Goal: Communication & Community: Answer question/provide support

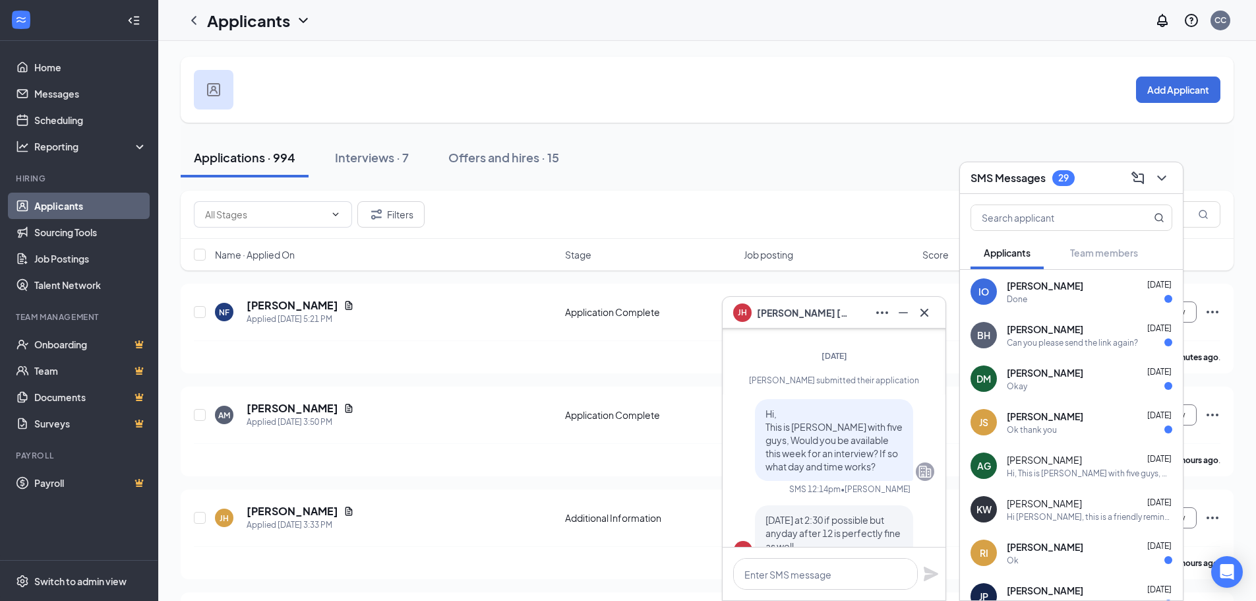
scroll to position [-132, 0]
click at [926, 314] on icon "Cross" at bounding box center [925, 312] width 8 height 8
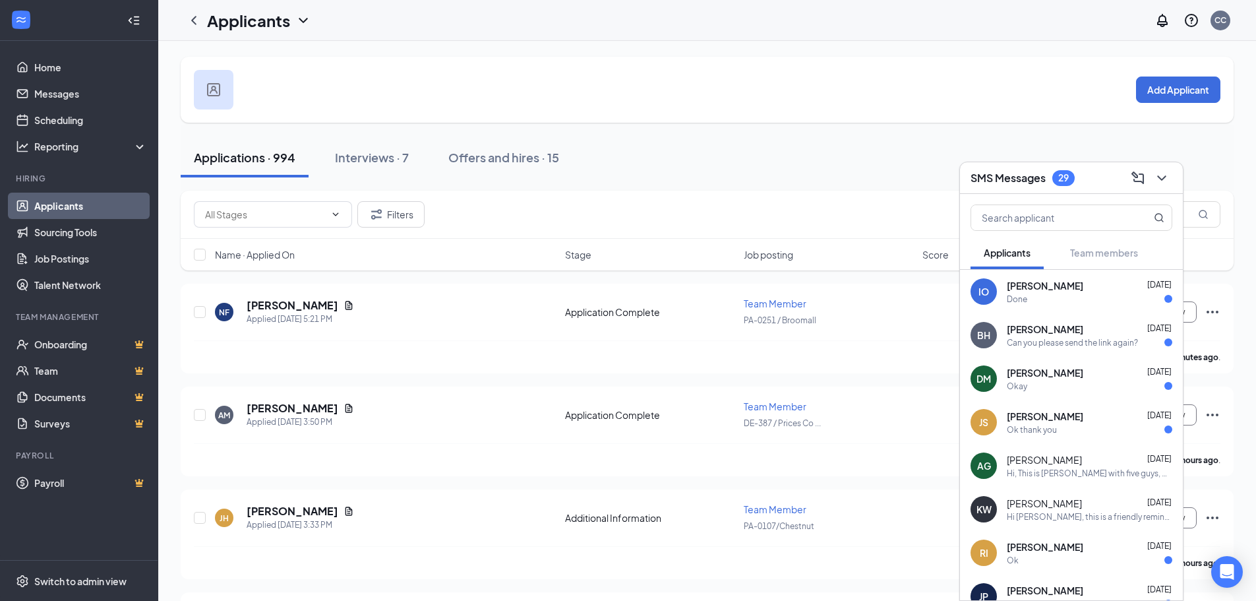
click at [1041, 177] on h3 "SMS Messages" at bounding box center [1008, 178] width 75 height 15
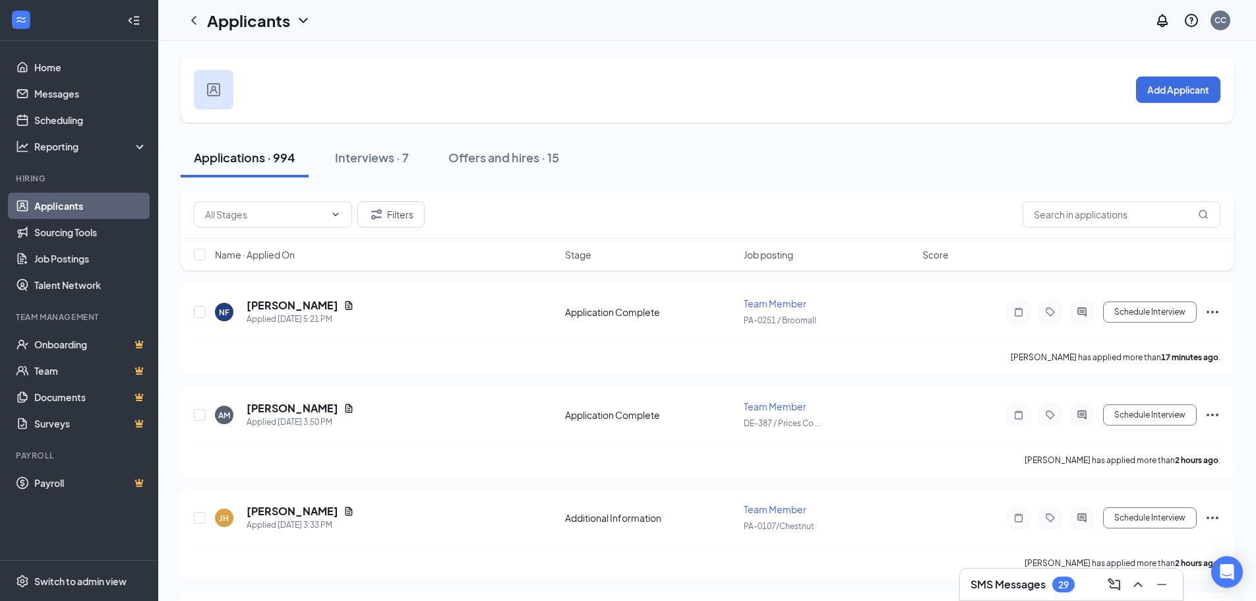
click at [44, 207] on link "Applicants" at bounding box center [90, 206] width 113 height 26
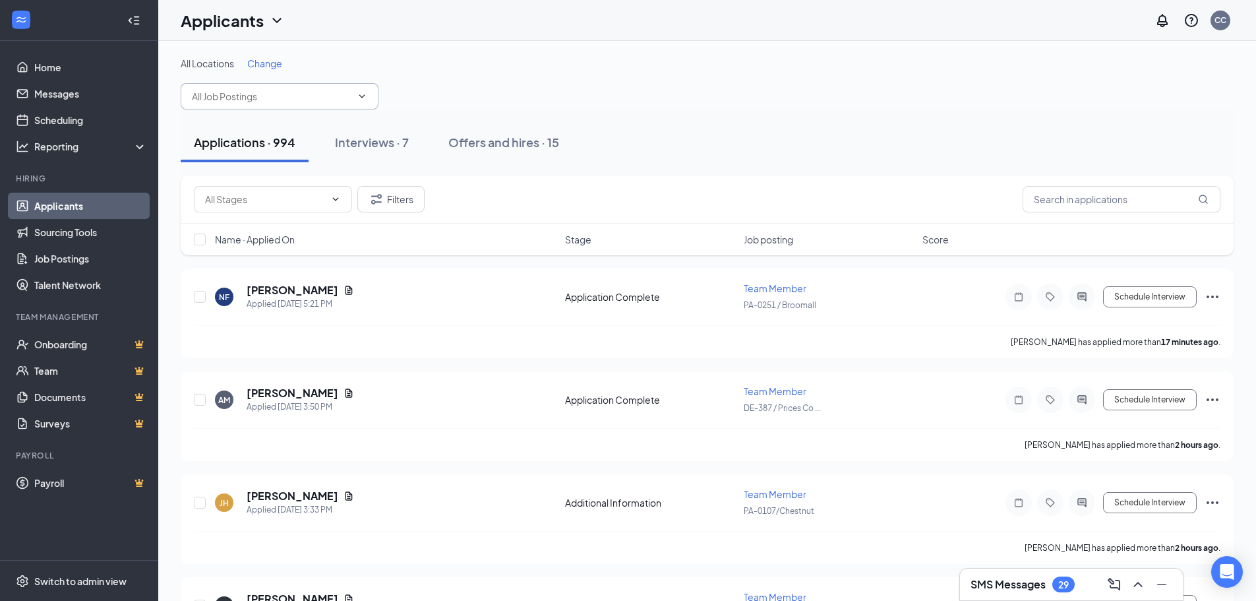
click at [308, 98] on input "text" at bounding box center [272, 96] width 160 height 15
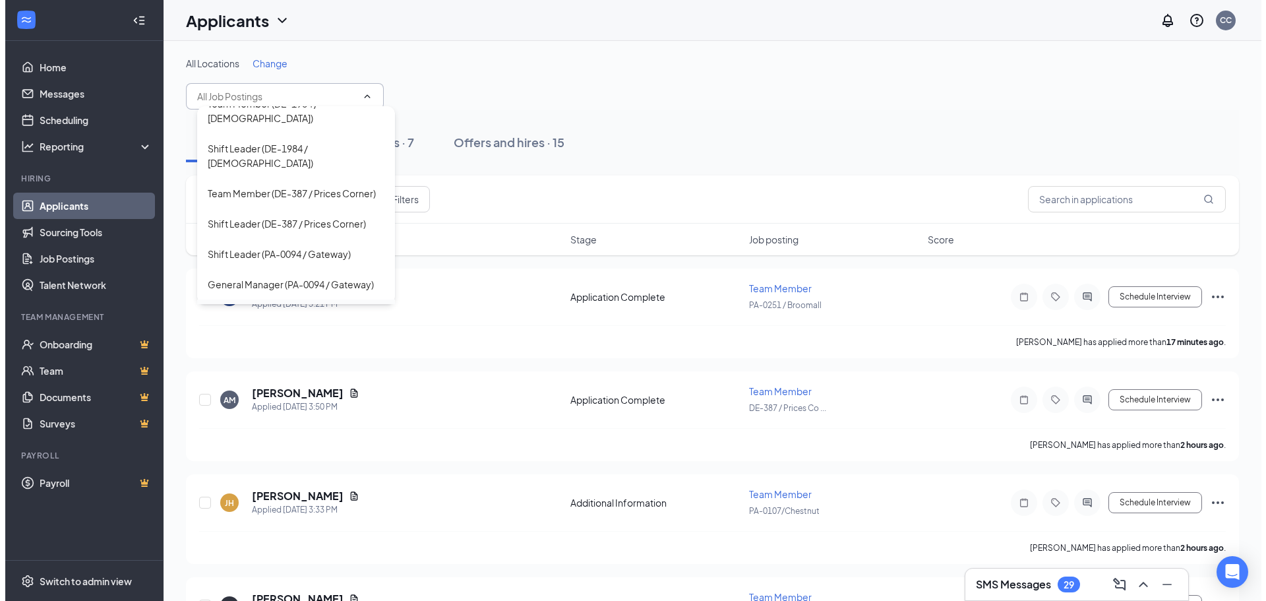
scroll to position [264, 0]
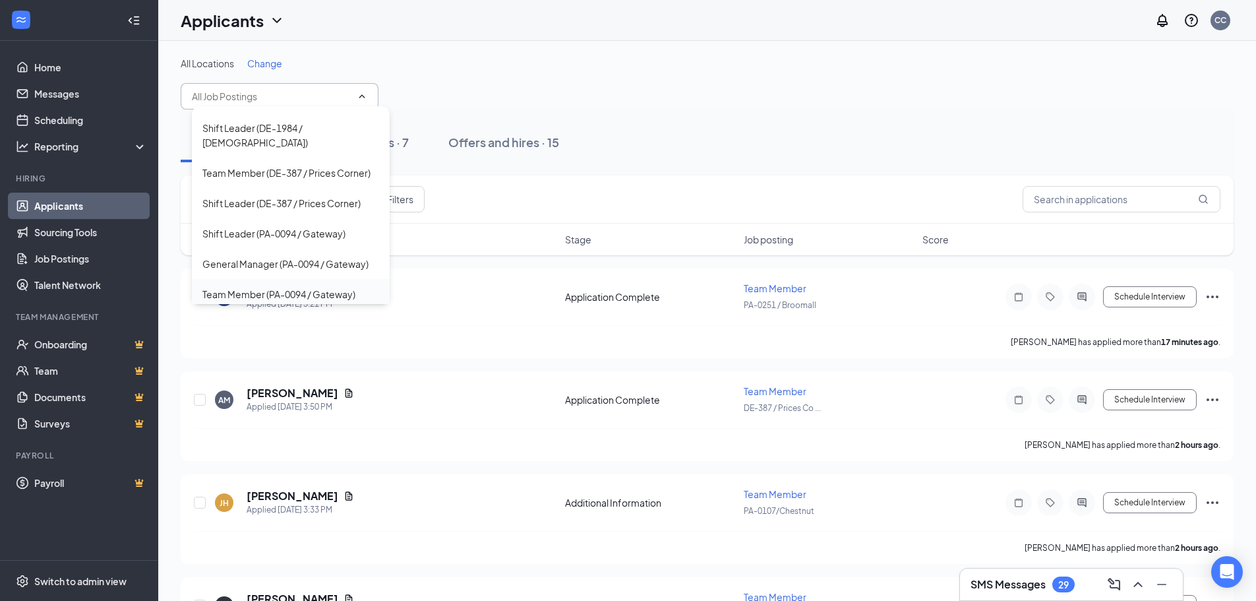
click at [334, 287] on div "Team Member (PA-0094 / Gateway)" at bounding box center [278, 294] width 153 height 15
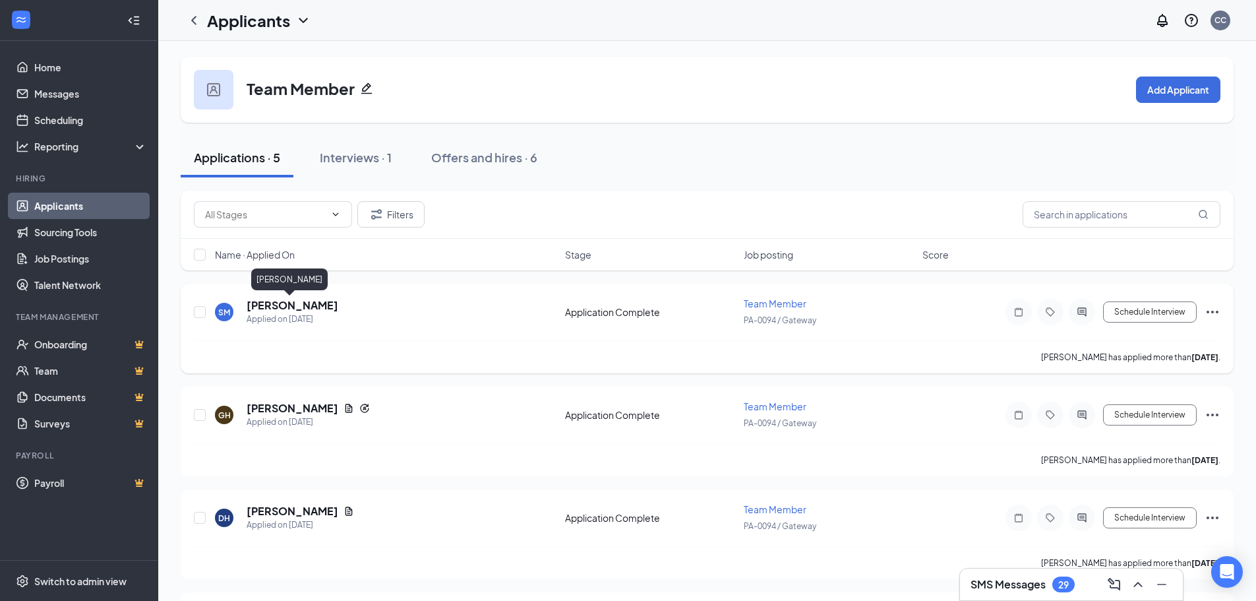
click at [284, 306] on h5 "sanai Mitchell" at bounding box center [293, 305] width 92 height 15
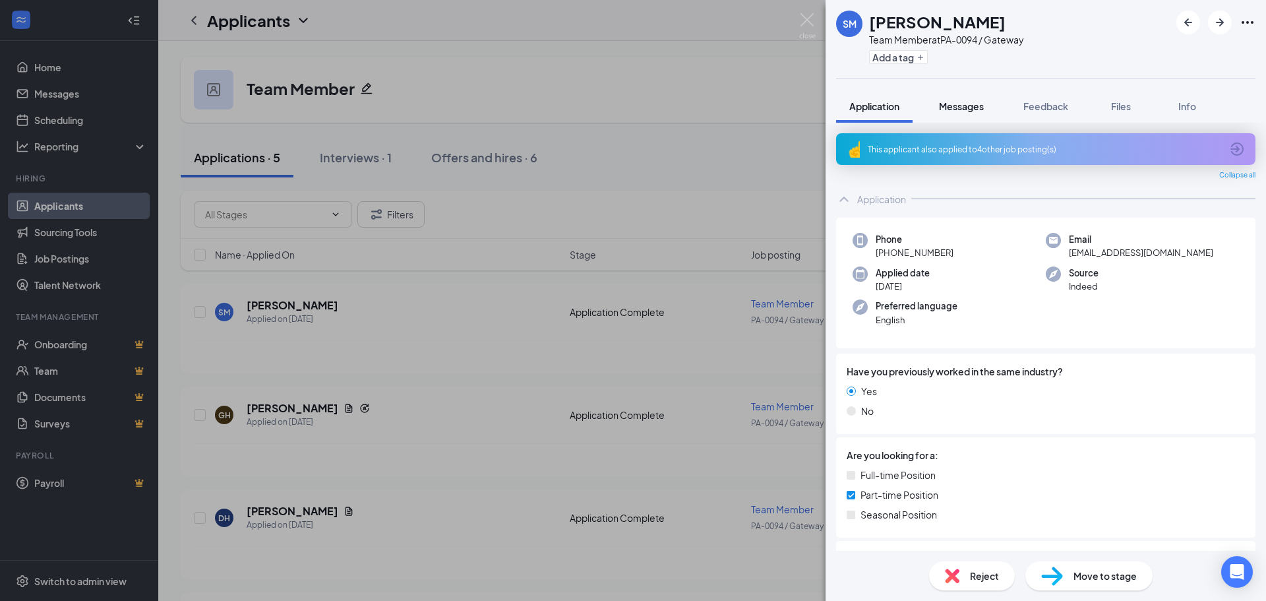
click at [956, 102] on span "Messages" at bounding box center [961, 106] width 45 height 12
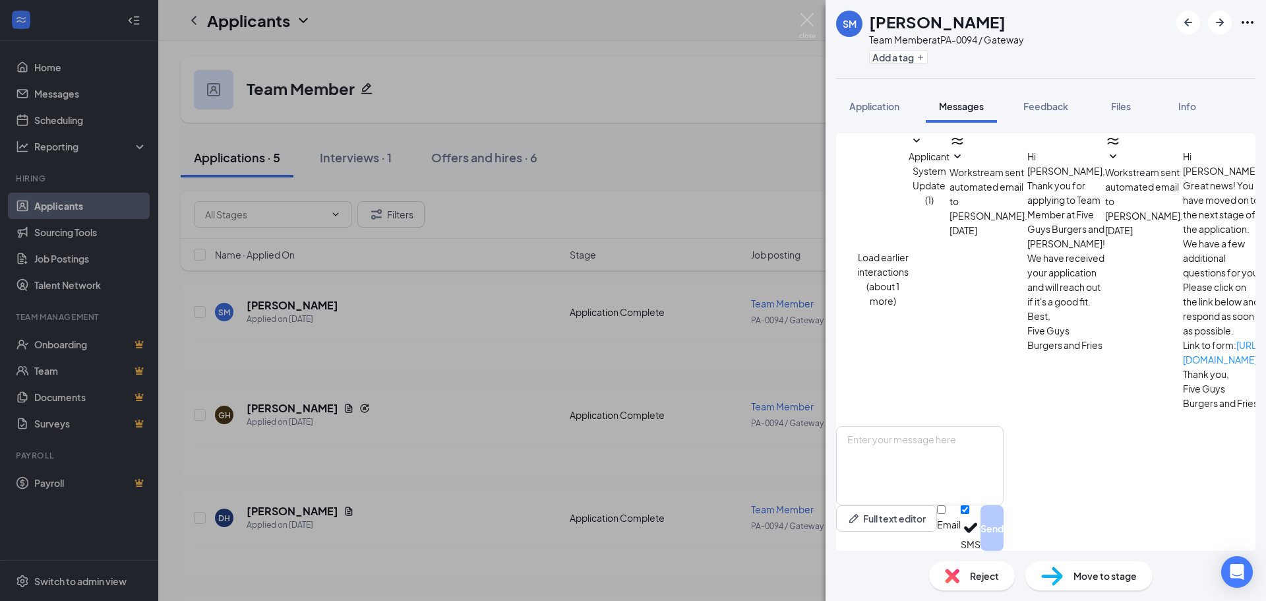
scroll to position [270, 0]
click at [924, 460] on textarea at bounding box center [919, 465] width 167 height 79
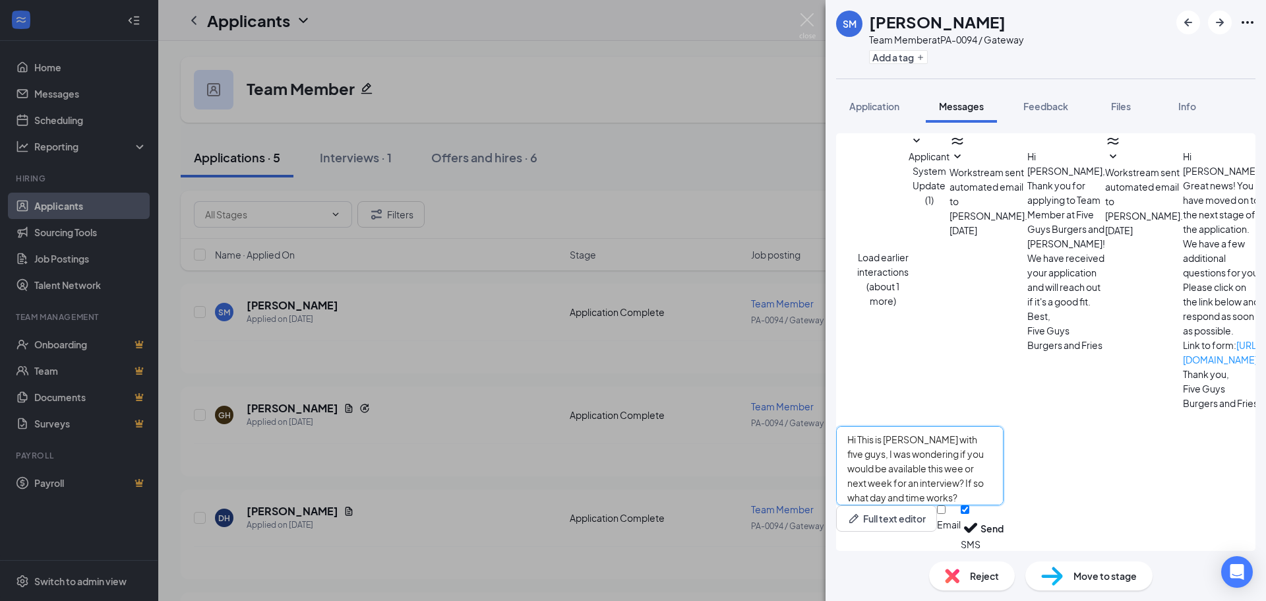
drag, startPoint x: 861, startPoint y: 439, endPoint x: 1171, endPoint y: 468, distance: 311.4
click at [1004, 468] on textarea "Hi This is shawn with five guys, I was wondering if you would be available this…" at bounding box center [919, 465] width 167 height 79
type textarea "Hi This is shawn with five guys, I was wondering if you would be available this…"
click at [1004, 526] on button "Send" at bounding box center [992, 528] width 23 height 46
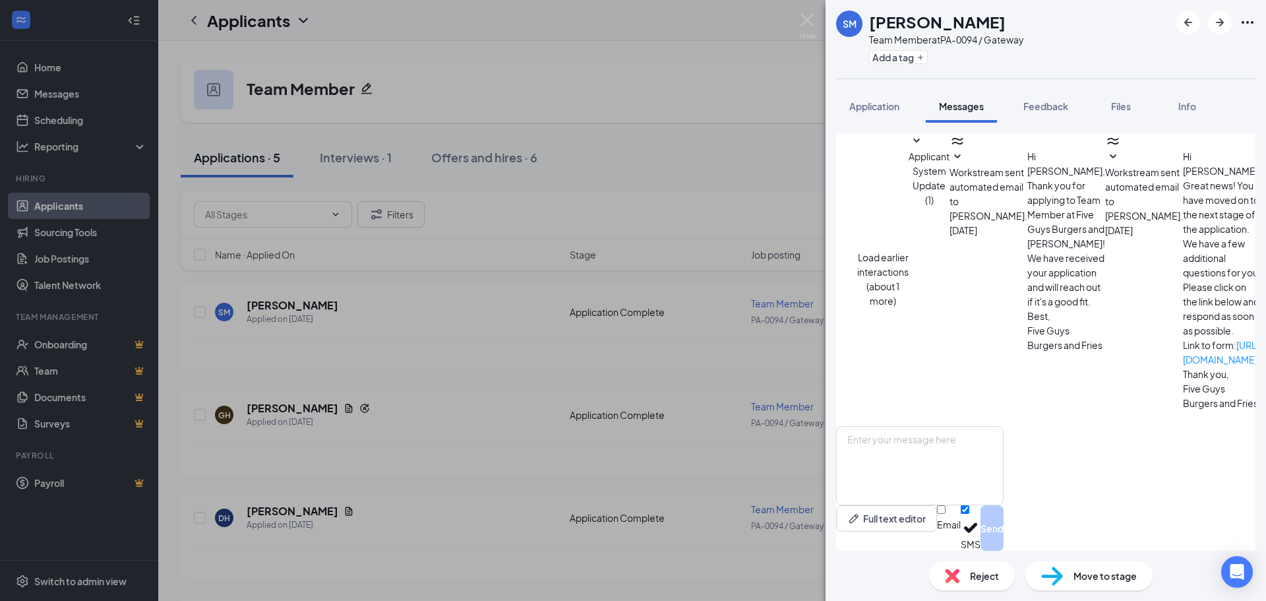
scroll to position [384, 0]
click at [384, 425] on div "SM sanai Mitchell Team Member at PA-0094 / Gateway Add a tag Application Messag…" at bounding box center [633, 300] width 1266 height 601
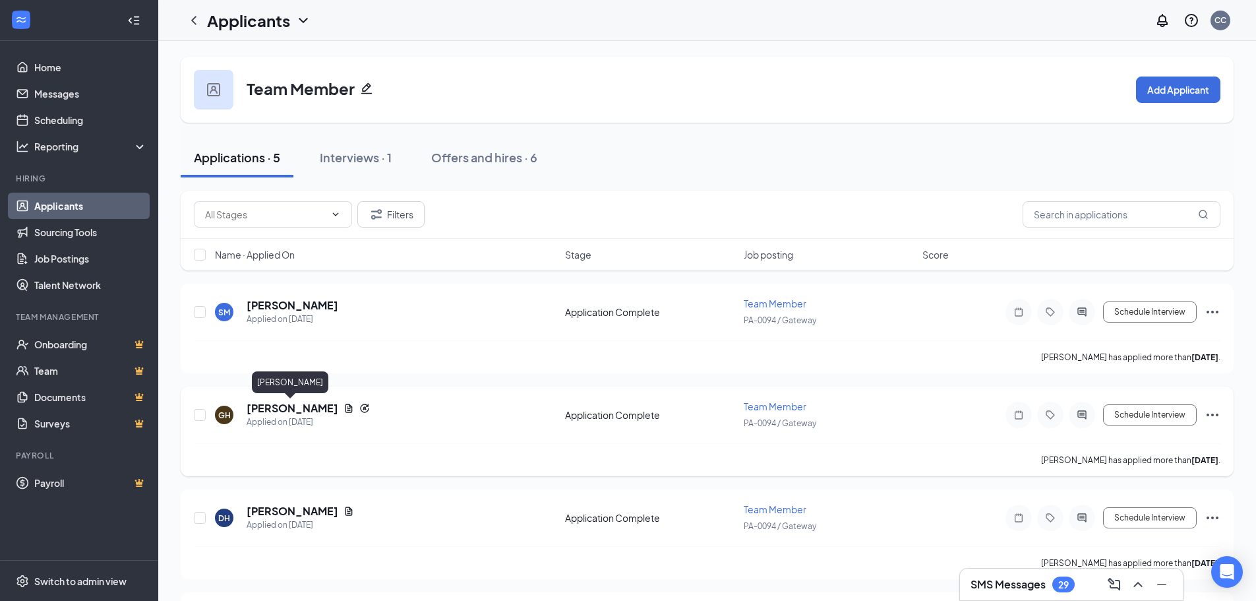
click at [301, 404] on h5 "Gregory Harris" at bounding box center [293, 408] width 92 height 15
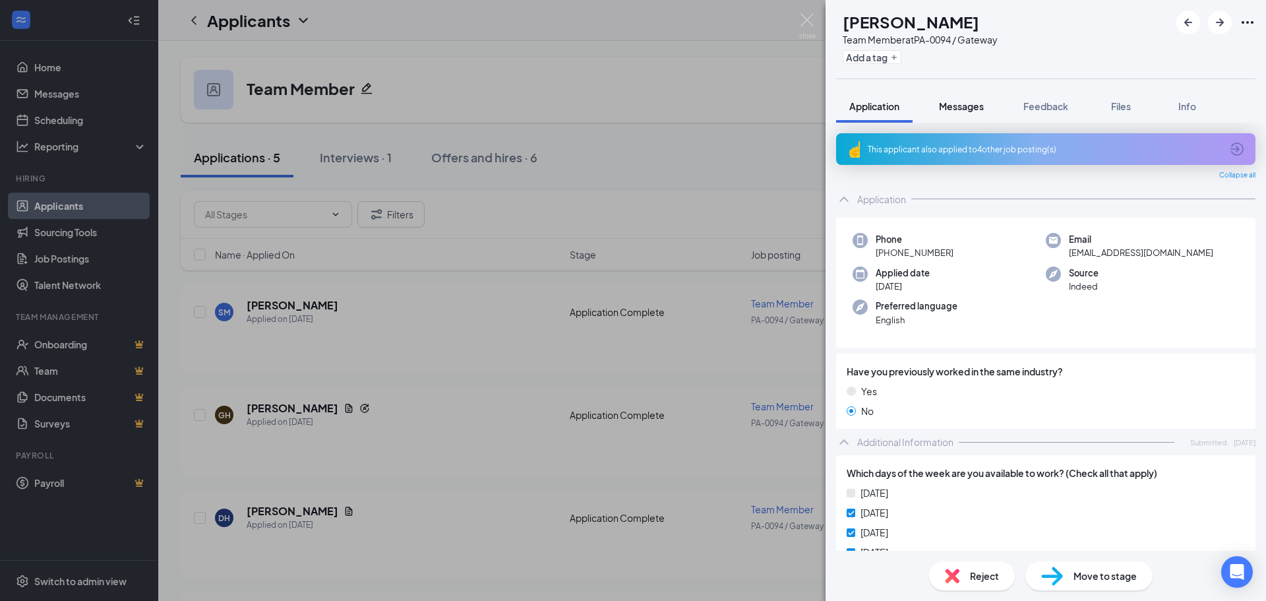
click at [961, 104] on span "Messages" at bounding box center [961, 106] width 45 height 12
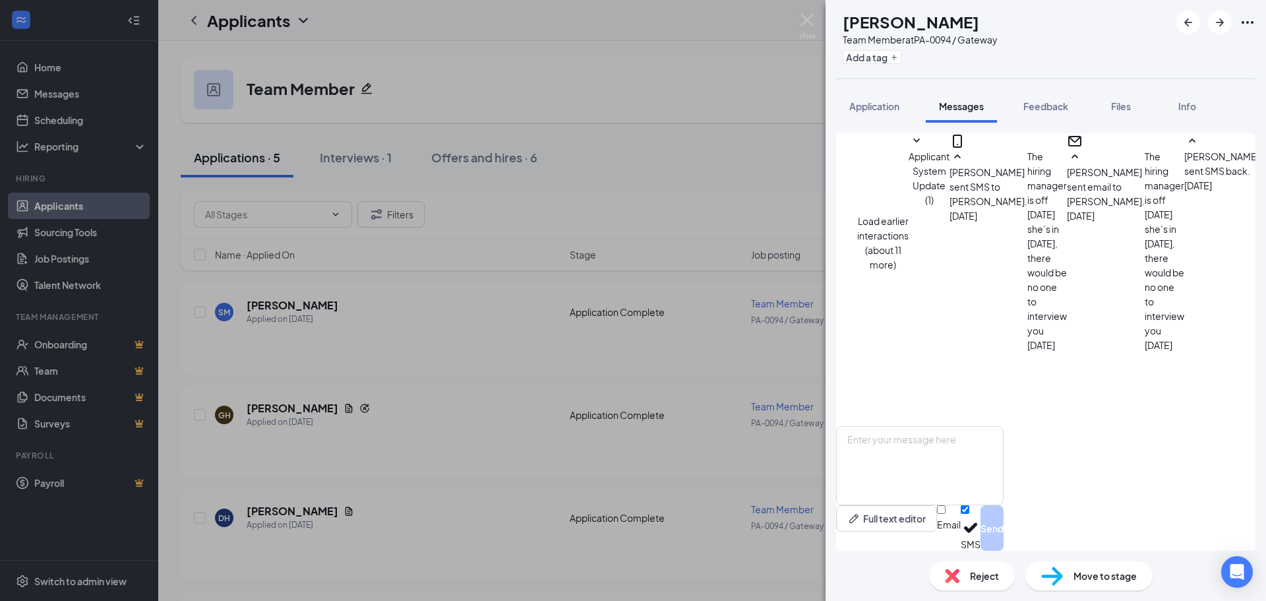
scroll to position [547, 0]
click at [807, 21] on img at bounding box center [807, 26] width 16 height 26
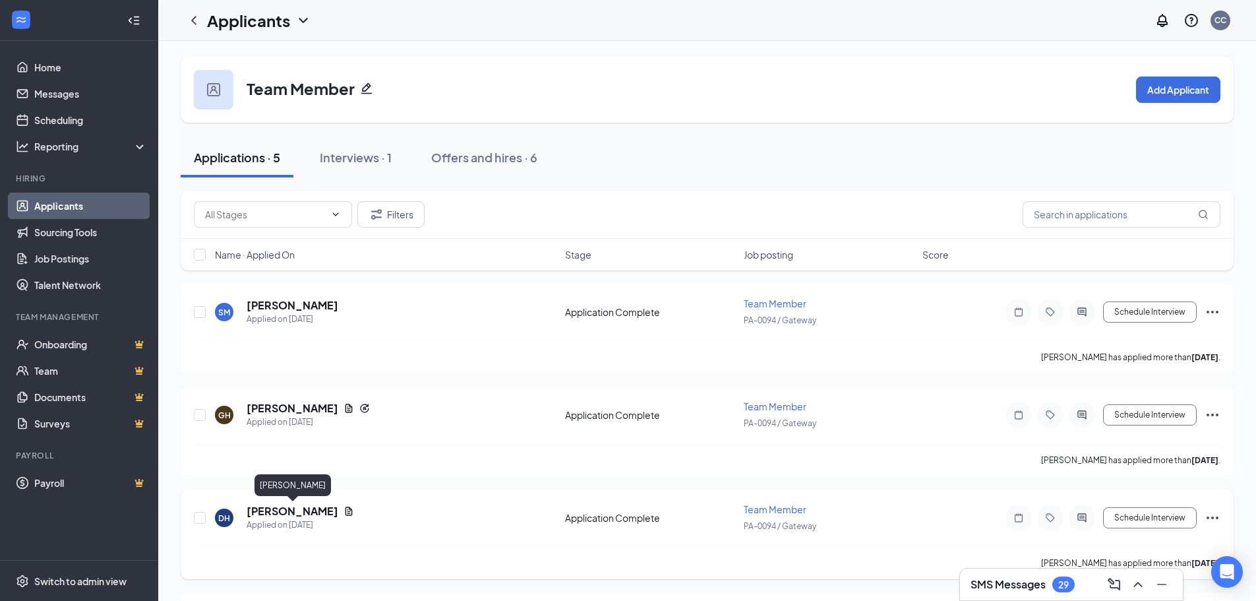
click at [295, 504] on h5 "DENIECE HOFFMAN" at bounding box center [293, 511] width 92 height 15
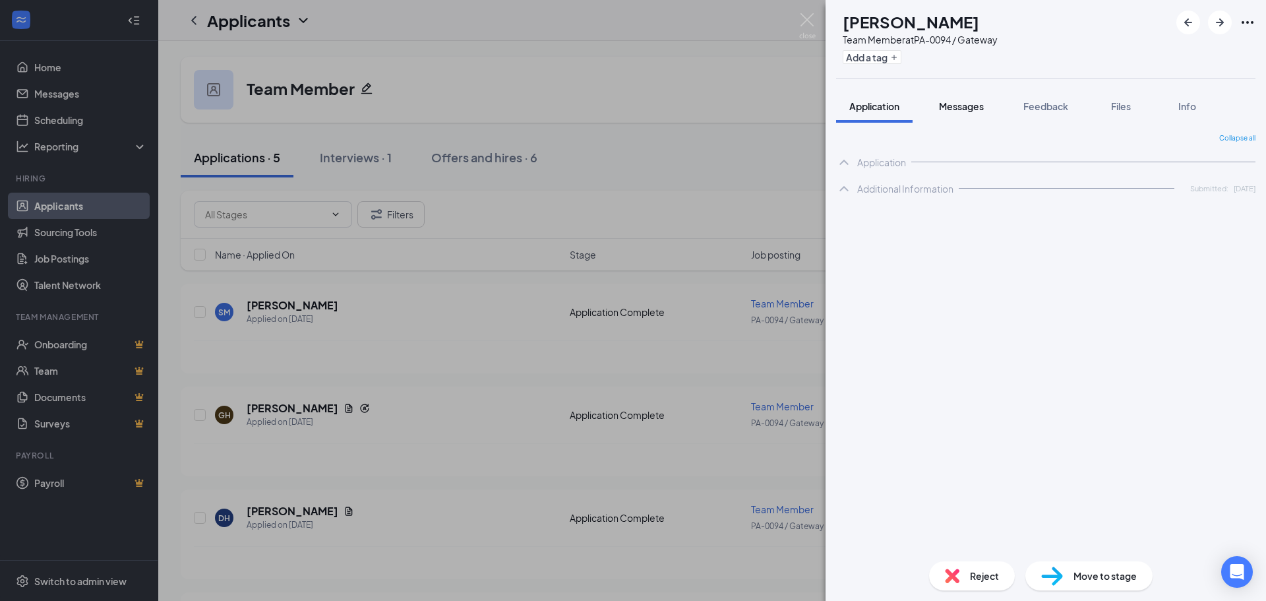
click at [968, 104] on span "Messages" at bounding box center [961, 106] width 45 height 12
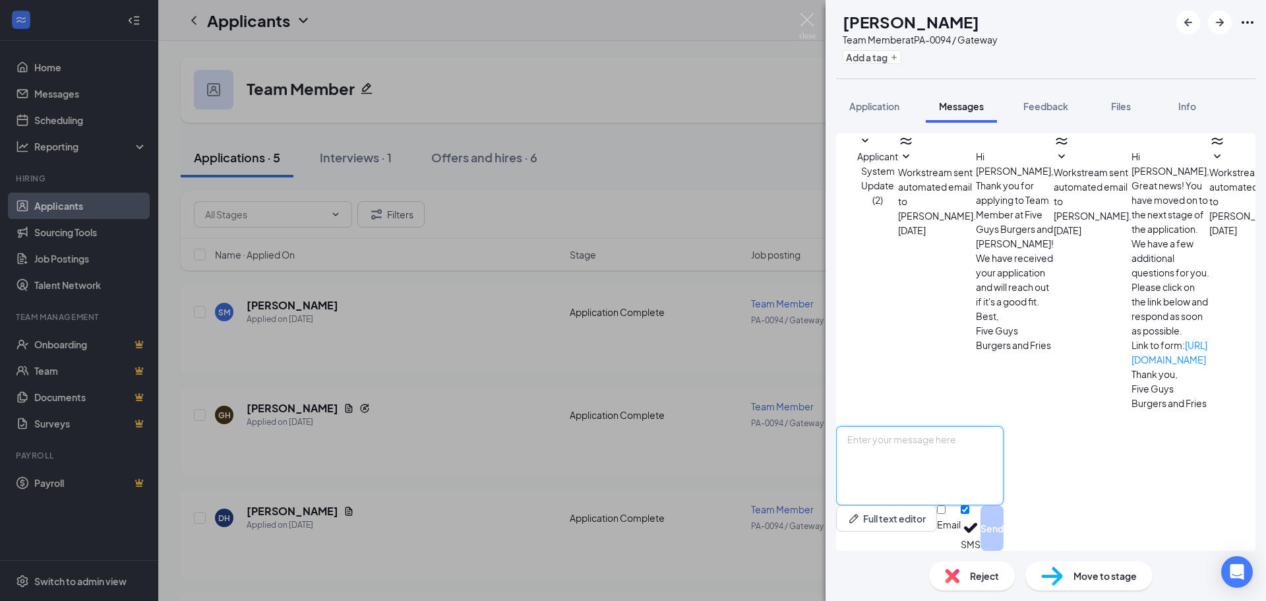
click at [919, 446] on textarea at bounding box center [919, 465] width 167 height 79
paste textarea "Hi This is shawn with five guys, I was wondering if you would be available this…"
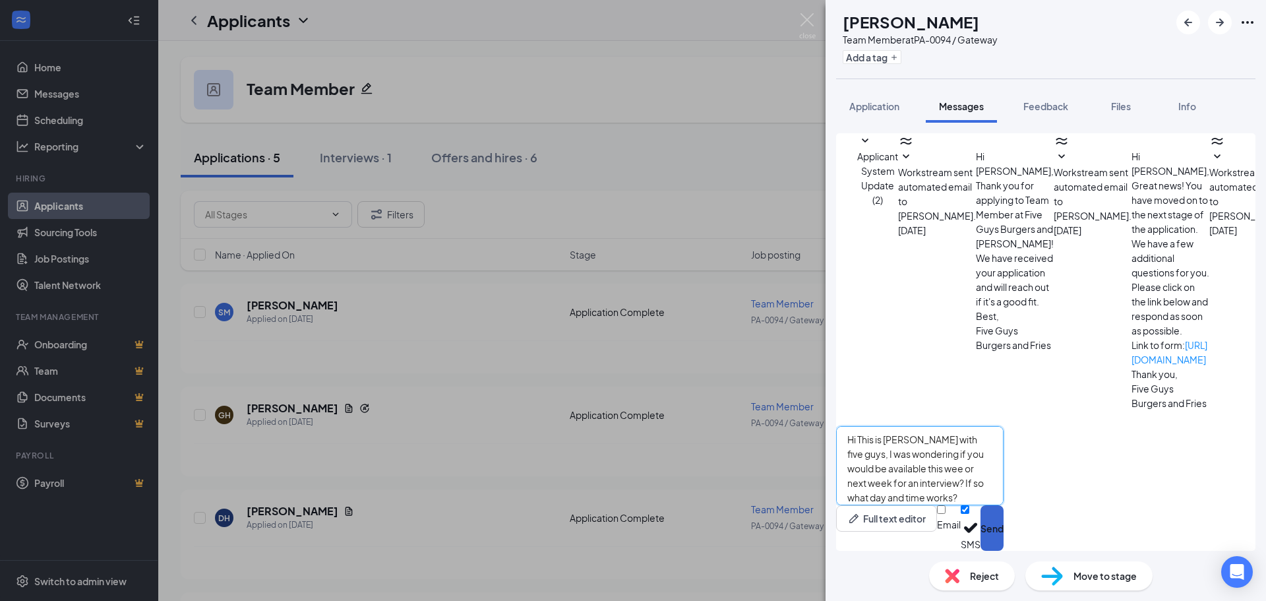
type textarea "Hi This is shawn with five guys, I was wondering if you would be available this…"
click at [1004, 526] on button "Send" at bounding box center [992, 528] width 23 height 46
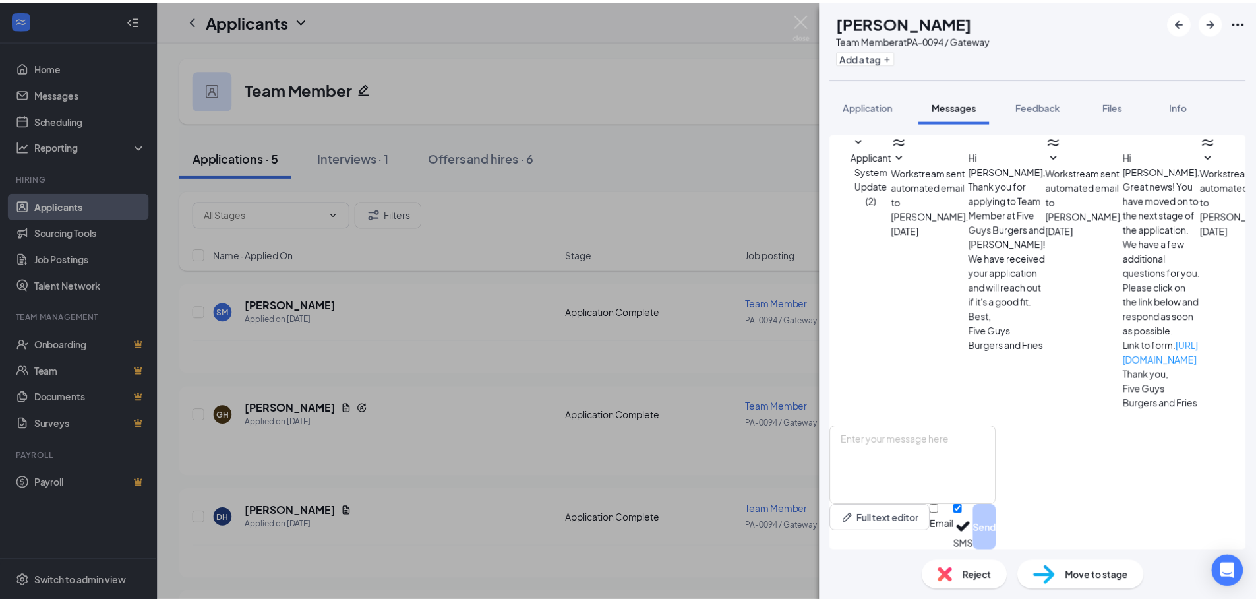
scroll to position [94, 0]
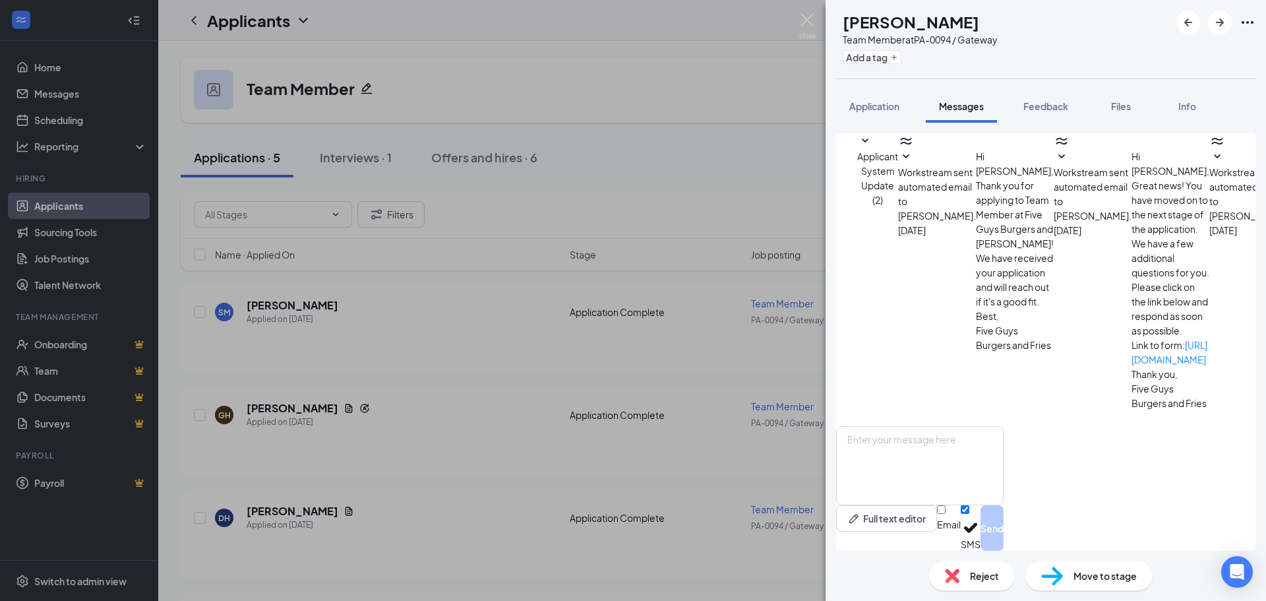
click at [623, 102] on div "DH DENIECE HOFFMAN Team Member at PA-0094 / Gateway Add a tag Application Messa…" at bounding box center [633, 300] width 1266 height 601
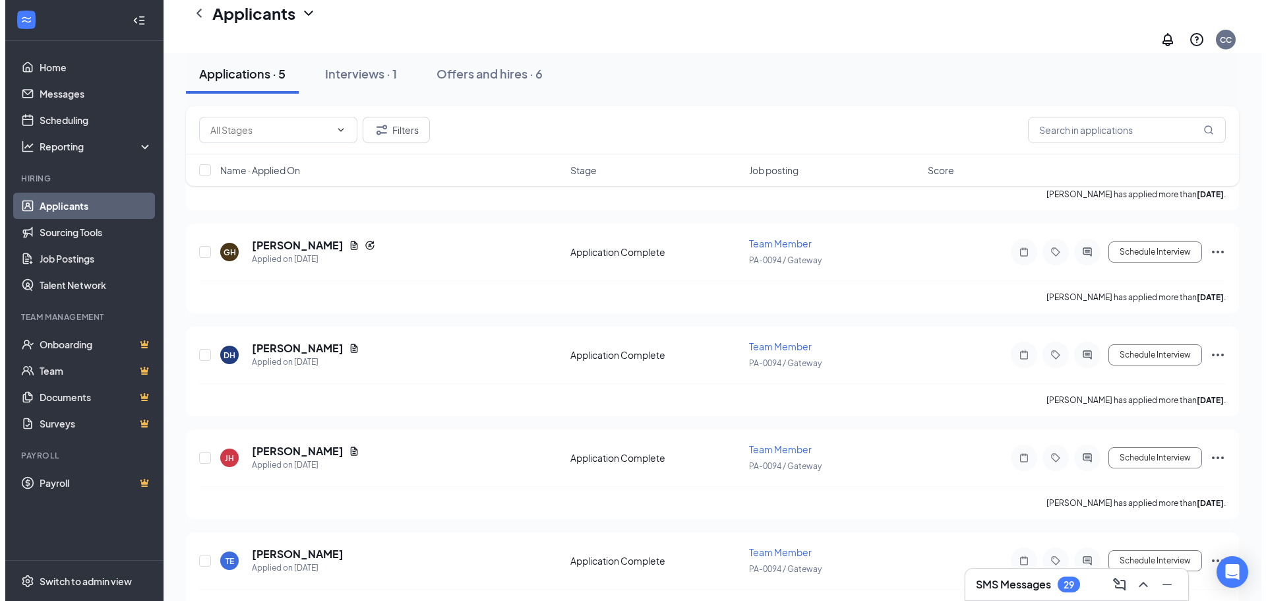
scroll to position [198, 0]
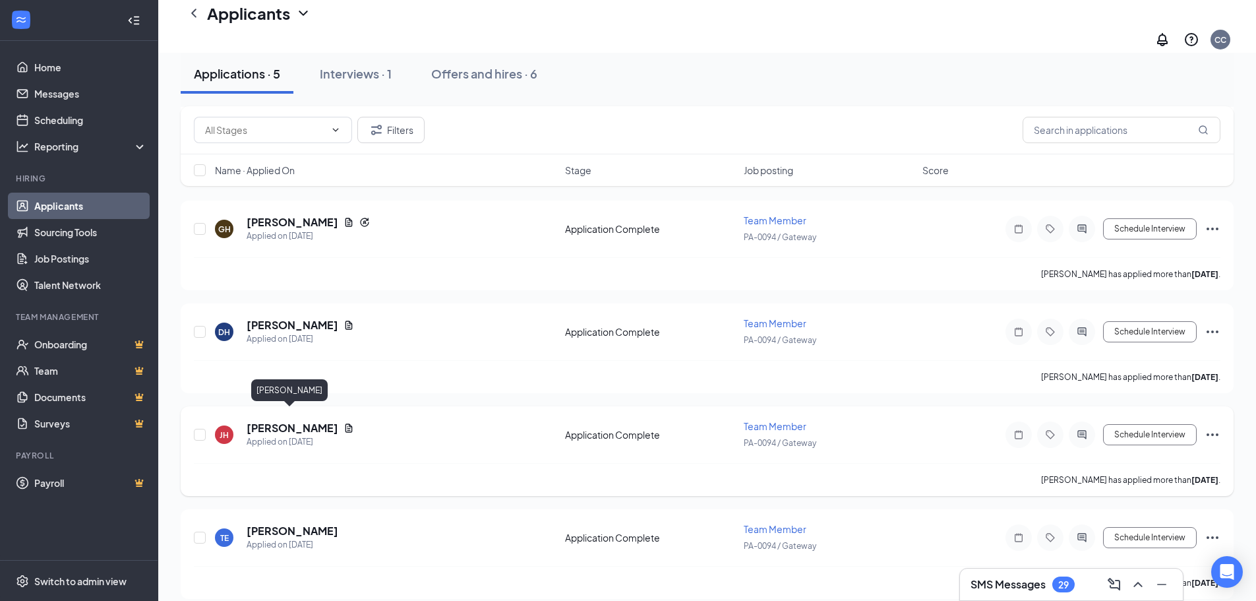
click at [299, 421] on h5 "Josiah hannah" at bounding box center [293, 428] width 92 height 15
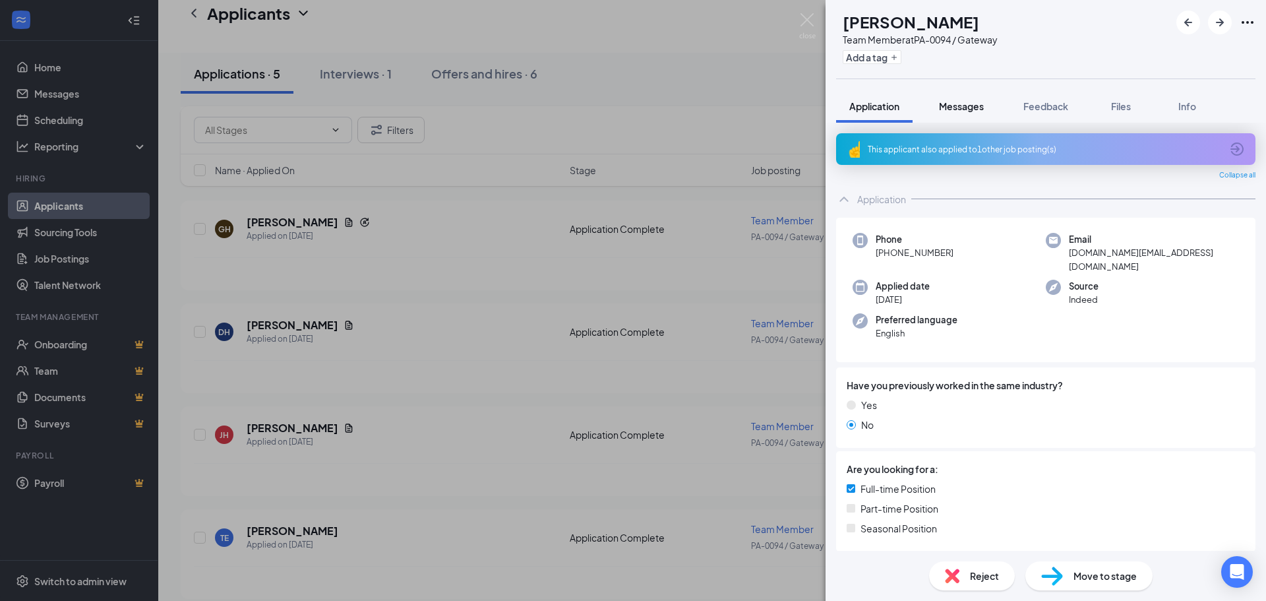
click at [956, 107] on span "Messages" at bounding box center [961, 106] width 45 height 12
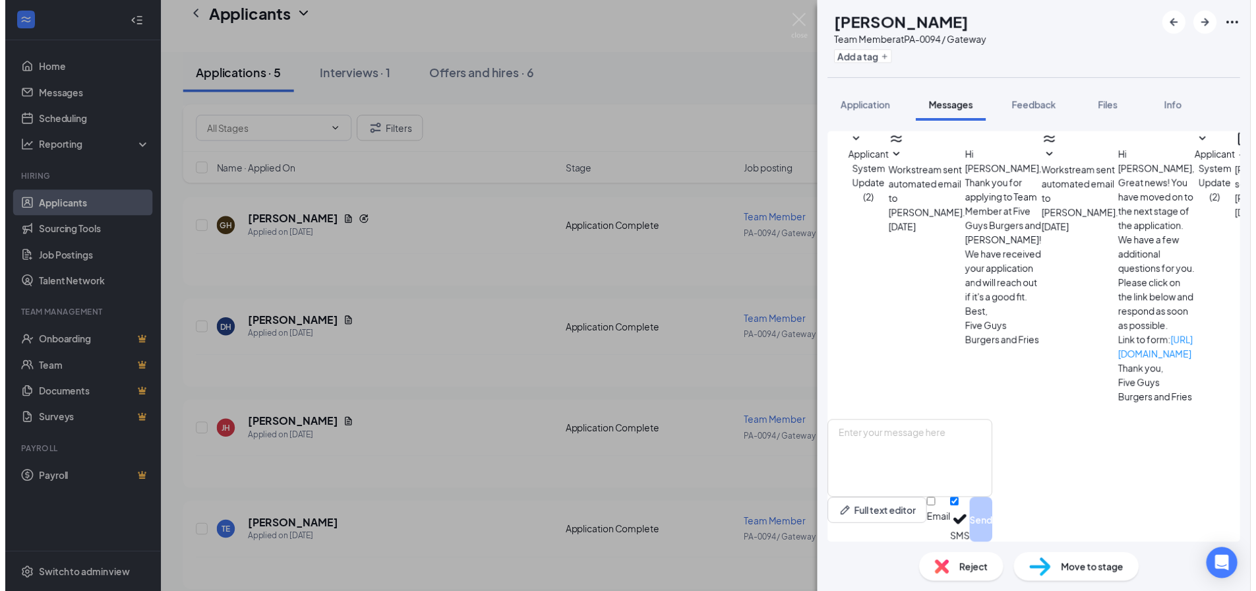
scroll to position [216, 0]
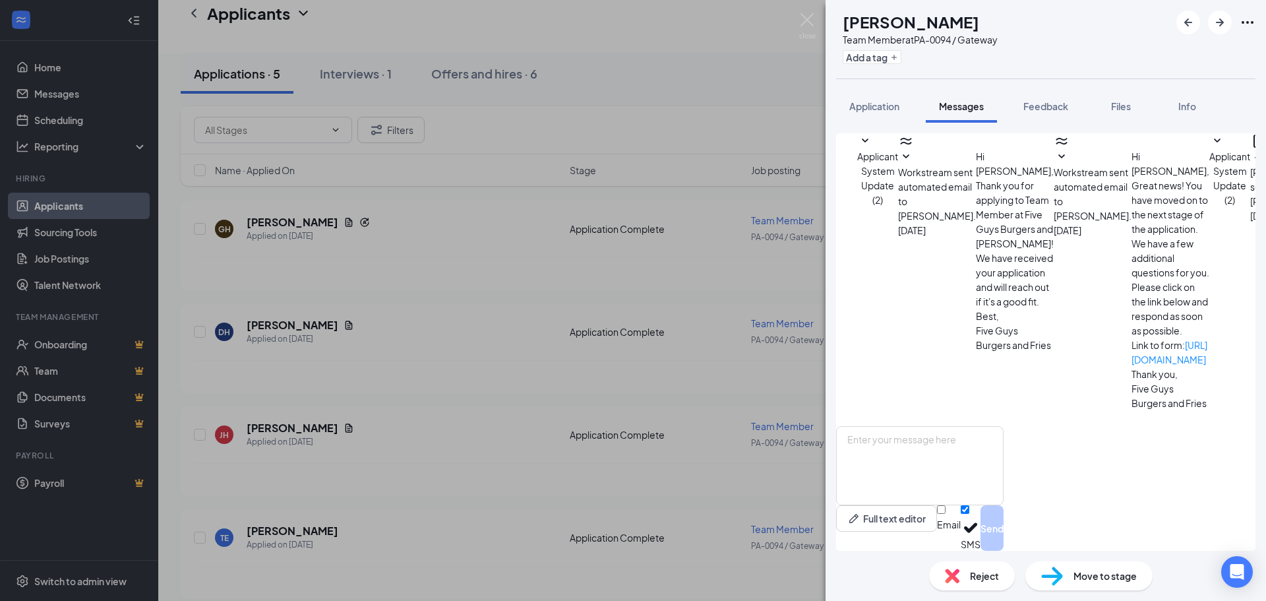
click at [443, 437] on div "JH Josiah hannah Team Member at PA-0094 / Gateway Add a tag Application Message…" at bounding box center [633, 300] width 1266 height 601
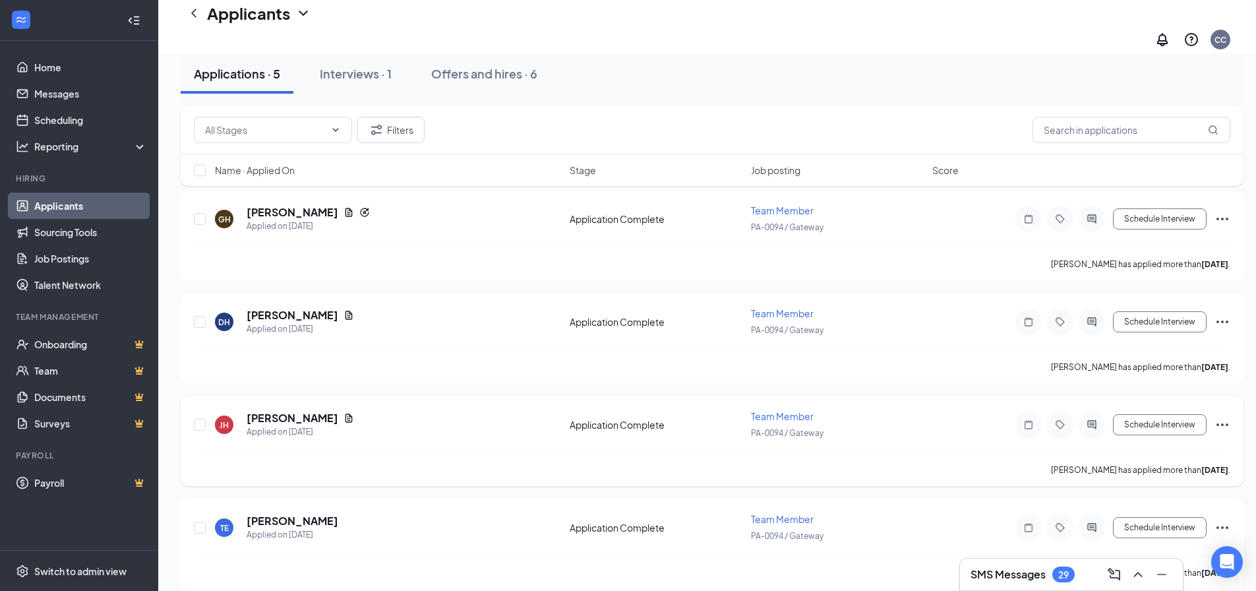
scroll to position [210, 0]
click at [295, 512] on h5 "Timothy Essex" at bounding box center [293, 519] width 92 height 15
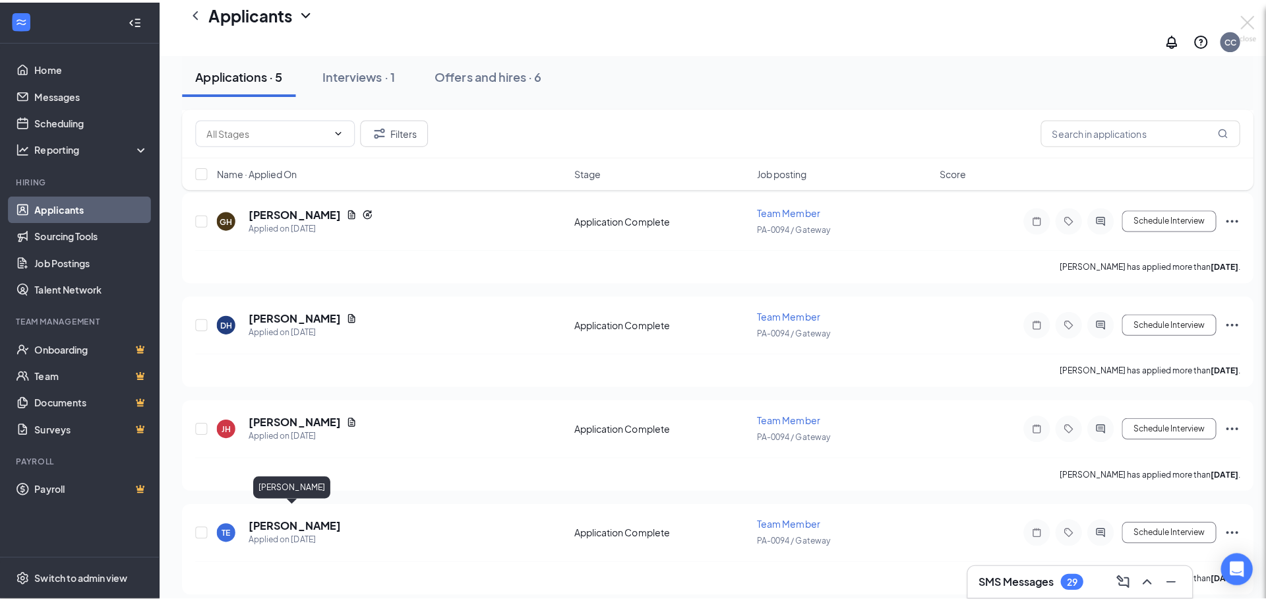
scroll to position [200, 0]
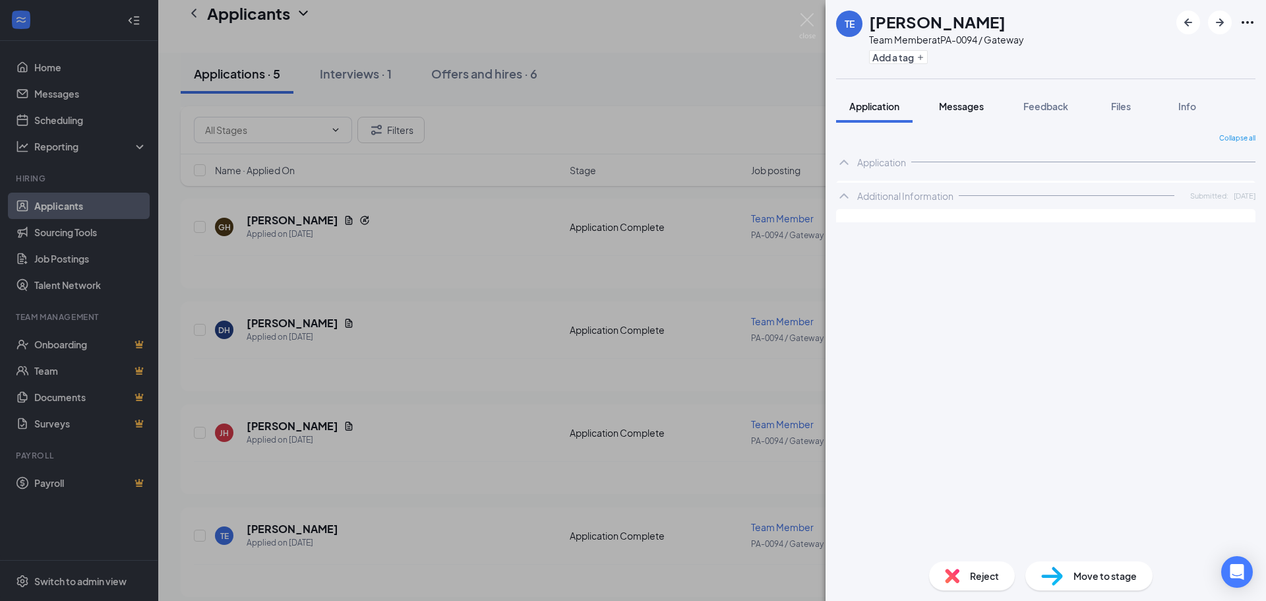
click at [965, 106] on span "Messages" at bounding box center [961, 106] width 45 height 12
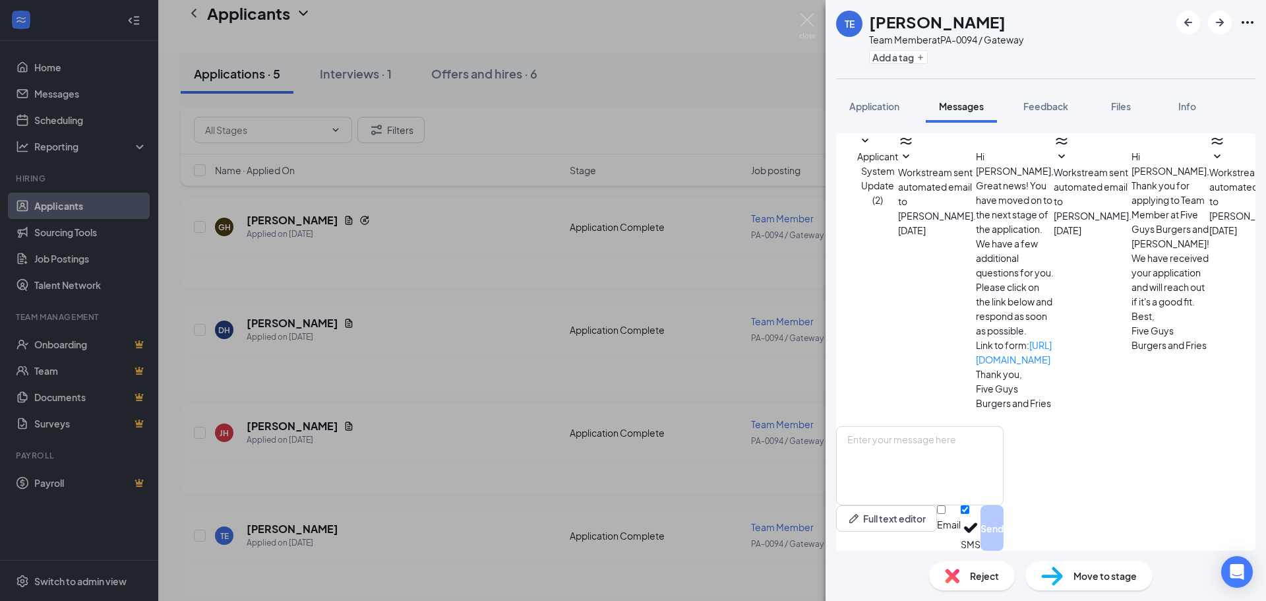
scroll to position [218, 0]
click at [921, 470] on textarea at bounding box center [919, 465] width 167 height 79
paste textarea "Hi This is shawn with five guys, I was wondering if you would be available this…"
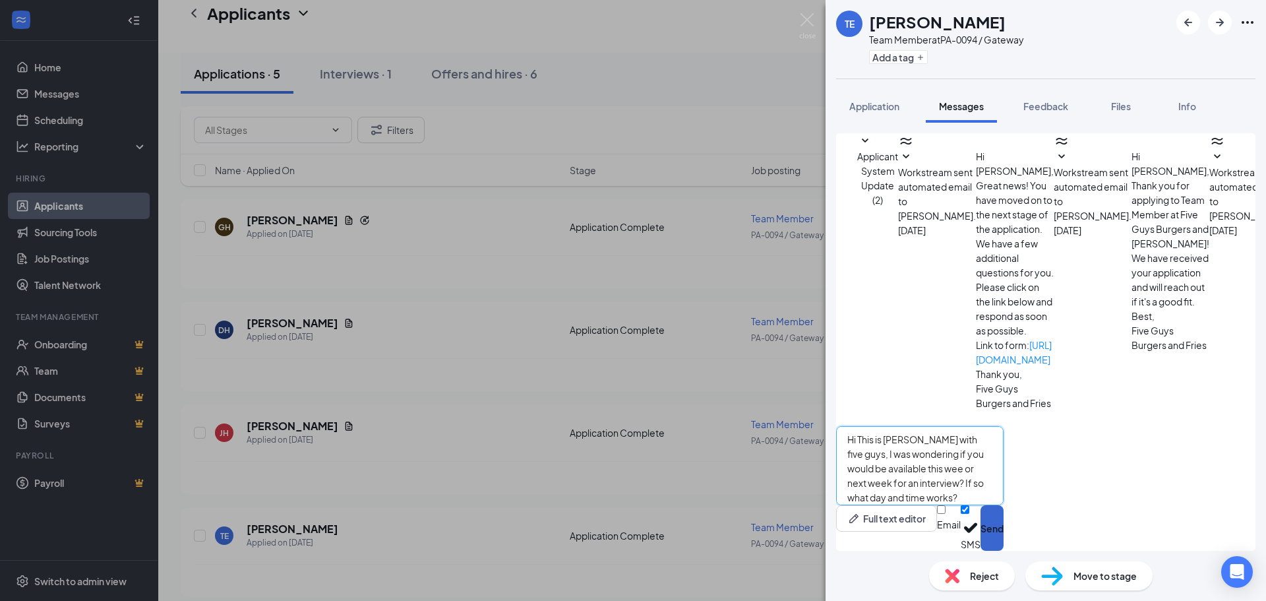
type textarea "Hi This is [PERSON_NAME] with five guys, I was wondering if you would be availa…"
click at [1004, 527] on button "Send" at bounding box center [992, 528] width 23 height 46
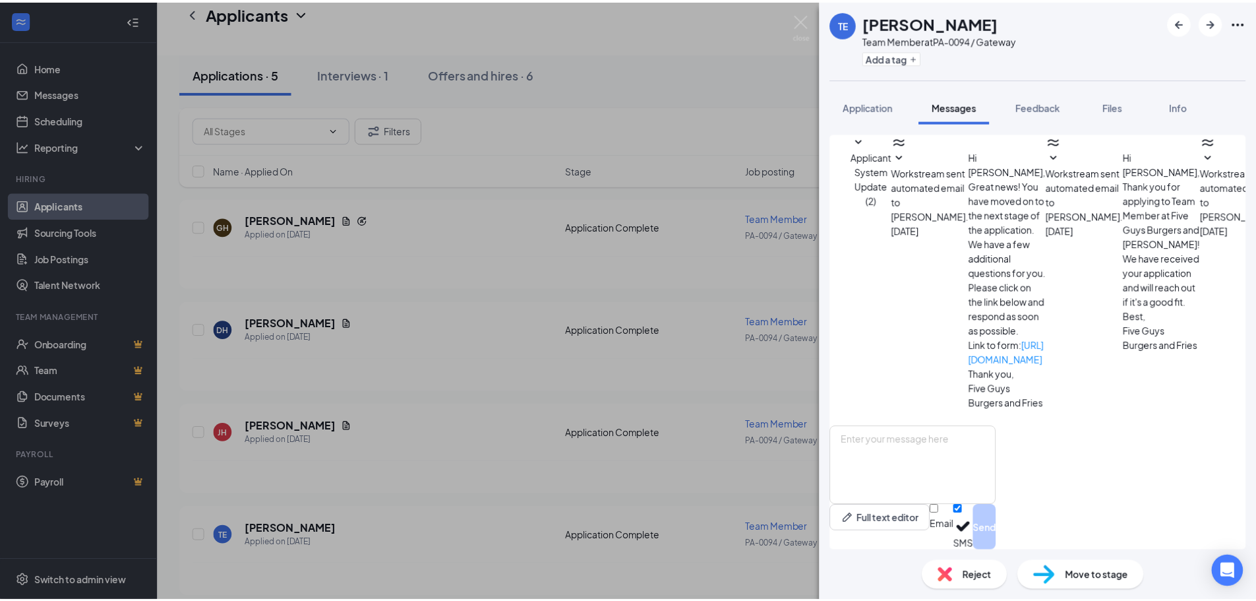
scroll to position [331, 0]
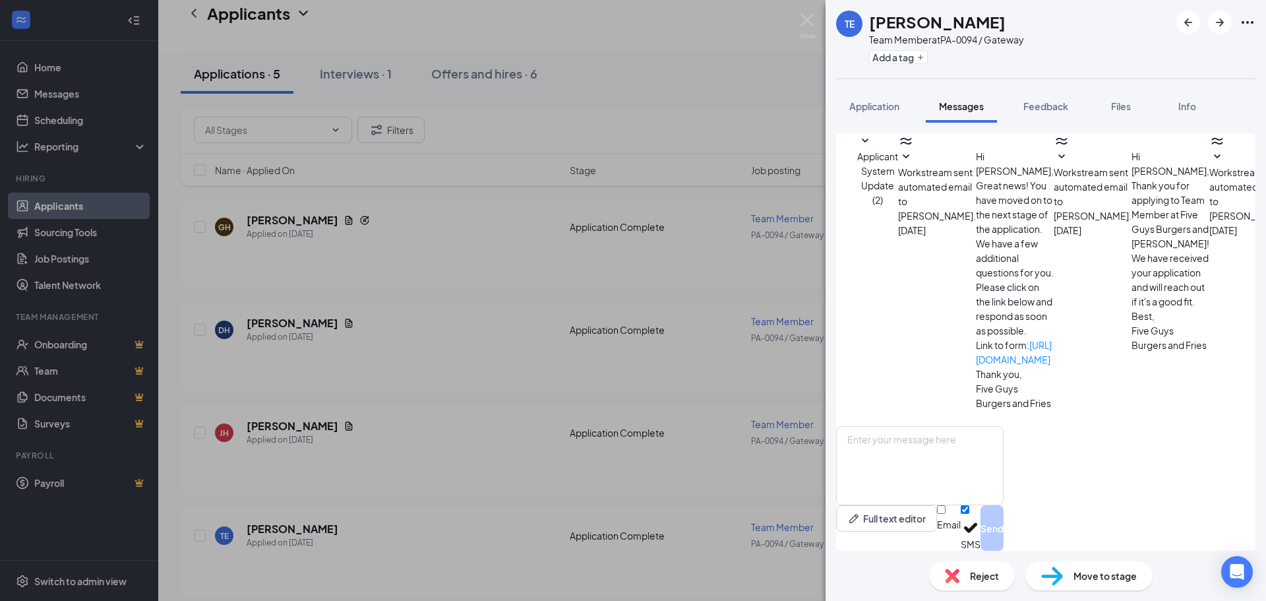
click at [713, 113] on div "TE Timothy Essex Team Member at PA-0094 / Gateway Add a tag Application Message…" at bounding box center [633, 300] width 1266 height 601
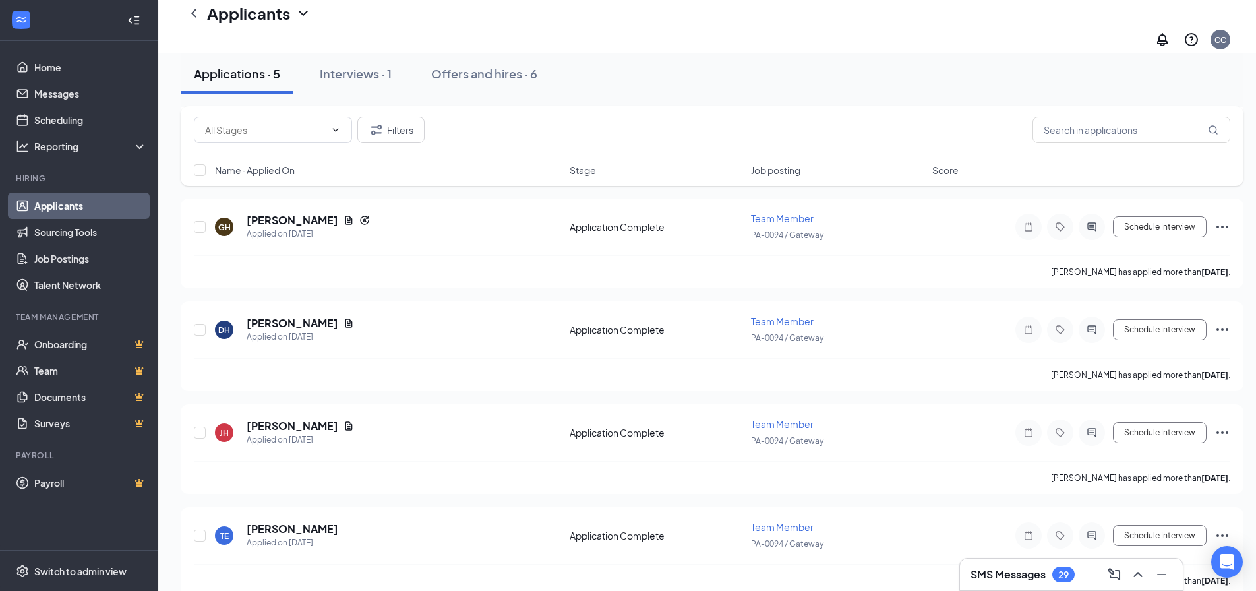
click at [59, 202] on link "Applicants" at bounding box center [90, 206] width 113 height 26
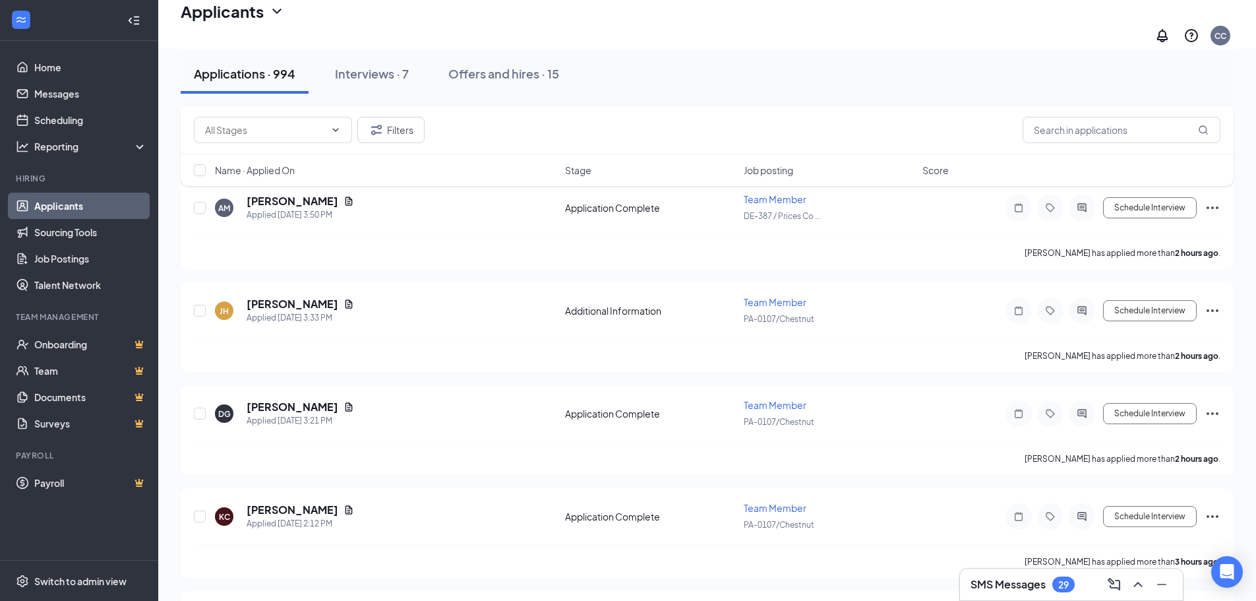
click at [66, 208] on link "Applicants" at bounding box center [90, 206] width 113 height 26
click at [201, 22] on h1 "Applicants" at bounding box center [222, 11] width 83 height 22
click at [215, 55] on link "Applicants" at bounding box center [233, 50] width 88 height 13
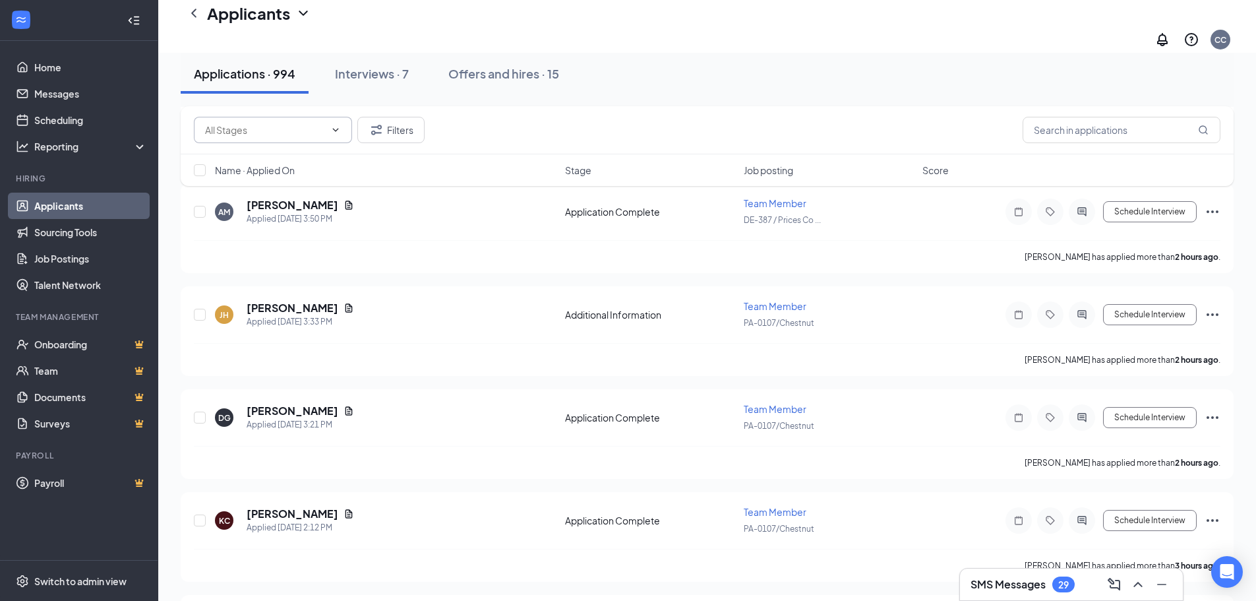
click at [321, 133] on input "text" at bounding box center [265, 130] width 120 height 15
click at [541, 102] on div "Applications · 994 Interviews · 7 Offers and hires · 15" at bounding box center [707, 74] width 1053 height 66
click at [59, 64] on link "Home" at bounding box center [90, 67] width 113 height 26
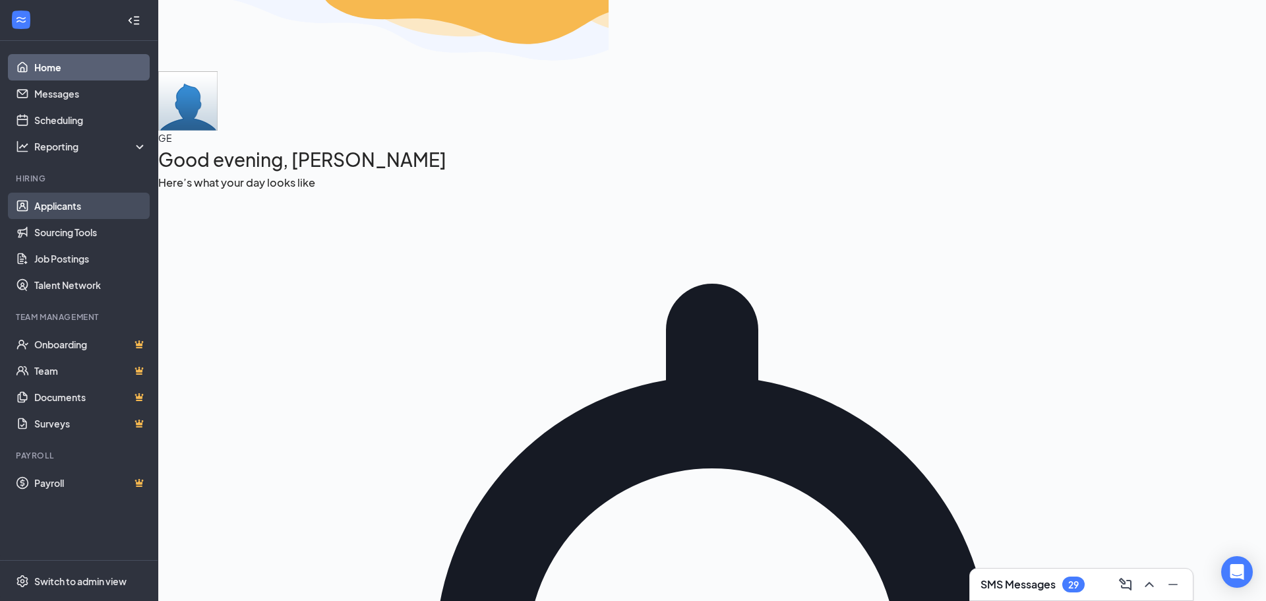
click at [75, 203] on link "Applicants" at bounding box center [90, 206] width 113 height 26
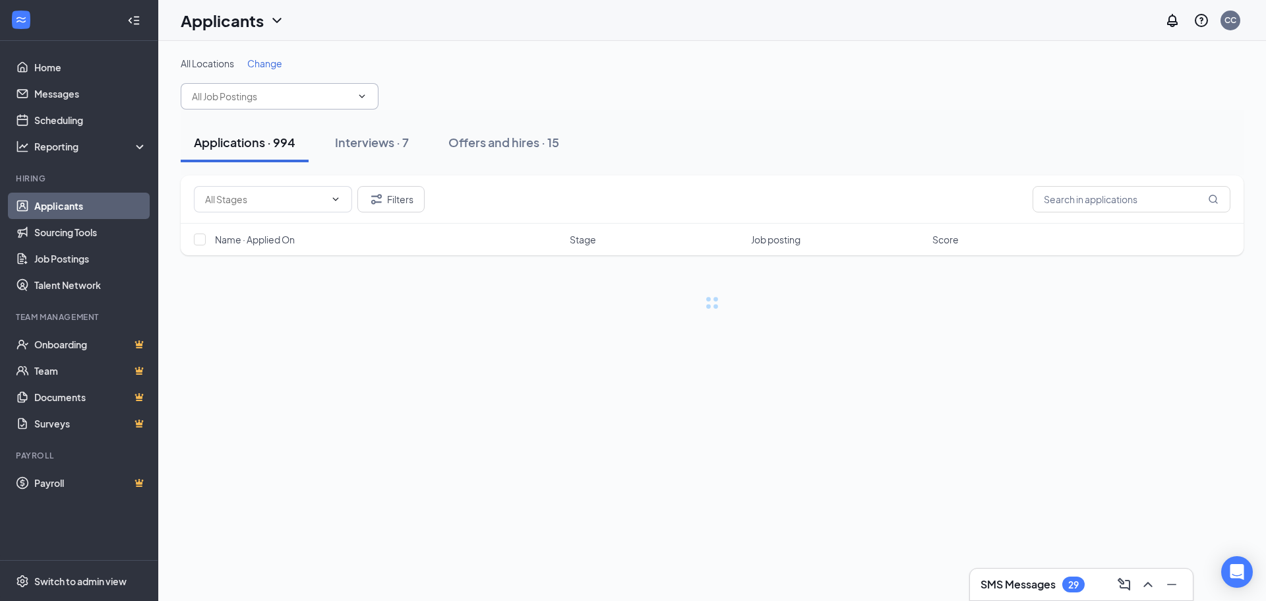
click at [320, 96] on input "text" at bounding box center [272, 96] width 160 height 15
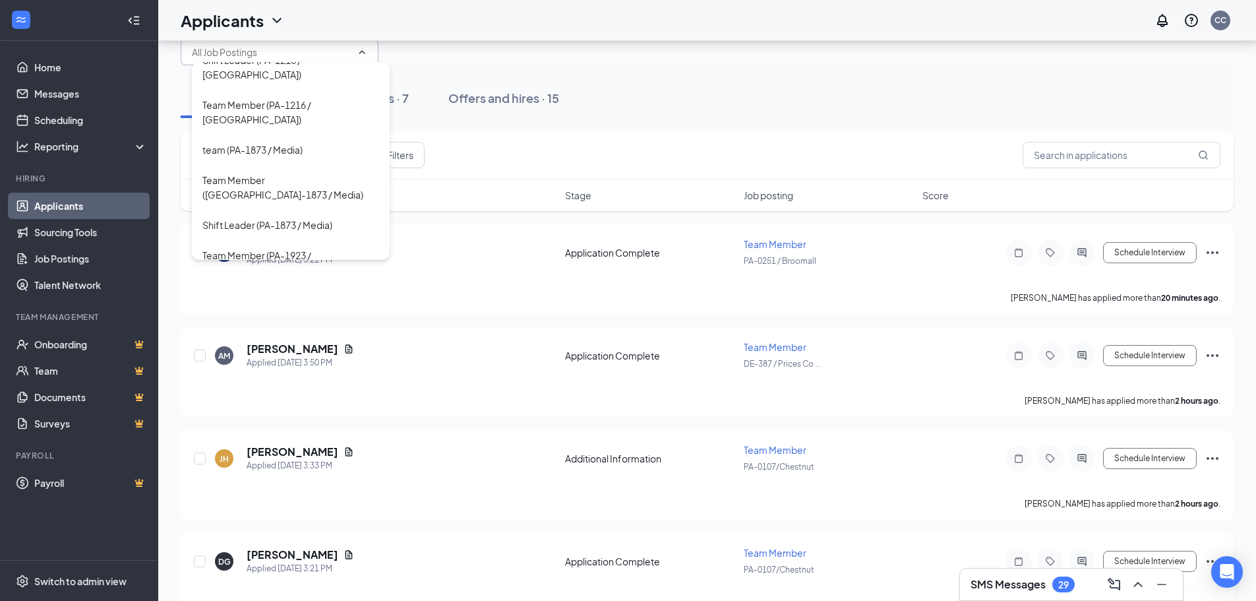
scroll to position [66, 0]
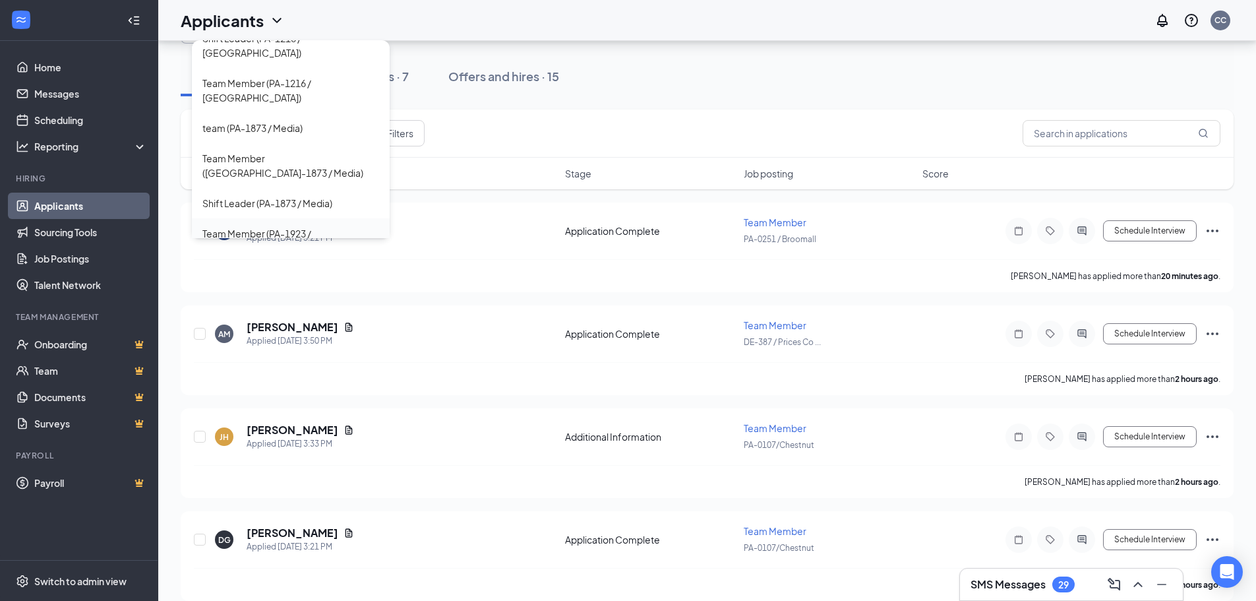
click at [259, 226] on div "Team Member (PA-1923 / Downingtown)" at bounding box center [290, 240] width 177 height 29
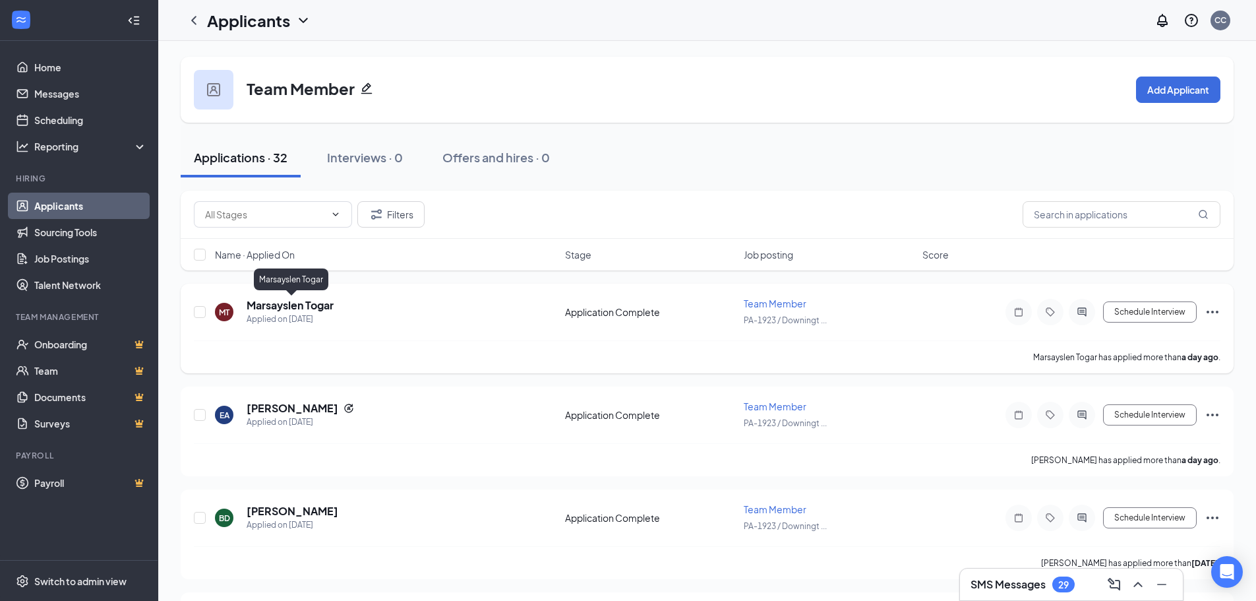
click at [289, 303] on h5 "Marsayslen Togar" at bounding box center [290, 305] width 87 height 15
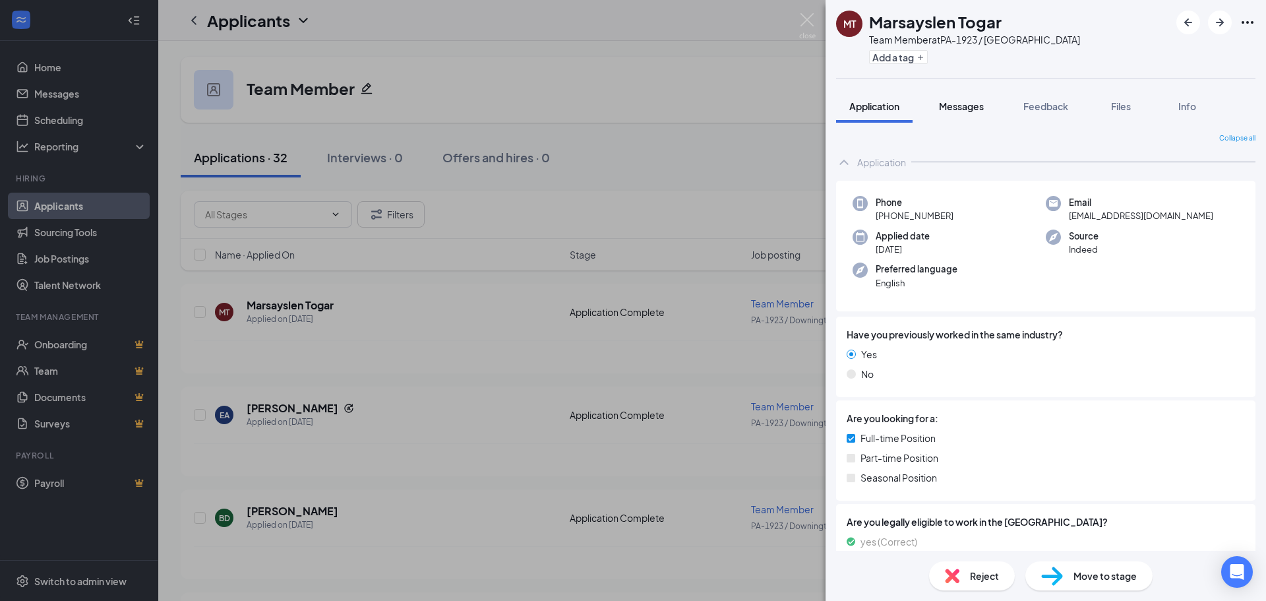
click at [959, 106] on span "Messages" at bounding box center [961, 106] width 45 height 12
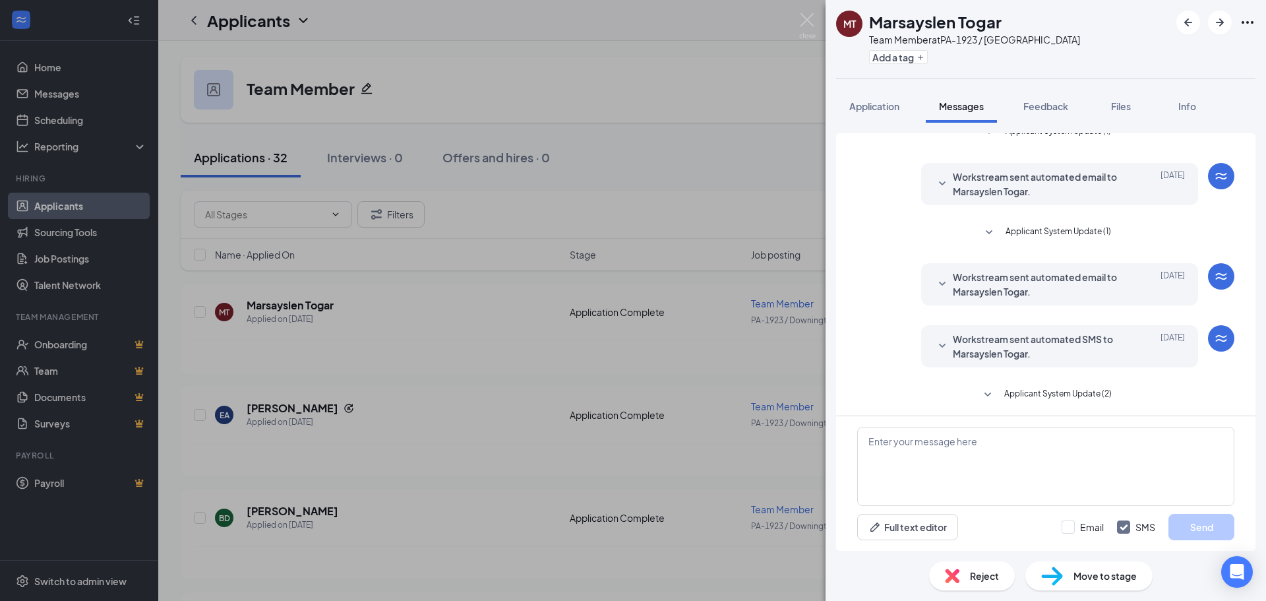
scroll to position [18, 0]
click at [941, 454] on textarea at bounding box center [1045, 466] width 377 height 79
paste textarea "Hi This is shawn with five guys, I was wondering if you would be available this…"
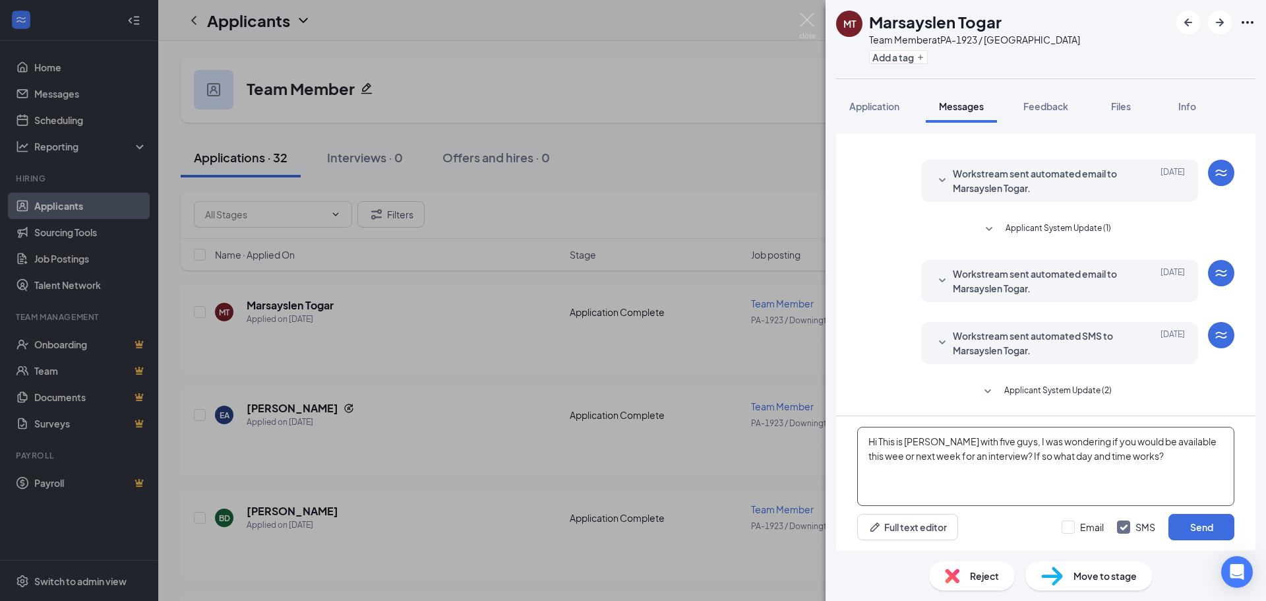
click at [995, 441] on textarea "Hi This is [PERSON_NAME] with five guys, I was wondering if you would be availa…" at bounding box center [1045, 466] width 377 height 79
drag, startPoint x: 983, startPoint y: 470, endPoint x: 871, endPoint y: 479, distance: 111.9
click at [871, 479] on textarea "Hi This is shawn with five guys,I see you applied at downingtown, We have a sto…" at bounding box center [1045, 466] width 377 height 79
drag, startPoint x: 866, startPoint y: 440, endPoint x: 1059, endPoint y: 475, distance: 196.4
click at [1059, 475] on textarea "Hi This is [PERSON_NAME] with five guys,I see you applied at [GEOGRAPHIC_DATA],…" at bounding box center [1045, 466] width 377 height 79
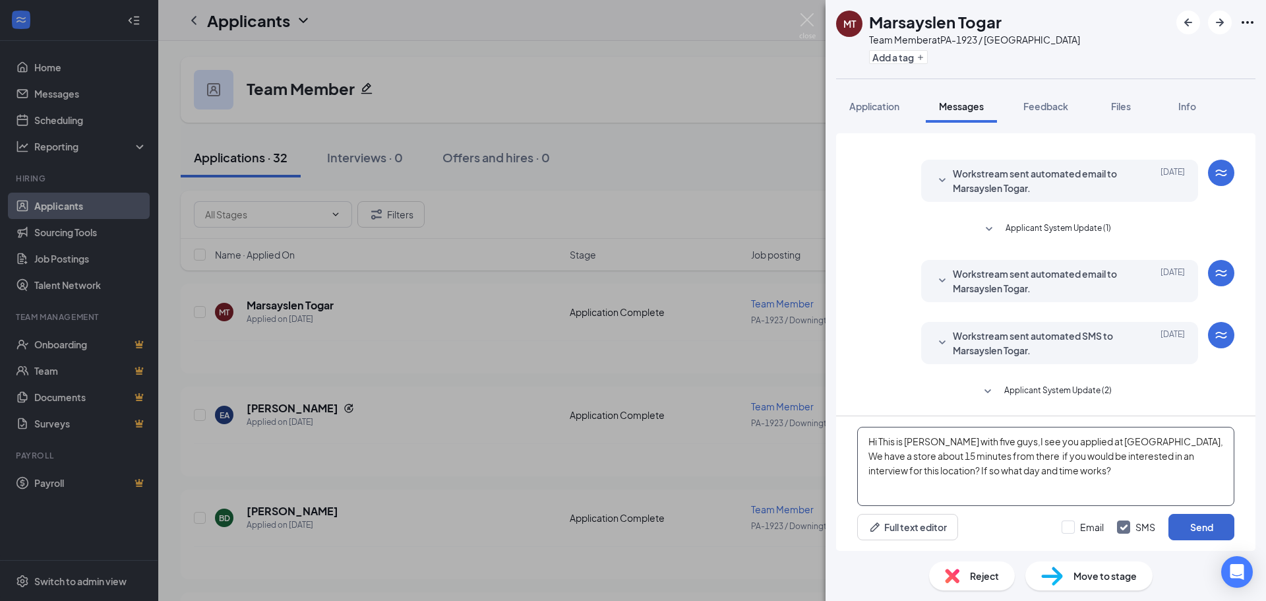
type textarea "Hi This is [PERSON_NAME] with five guys,I see you applied at [GEOGRAPHIC_DATA],…"
click at [1207, 528] on button "Send" at bounding box center [1202, 527] width 66 height 26
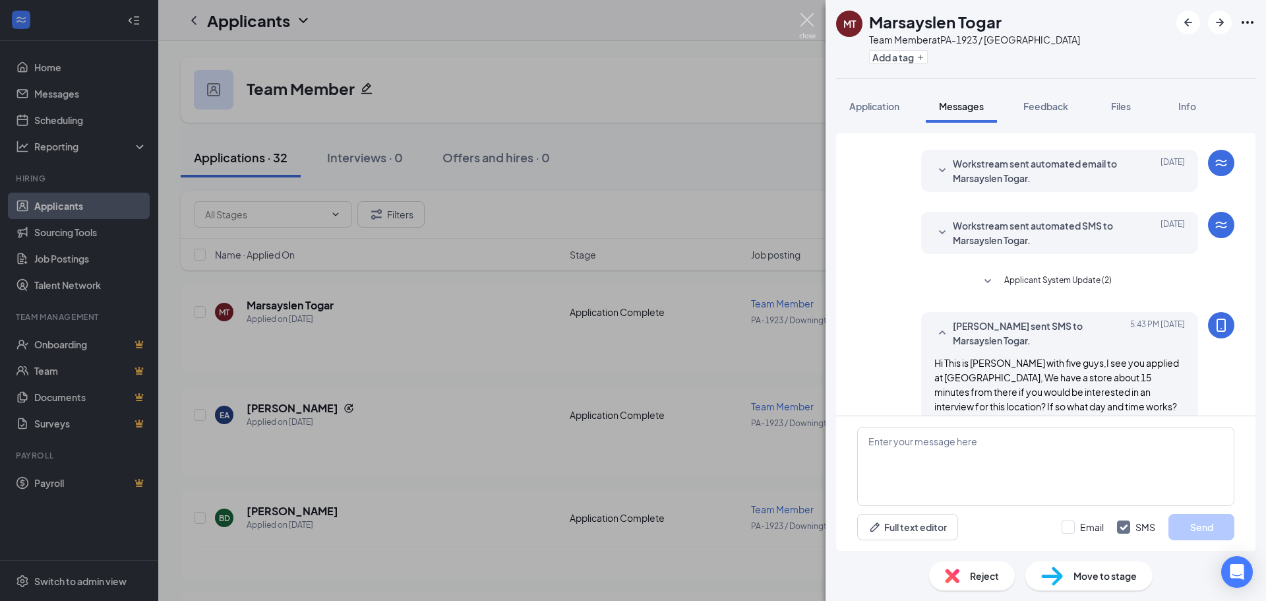
scroll to position [146, 0]
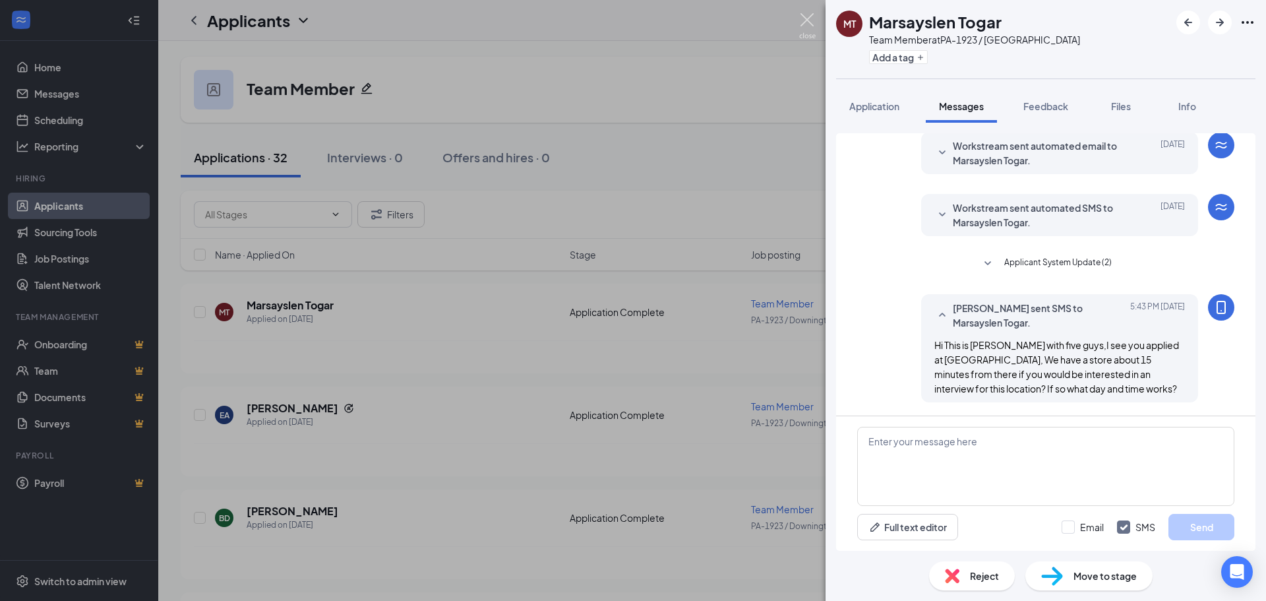
click at [812, 20] on img at bounding box center [807, 26] width 16 height 26
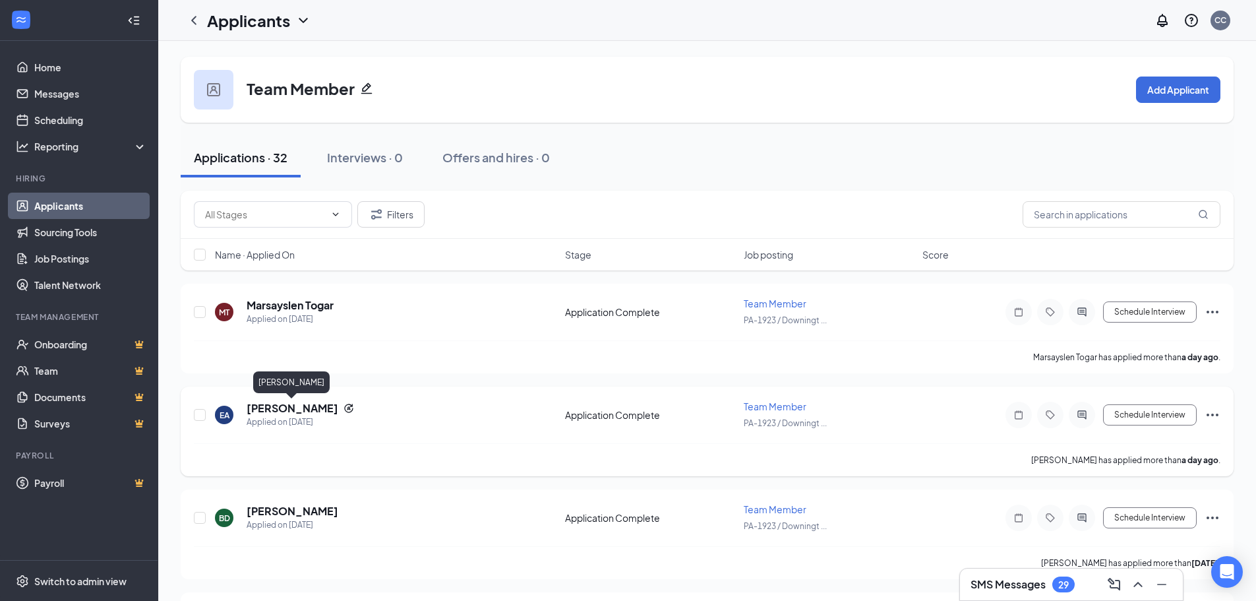
click at [311, 407] on h5 "[PERSON_NAME]" at bounding box center [293, 408] width 92 height 15
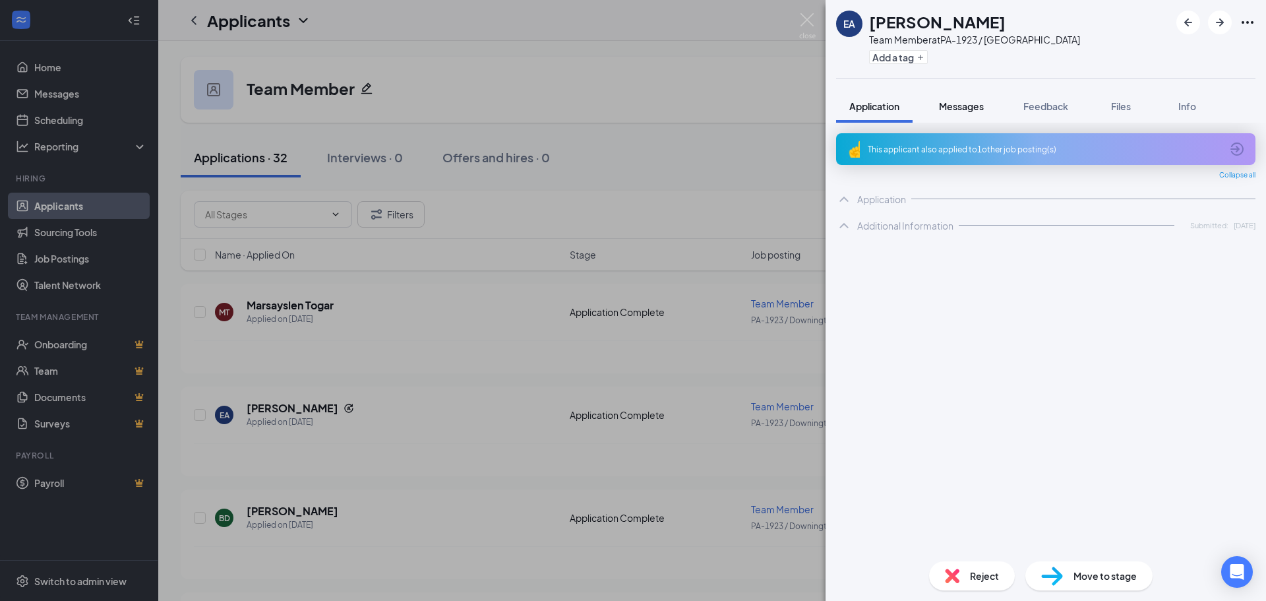
click at [961, 105] on span "Messages" at bounding box center [961, 106] width 45 height 12
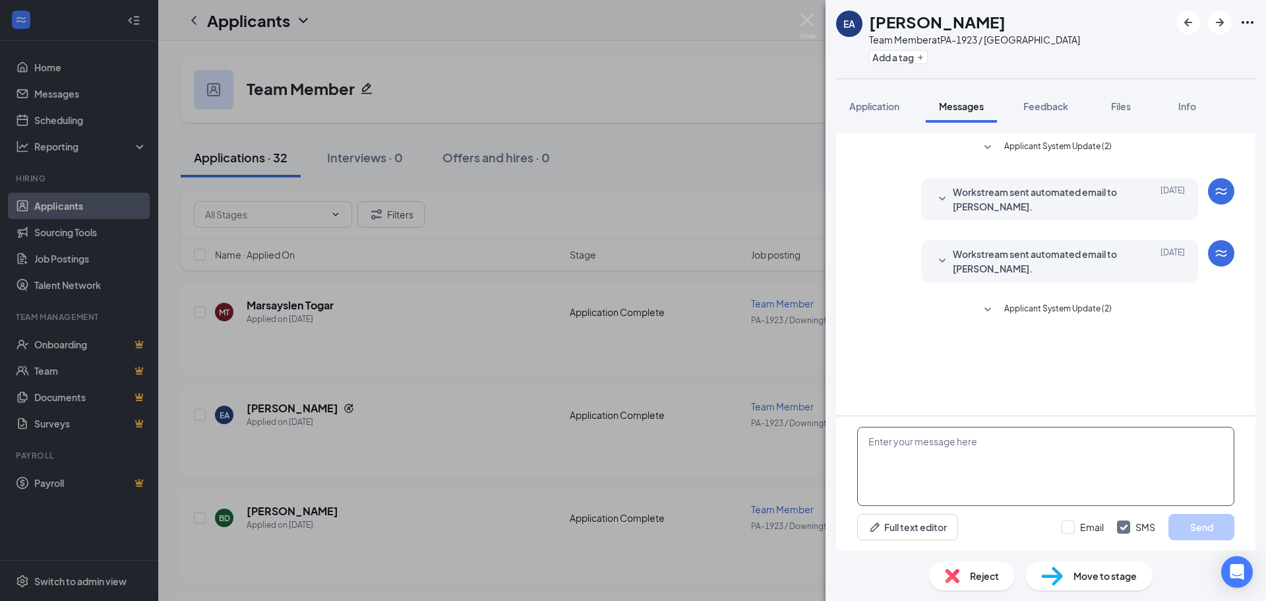
click at [919, 461] on textarea at bounding box center [1045, 466] width 377 height 79
paste textarea "Hi This is shawn with five guys,I see you applied at downingtown, We have a sto…"
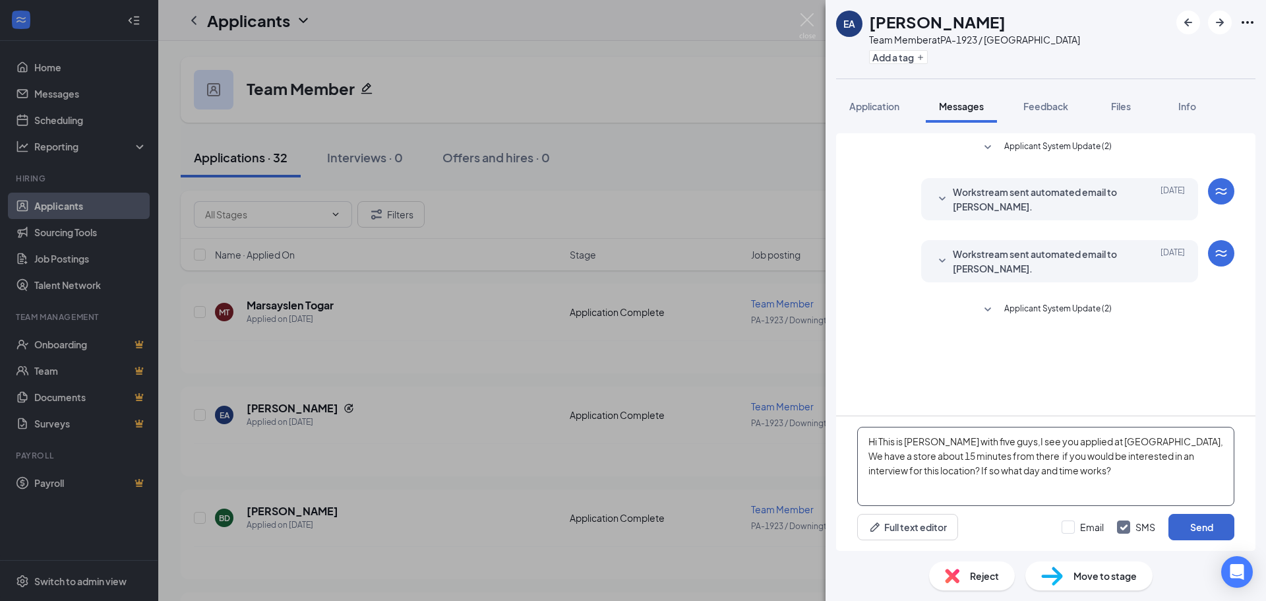
type textarea "Hi This is shawn with five guys,I see you applied at downingtown, We have a sto…"
click at [1192, 522] on button "Send" at bounding box center [1202, 527] width 66 height 26
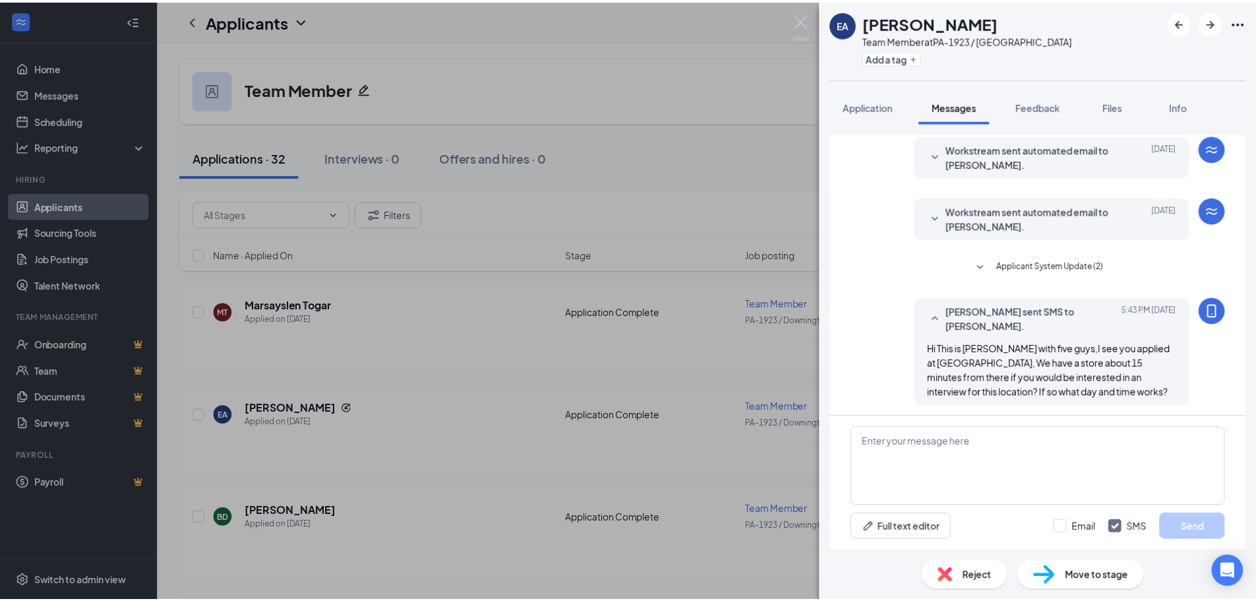
scroll to position [46, 0]
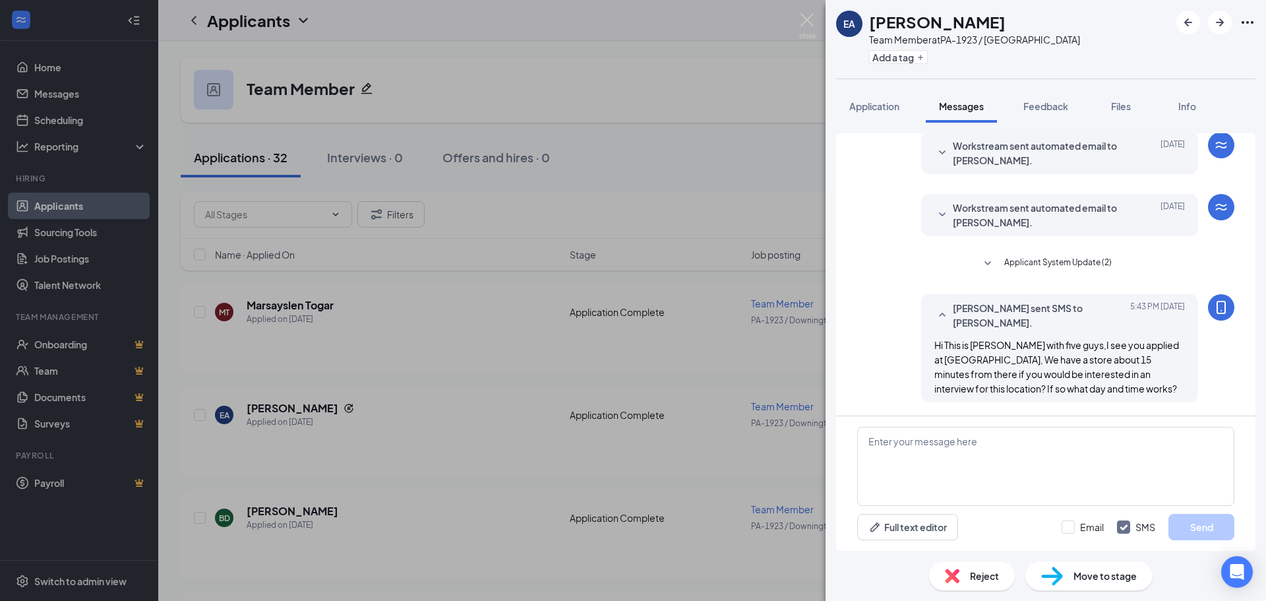
click at [398, 409] on div "EA Edgar Ascencion Team Member at PA-1923 / Downingtown Add a tag Application M…" at bounding box center [633, 300] width 1266 height 601
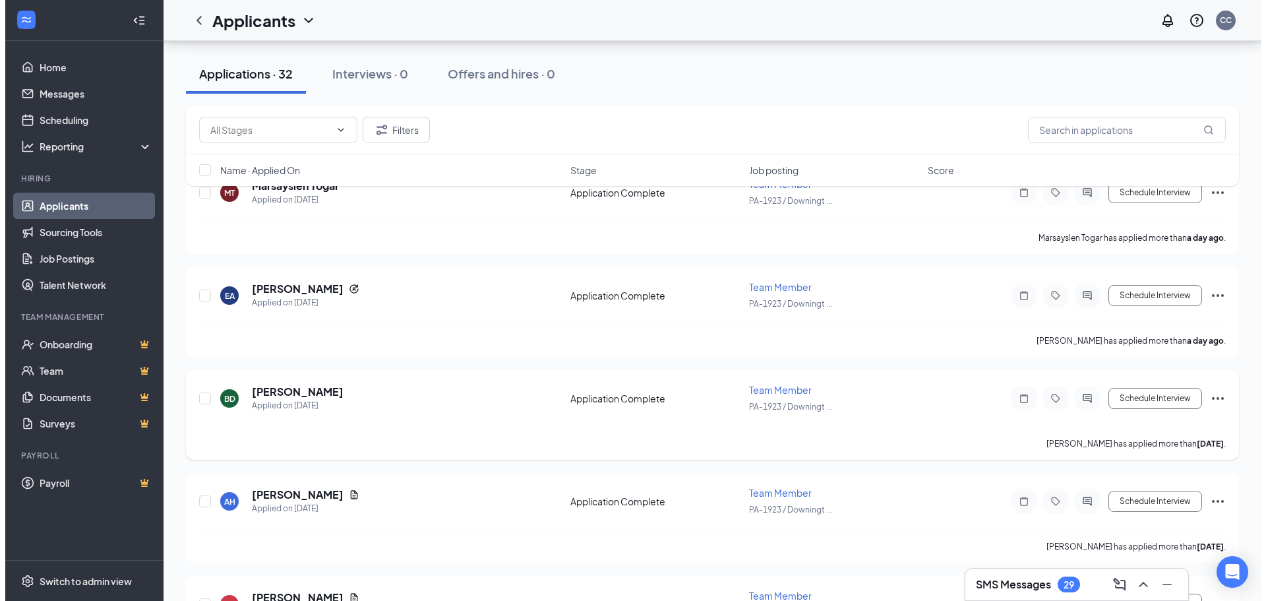
scroll to position [132, 0]
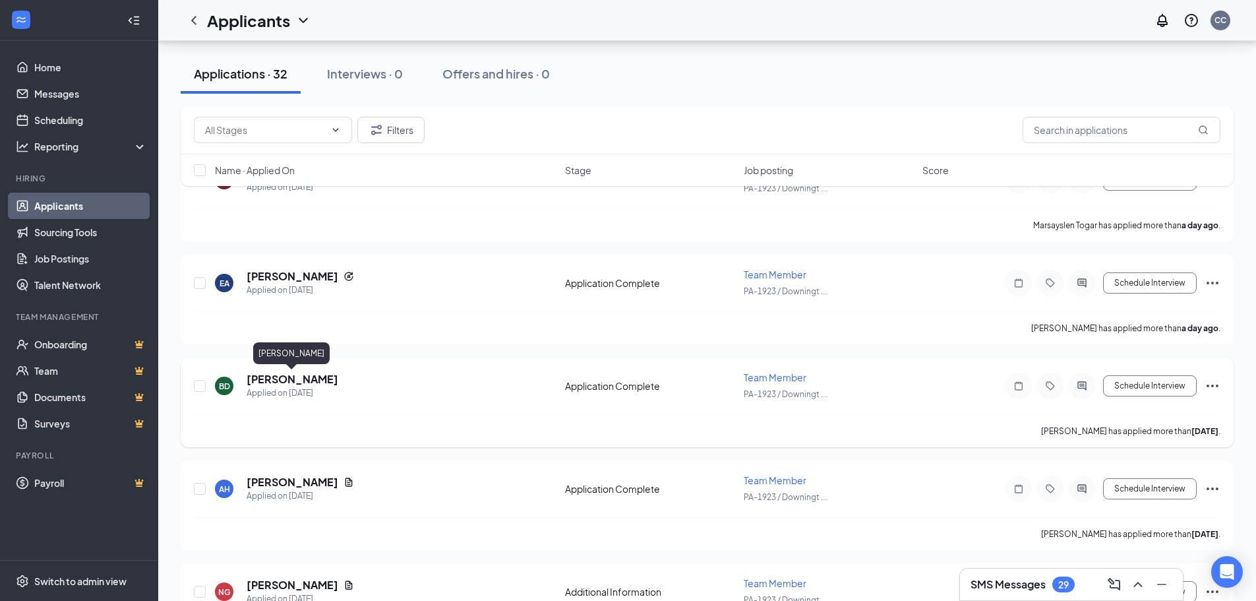
click at [297, 378] on h5 "[PERSON_NAME]" at bounding box center [293, 379] width 92 height 15
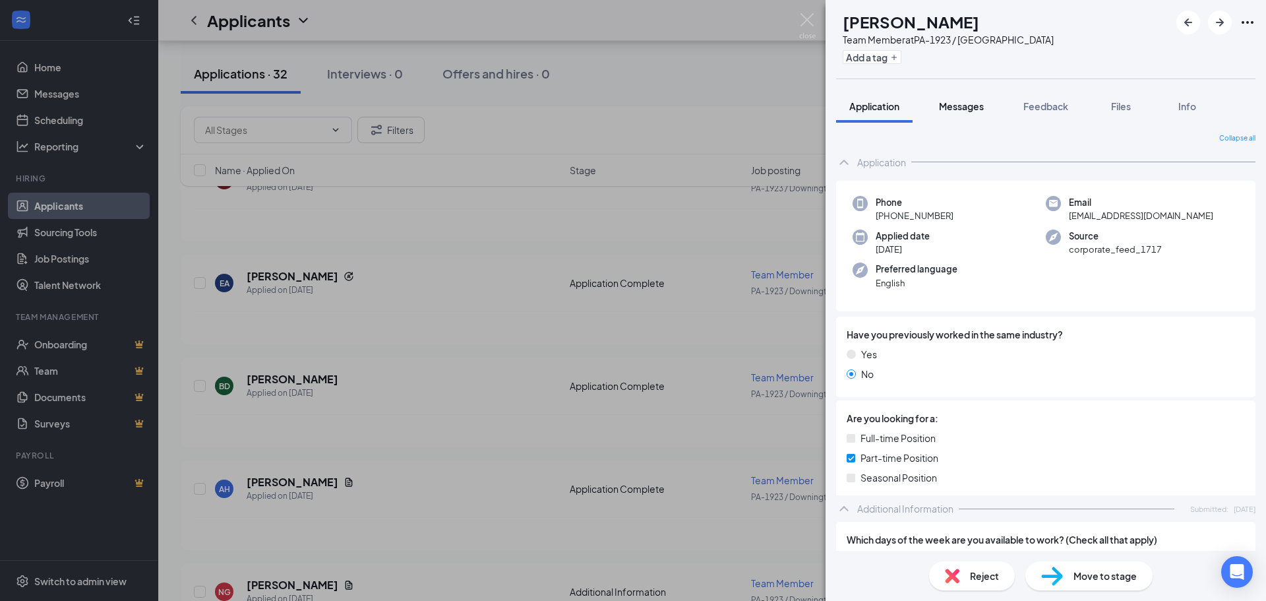
click at [953, 105] on span "Messages" at bounding box center [961, 106] width 45 height 12
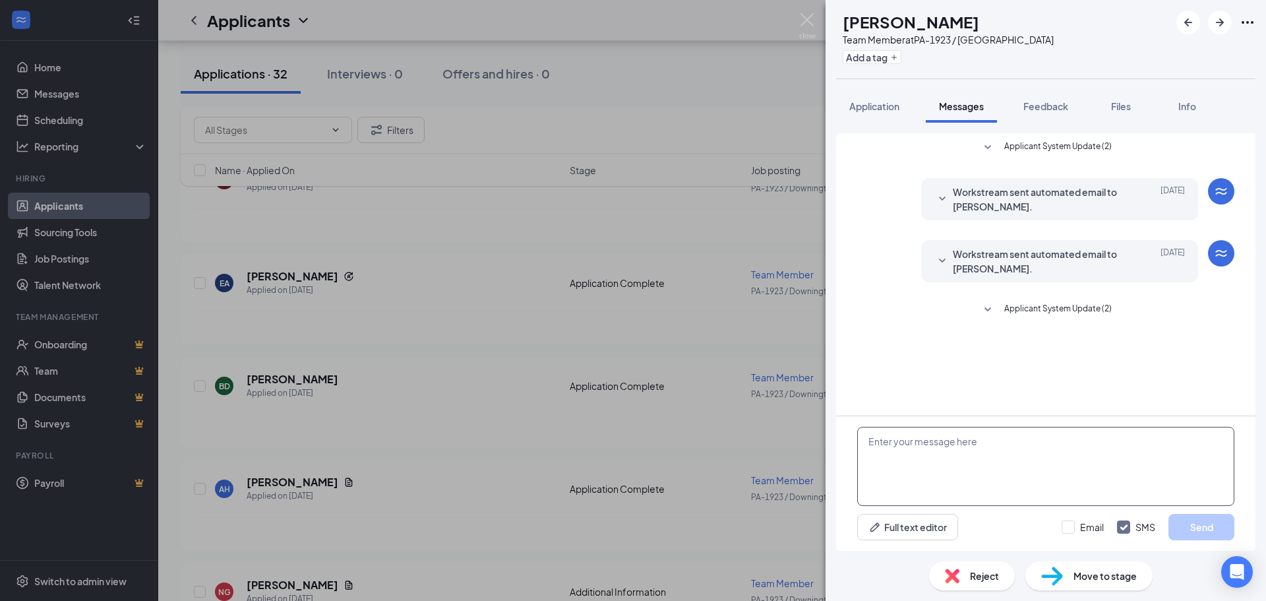
click at [955, 466] on textarea at bounding box center [1045, 466] width 377 height 79
paste textarea "Hi This is shawn with five guys,I see you applied at downingtown, We have a sto…"
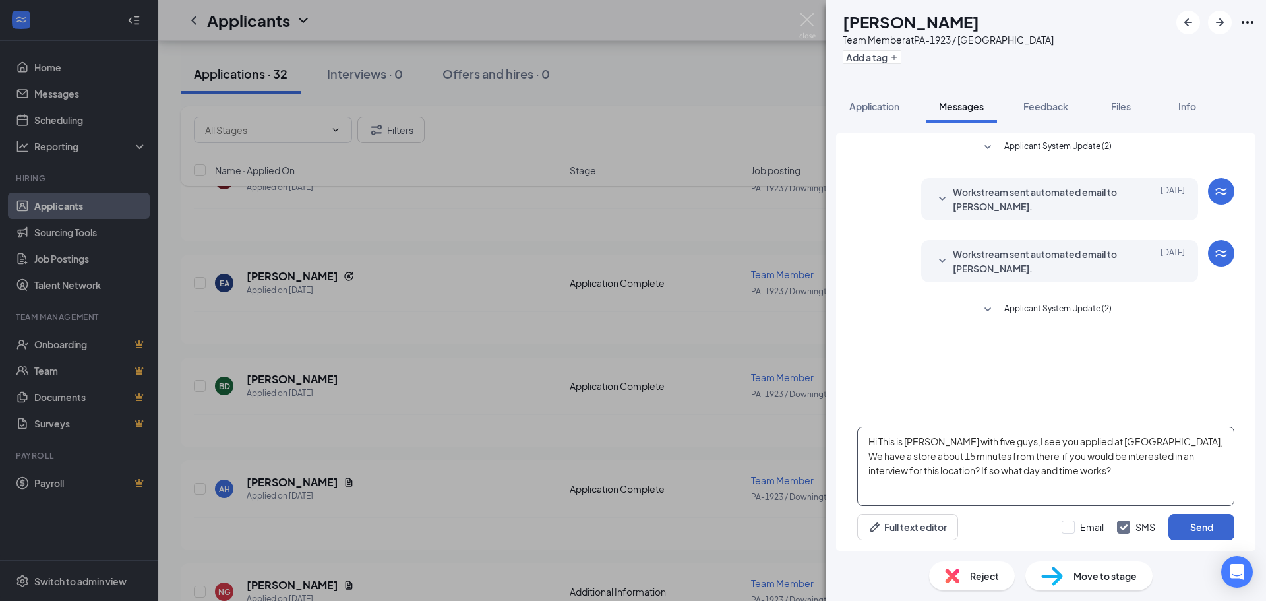
type textarea "Hi This is [PERSON_NAME] with five guys,I see you applied at [GEOGRAPHIC_DATA],…"
drag, startPoint x: 1211, startPoint y: 524, endPoint x: 1175, endPoint y: 511, distance: 38.6
click at [1210, 524] on button "Send" at bounding box center [1202, 527] width 66 height 26
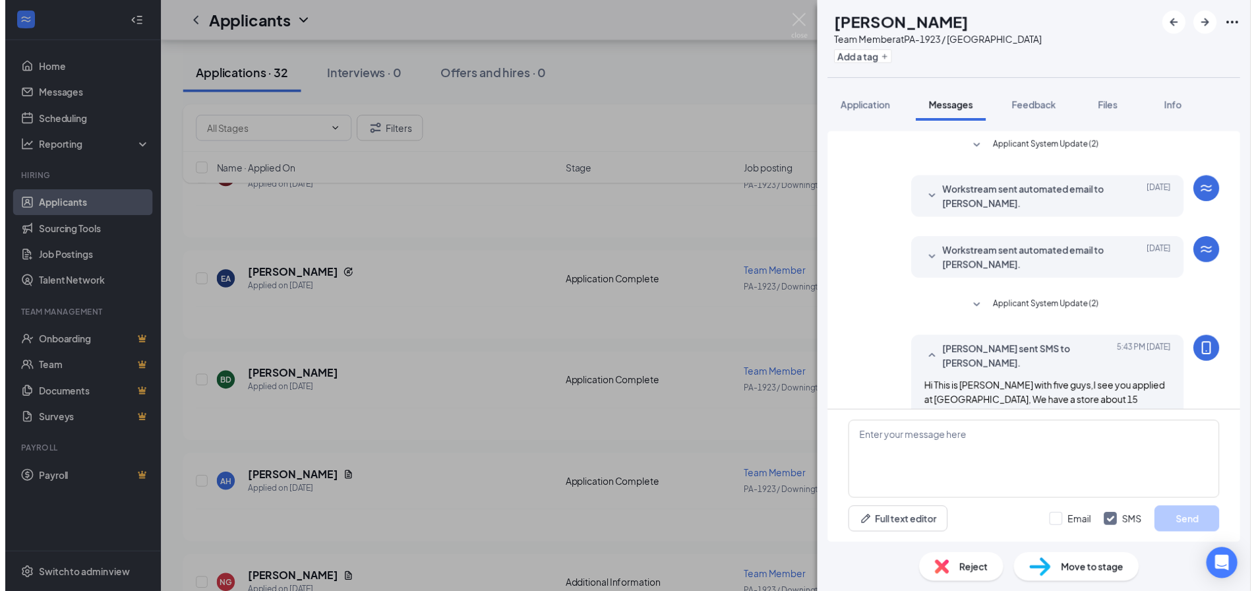
scroll to position [46, 0]
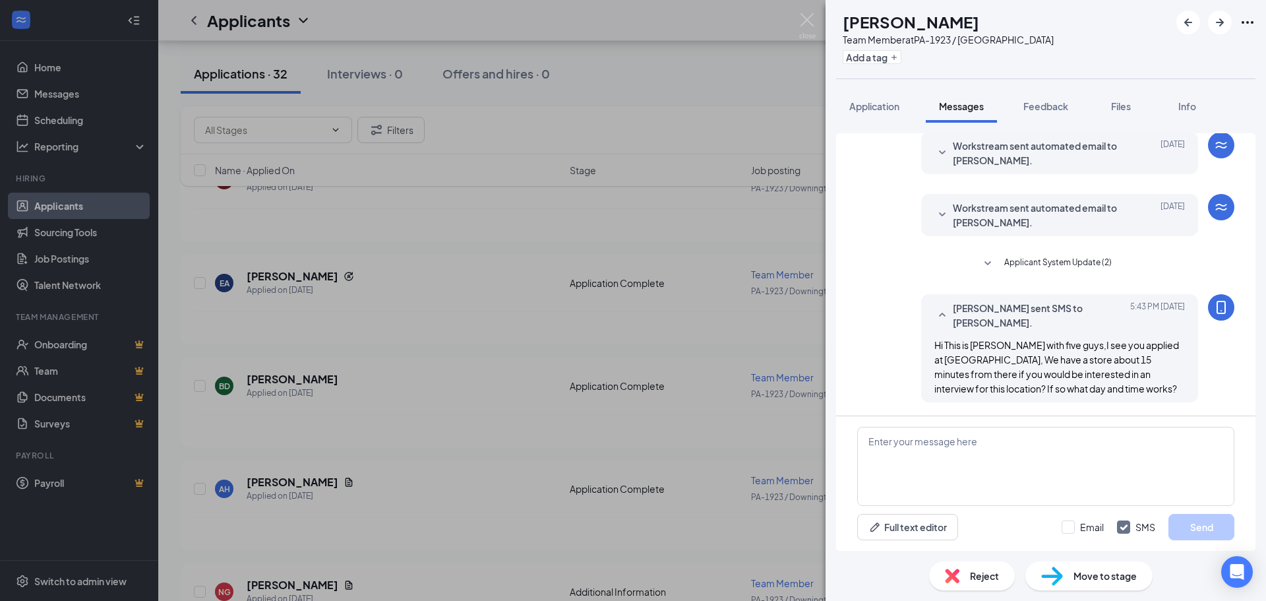
click at [468, 394] on div "BD Brandon Davalos Team Member at PA-1923 / Downingtown Add a tag Application M…" at bounding box center [633, 300] width 1266 height 601
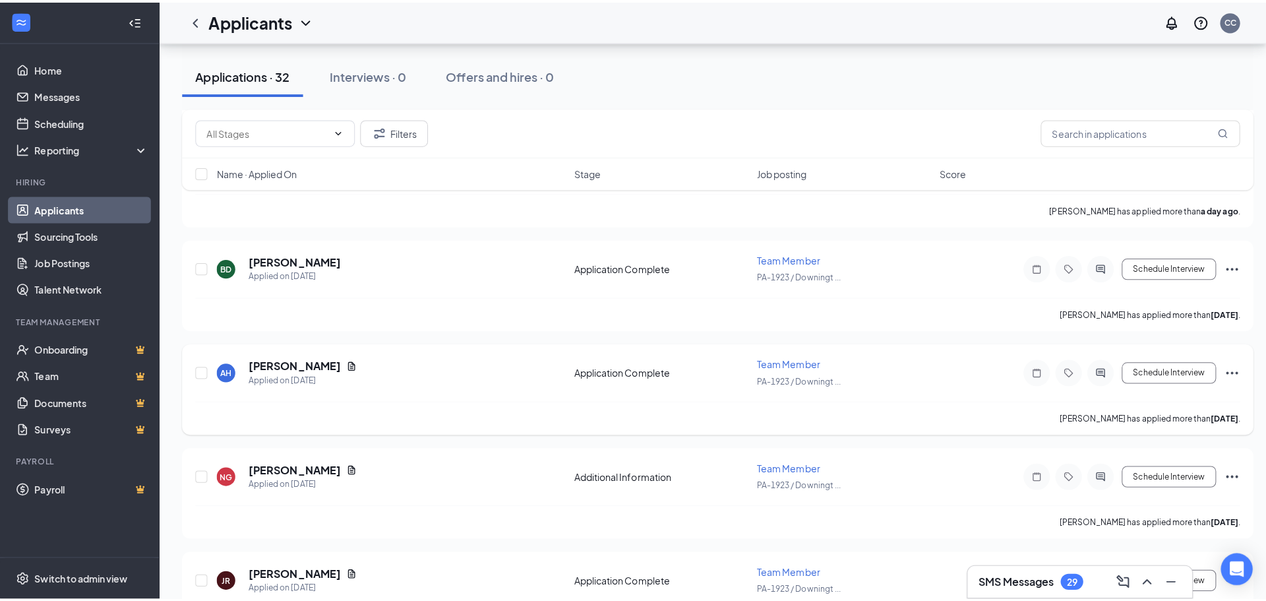
scroll to position [264, 0]
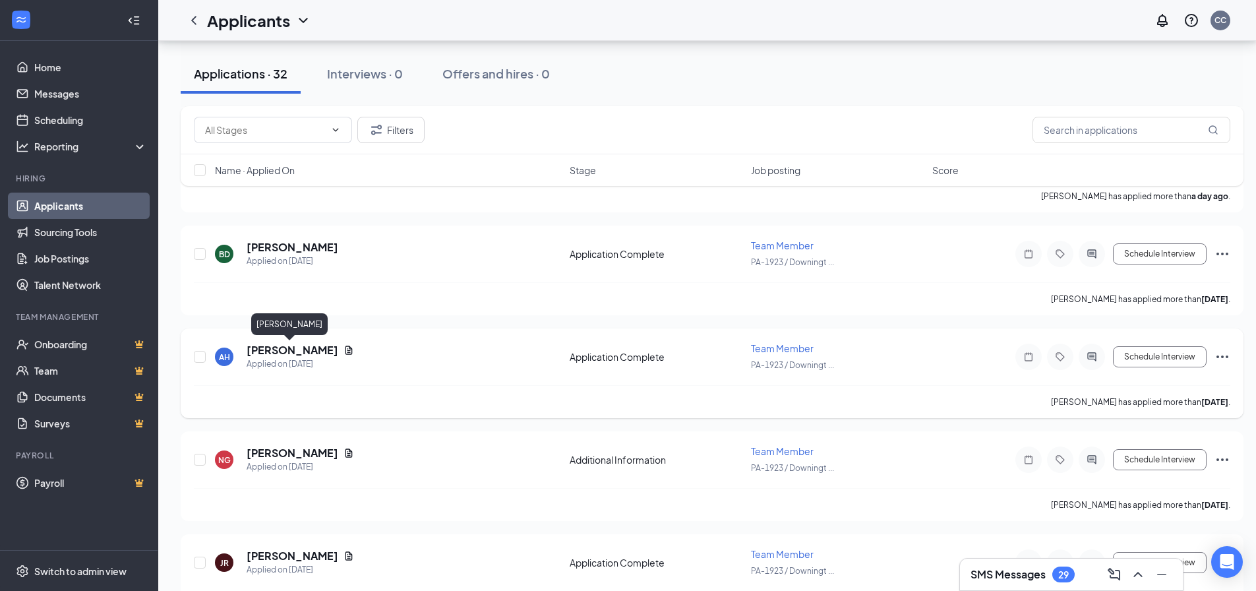
click at [298, 346] on h5 "Amber Hadad" at bounding box center [293, 350] width 92 height 15
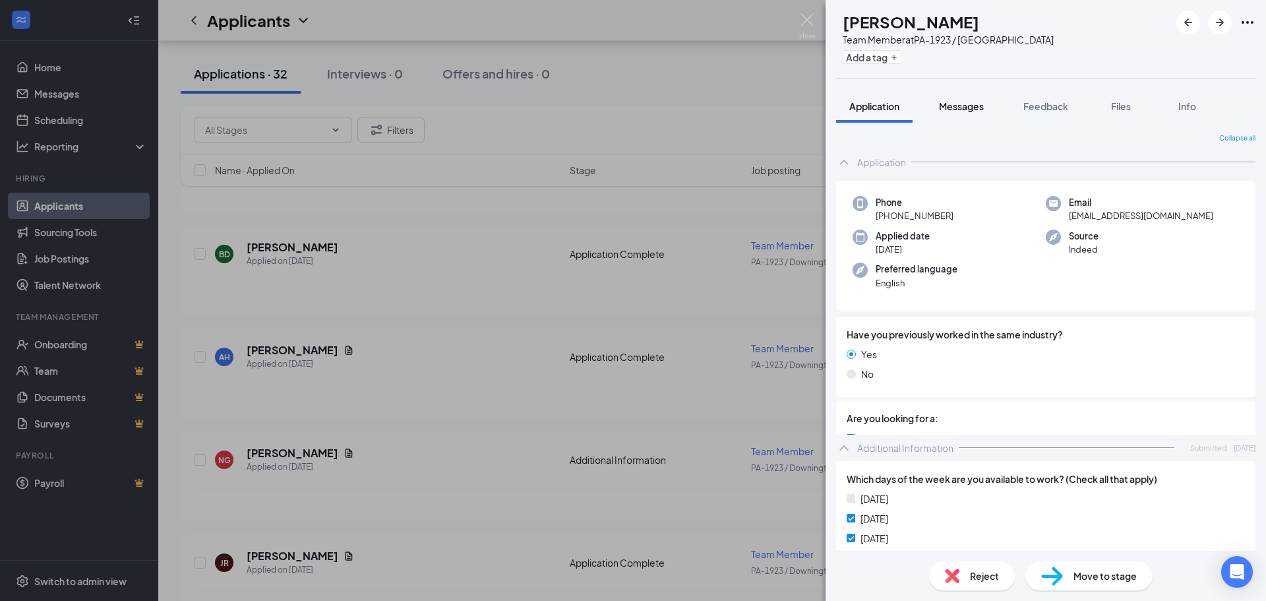
click at [973, 102] on span "Messages" at bounding box center [961, 106] width 45 height 12
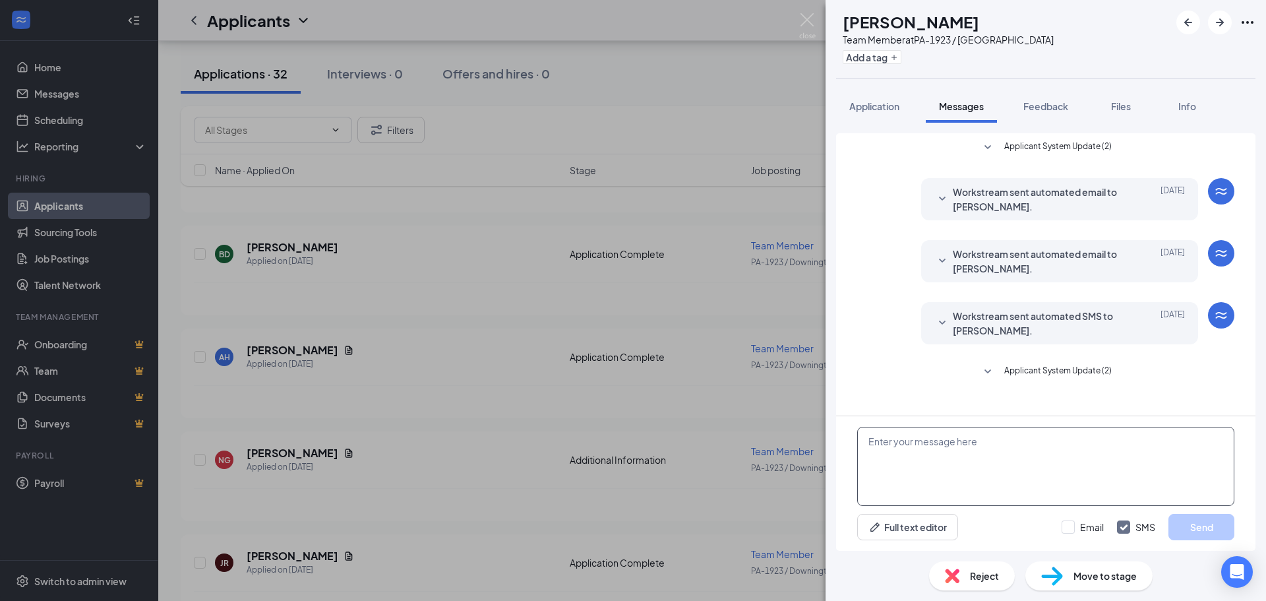
click at [936, 444] on textarea at bounding box center [1045, 466] width 377 height 79
paste textarea "Hi This is [PERSON_NAME] with five guys,I see you applied at [GEOGRAPHIC_DATA],…"
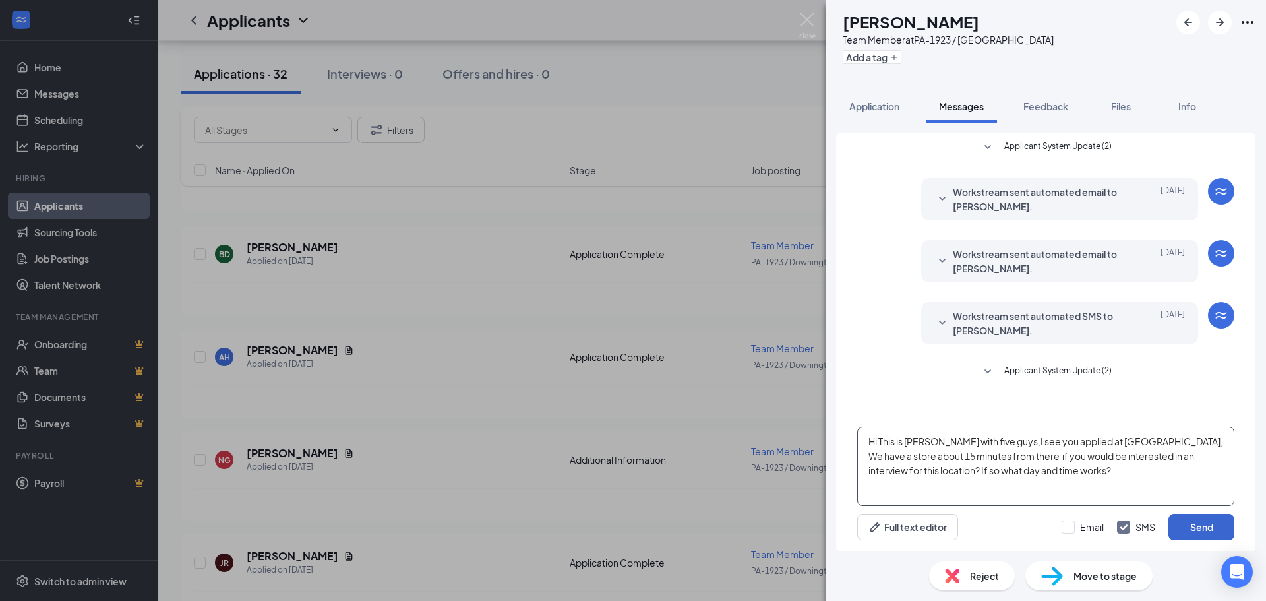
type textarea "Hi This is [PERSON_NAME] with five guys,I see you applied at [GEOGRAPHIC_DATA],…"
click at [1192, 521] on button "Send" at bounding box center [1202, 527] width 66 height 26
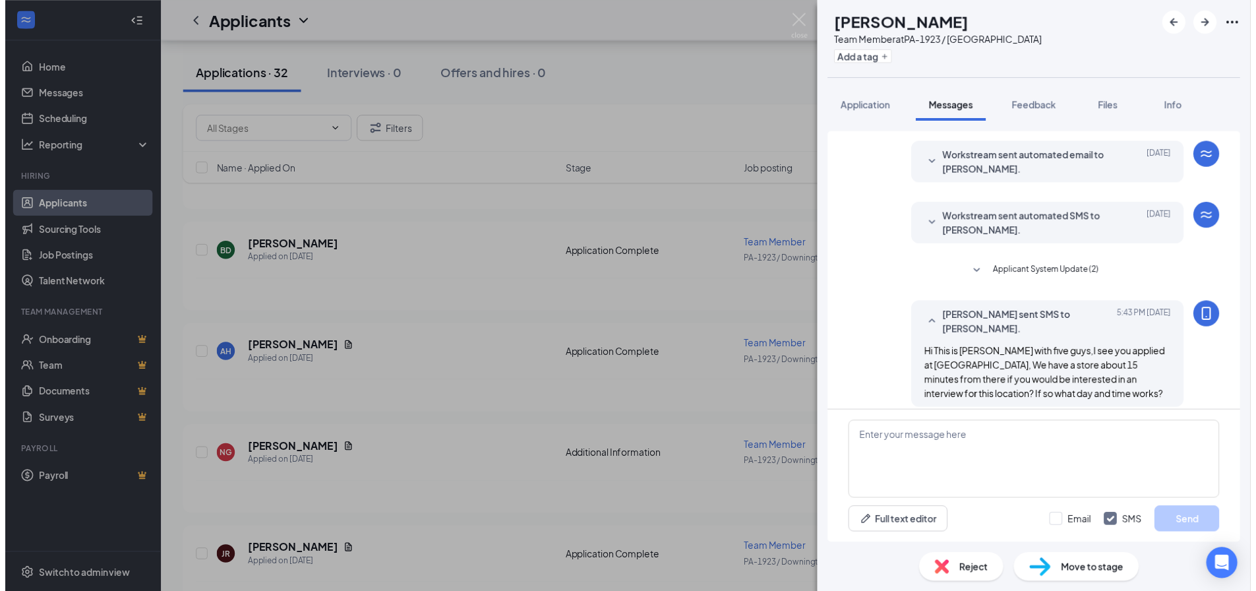
scroll to position [108, 0]
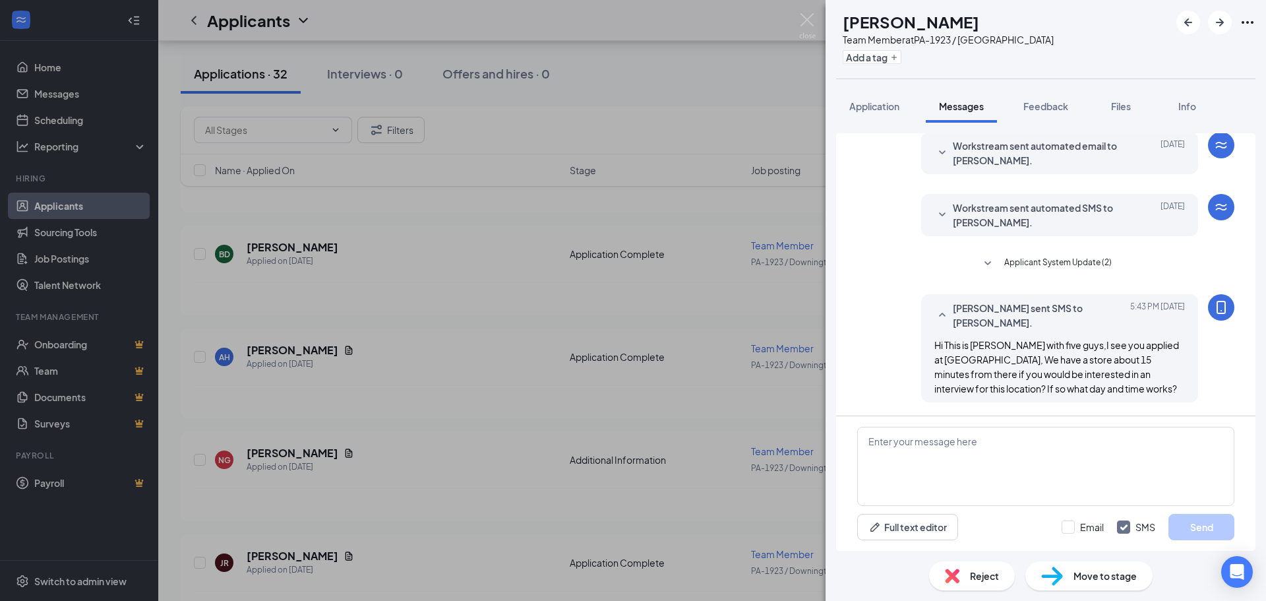
click at [433, 350] on div "AH Amber Hadad Team Member at PA-1923 / Downingtown Add a tag Application Messa…" at bounding box center [633, 300] width 1266 height 601
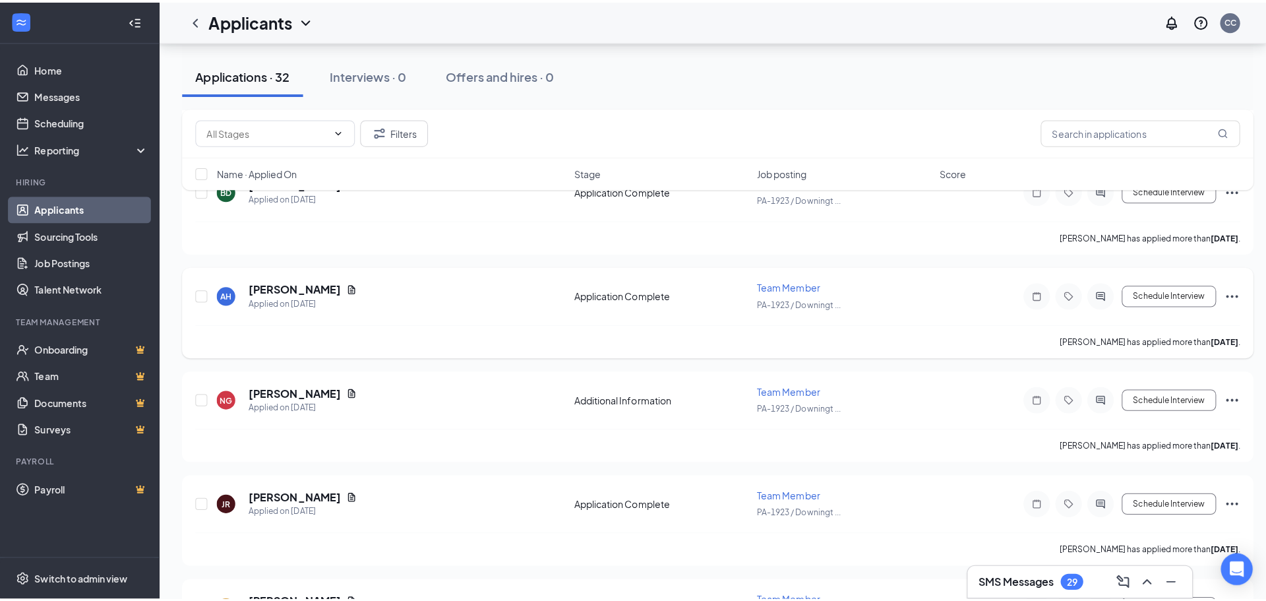
scroll to position [330, 0]
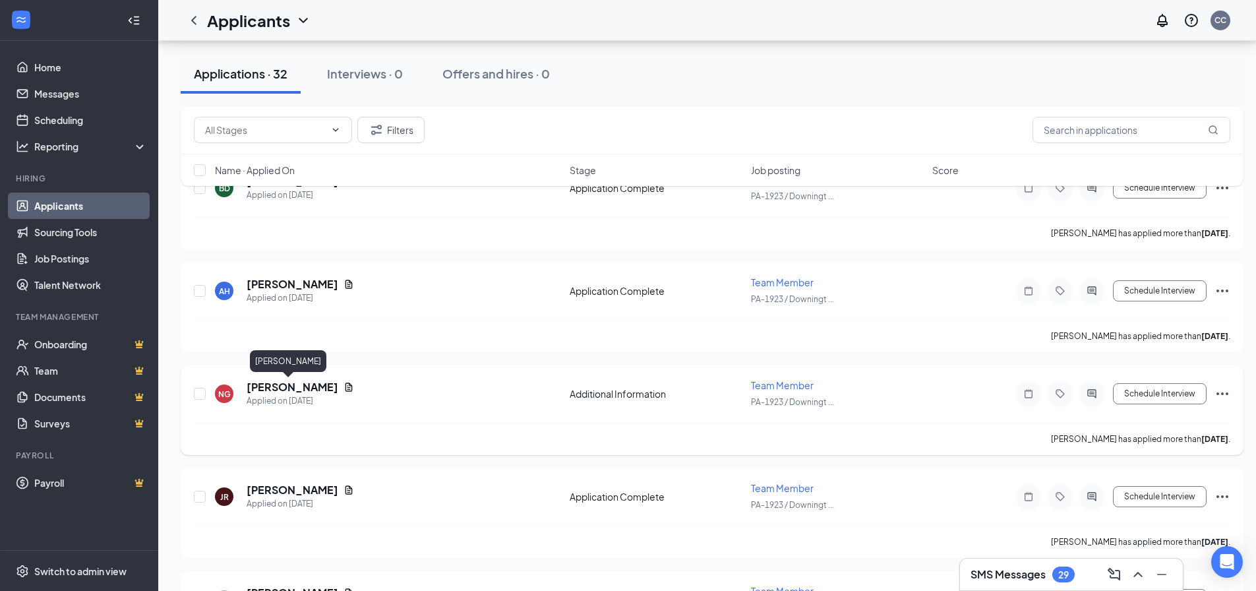
click at [295, 387] on h5 "Nick Gosline" at bounding box center [293, 387] width 92 height 15
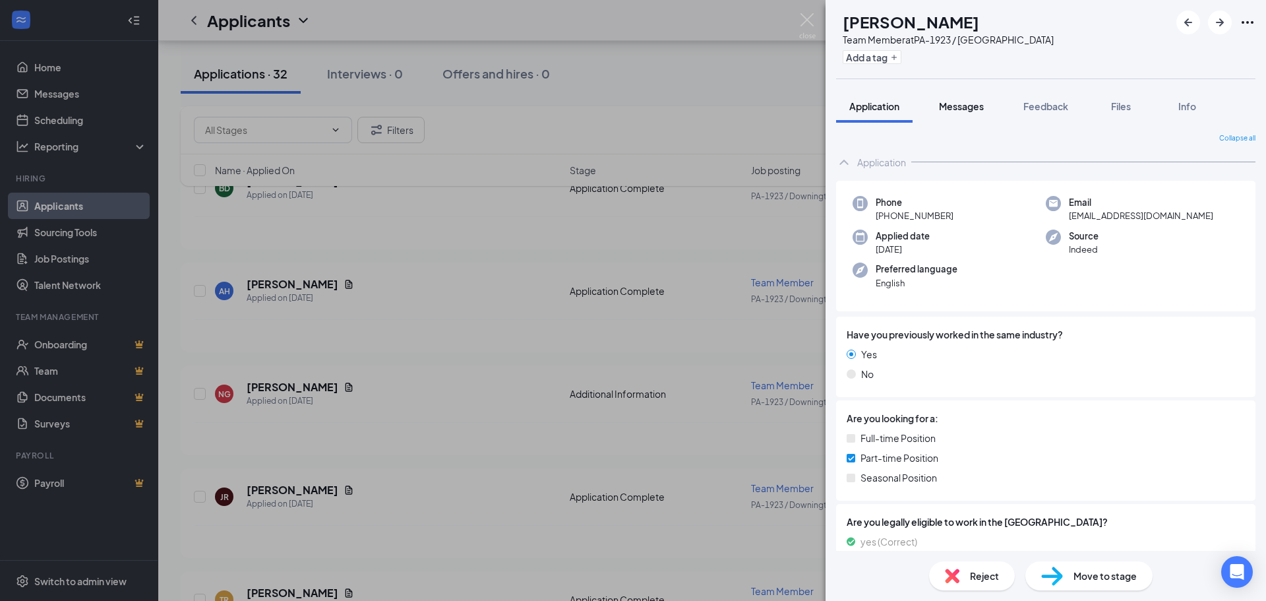
click at [952, 108] on span "Messages" at bounding box center [961, 106] width 45 height 12
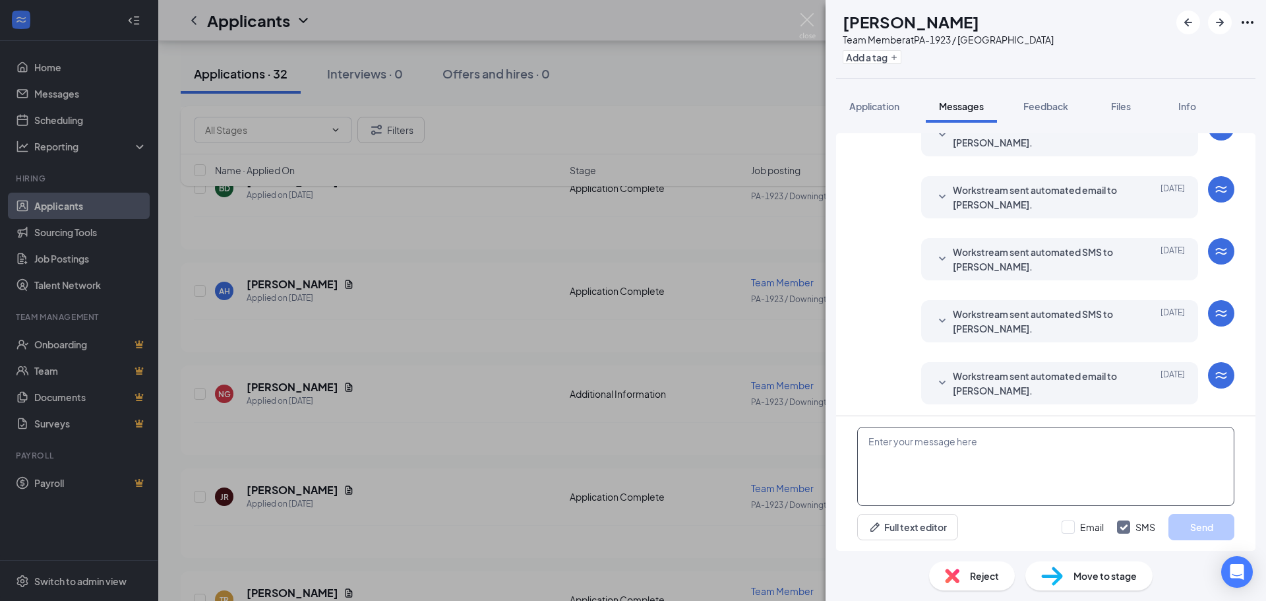
scroll to position [190, 0]
click at [921, 462] on textarea at bounding box center [1045, 466] width 377 height 79
paste textarea "Hi This is shawn with five guys,I see you applied at downingtown, We have a sto…"
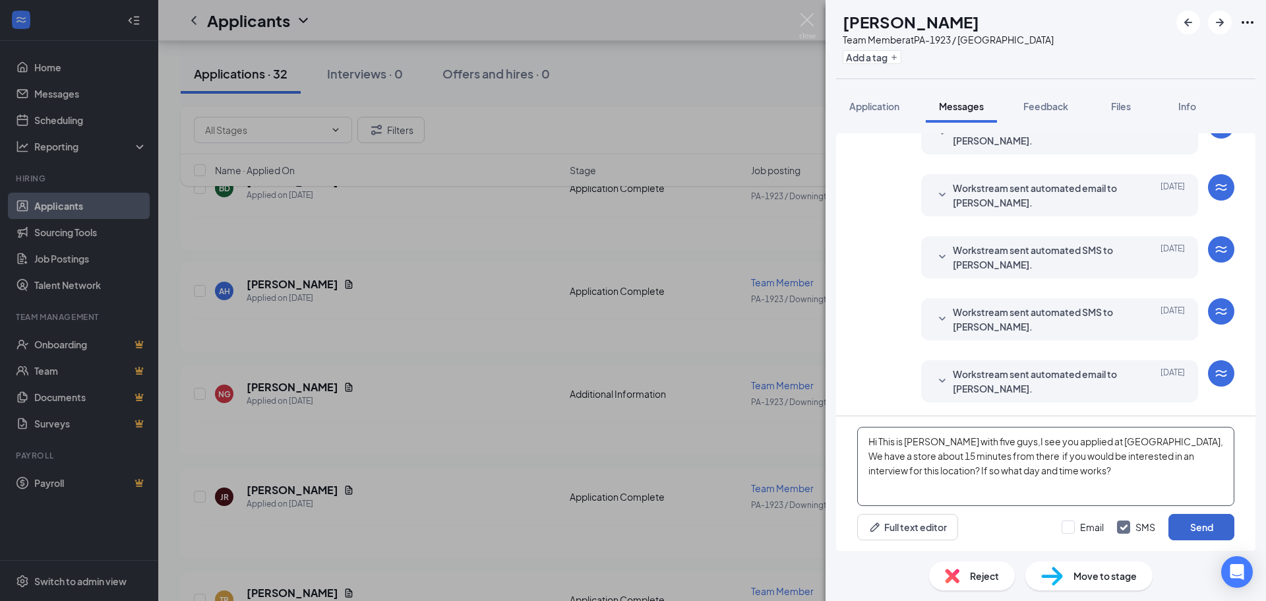
type textarea "Hi This is shawn with five guys,I see you applied at downingtown, We have a sto…"
click at [1188, 520] on button "Send" at bounding box center [1202, 527] width 66 height 26
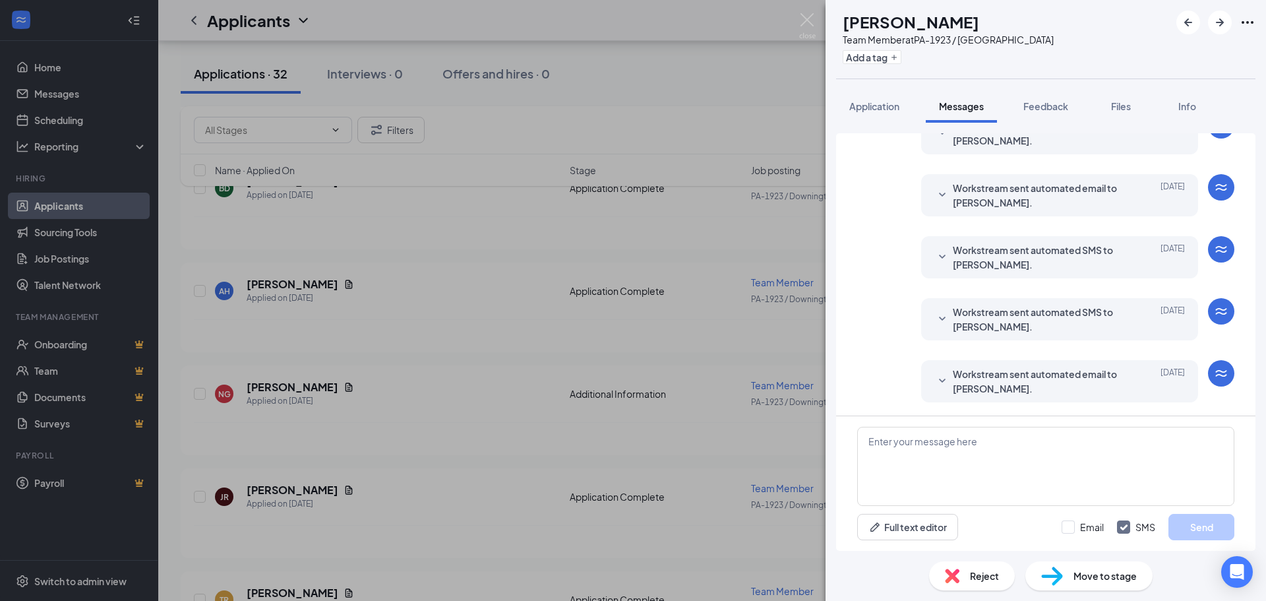
click at [510, 305] on div "NG Nick Gosline Team Member at PA-1923 / Downingtown Add a tag Application Mess…" at bounding box center [633, 300] width 1266 height 601
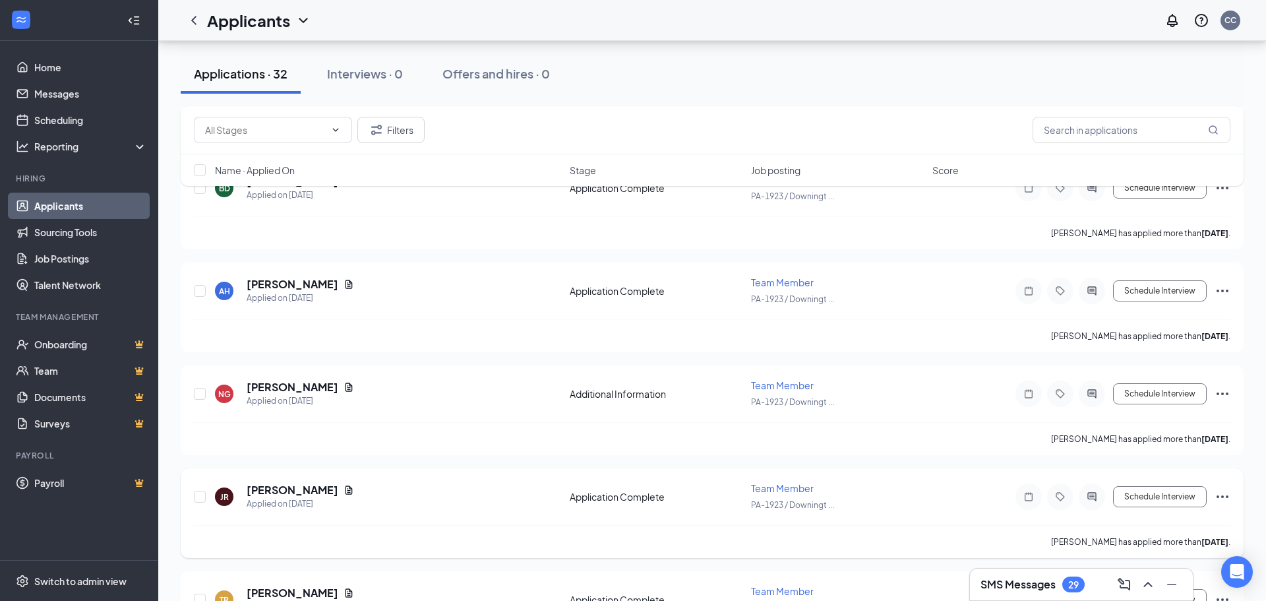
scroll to position [462, 0]
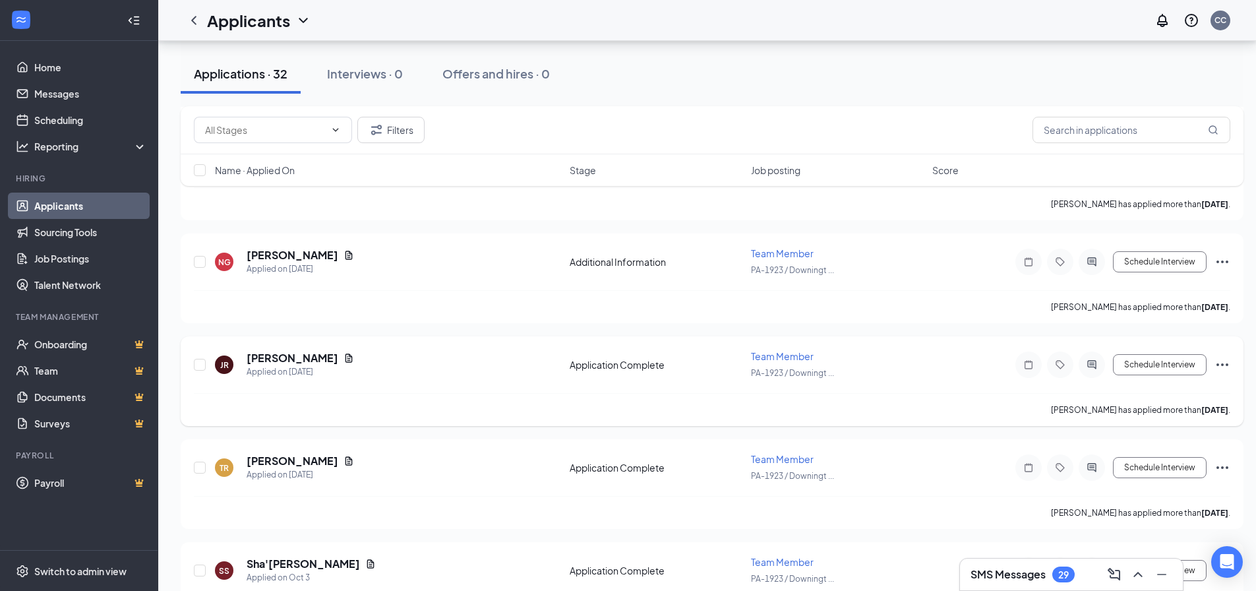
click at [311, 358] on h5 "Jennyfer Rivera" at bounding box center [293, 358] width 92 height 15
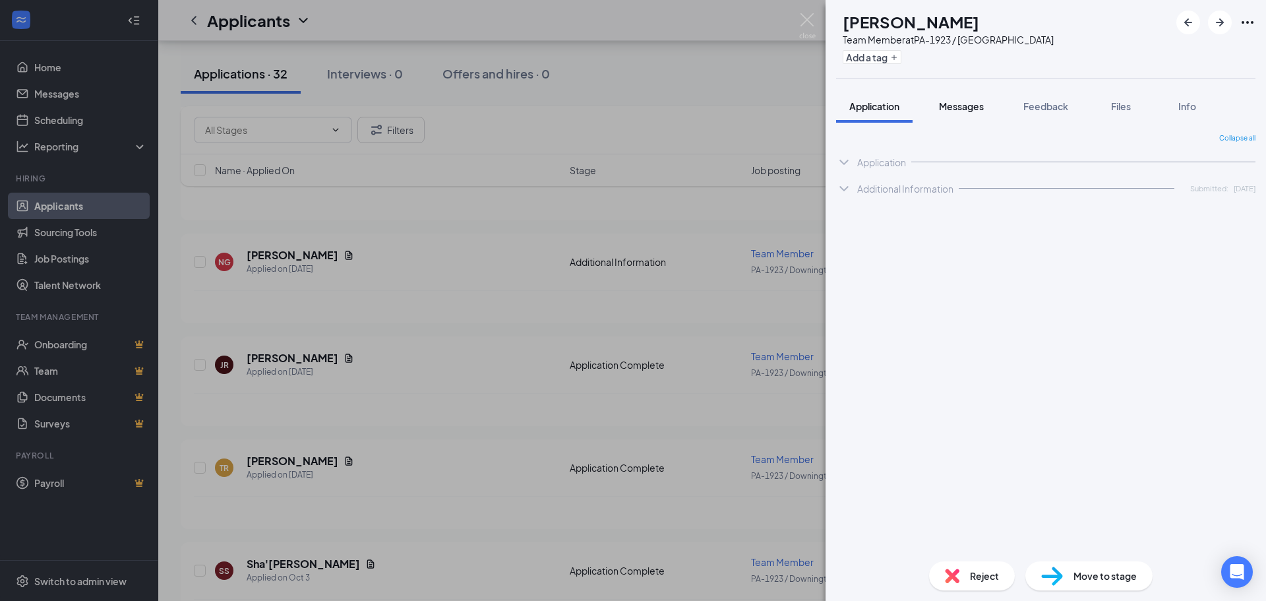
click at [952, 103] on span "Messages" at bounding box center [961, 106] width 45 height 12
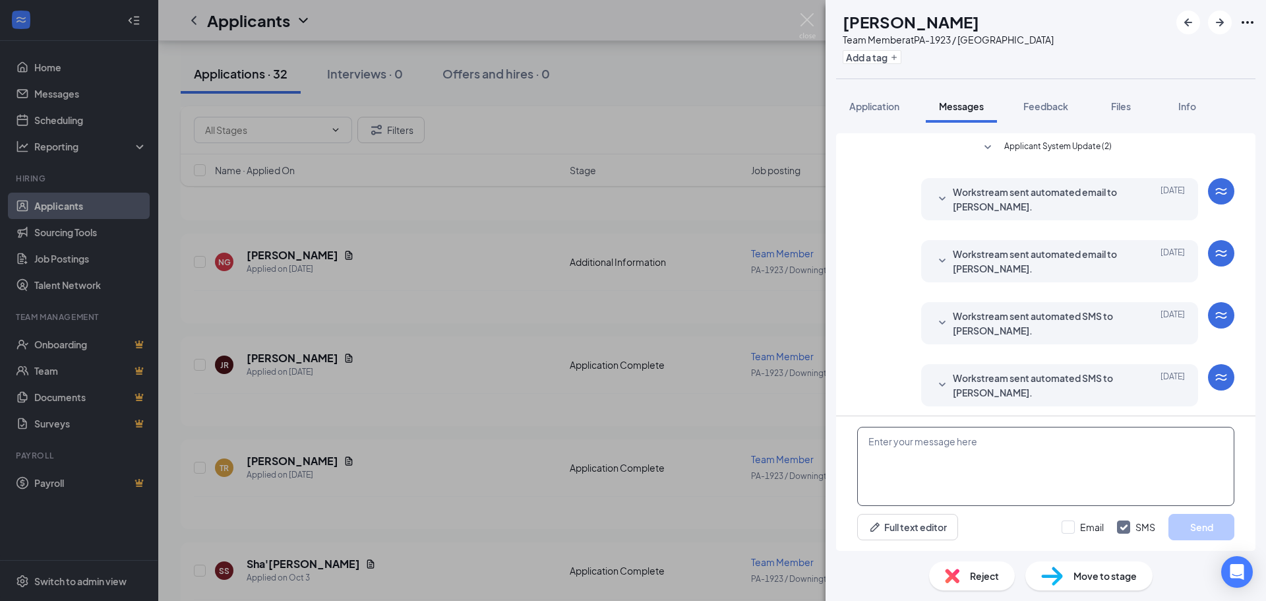
click at [944, 446] on textarea at bounding box center [1045, 466] width 377 height 79
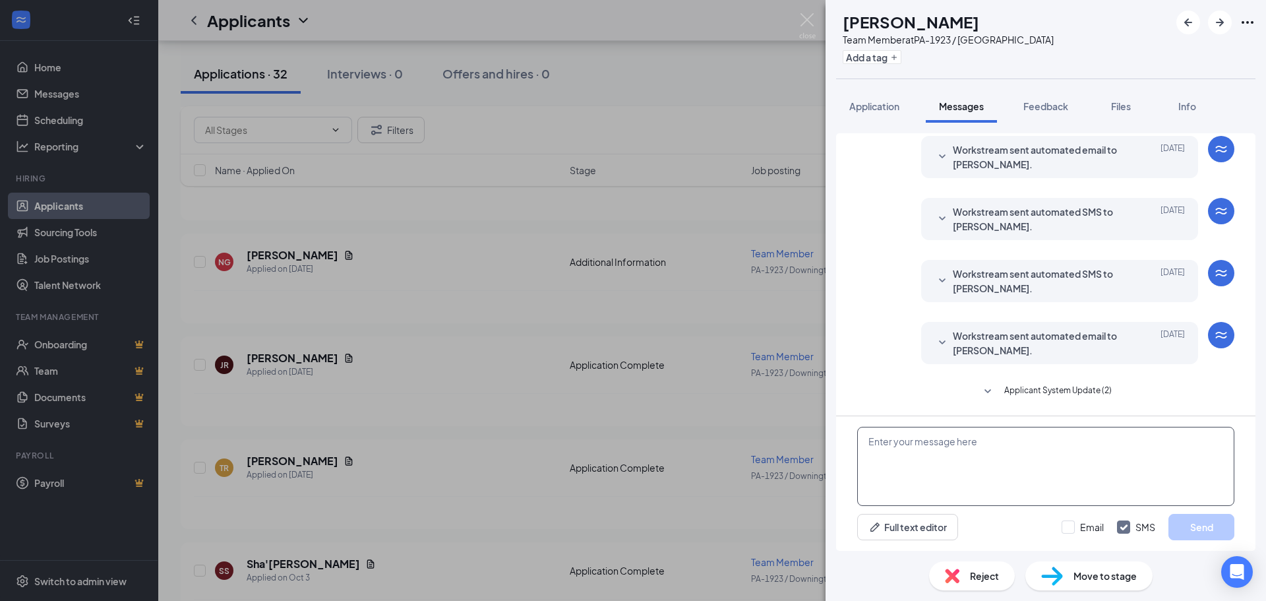
paste textarea "Hi This is shawn with five guys,I see you applied at downingtown, We have a sto…"
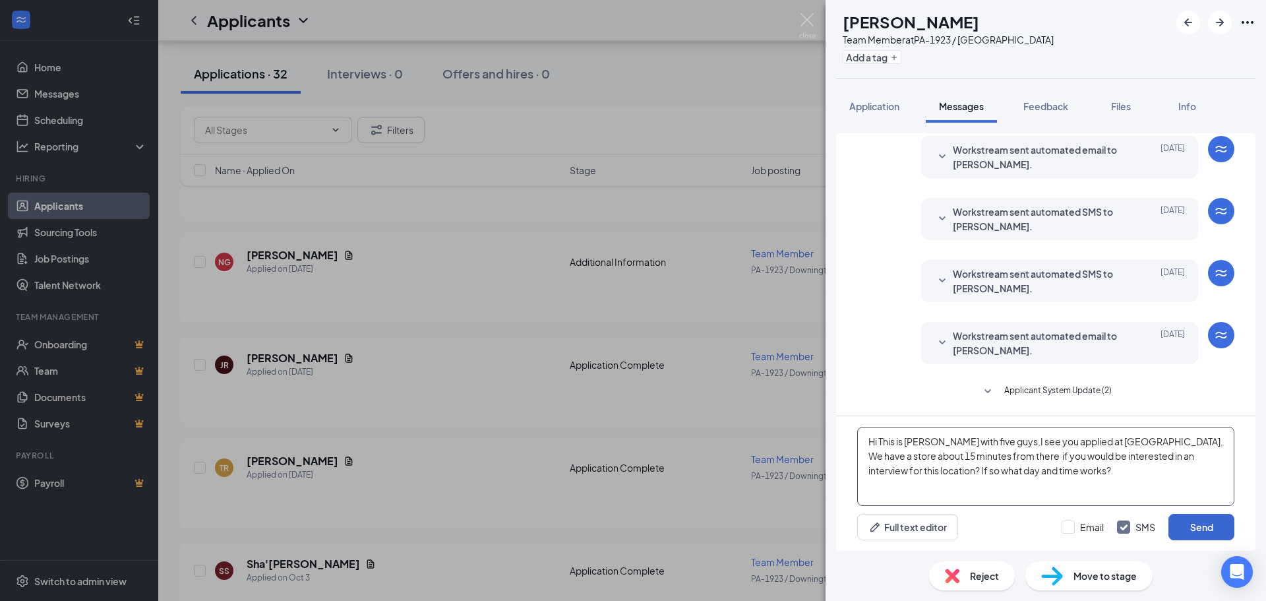
type textarea "Hi This is shawn with five guys,I see you applied at downingtown, We have a sto…"
click at [1197, 522] on button "Send" at bounding box center [1202, 527] width 66 height 26
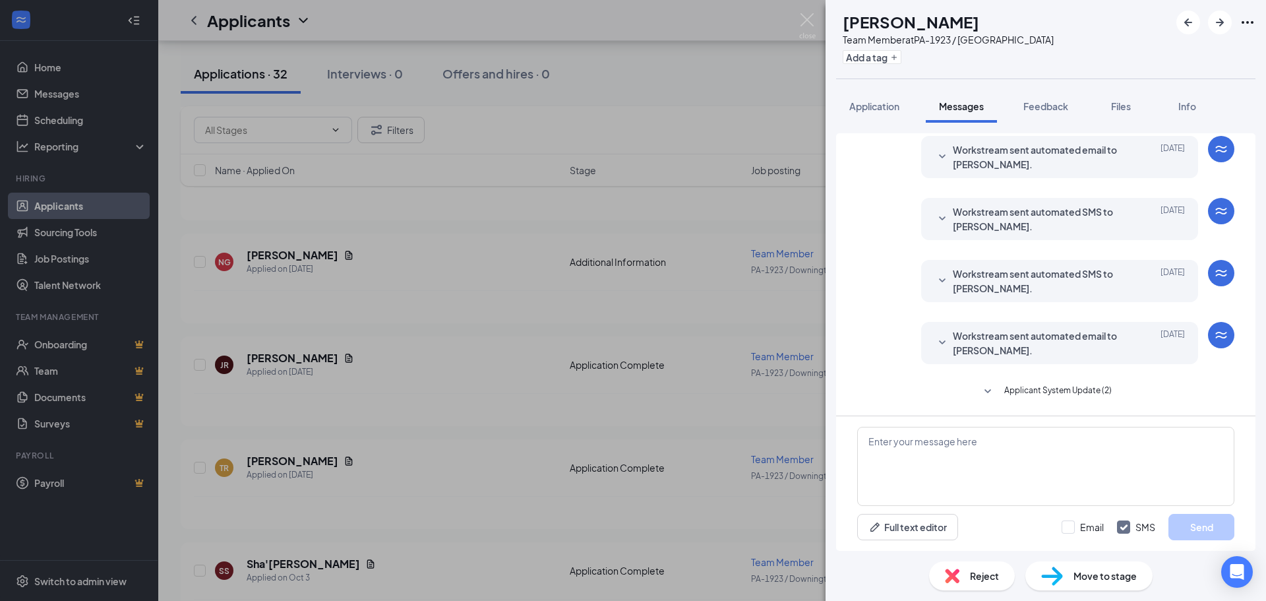
scroll to position [232, 0]
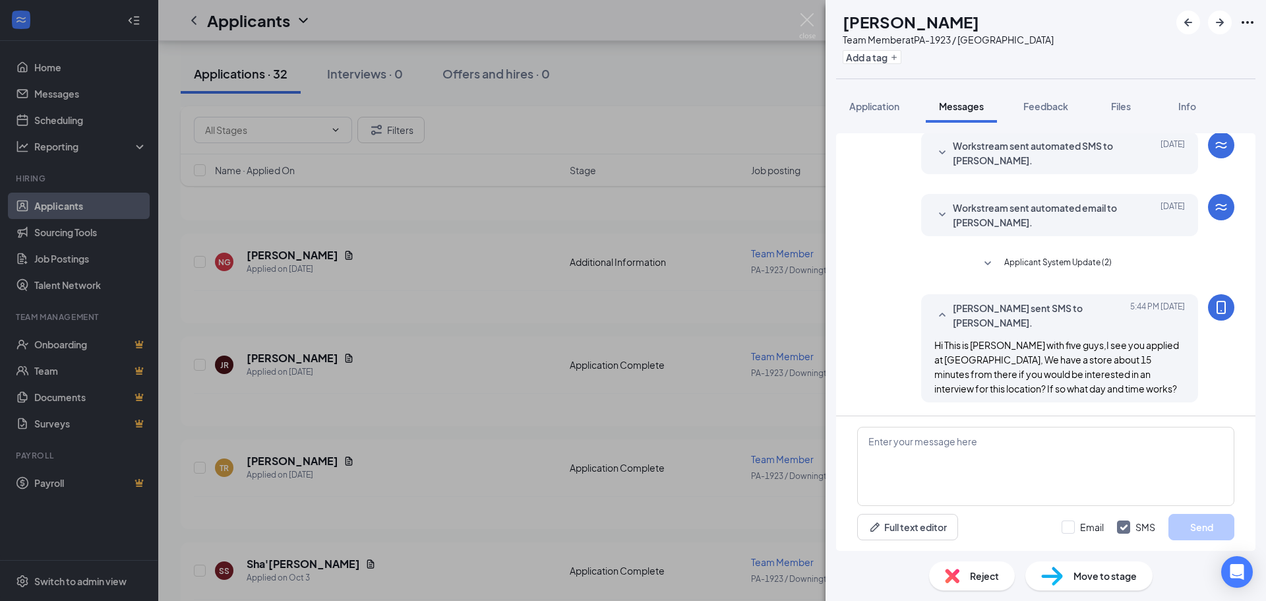
click at [488, 336] on div "JR Jennyfer Rivera Team Member at PA-1923 / Downingtown Add a tag Application M…" at bounding box center [633, 300] width 1266 height 601
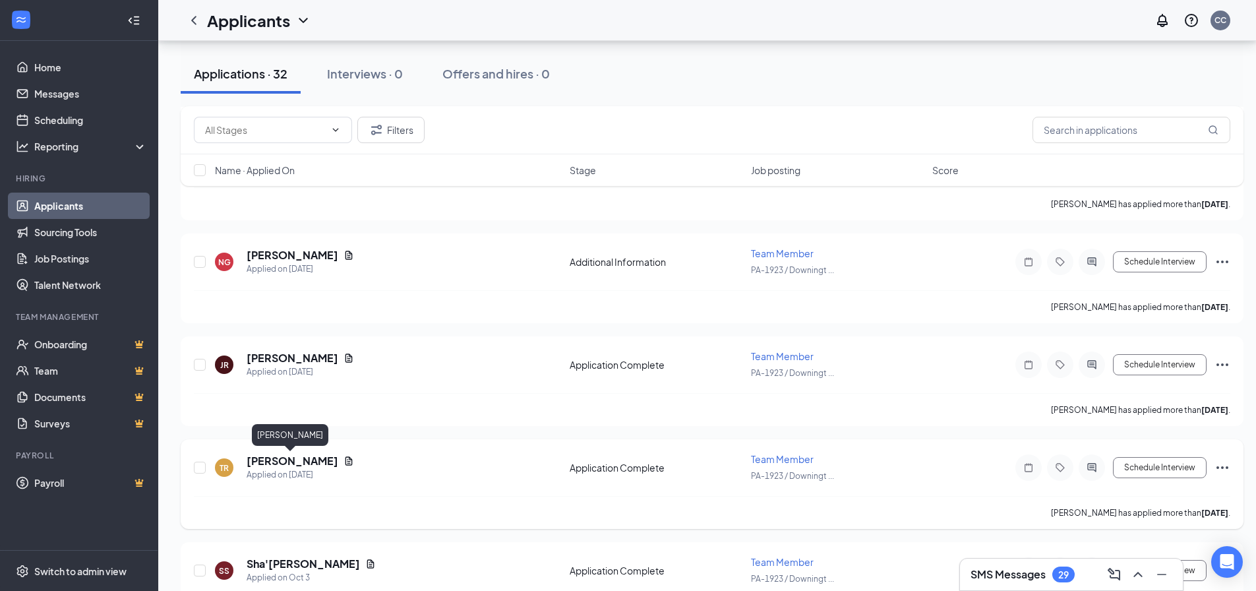
click at [299, 462] on h5 "tiannah Rivera" at bounding box center [293, 461] width 92 height 15
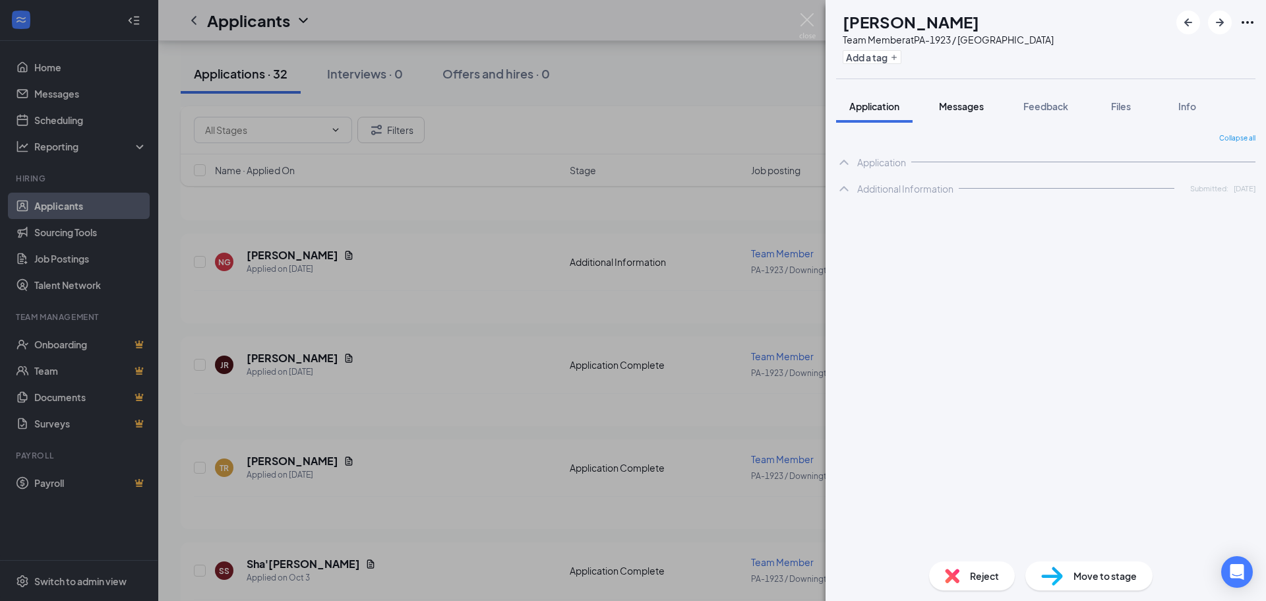
click at [965, 108] on span "Messages" at bounding box center [961, 106] width 45 height 12
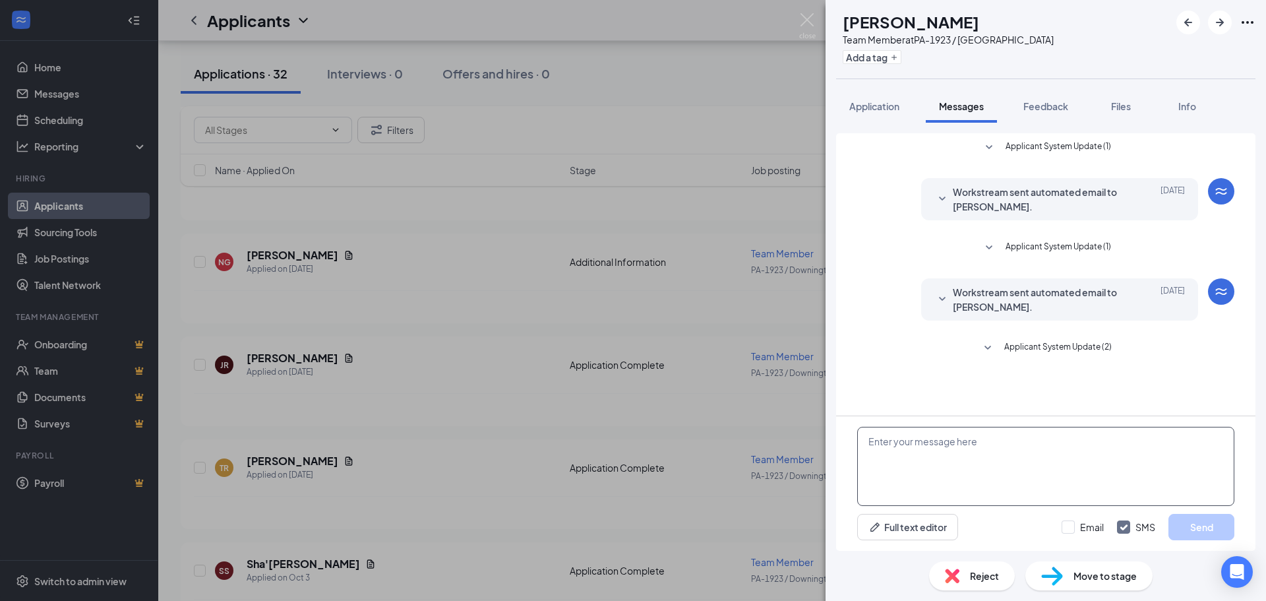
click at [933, 446] on textarea at bounding box center [1045, 466] width 377 height 79
paste textarea "Hi This is shawn with five guys,I see you applied at downingtown, We have a sto…"
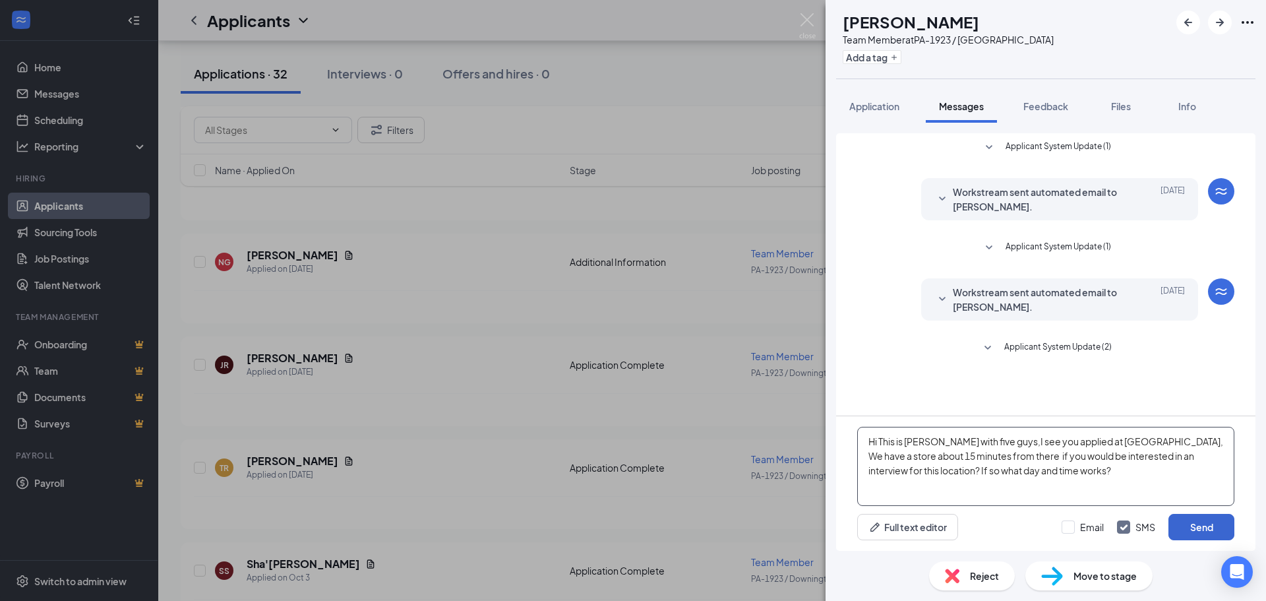
type textarea "Hi This is shawn with five guys,I see you applied at downingtown, We have a sto…"
click at [1189, 521] on button "Send" at bounding box center [1202, 527] width 66 height 26
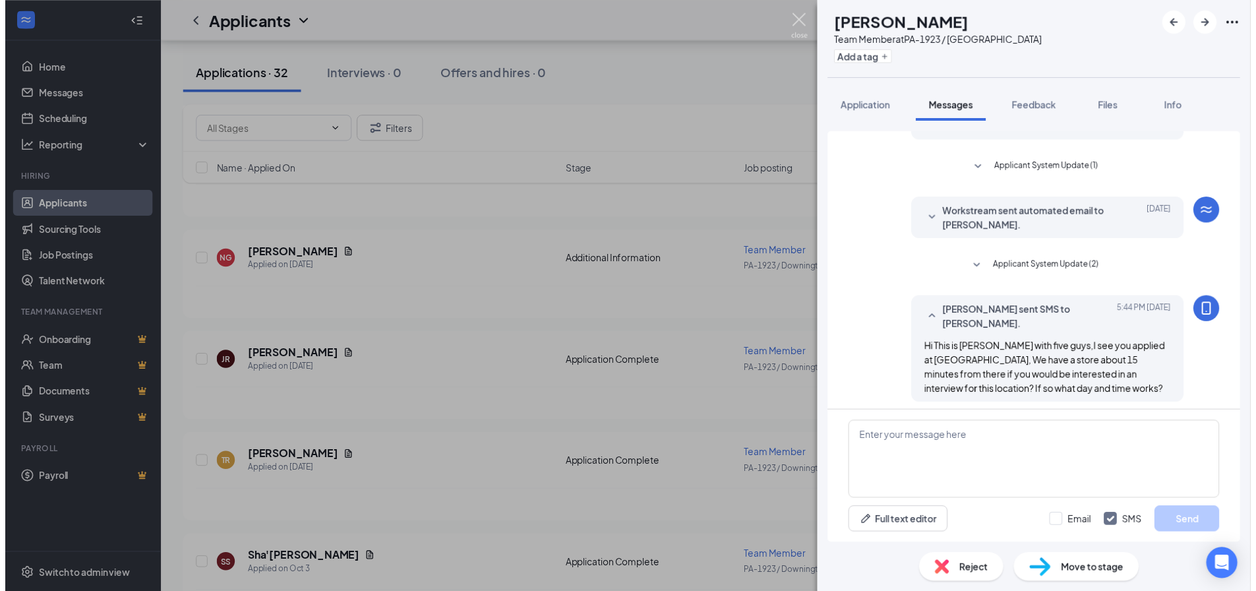
scroll to position [84, 0]
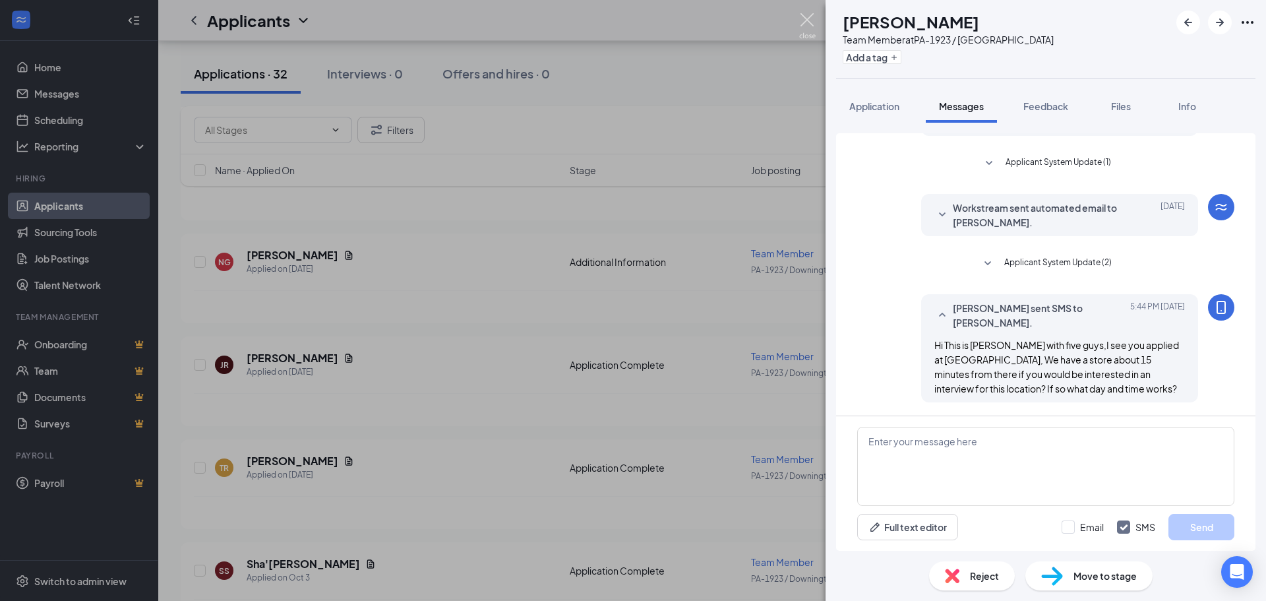
click at [805, 18] on img at bounding box center [807, 26] width 16 height 26
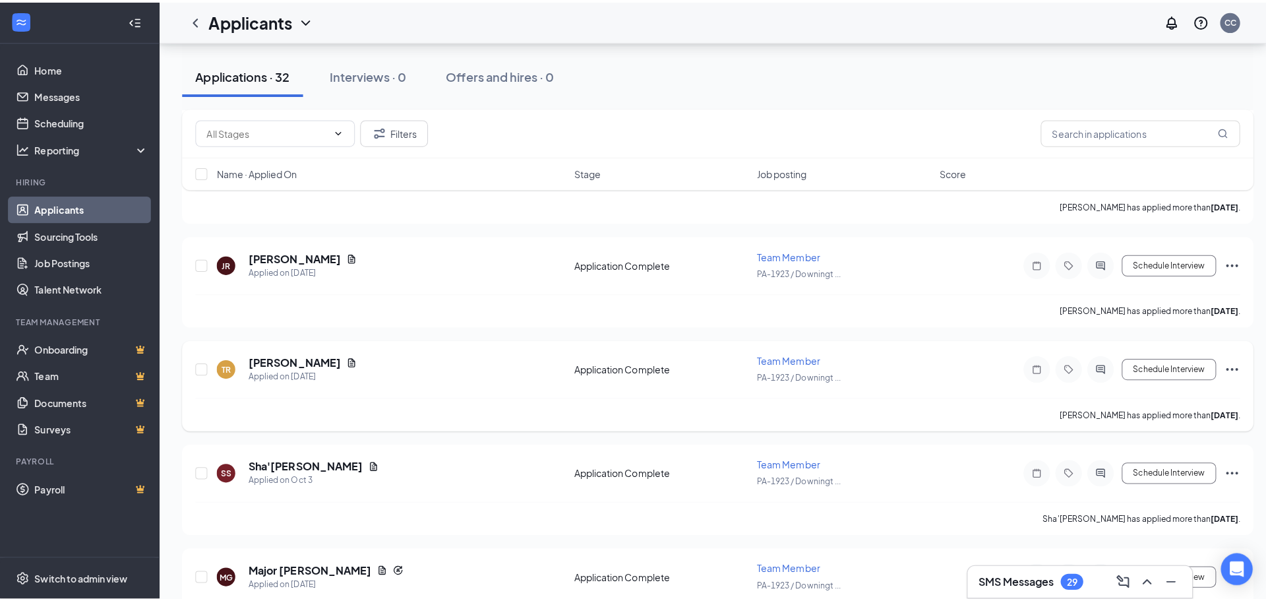
scroll to position [594, 0]
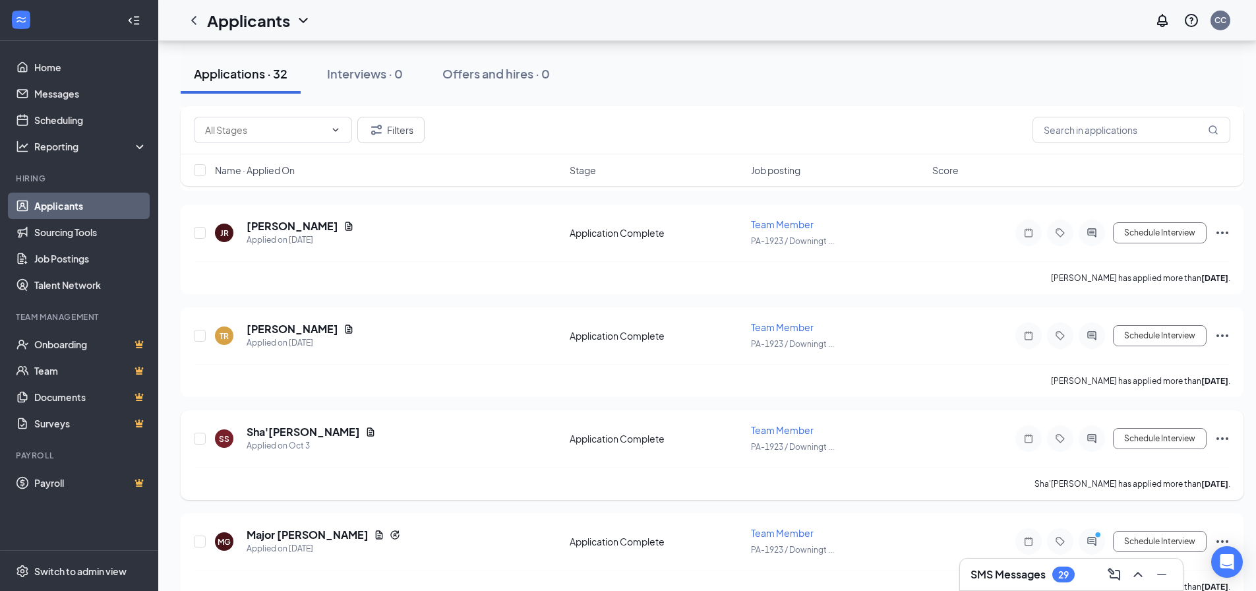
click at [301, 430] on h5 "Sha'nya Simpson" at bounding box center [303, 432] width 113 height 15
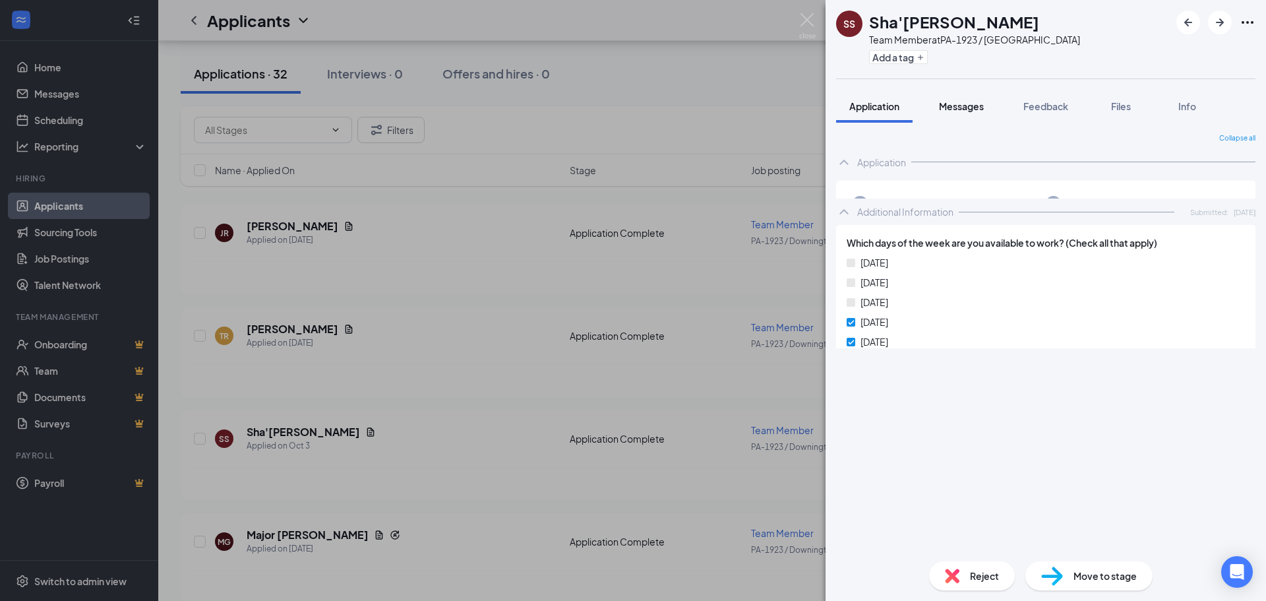
click at [961, 103] on span "Messages" at bounding box center [961, 106] width 45 height 12
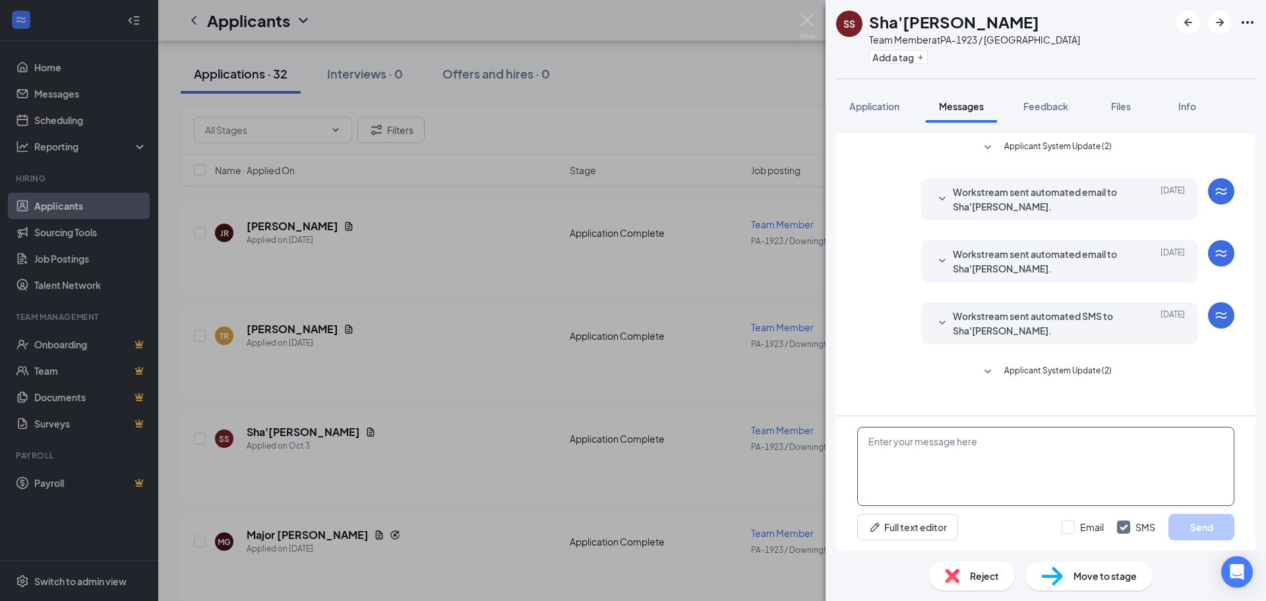
click at [960, 450] on textarea at bounding box center [1045, 466] width 377 height 79
paste textarea "Hi This is shawn with five guys,I see you applied at downingtown, We have a sto…"
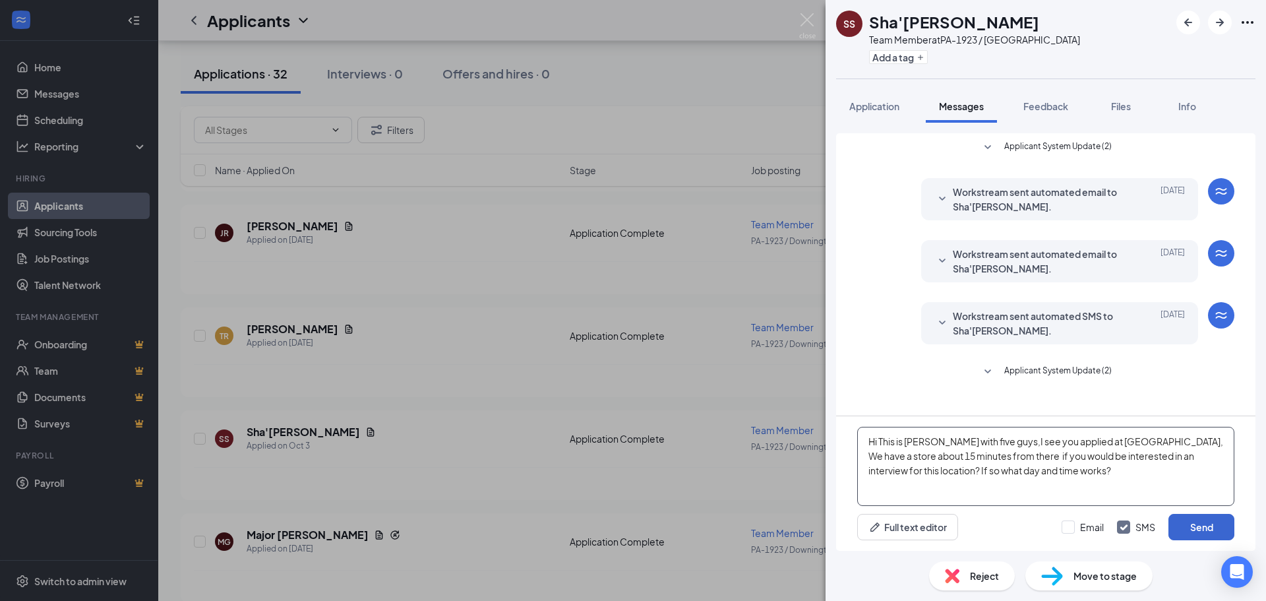
type textarea "Hi This is shawn with five guys,I see you applied at downingtown, We have a sto…"
click at [1211, 528] on button "Send" at bounding box center [1202, 527] width 66 height 26
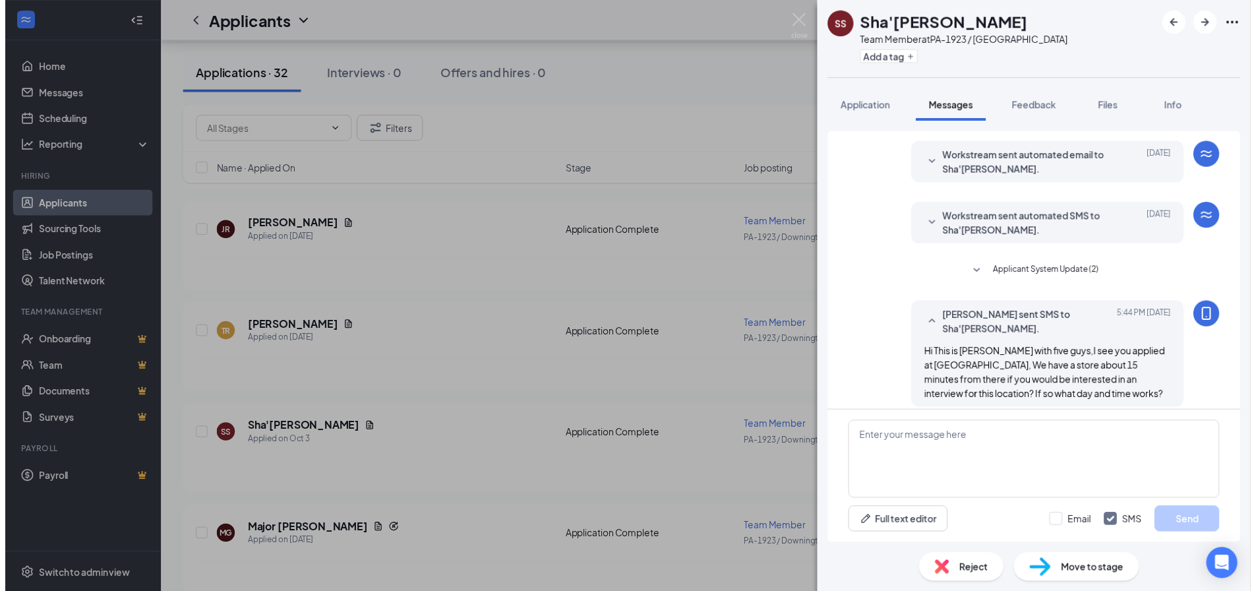
scroll to position [108, 0]
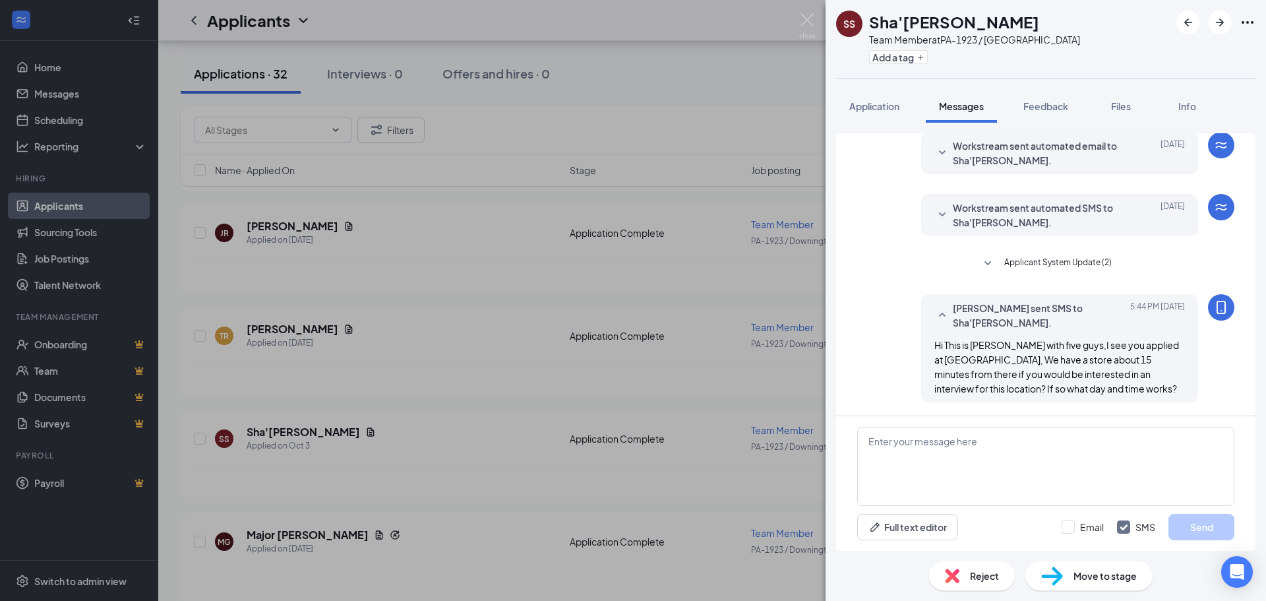
click at [685, 127] on div "SS Sha'nya Simpson Team Member at PA-1923 / Downingtown Add a tag Application M…" at bounding box center [633, 300] width 1266 height 601
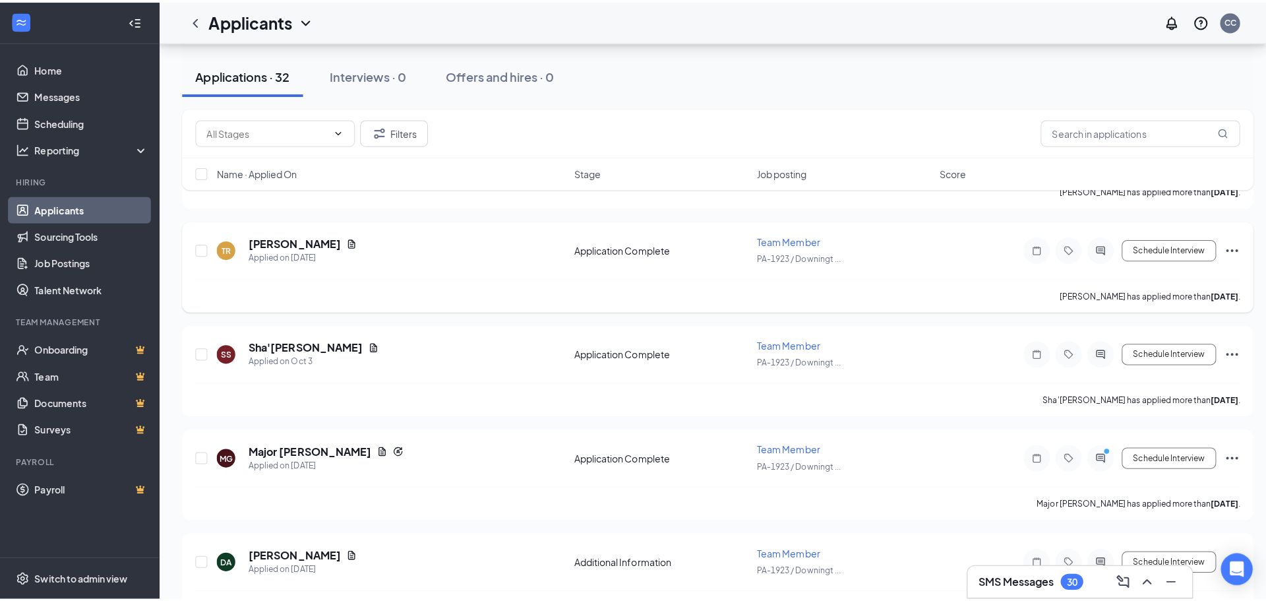
scroll to position [725, 0]
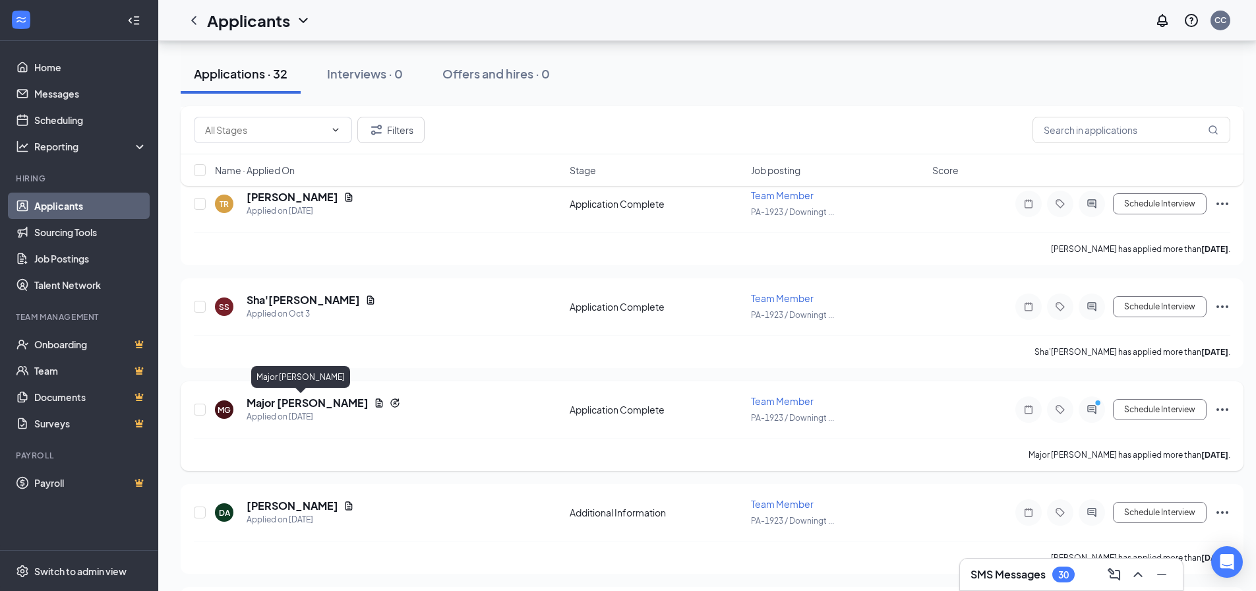
click at [306, 404] on h5 "Major Glassco" at bounding box center [308, 403] width 122 height 15
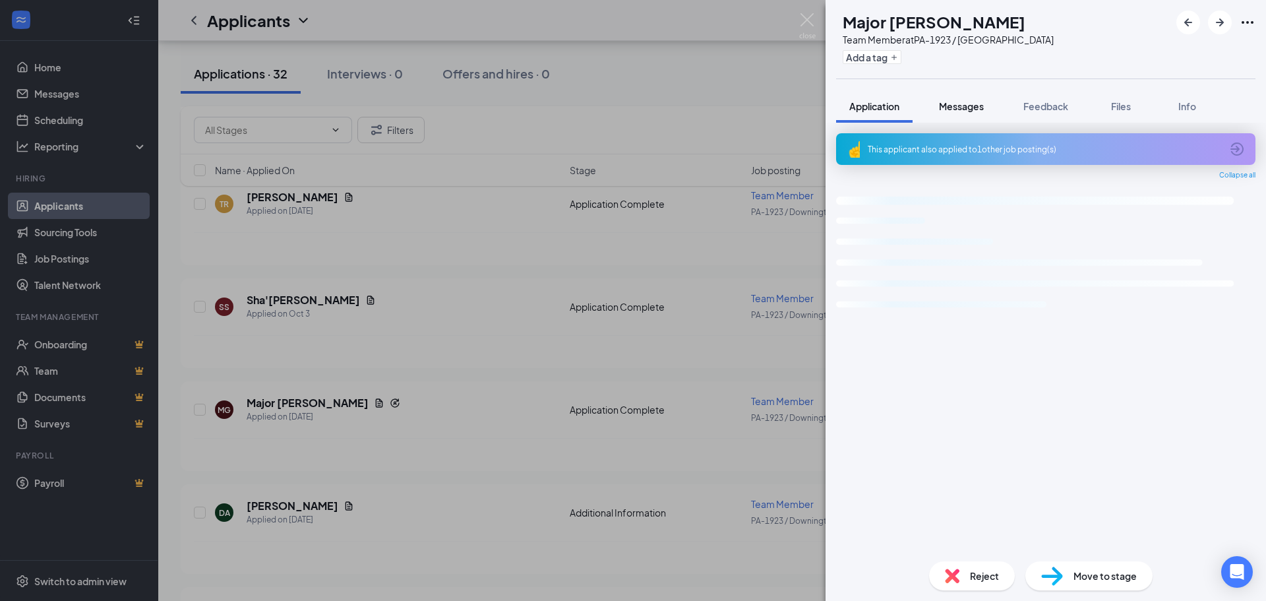
click at [951, 106] on span "Messages" at bounding box center [961, 106] width 45 height 12
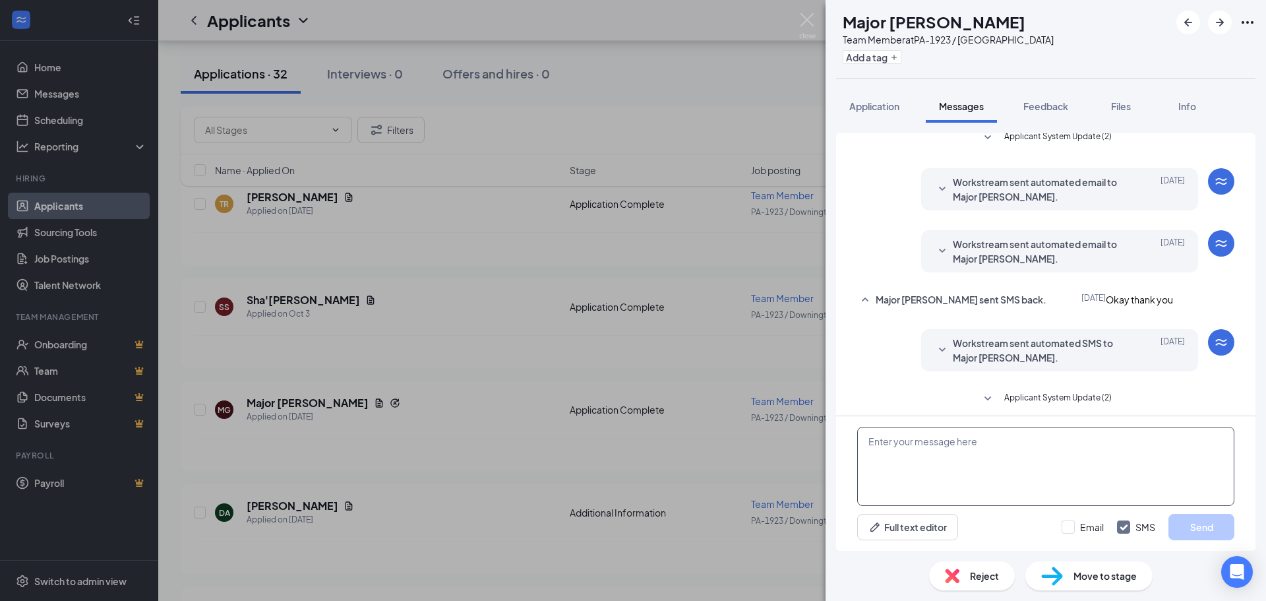
scroll to position [123, 0]
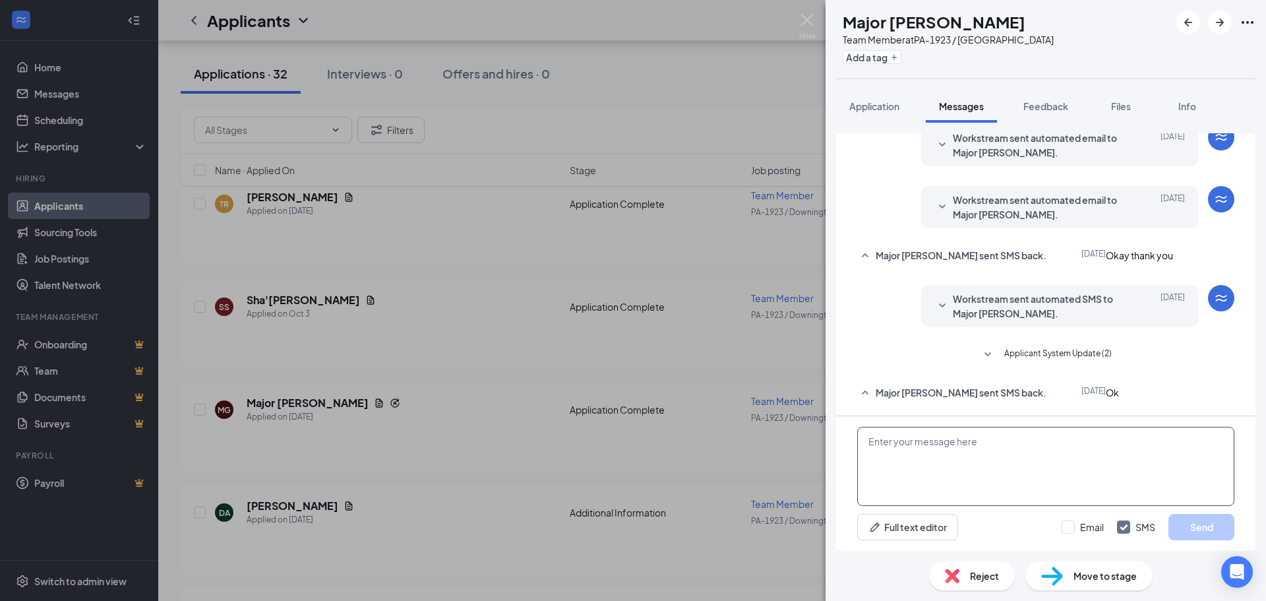
click at [926, 462] on textarea at bounding box center [1045, 466] width 377 height 79
paste textarea "Hi This is shawn with five guys,I see you applied at downingtown, We have a sto…"
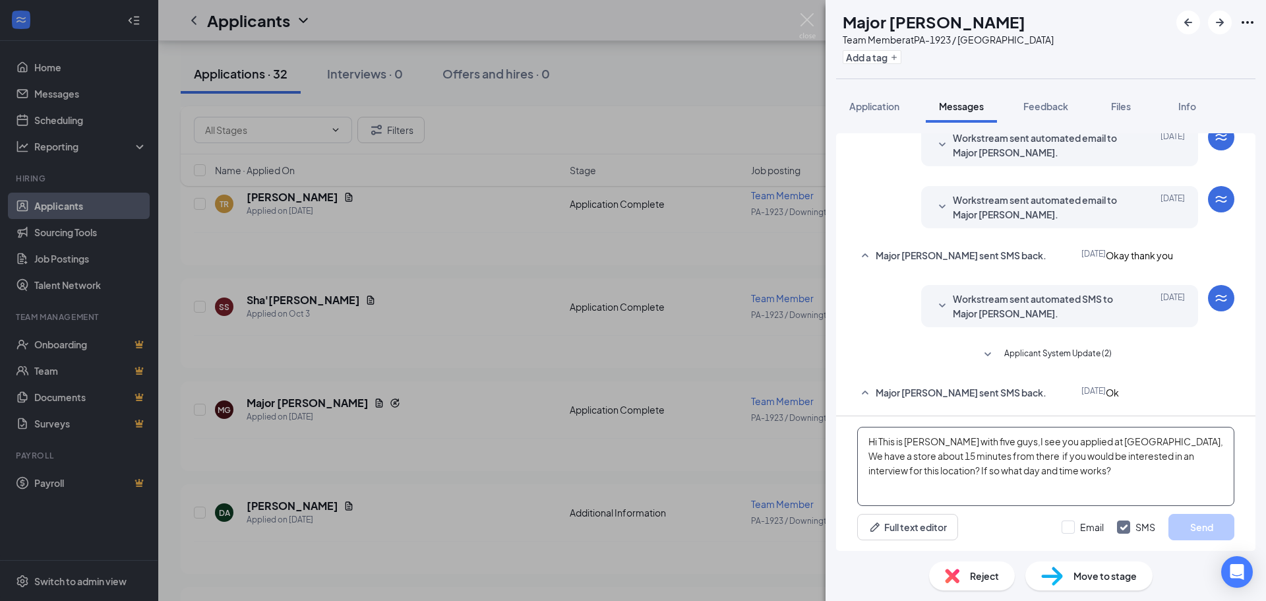
click at [909, 444] on textarea "Hi This is shawn with five guys,I see you applied at downingtown, We have a sto…" at bounding box center [1045, 466] width 377 height 79
type textarea "Hi This is shawn with five guys,I see you applied at downingtown, We have a sto…"
click at [1194, 520] on button "Send" at bounding box center [1202, 527] width 66 height 26
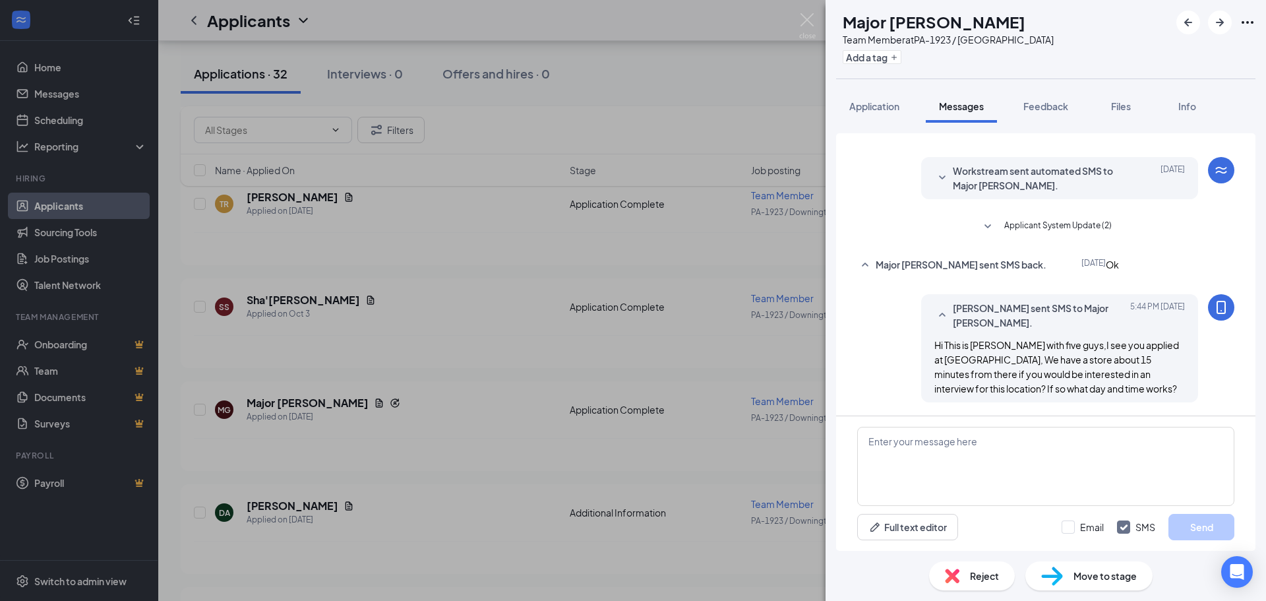
scroll to position [251, 0]
click at [420, 338] on div "MG Major Glassco Team Member at PA-1923 / Downingtown Add a tag Application Mes…" at bounding box center [633, 300] width 1266 height 601
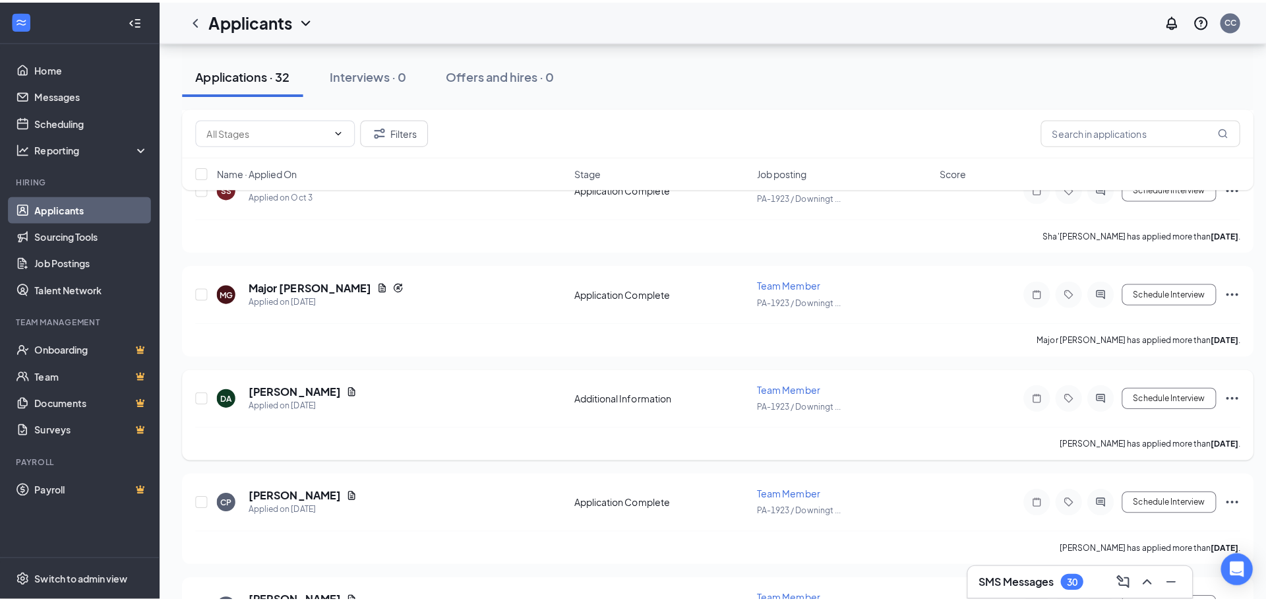
scroll to position [923, 0]
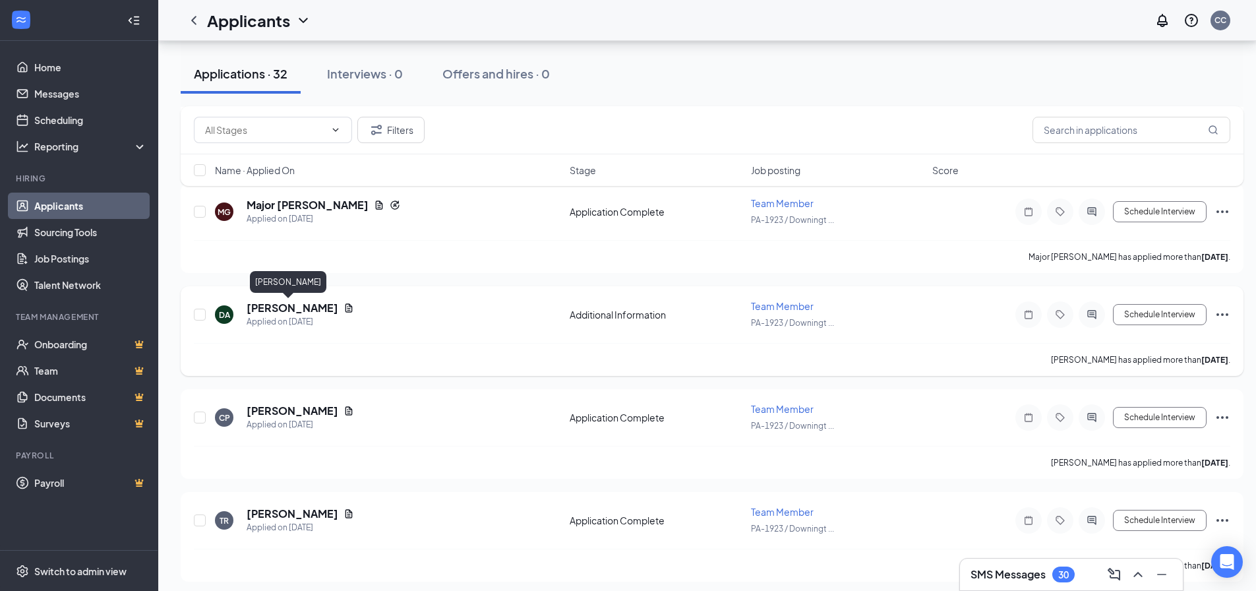
click at [266, 311] on h5 "Darius Allen" at bounding box center [293, 308] width 92 height 15
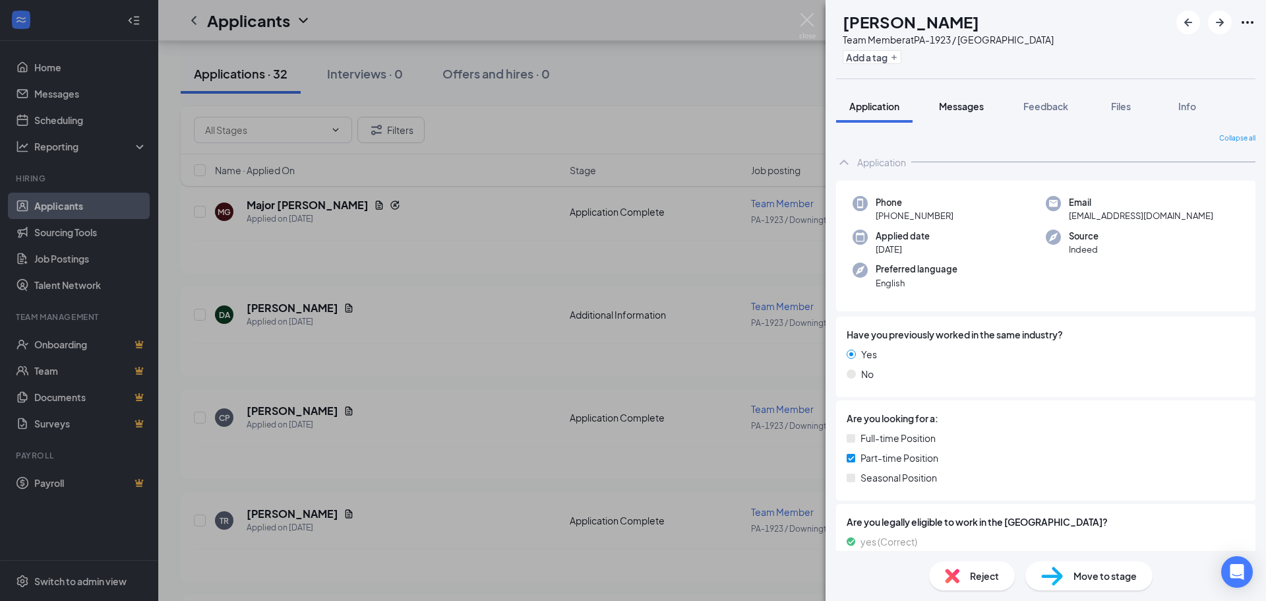
click at [958, 105] on span "Messages" at bounding box center [961, 106] width 45 height 12
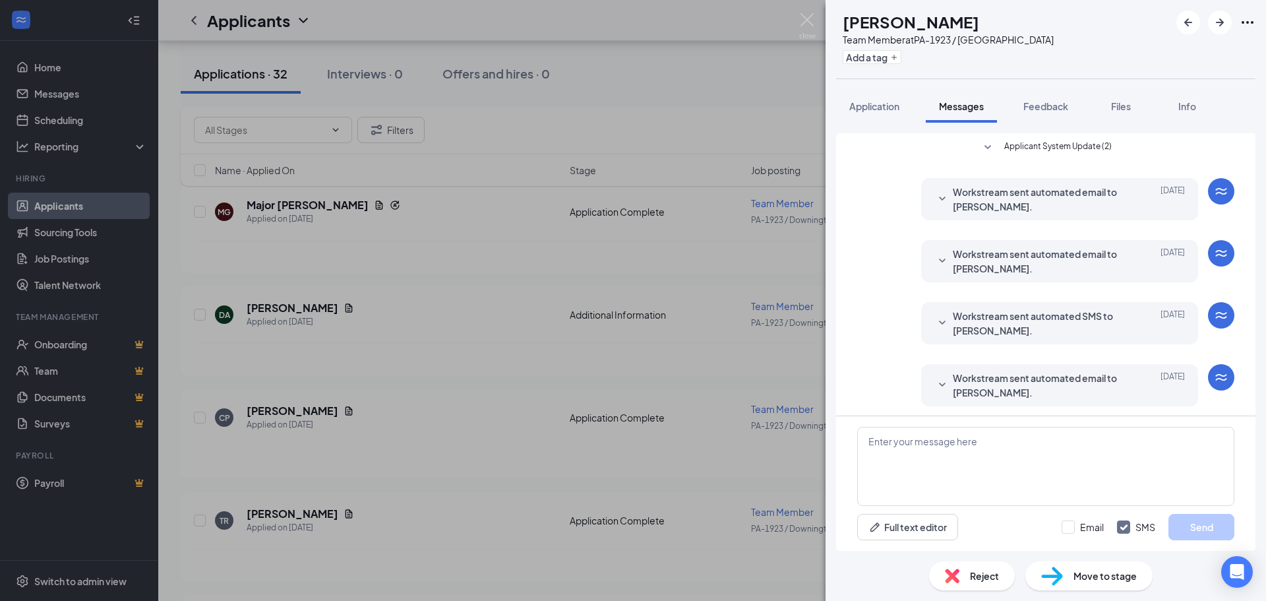
scroll to position [190, 0]
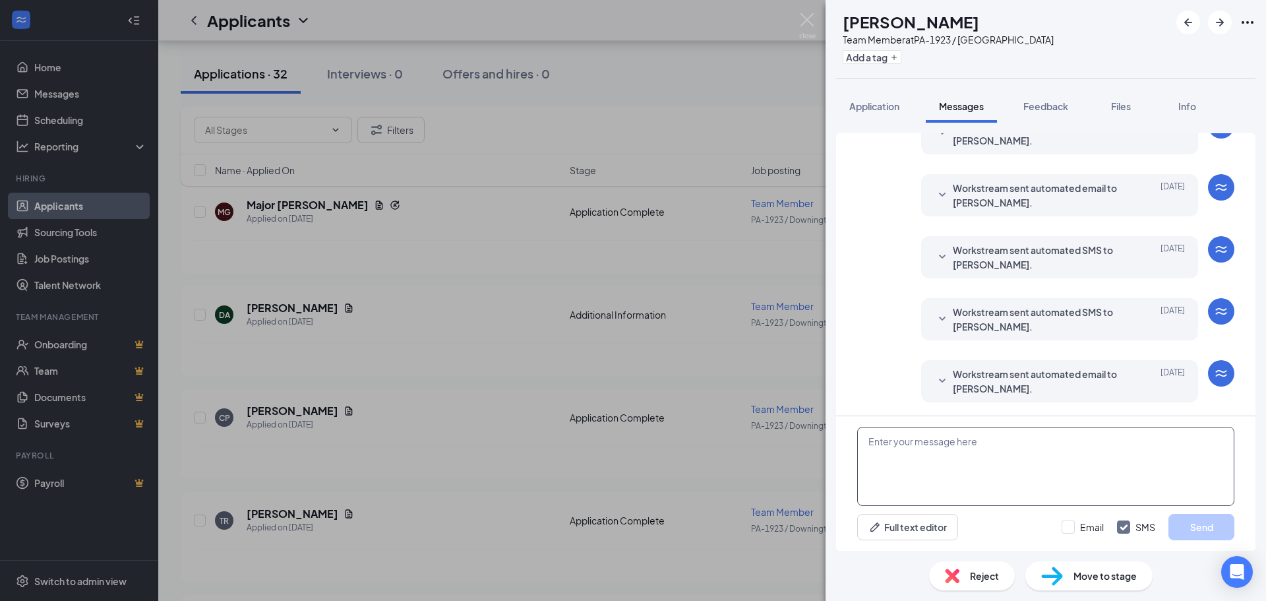
click at [912, 457] on textarea at bounding box center [1045, 466] width 377 height 79
paste textarea "Hi This is shawn with five guys,I see you applied at downingtown, We have a sto…"
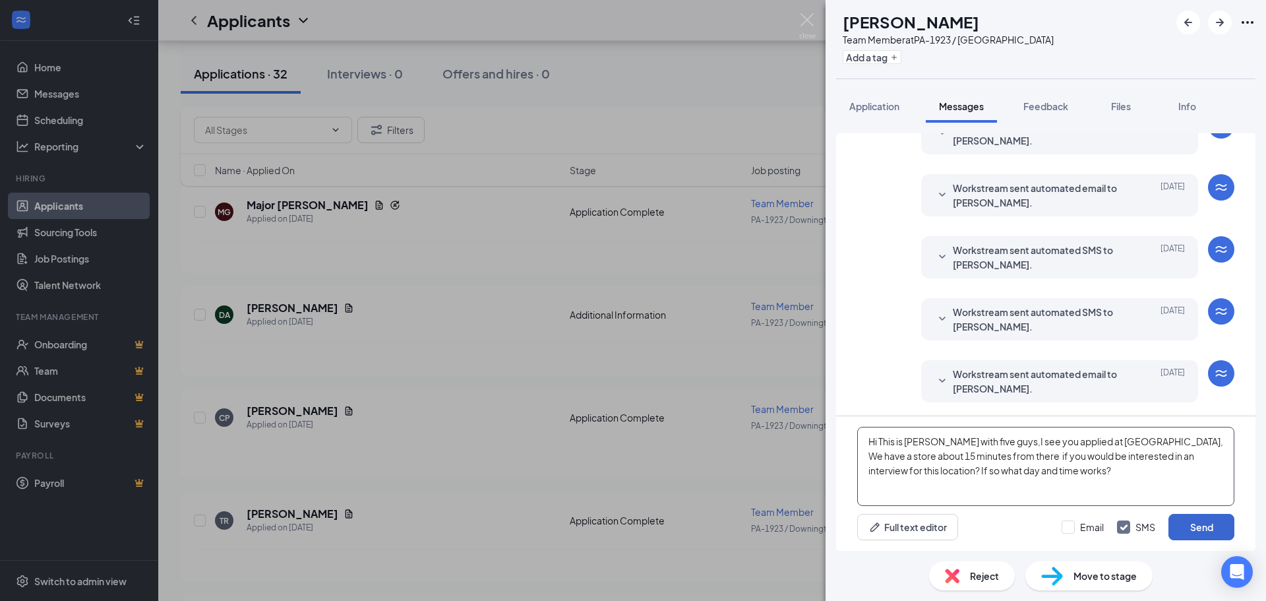
type textarea "Hi This is shawn with five guys,I see you applied at downingtown, We have a sto…"
click at [1202, 528] on button "Send" at bounding box center [1202, 527] width 66 height 26
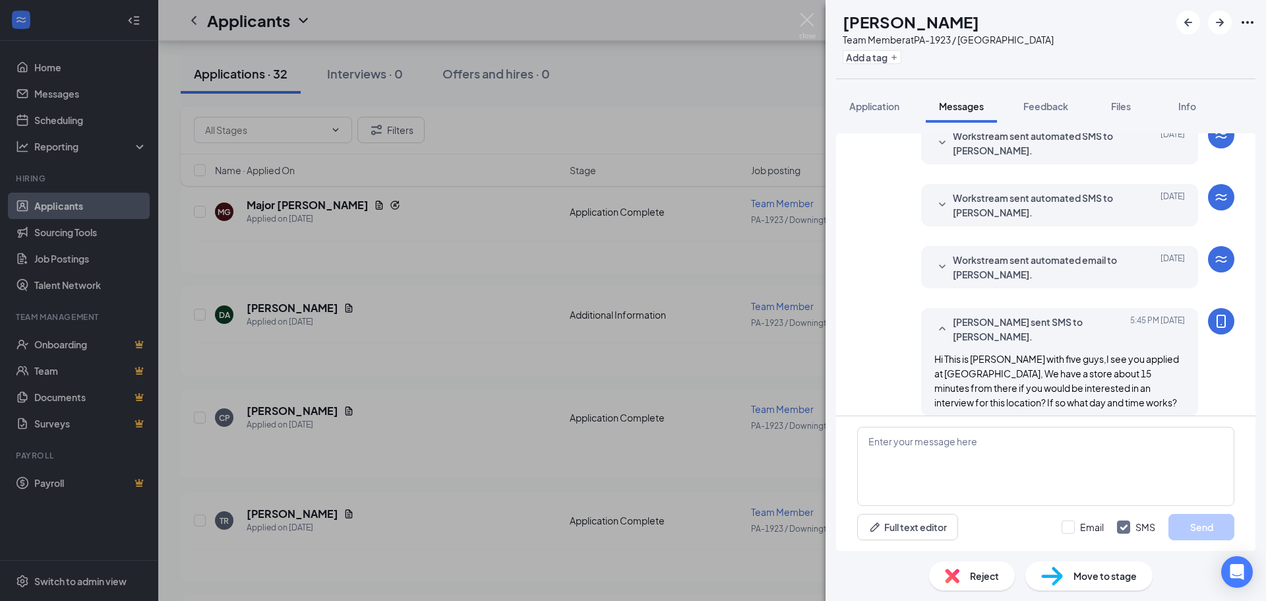
scroll to position [305, 0]
click at [646, 128] on div "DA Darius Allen Team Member at PA-1923 / Downingtown Add a tag Application Mess…" at bounding box center [633, 300] width 1266 height 601
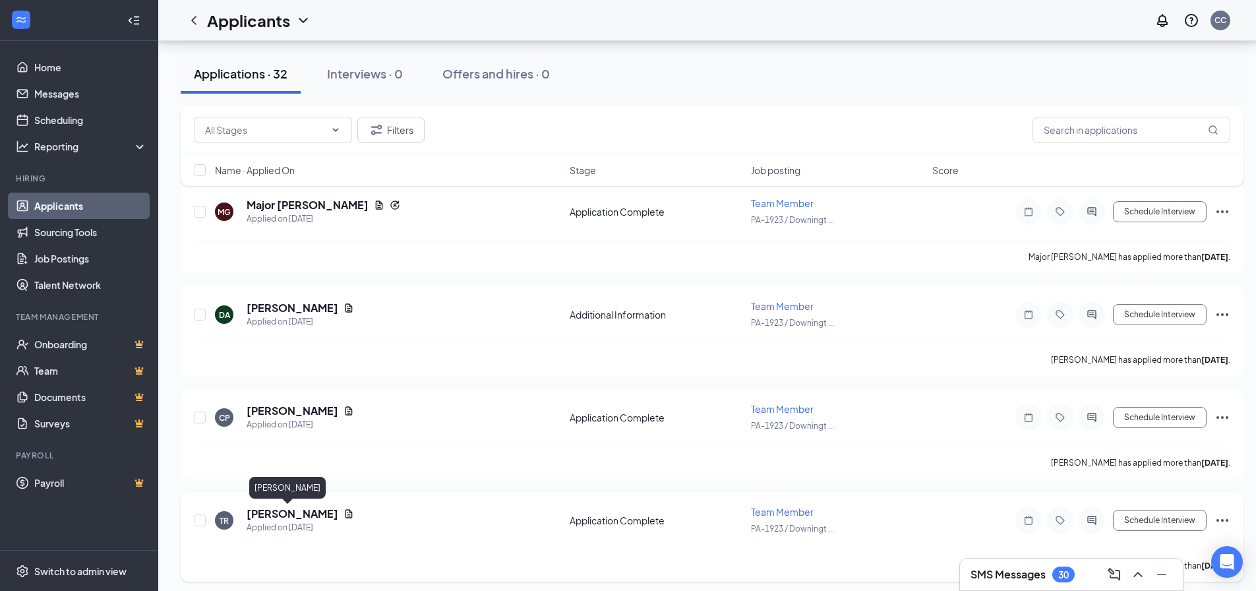
click at [282, 511] on h5 "Troy Rouse" at bounding box center [293, 513] width 92 height 15
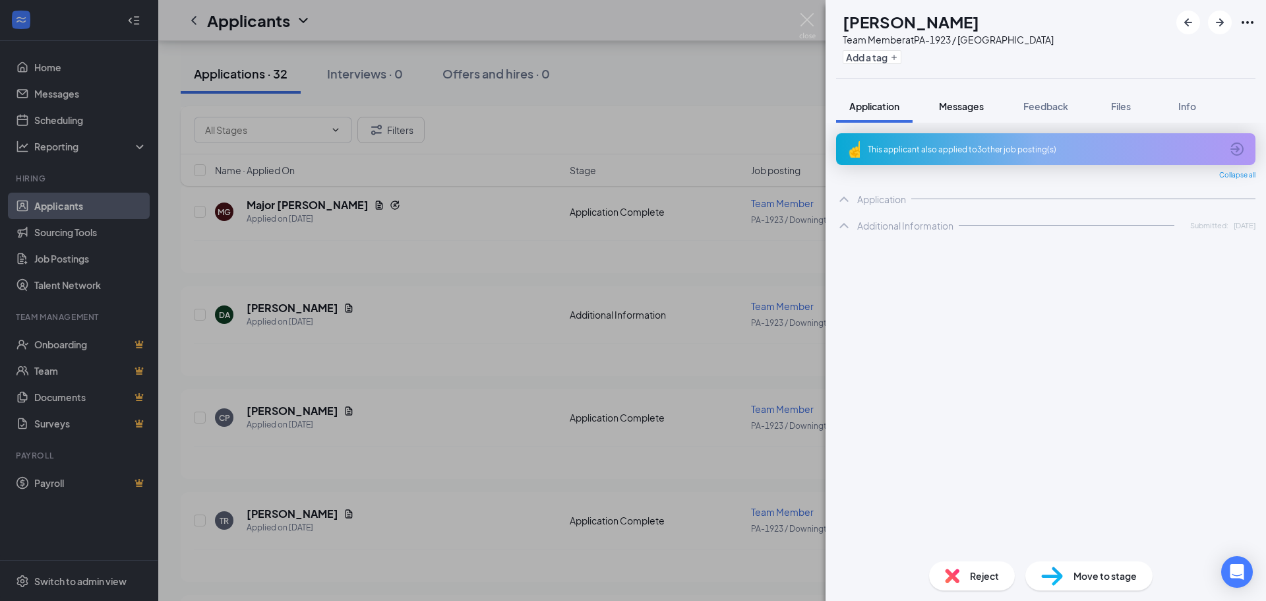
click at [954, 105] on span "Messages" at bounding box center [961, 106] width 45 height 12
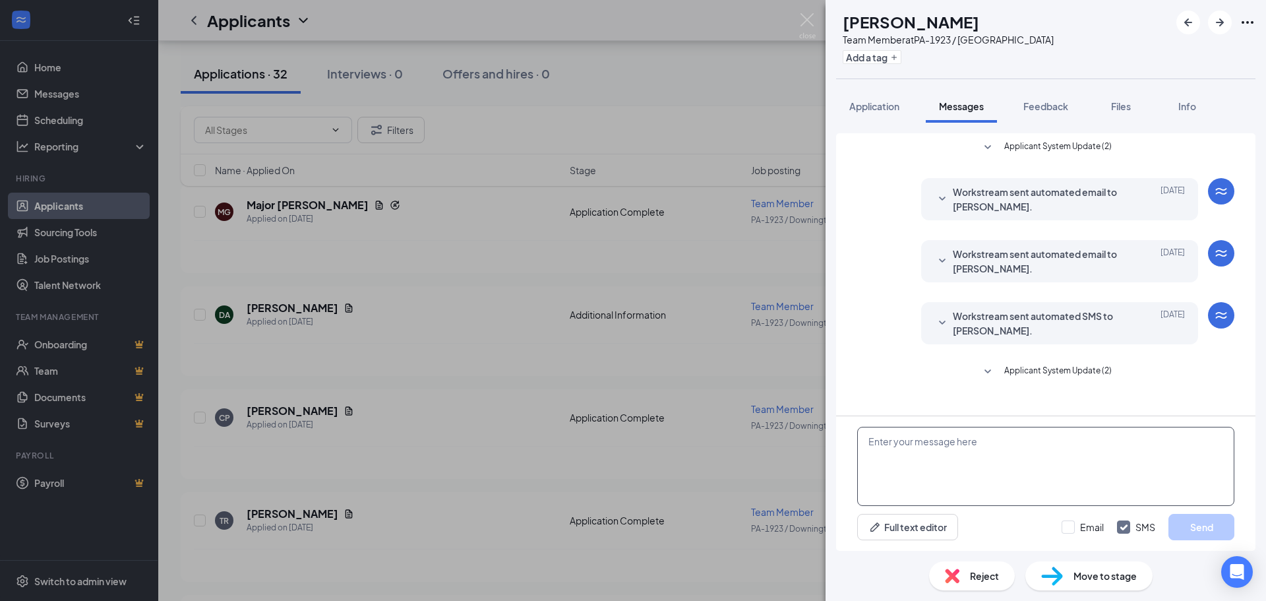
click at [929, 452] on textarea at bounding box center [1045, 466] width 377 height 79
paste textarea "Hi This is shawn with five guys,I see you applied at downingtown, We have a sto…"
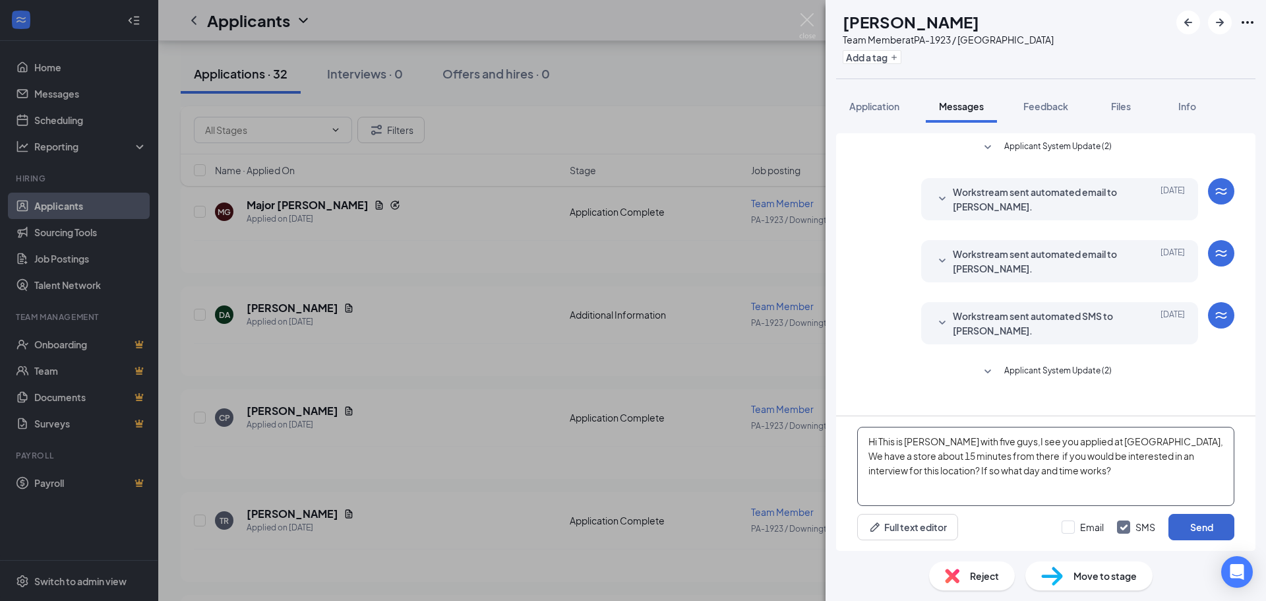
type textarea "Hi This is shawn with five guys,I see you applied at downingtown, We have a sto…"
click at [1196, 524] on button "Send" at bounding box center [1202, 527] width 66 height 26
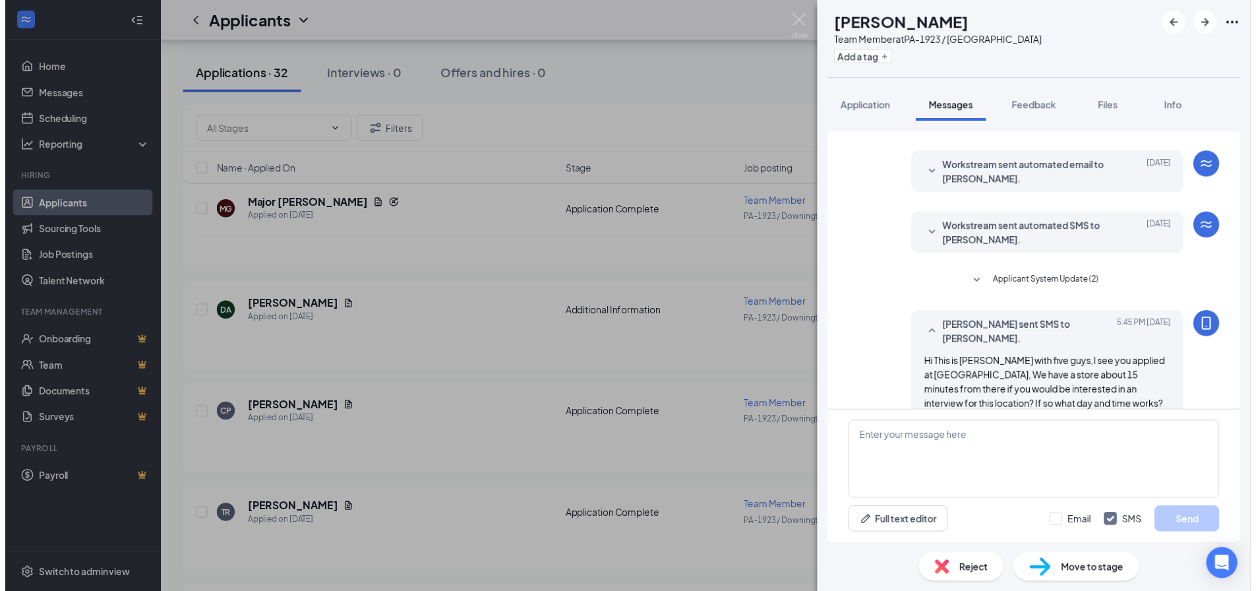
scroll to position [95, 0]
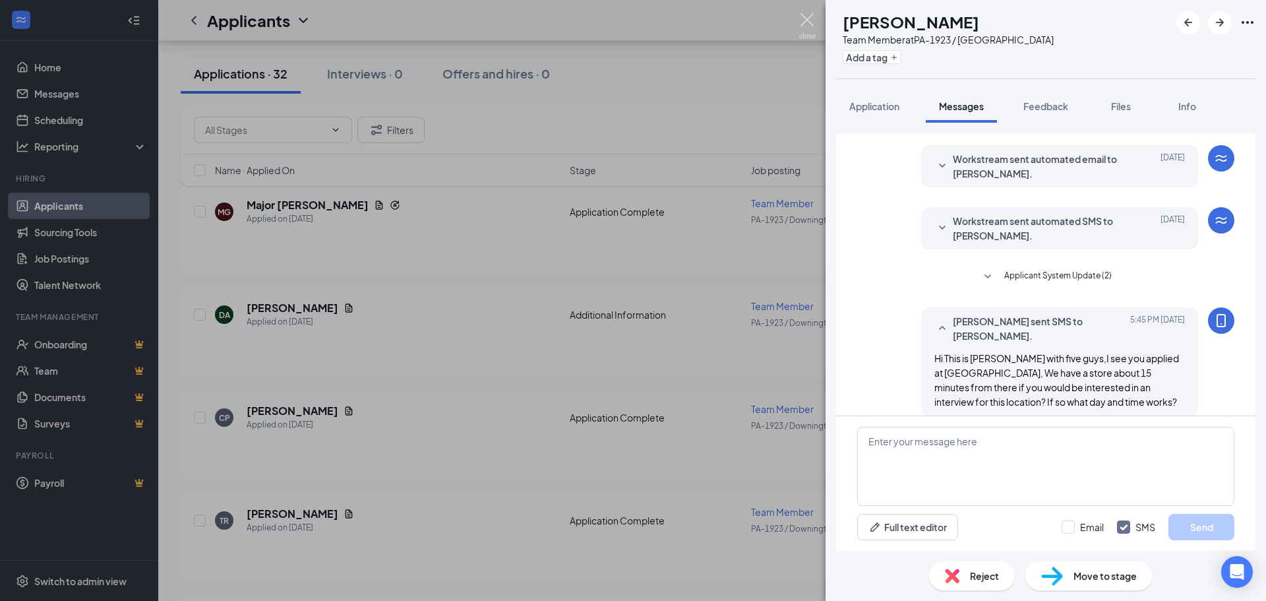
click at [807, 15] on img at bounding box center [807, 26] width 16 height 26
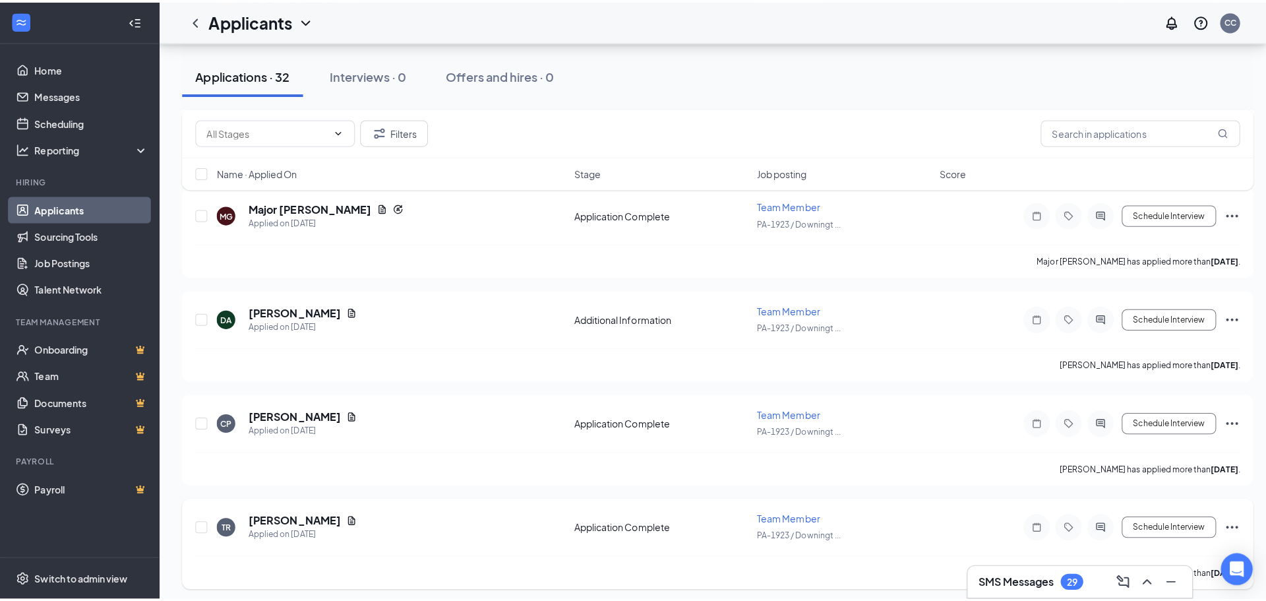
scroll to position [1055, 0]
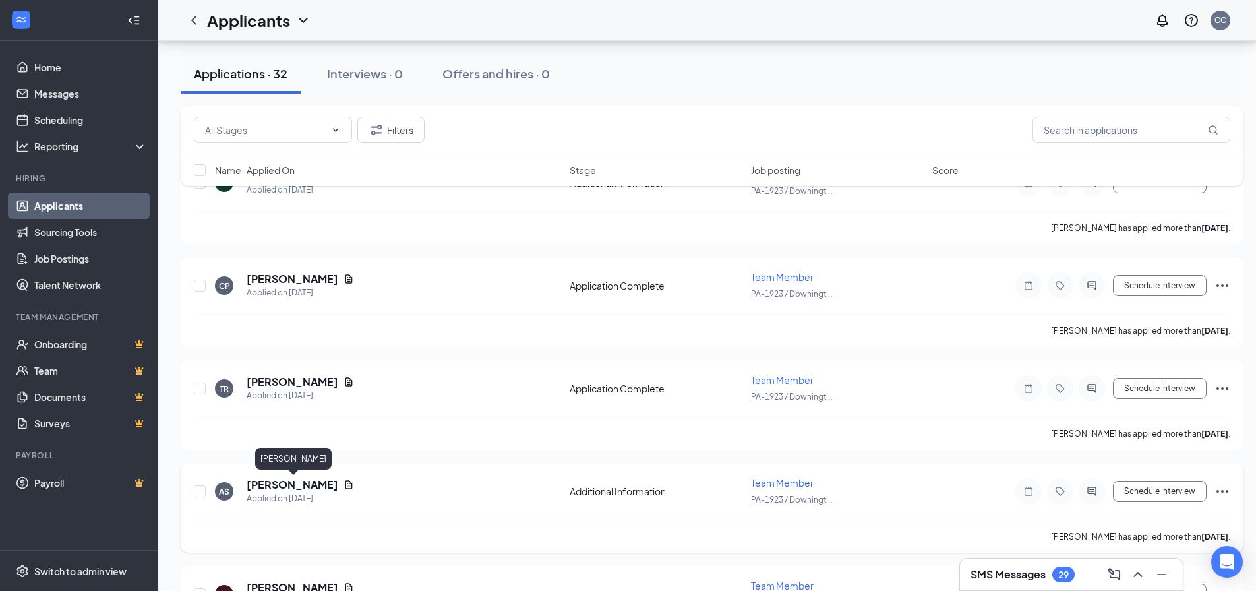
click at [291, 484] on h5 "alexander Shainline" at bounding box center [293, 484] width 92 height 15
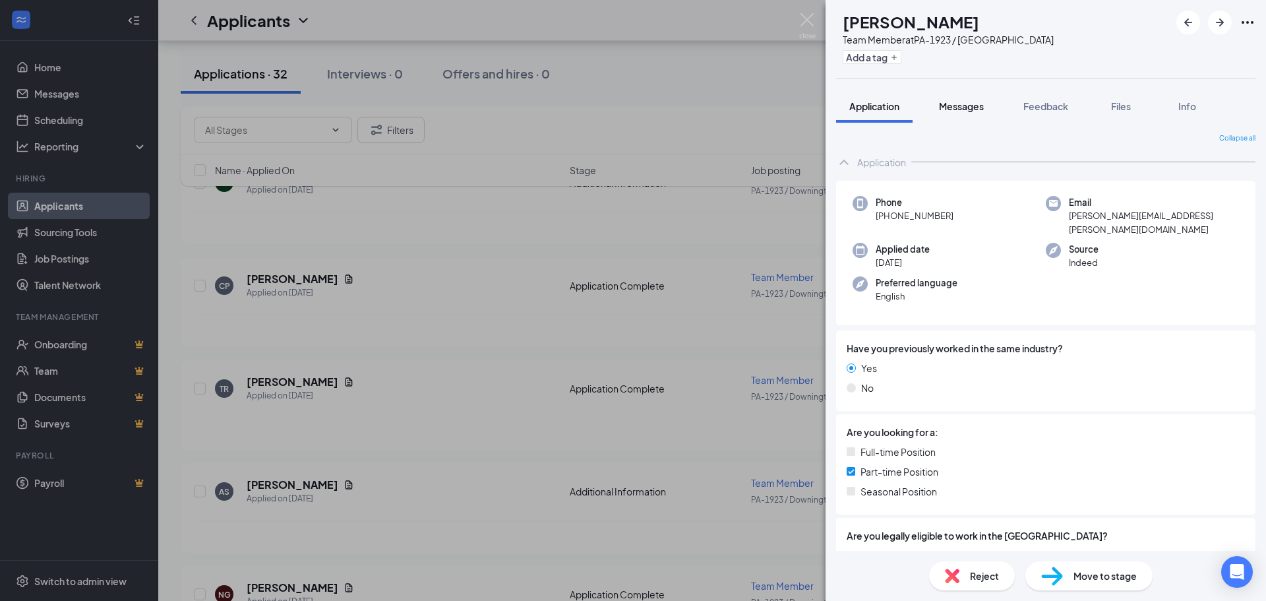
click at [963, 103] on span "Messages" at bounding box center [961, 106] width 45 height 12
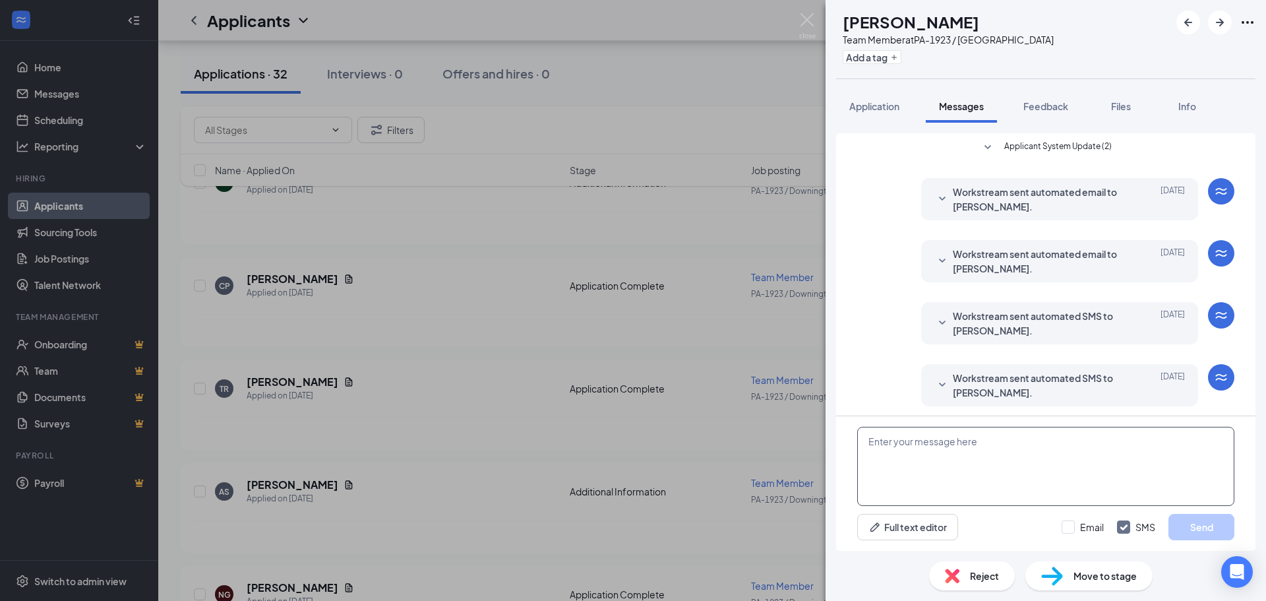
scroll to position [190, 0]
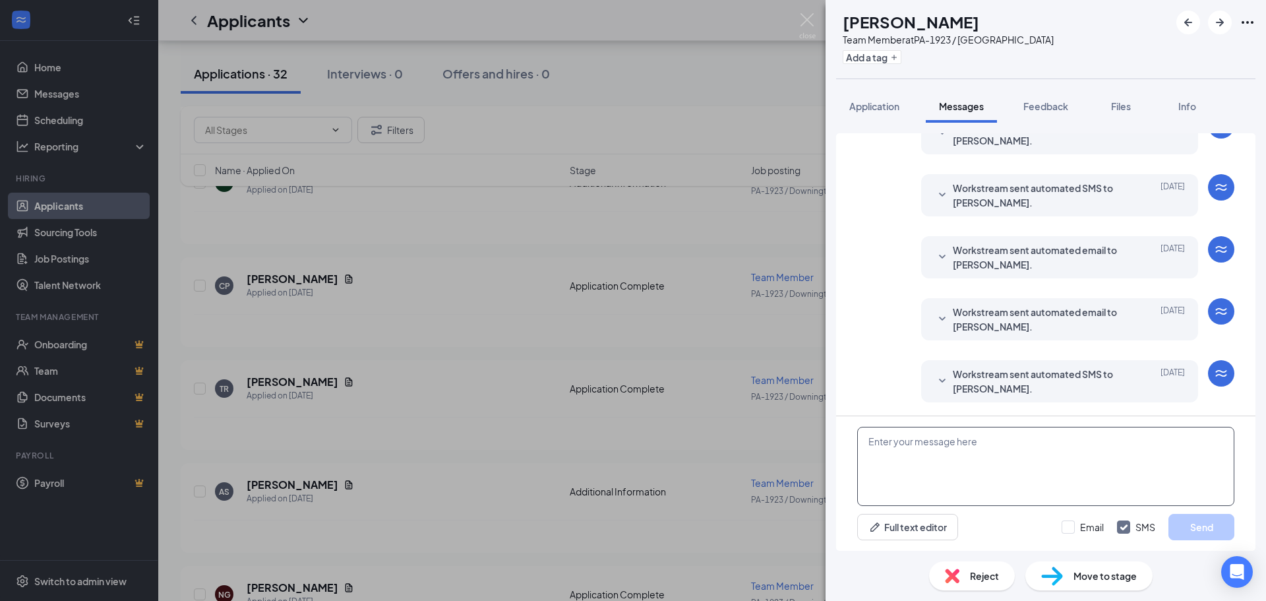
click at [962, 442] on textarea at bounding box center [1045, 466] width 377 height 79
paste textarea "Hi This is shawn with five guys,I see you applied at downingtown, We have a sto…"
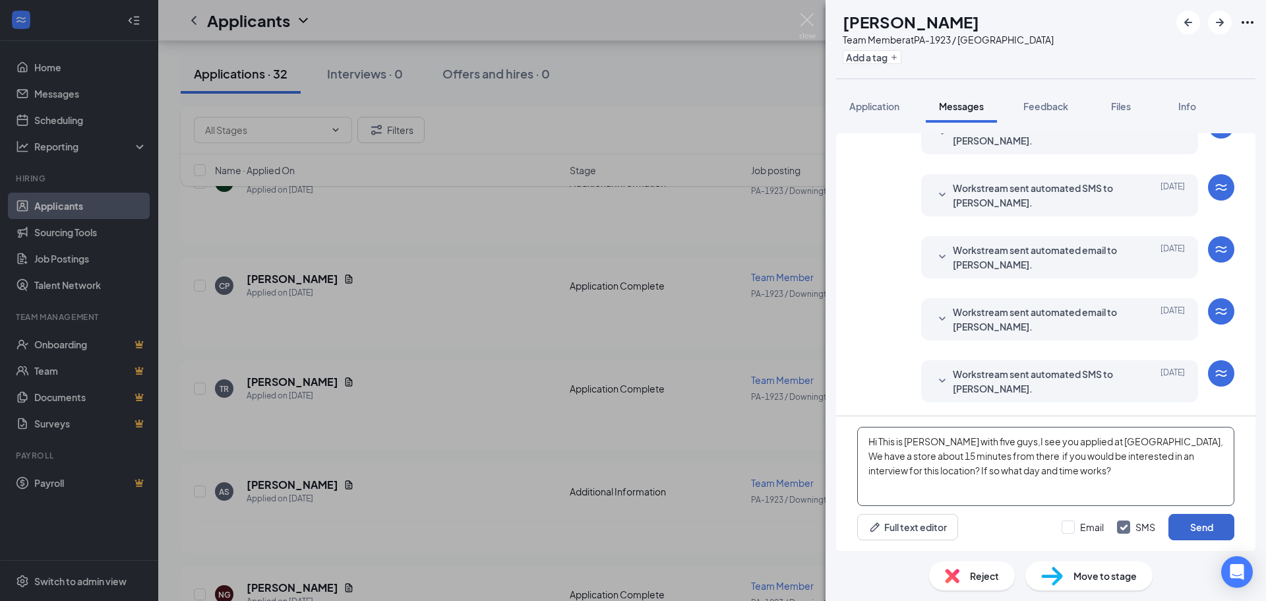
type textarea "Hi This is shawn with five guys,I see you applied at downingtown, We have a sto…"
click at [1210, 523] on button "Send" at bounding box center [1202, 527] width 66 height 26
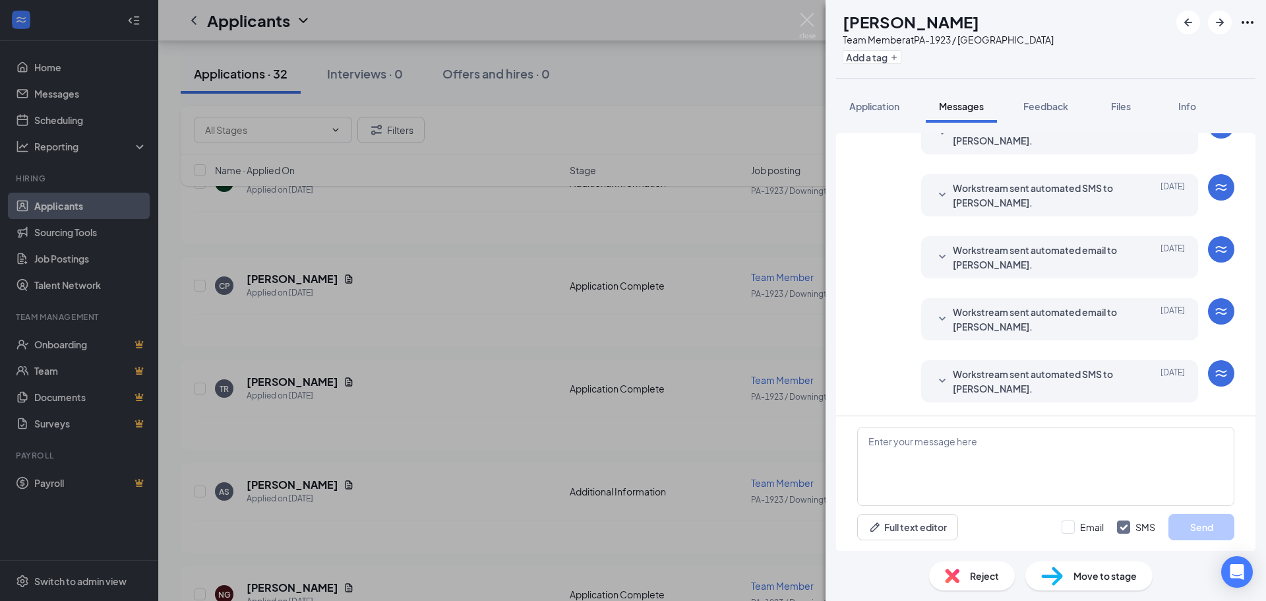
scroll to position [318, 0]
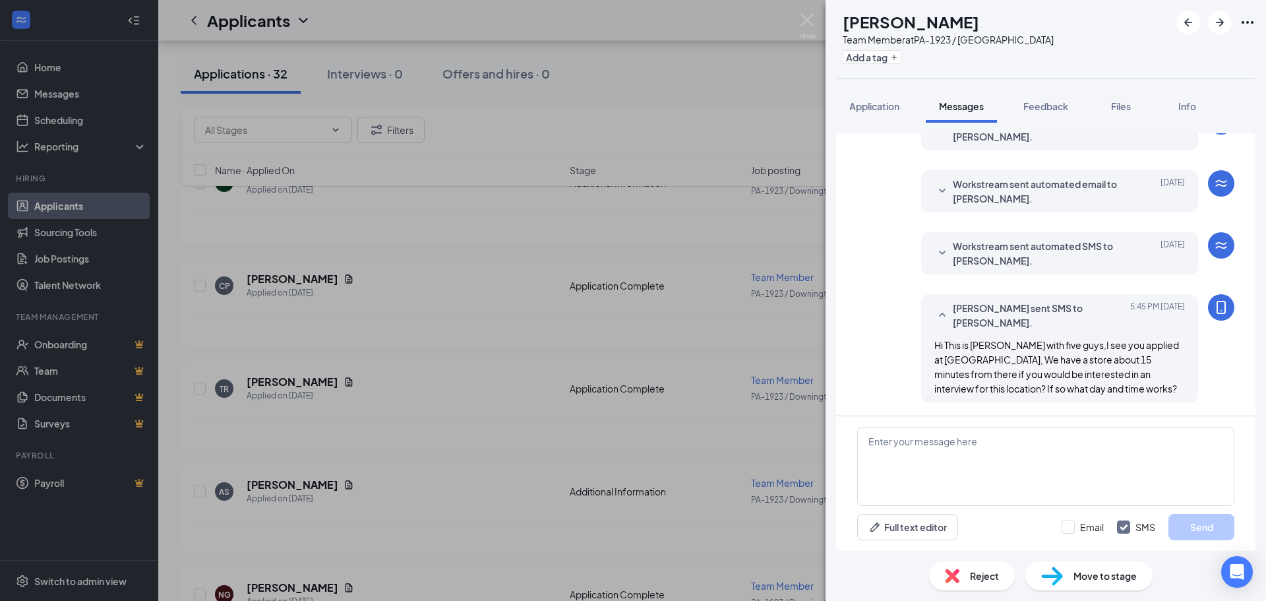
click at [514, 313] on div "AS alexander Shainline Team Member at PA-1923 / Downingtown Add a tag Applicati…" at bounding box center [633, 300] width 1266 height 601
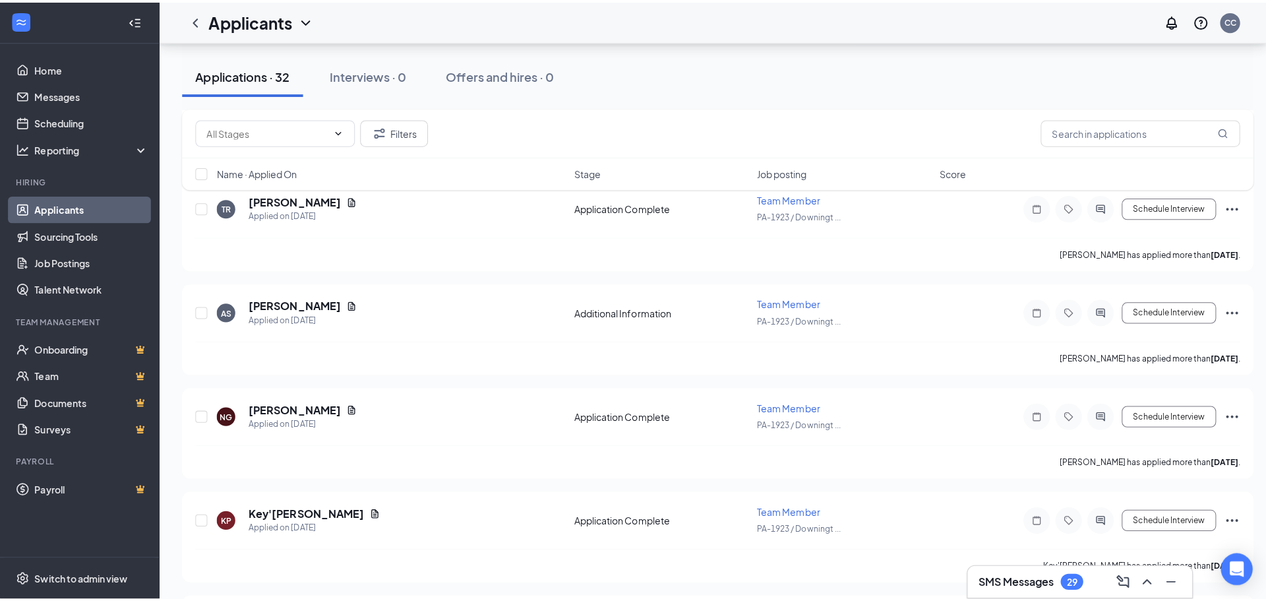
scroll to position [1253, 0]
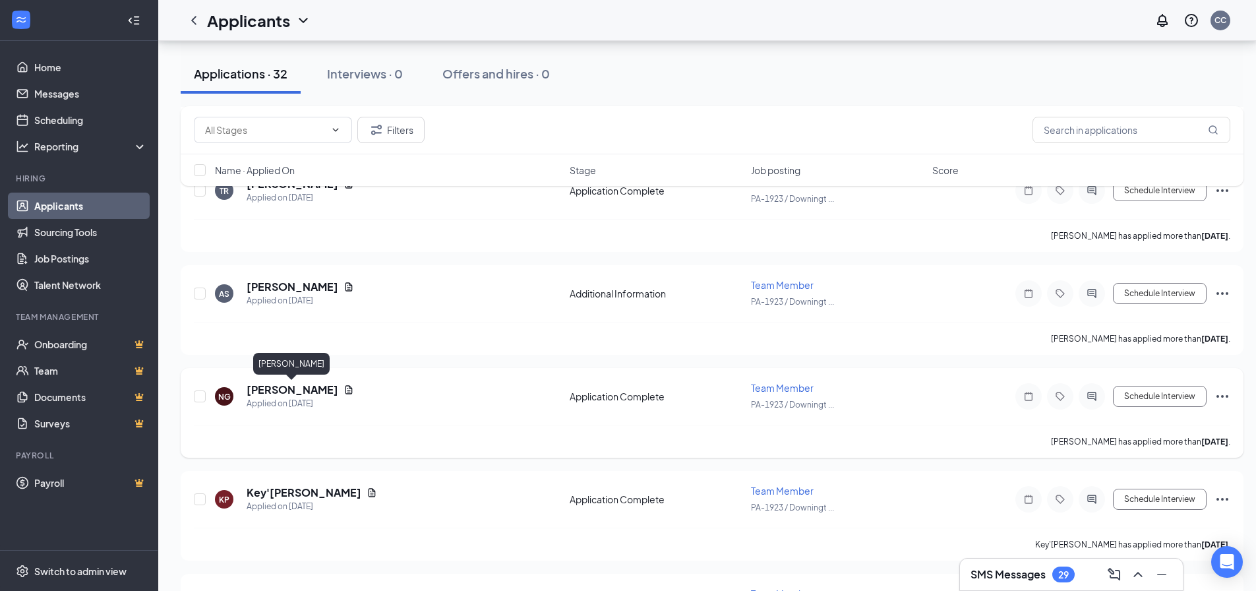
click at [305, 385] on h5 "Nayely González" at bounding box center [293, 389] width 92 height 15
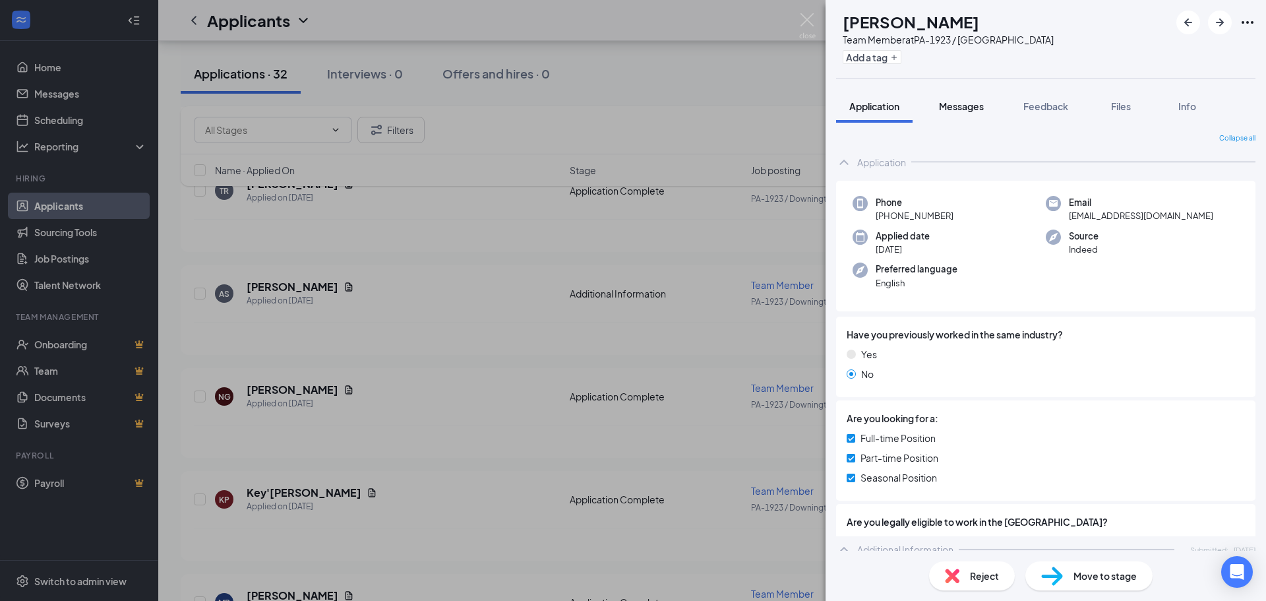
click at [959, 103] on span "Messages" at bounding box center [961, 106] width 45 height 12
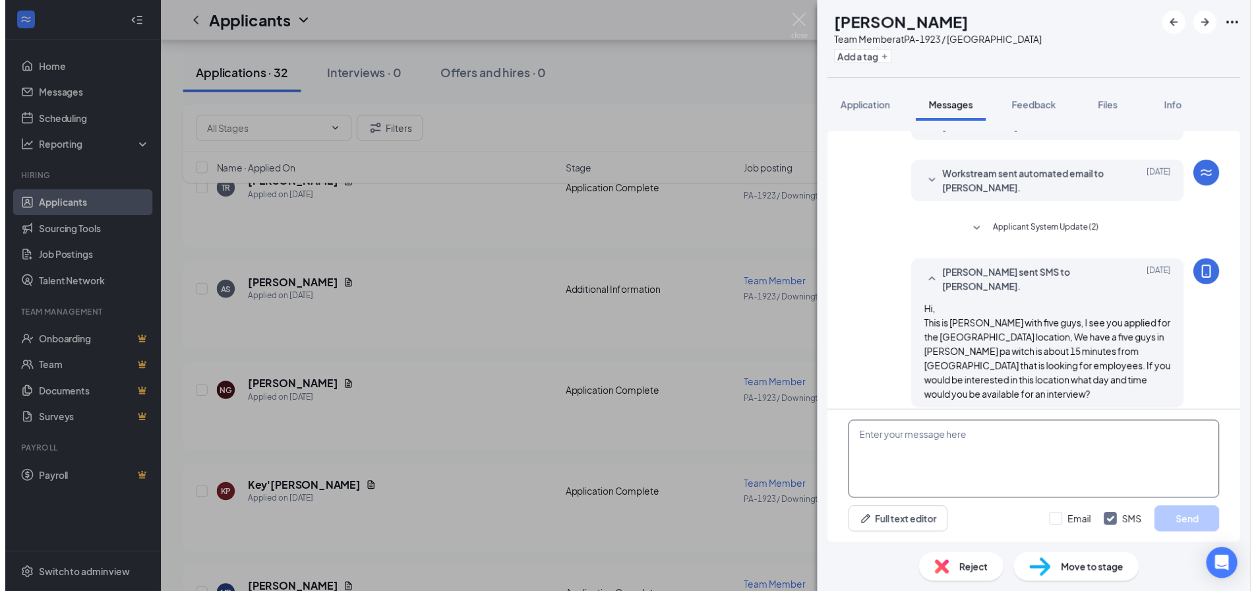
scroll to position [276, 0]
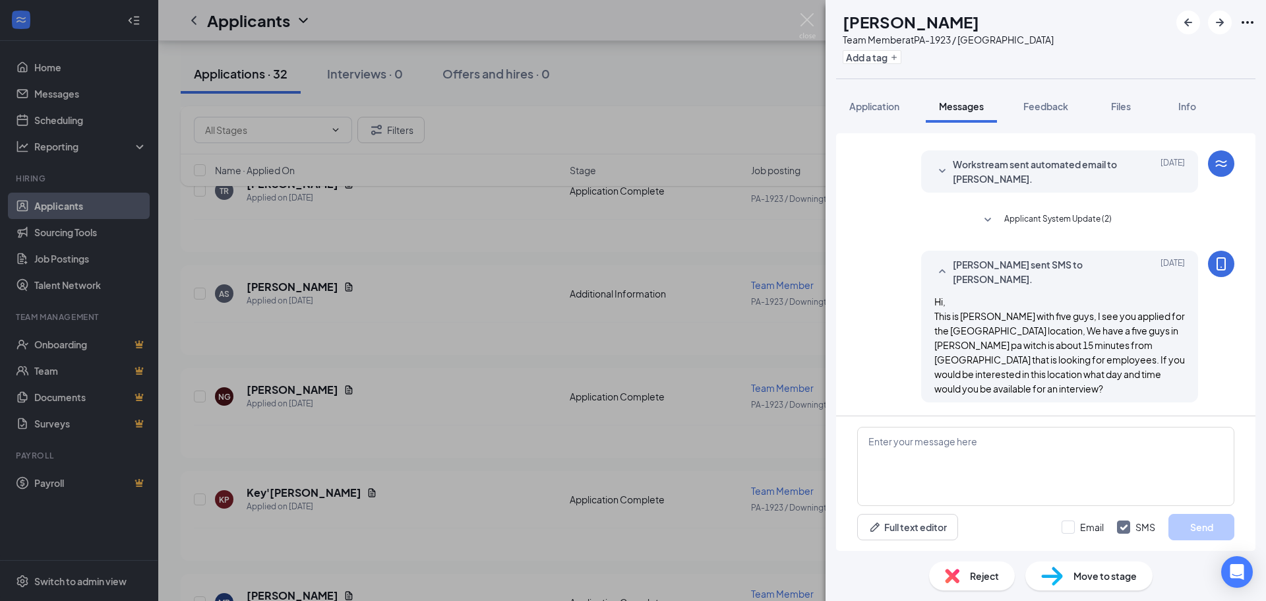
click at [479, 419] on div "NG Nayely González Team Member at PA-1923 / Downingtown Add a tag Application M…" at bounding box center [633, 300] width 1266 height 601
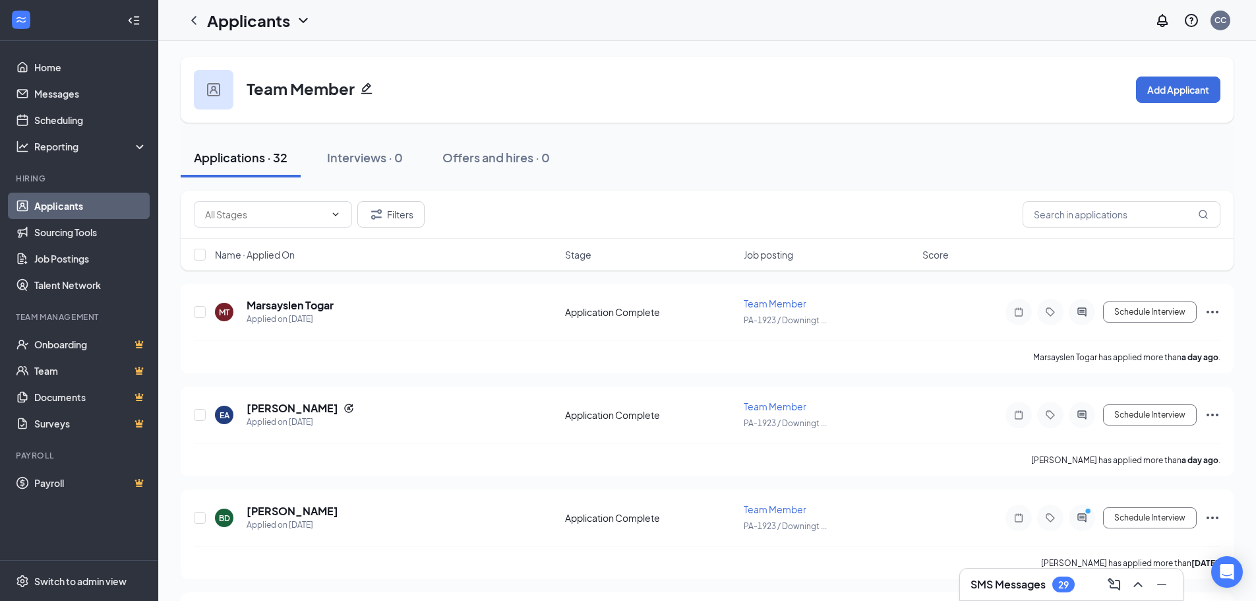
click at [1024, 581] on h3 "SMS Messages" at bounding box center [1008, 584] width 75 height 15
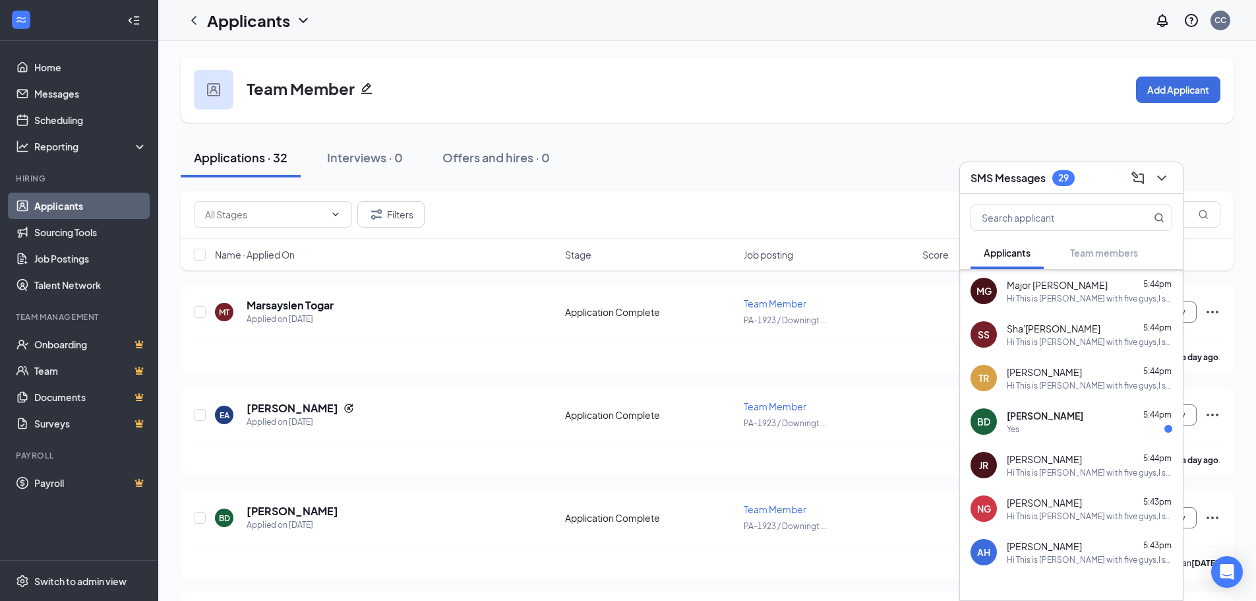
scroll to position [132, 0]
click at [1043, 423] on div "Yes" at bounding box center [1090, 428] width 166 height 11
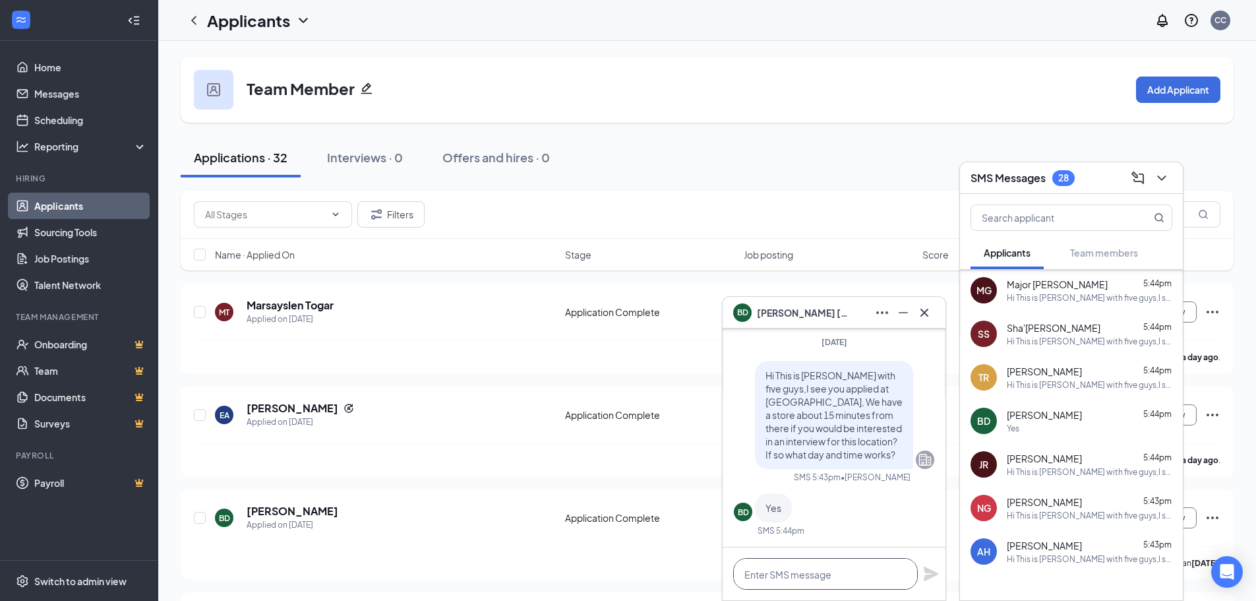
click at [798, 572] on textarea at bounding box center [825, 574] width 185 height 32
drag, startPoint x: 740, startPoint y: 576, endPoint x: 902, endPoint y: 571, distance: 162.3
click at [902, 571] on textarea "Ok great, what day and time works?" at bounding box center [825, 574] width 185 height 32
type textarea "Ok great, what day and time works?"
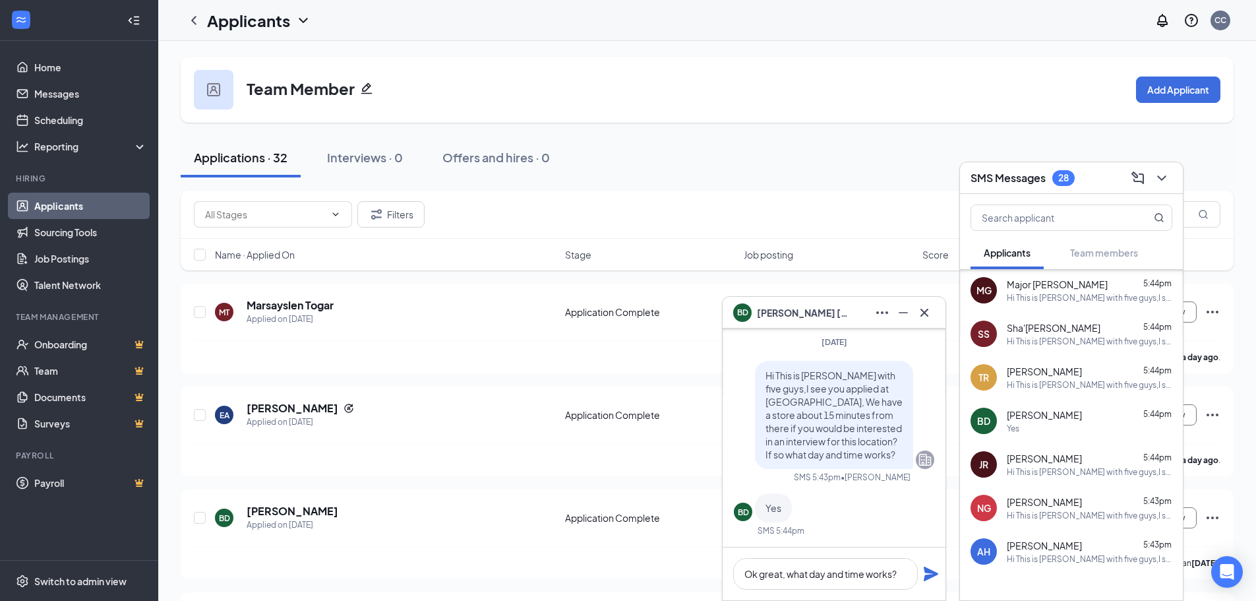
click at [928, 573] on icon "Plane" at bounding box center [931, 574] width 16 height 16
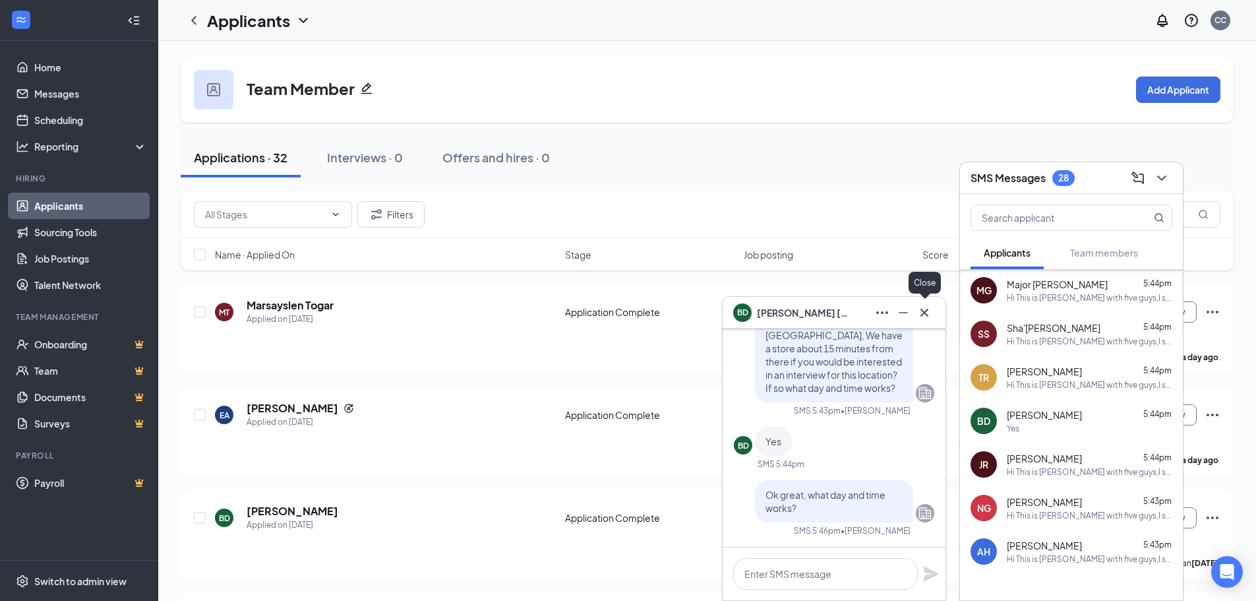
click at [928, 314] on icon "Cross" at bounding box center [925, 313] width 16 height 16
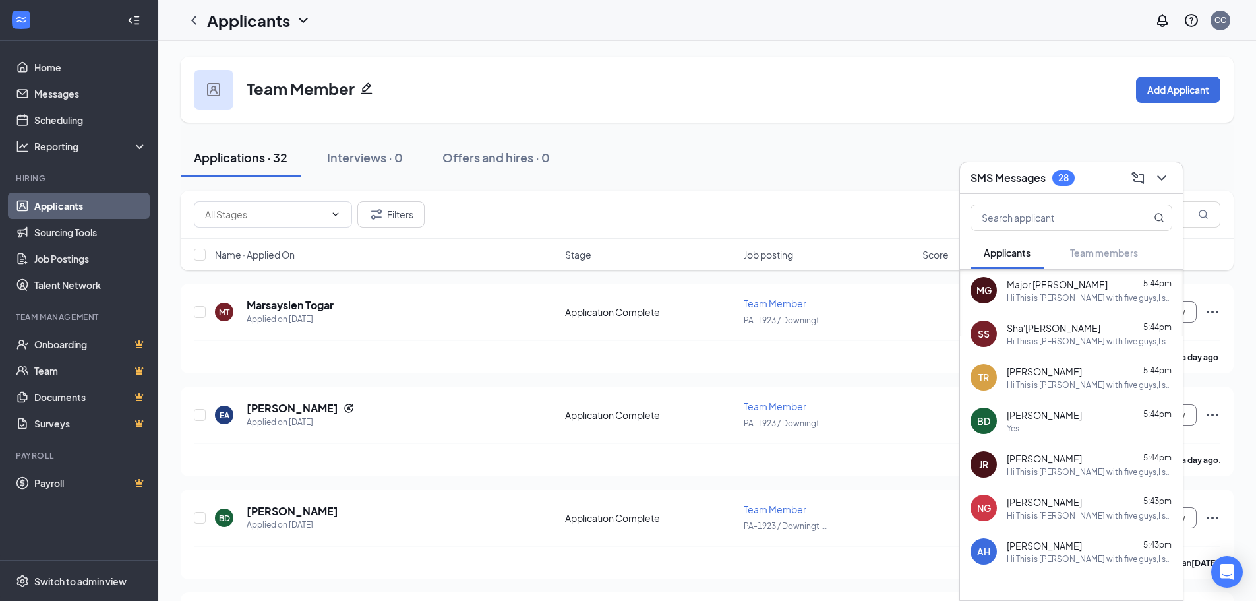
click at [1023, 171] on h3 "SMS Messages" at bounding box center [1008, 178] width 75 height 15
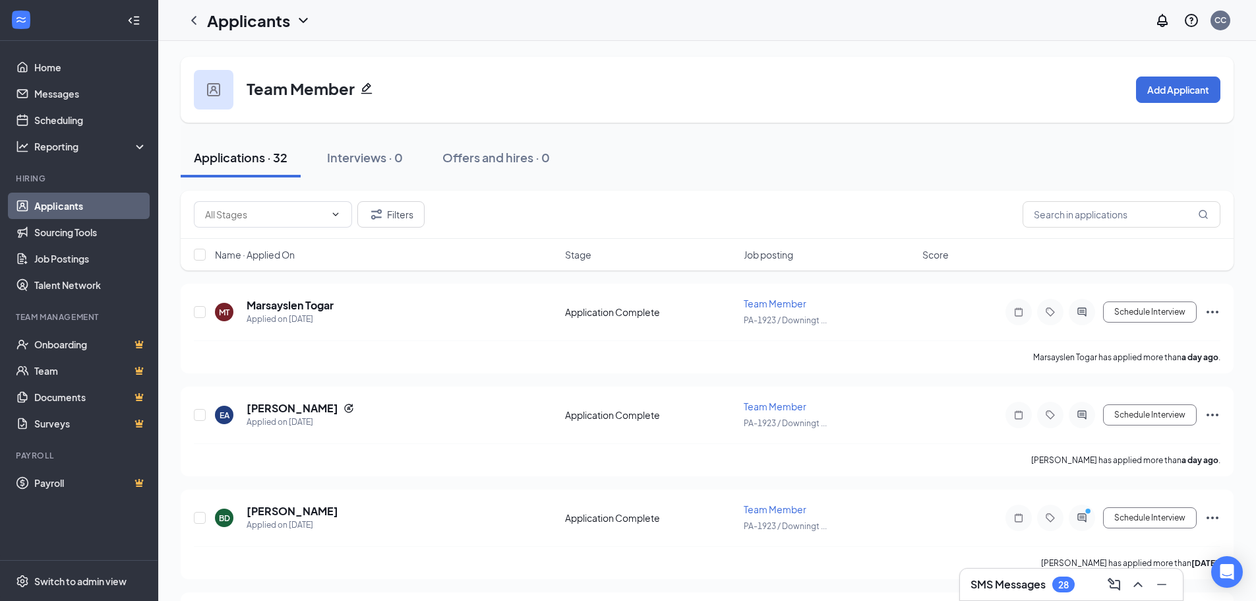
scroll to position [0, 0]
click at [1040, 580] on h3 "SMS Messages" at bounding box center [1008, 584] width 75 height 15
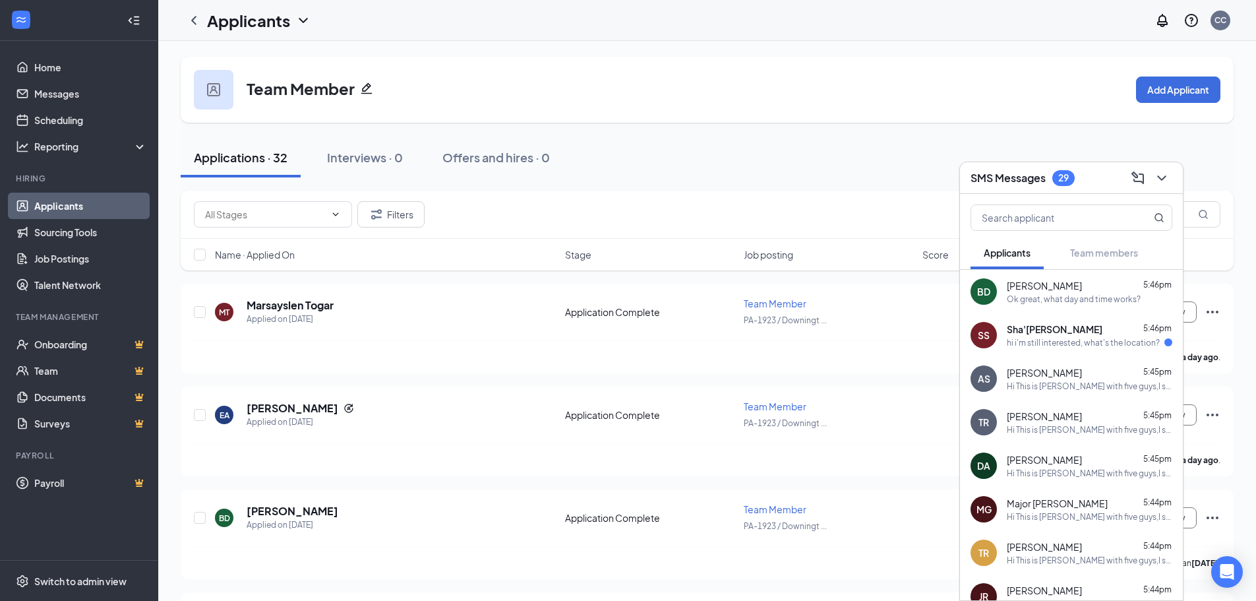
click at [1032, 341] on div "hi i'm still interested, what's the location?" at bounding box center [1083, 342] width 153 height 11
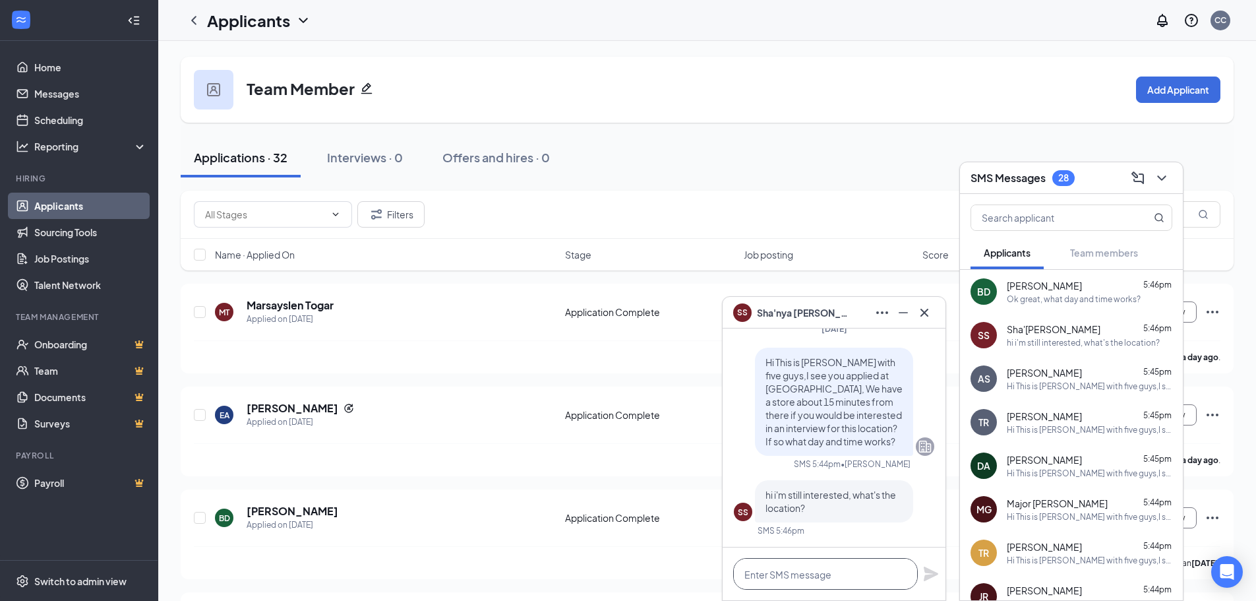
click at [808, 573] on textarea at bounding box center [825, 574] width 185 height 32
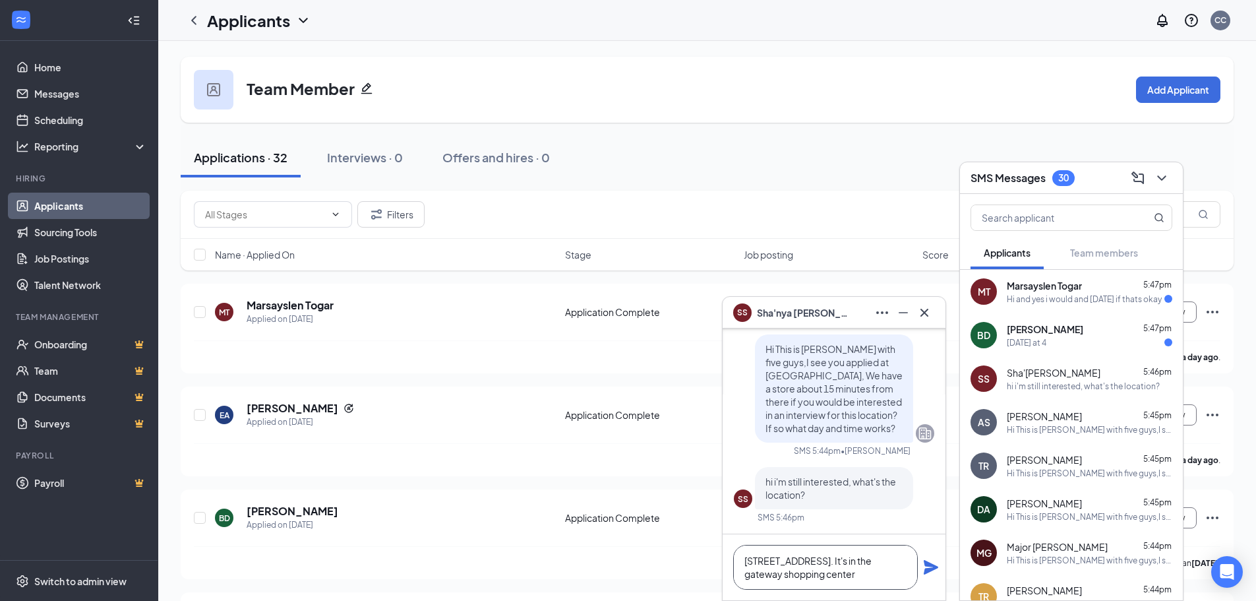
type textarea "[STREET_ADDRESS]. It's in the gateway shopping center"
click at [932, 562] on icon "Plane" at bounding box center [931, 567] width 16 height 16
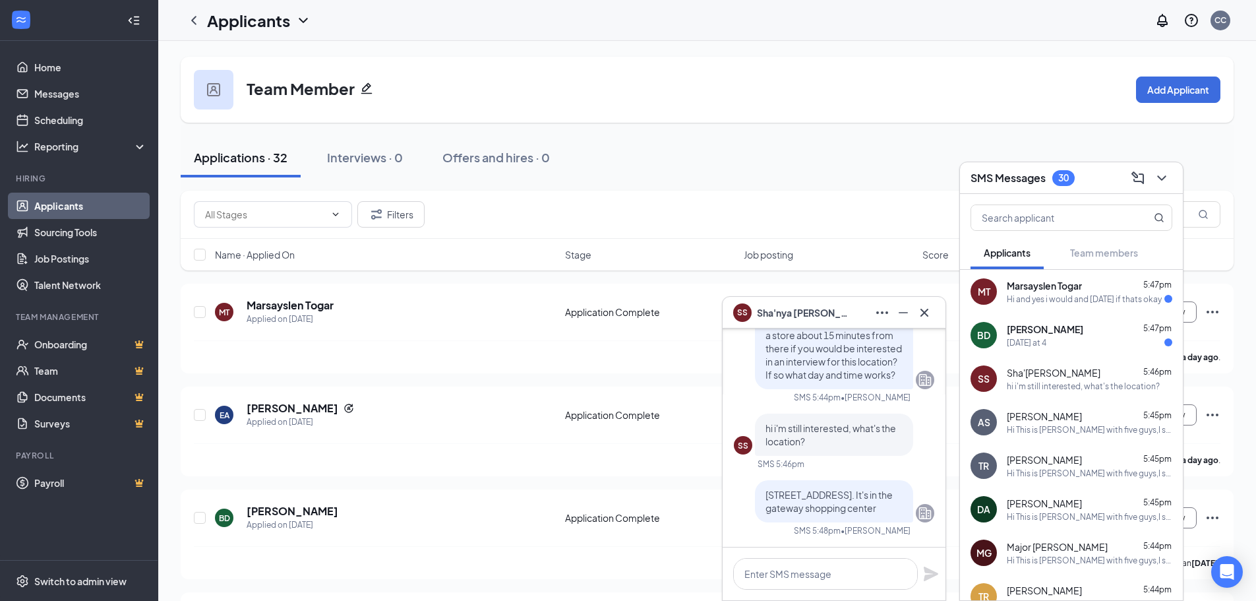
scroll to position [0, 0]
click at [1031, 341] on div "Friday at 4" at bounding box center [1027, 342] width 40 height 11
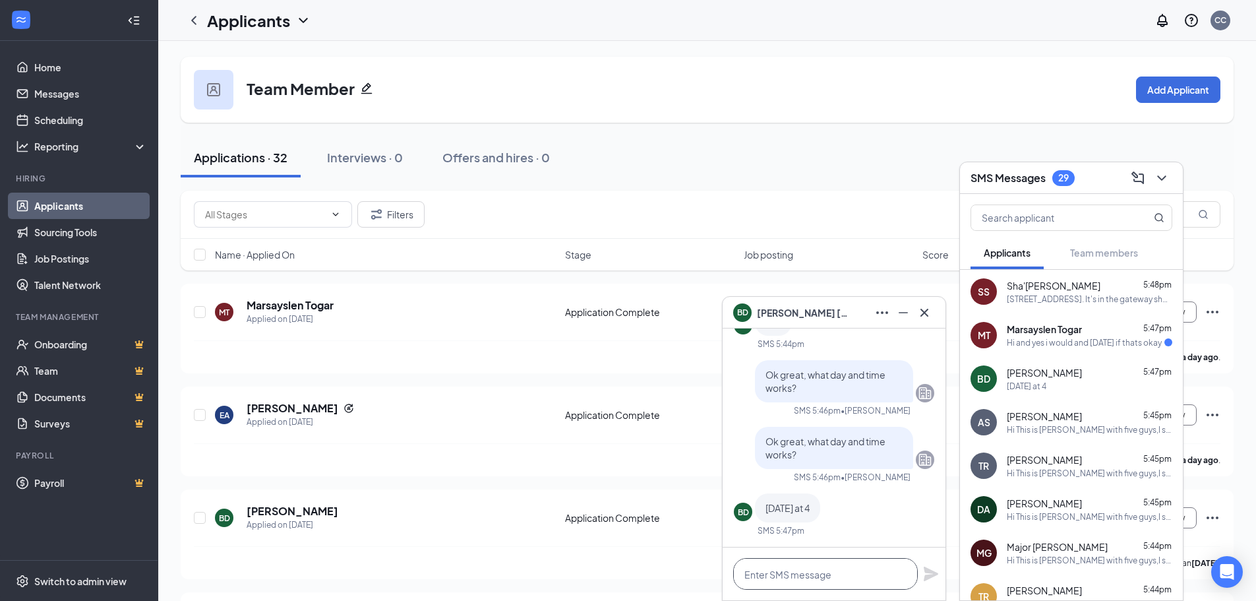
click at [819, 571] on textarea at bounding box center [825, 574] width 185 height 32
type textarea "This friday?"
click at [929, 571] on icon "Plane" at bounding box center [931, 573] width 15 height 15
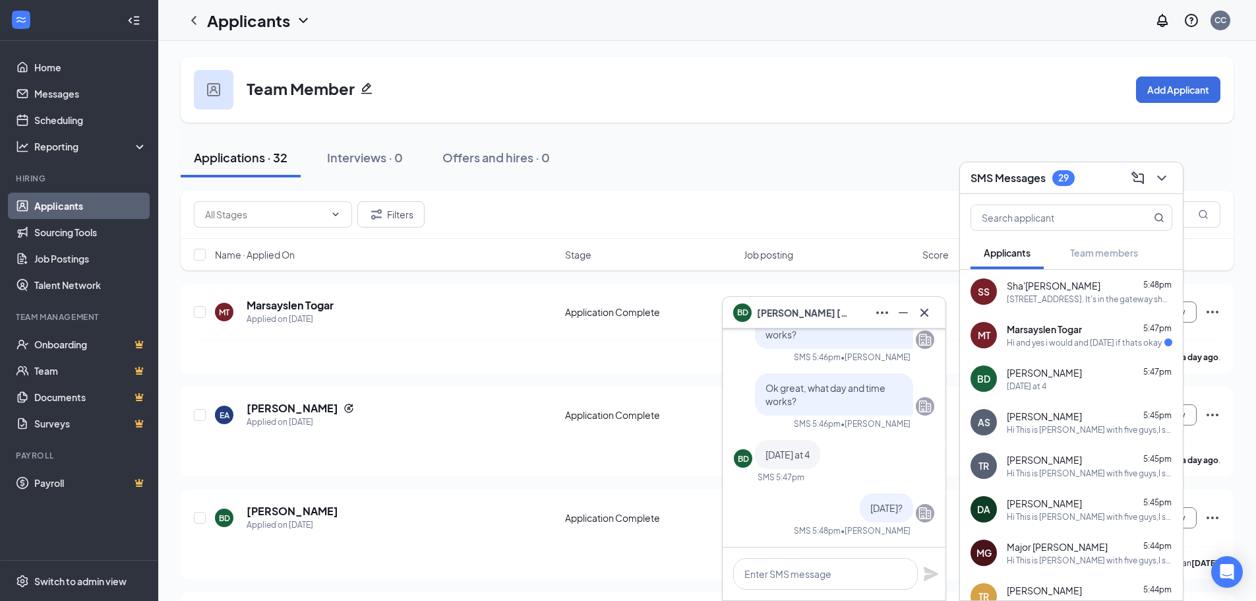
scroll to position [-198, 0]
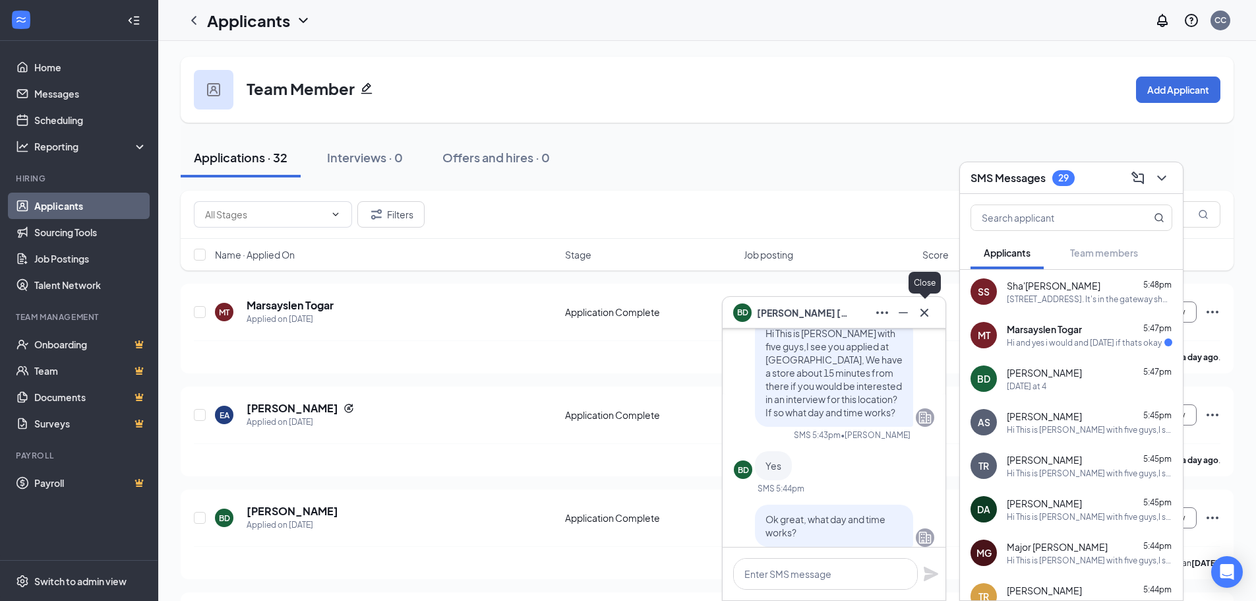
click at [925, 318] on icon "Cross" at bounding box center [925, 313] width 16 height 16
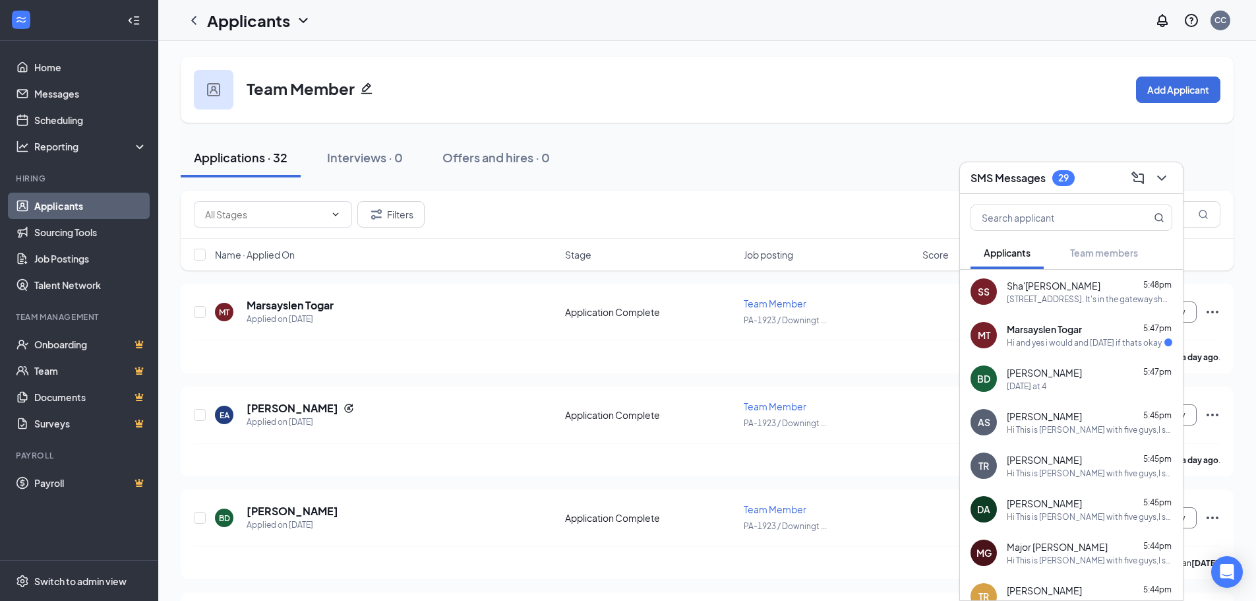
click at [1032, 332] on span "Marsayslen Togar" at bounding box center [1044, 328] width 75 height 13
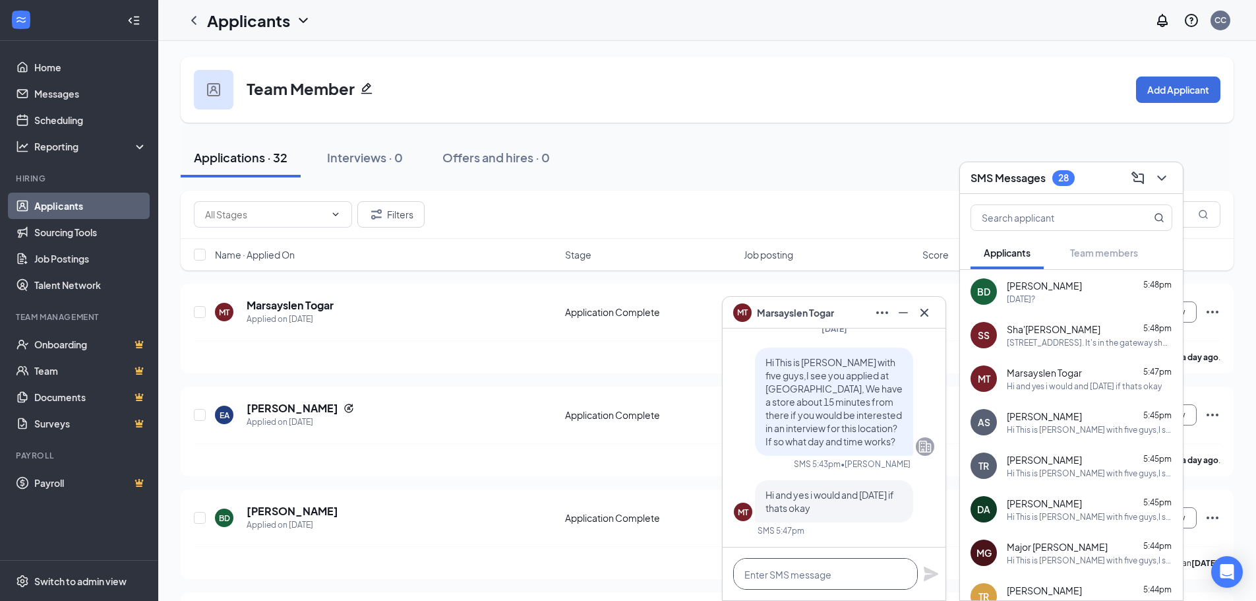
click at [812, 571] on textarea at bounding box center [825, 574] width 185 height 32
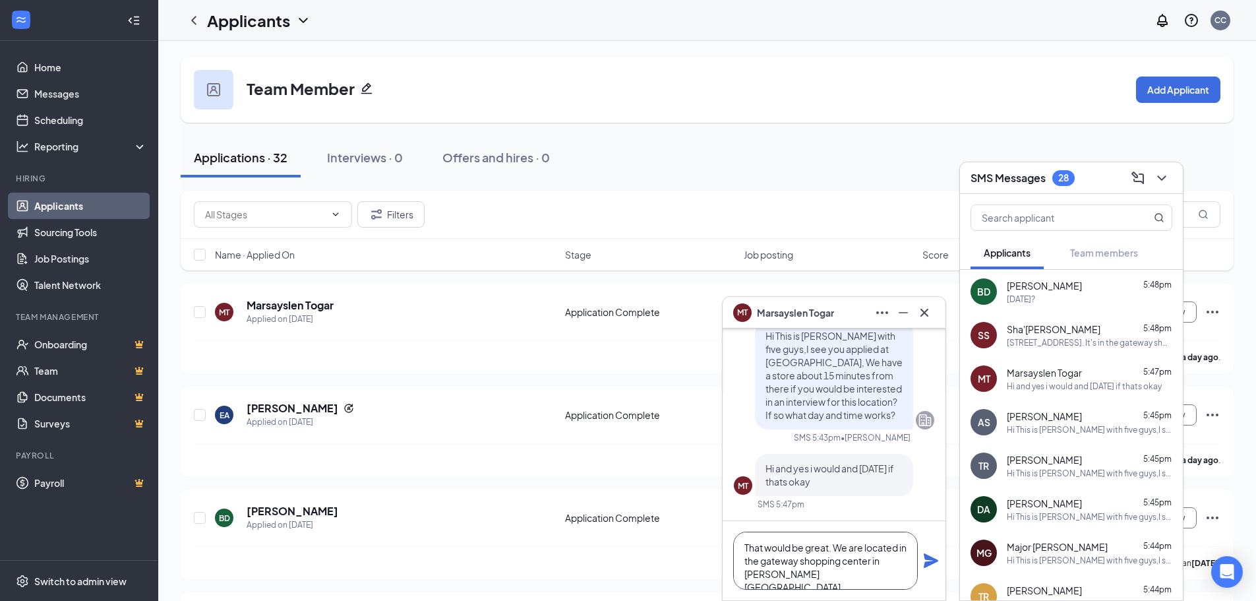
type textarea "That would be great. We are located in the gateway shopping center in wayne pa"
click at [930, 558] on icon "Plane" at bounding box center [931, 560] width 15 height 15
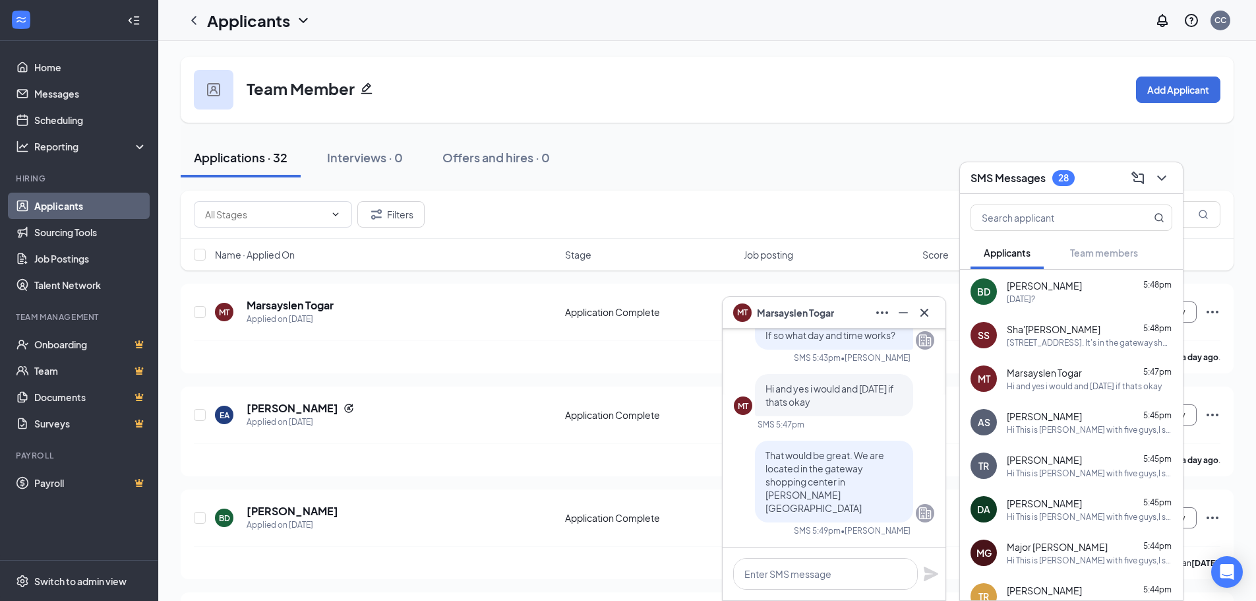
scroll to position [0, 0]
click at [925, 307] on icon "Cross" at bounding box center [925, 313] width 16 height 16
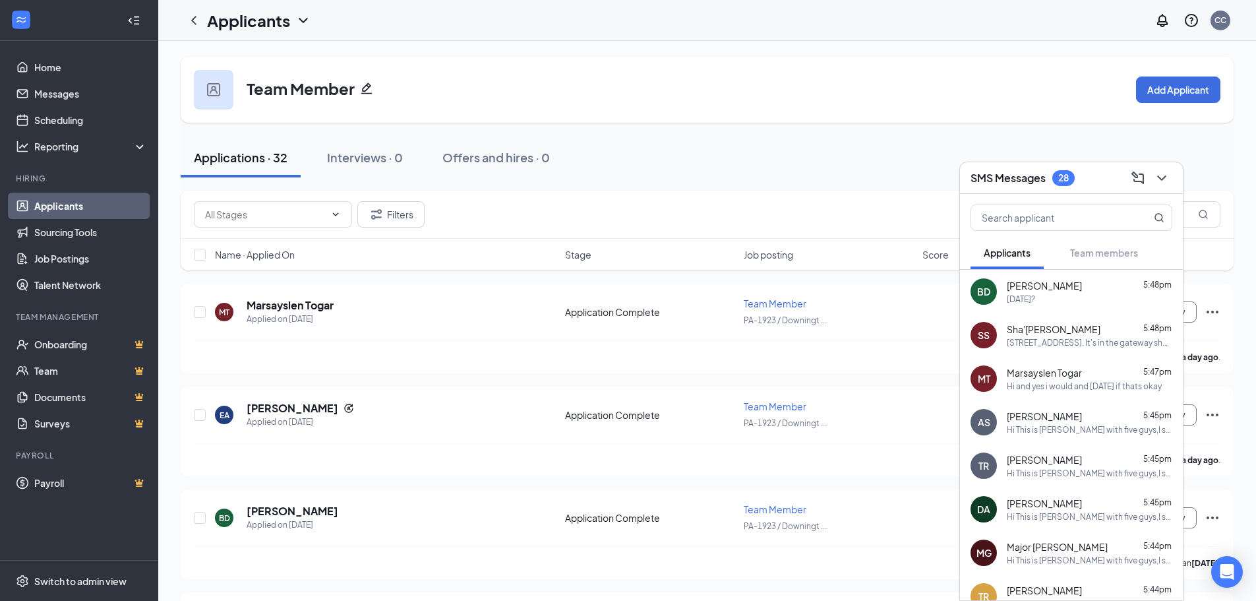
click at [993, 171] on h3 "SMS Messages" at bounding box center [1008, 178] width 75 height 15
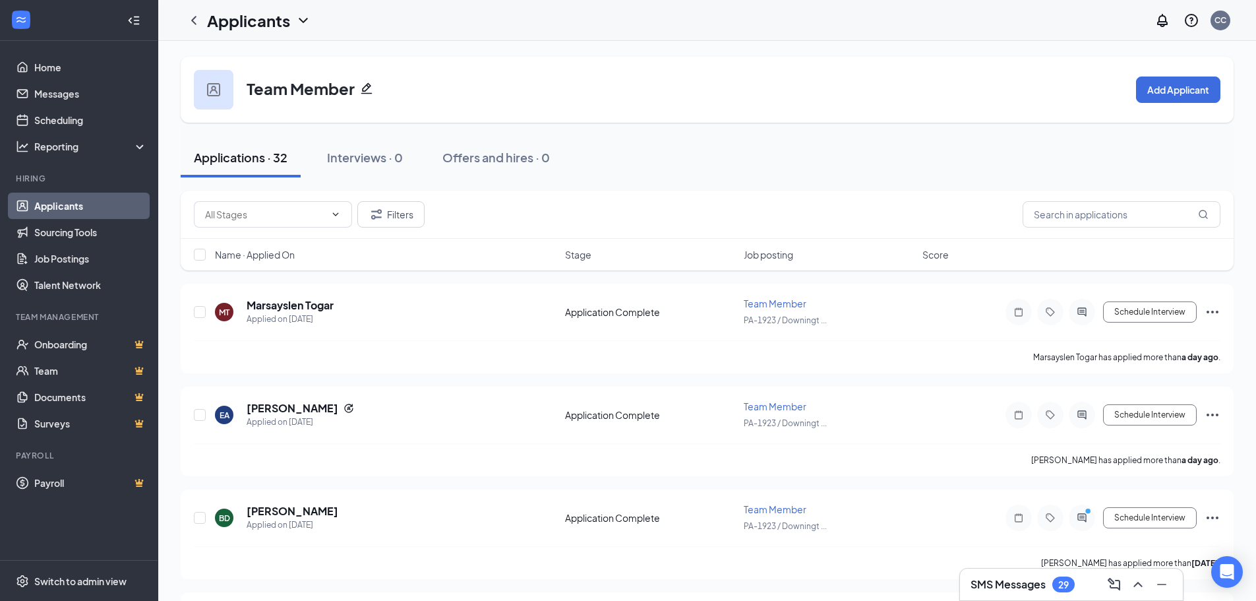
click at [1033, 583] on h3 "SMS Messages" at bounding box center [1008, 584] width 75 height 15
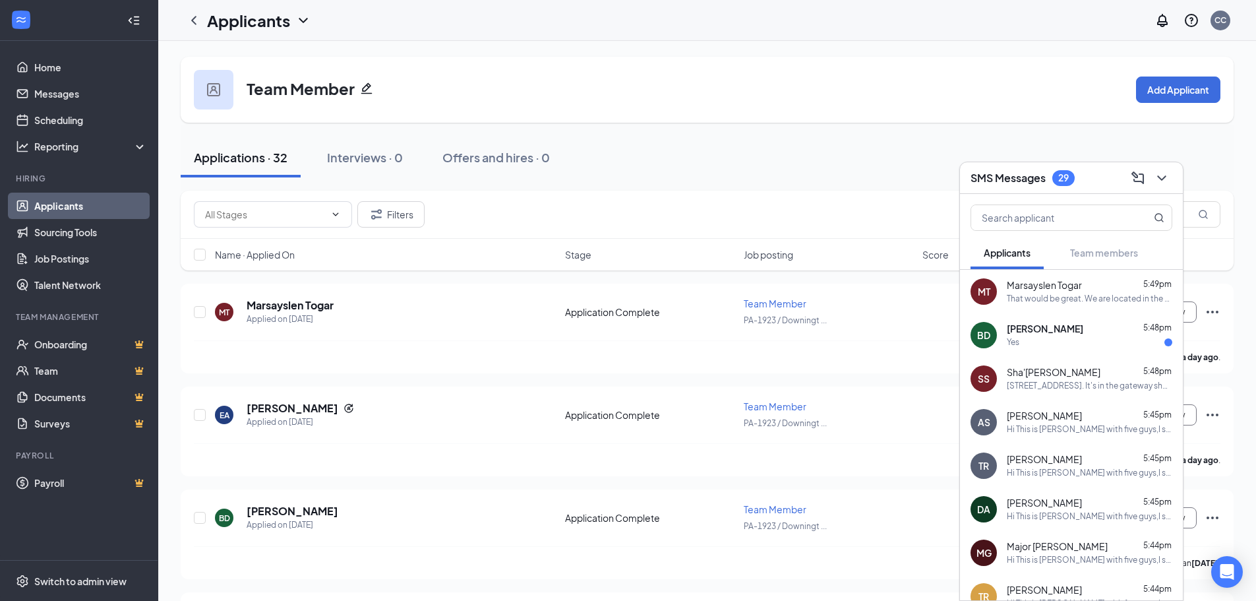
click at [1048, 347] on div "Yes" at bounding box center [1090, 342] width 166 height 11
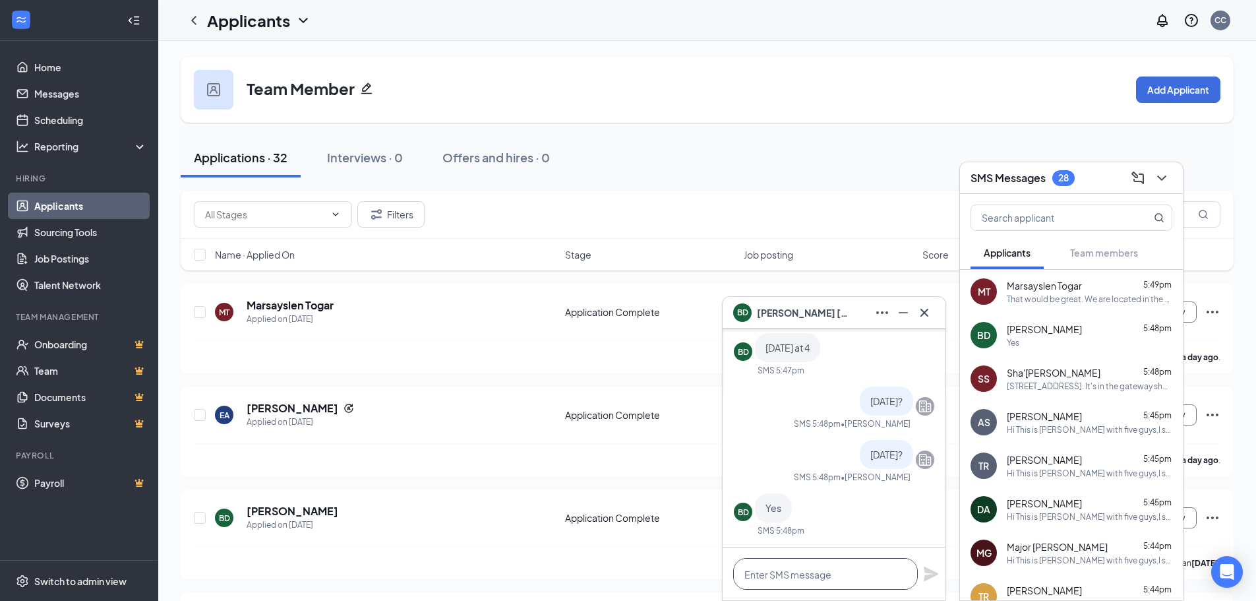
click at [817, 571] on textarea at bounding box center [825, 574] width 185 height 32
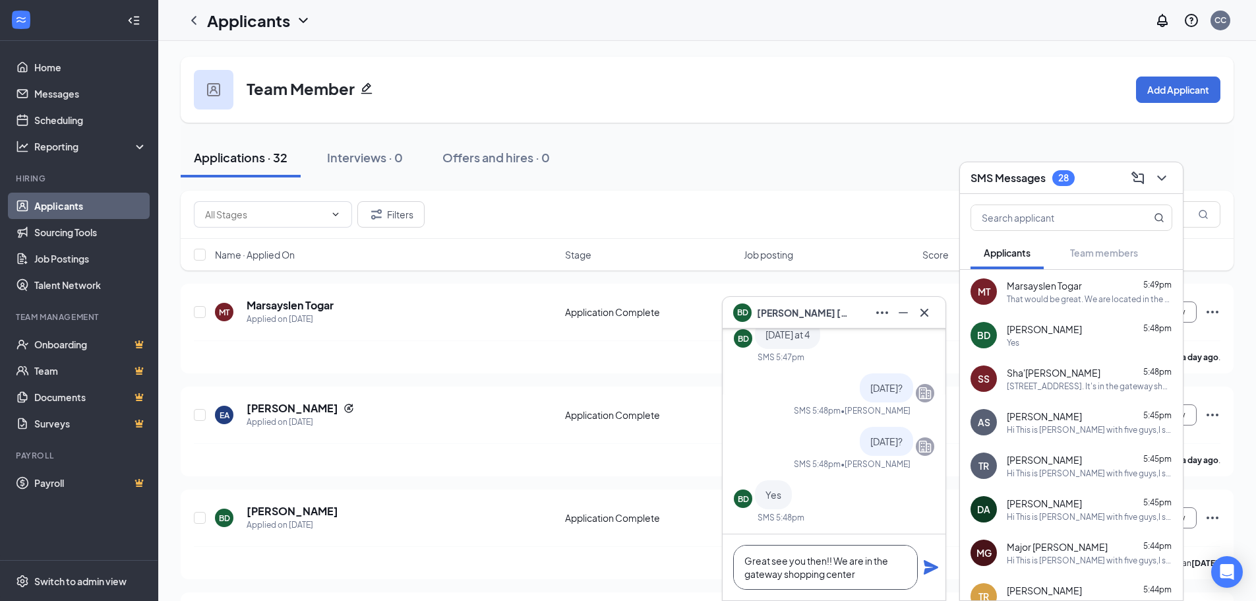
type textarea "Great see you then!! We are in the gateway shopping center"
click at [928, 565] on icon "Plane" at bounding box center [931, 567] width 15 height 15
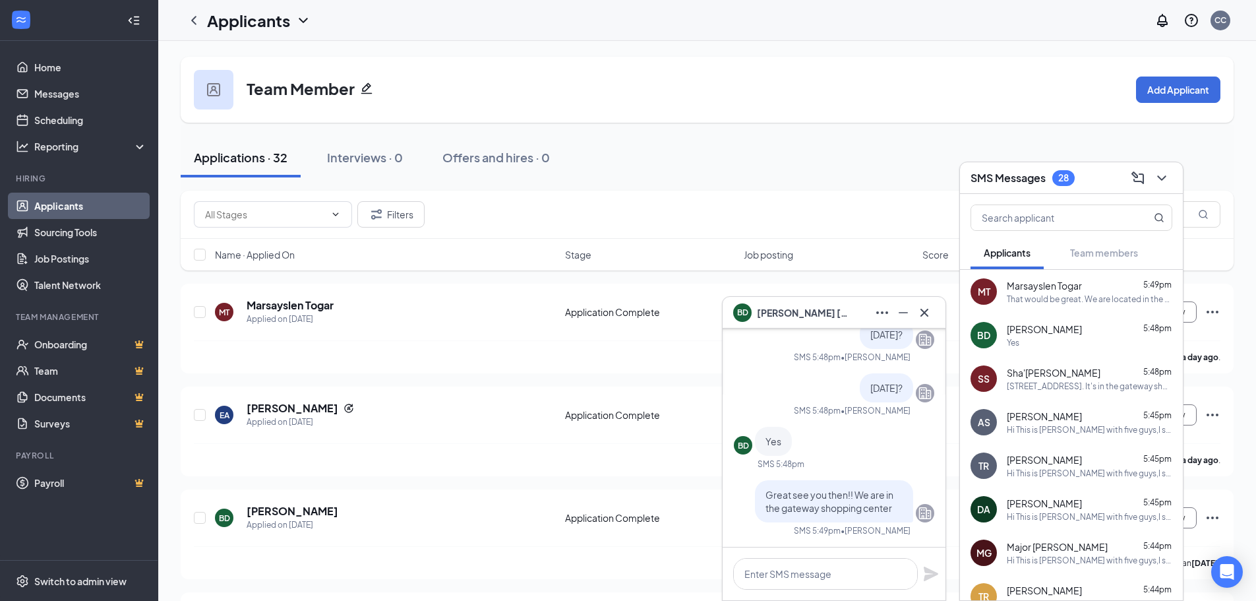
scroll to position [0, 0]
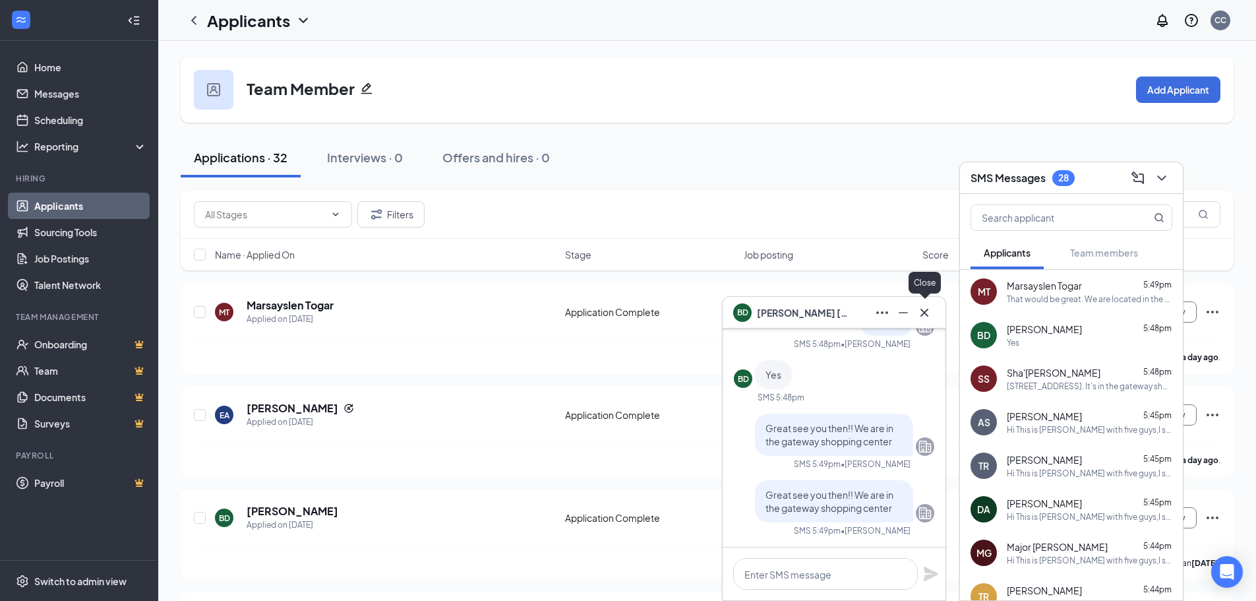
click at [927, 313] on icon "Cross" at bounding box center [925, 313] width 16 height 16
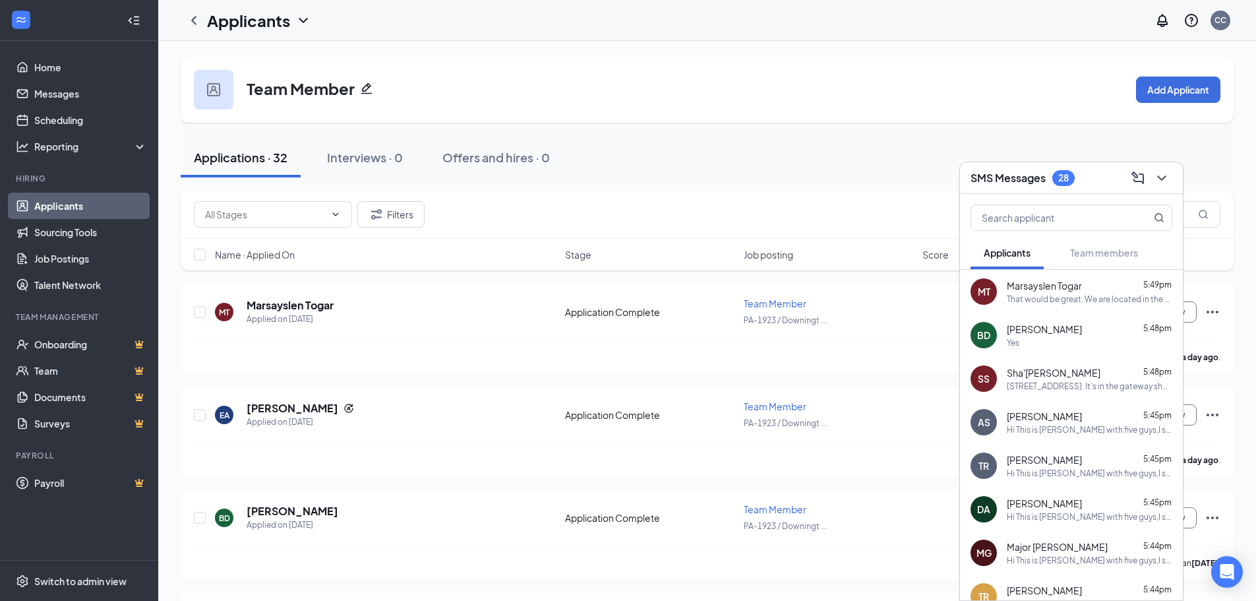
click at [1023, 305] on div "MT Marsayslen Togar 5:49pm That would be great. We are located in the gateway s…" at bounding box center [1071, 292] width 223 height 44
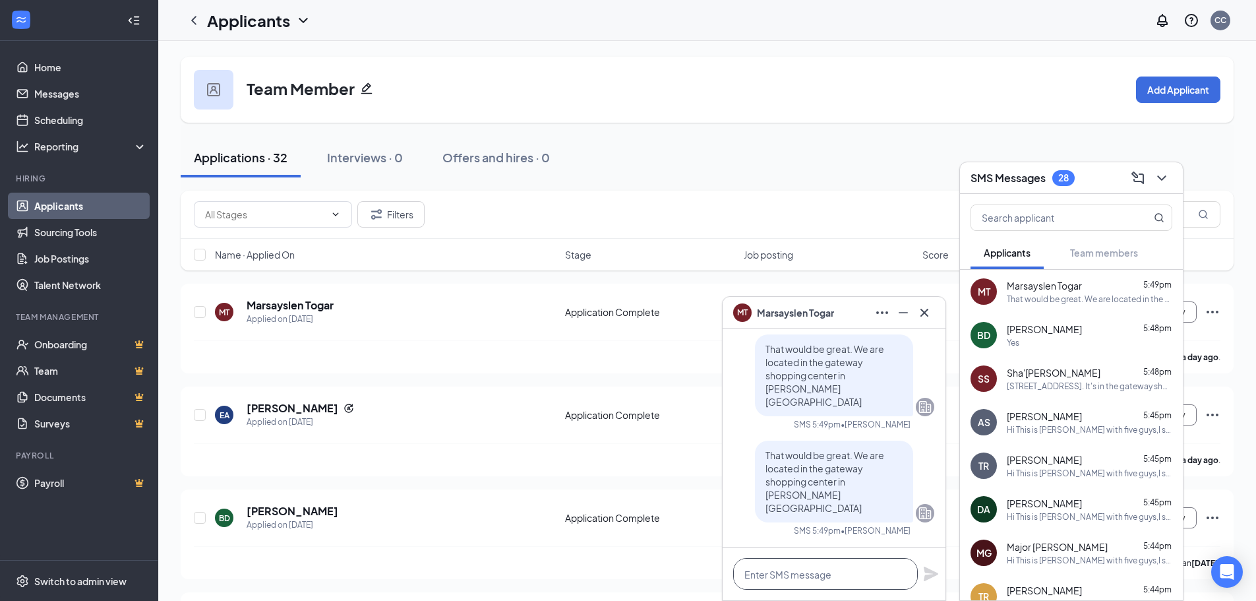
click at [839, 573] on textarea at bounding box center [825, 574] width 185 height 32
type textarea "What time [DATE]?"
click at [930, 573] on icon "Plane" at bounding box center [931, 573] width 15 height 15
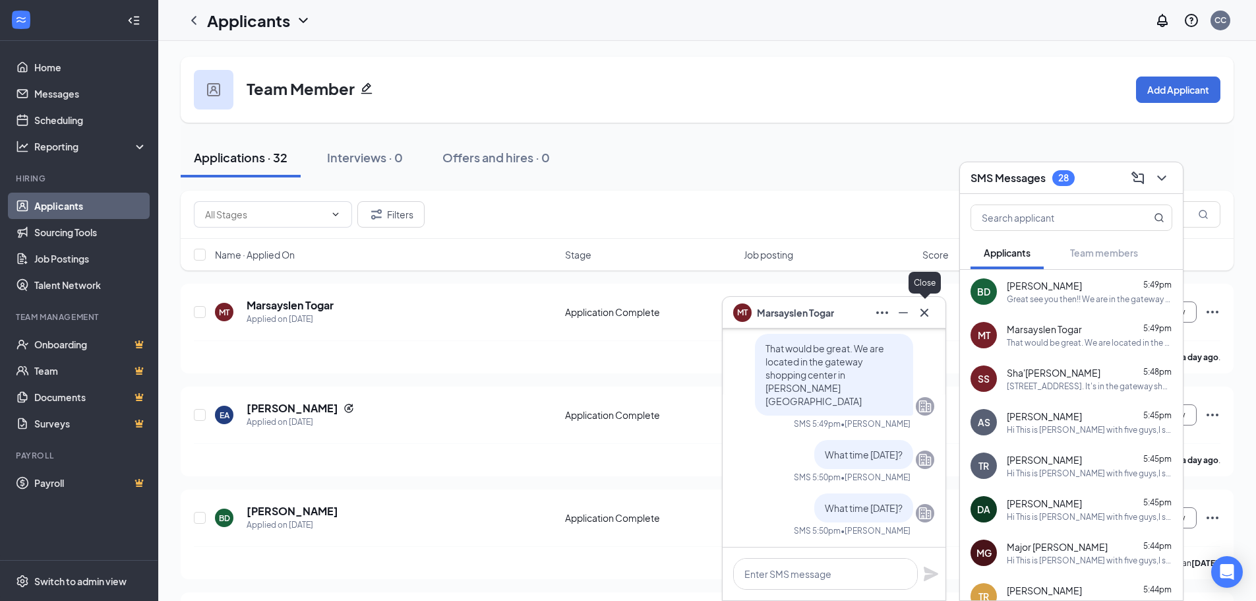
click at [927, 315] on icon "Cross" at bounding box center [925, 313] width 16 height 16
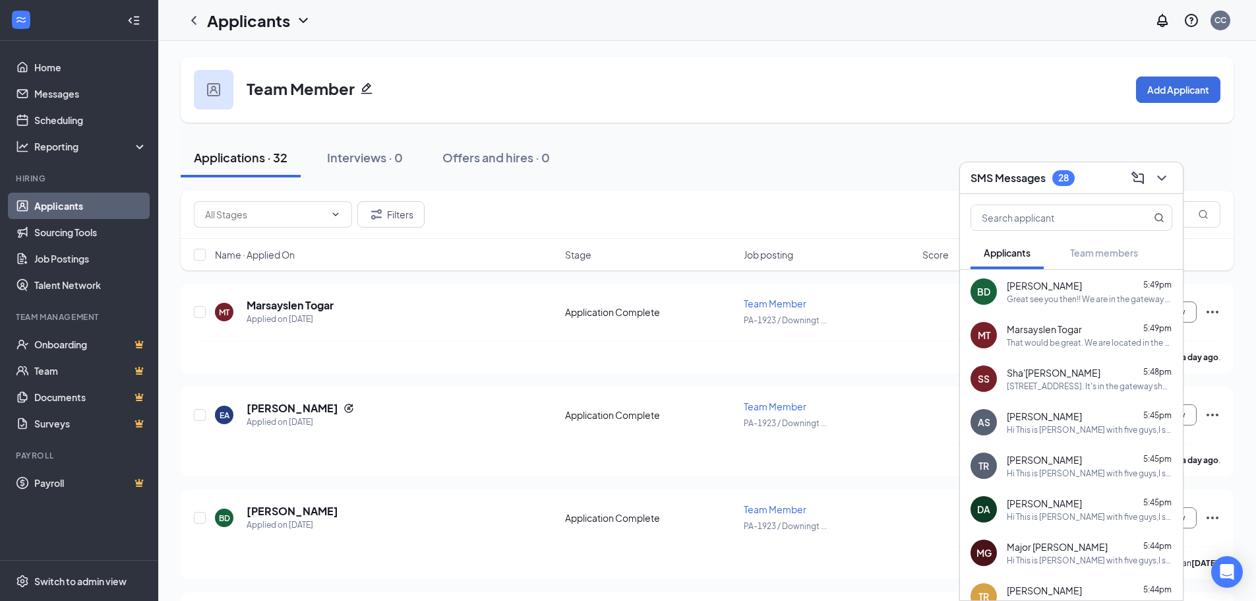
click at [1051, 388] on div "[STREET_ADDRESS]. It's in the gateway shopping center" at bounding box center [1090, 385] width 166 height 11
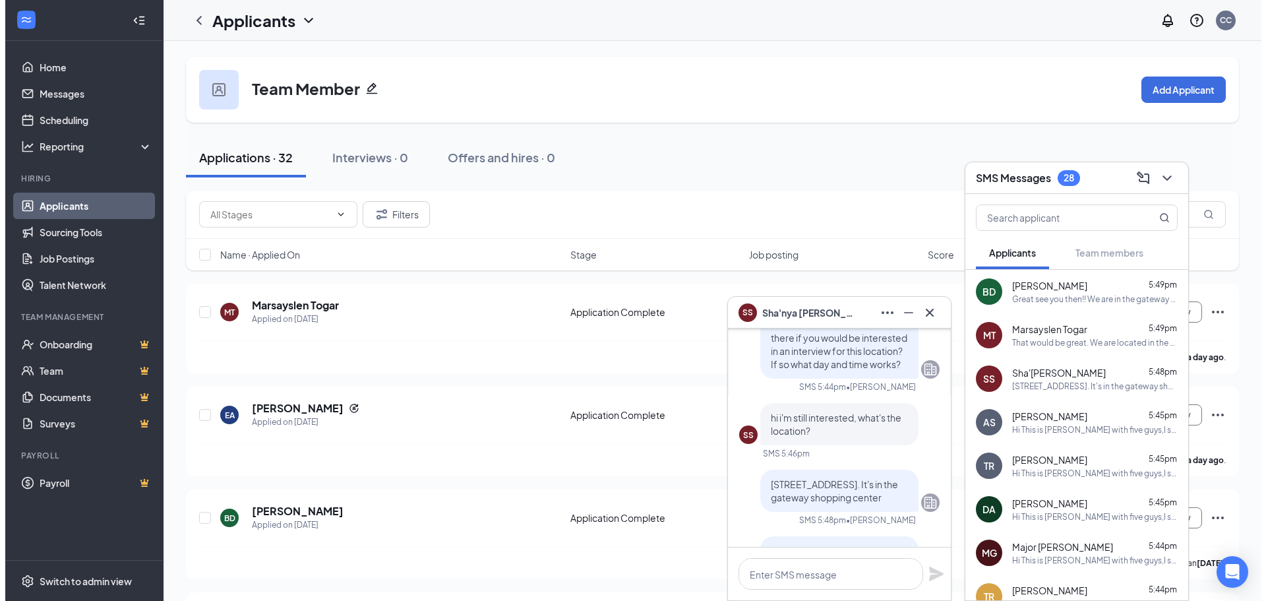
scroll to position [-198, 0]
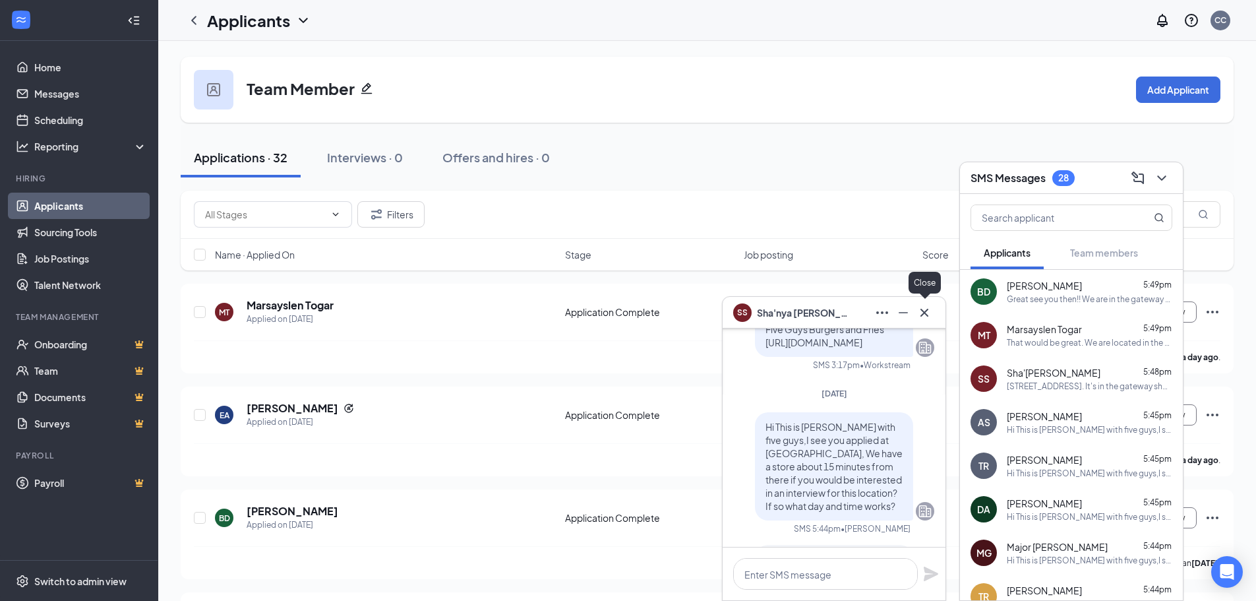
click at [929, 311] on icon "Cross" at bounding box center [925, 313] width 16 height 16
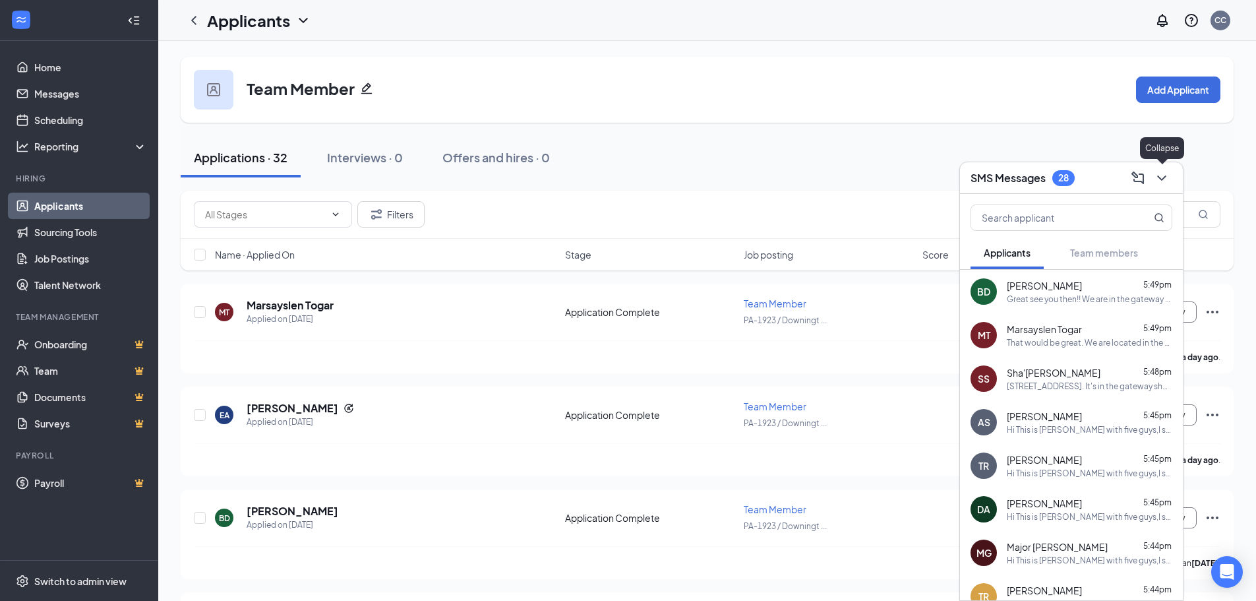
click at [1161, 175] on icon "ChevronDown" at bounding box center [1162, 178] width 16 height 16
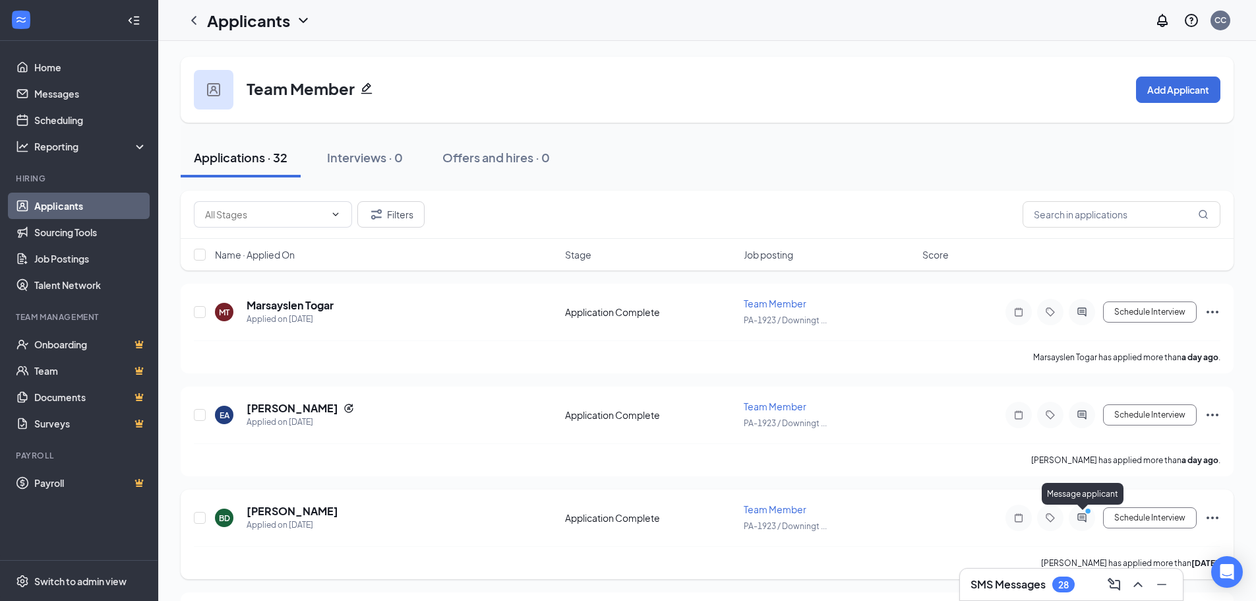
click at [1083, 510] on icon "PrimaryDot" at bounding box center [1090, 512] width 16 height 11
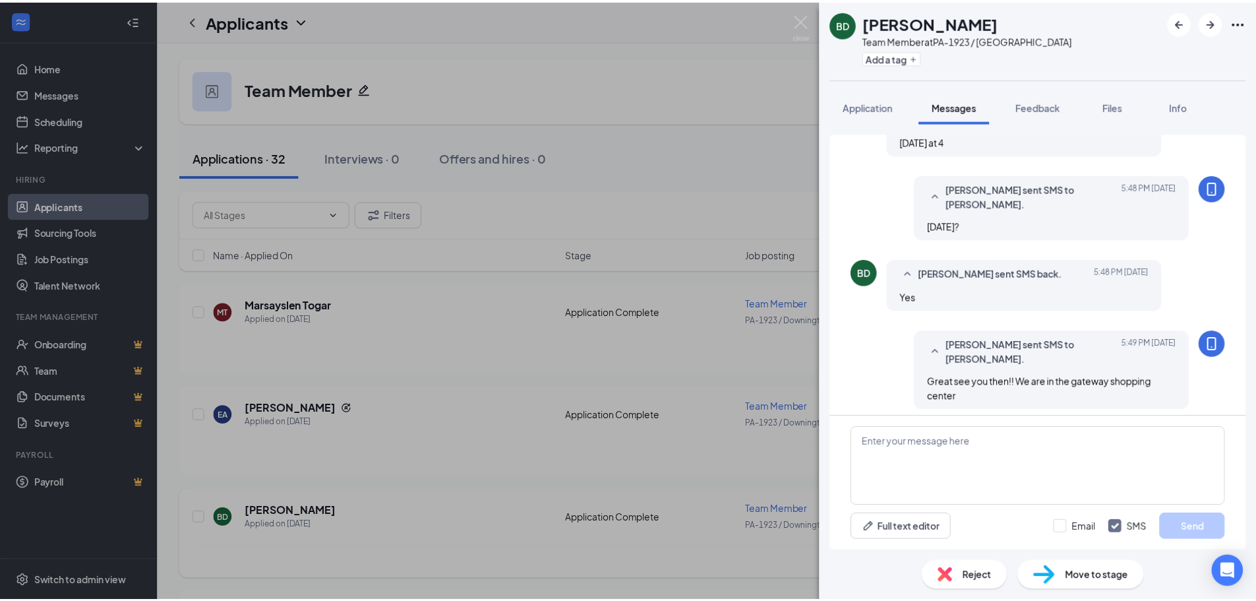
scroll to position [470, 0]
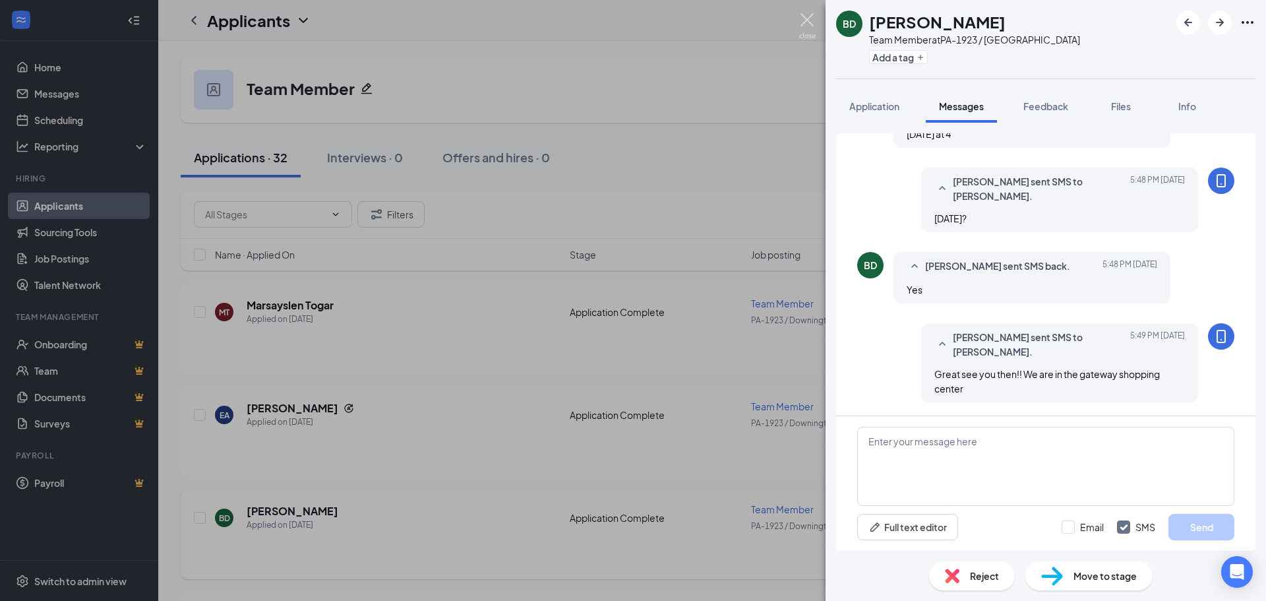
click at [806, 18] on img at bounding box center [807, 26] width 16 height 26
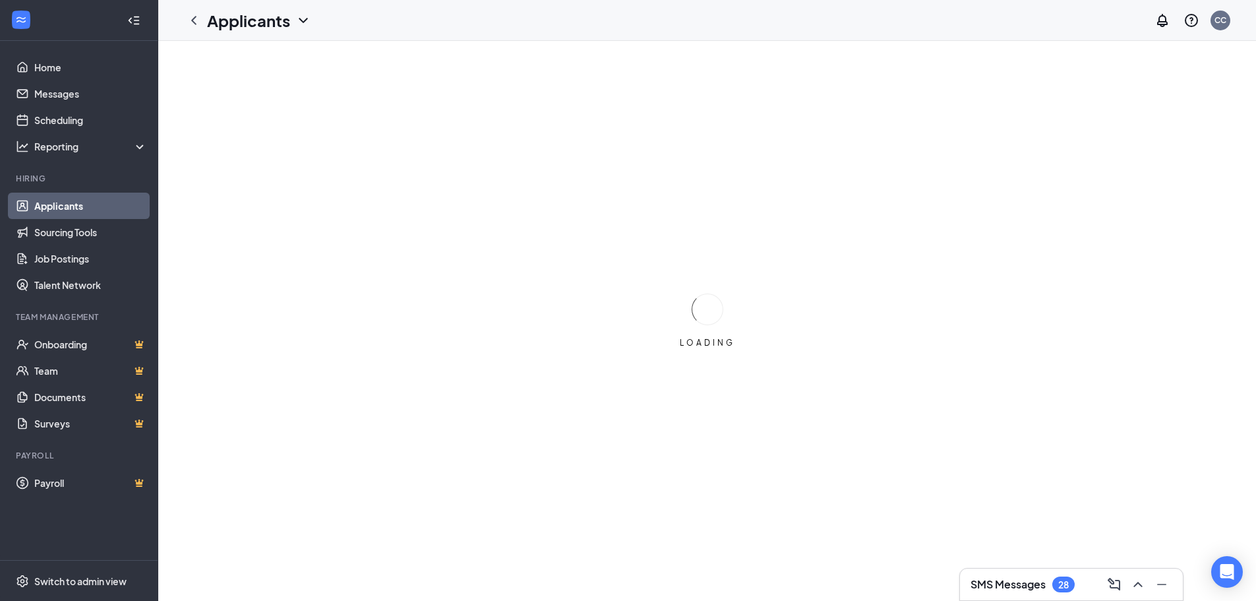
click at [1029, 580] on h3 "SMS Messages" at bounding box center [1008, 584] width 75 height 15
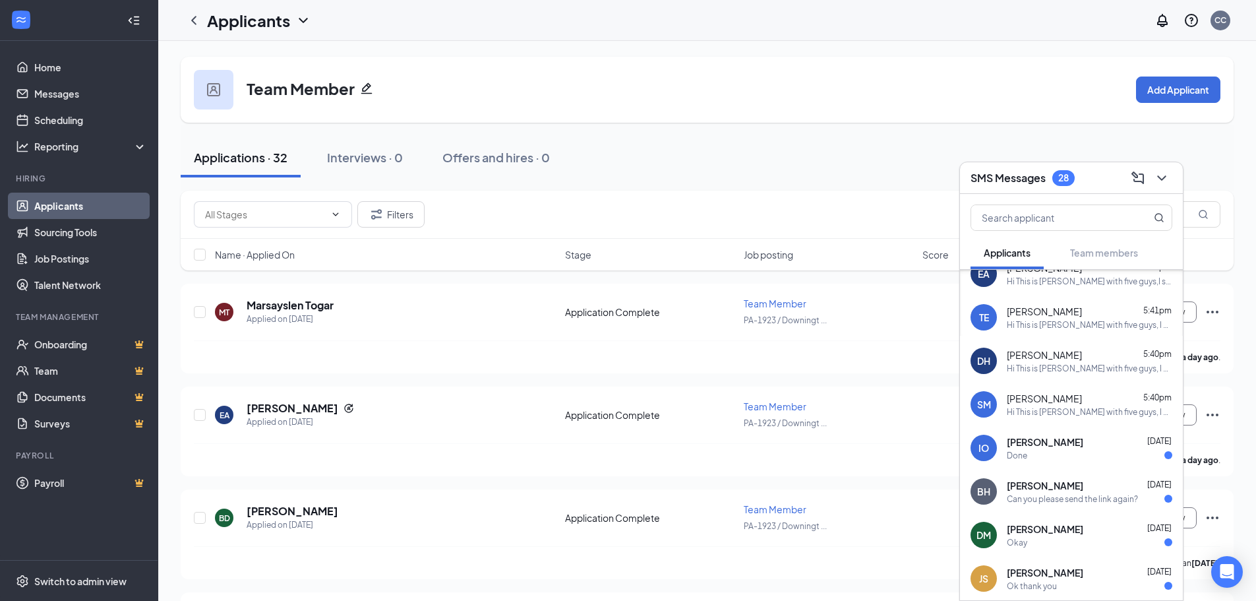
scroll to position [566, 0]
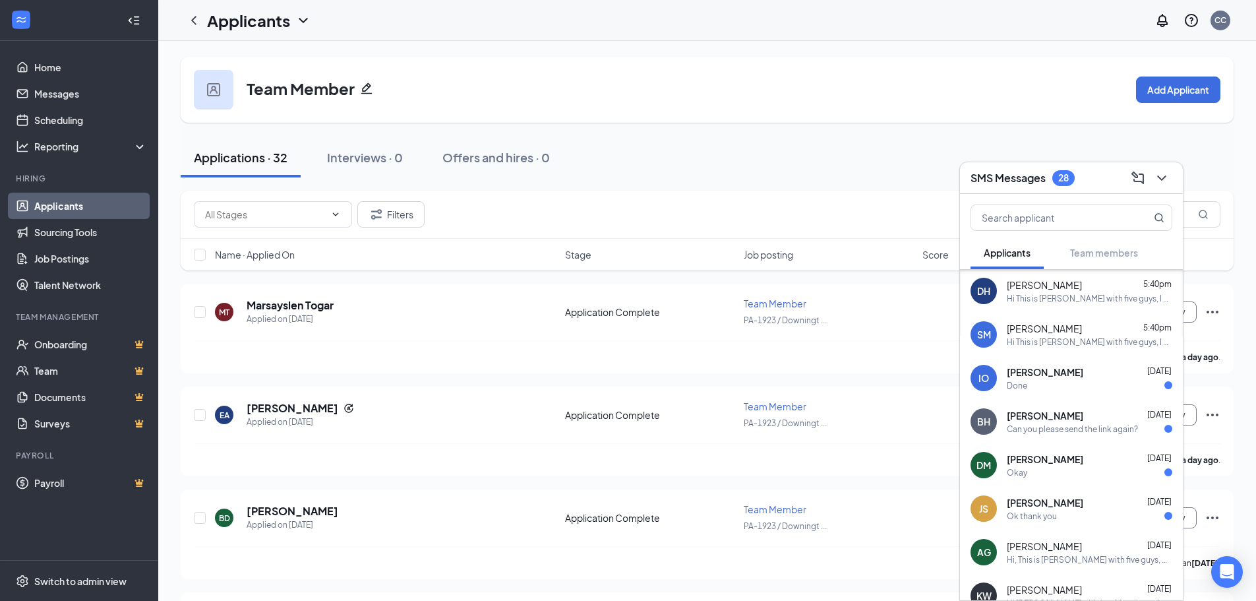
click at [1058, 379] on div "[PERSON_NAME] [DATE] Done" at bounding box center [1090, 378] width 166 height 26
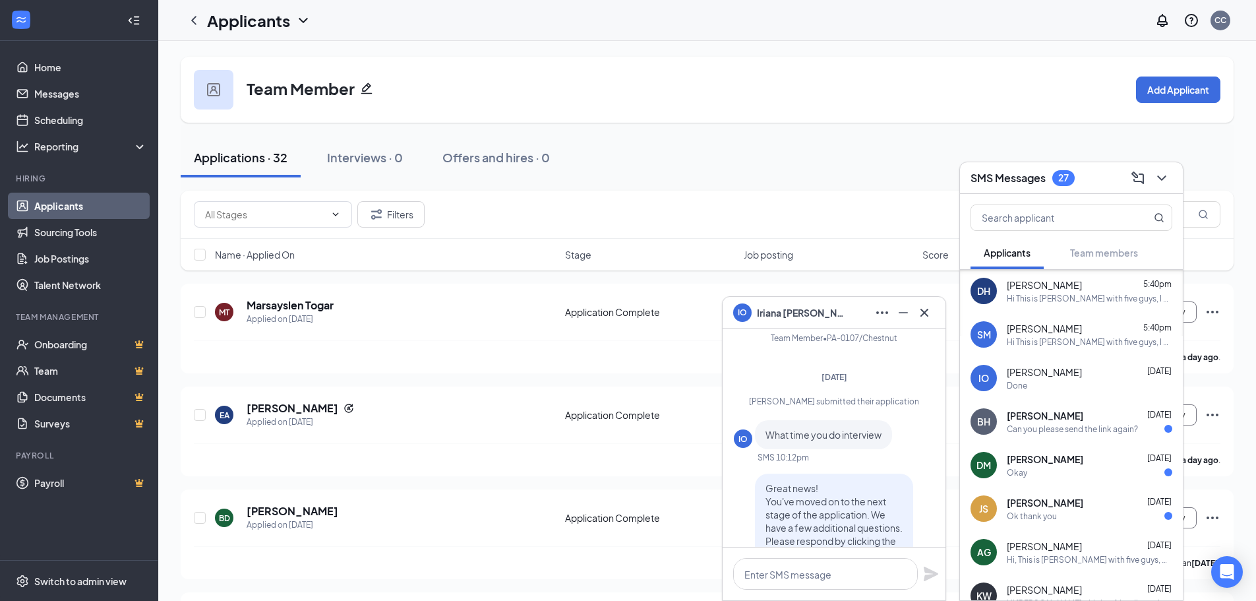
scroll to position [-282, 0]
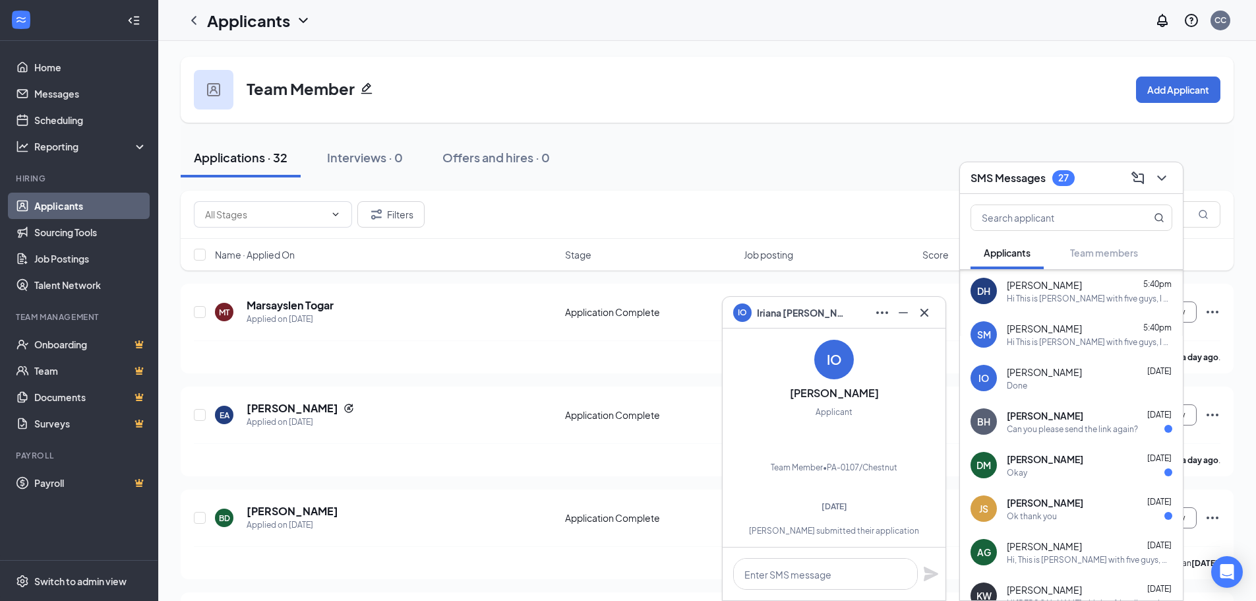
click at [1039, 427] on div "Can you please send the link again?" at bounding box center [1072, 428] width 131 height 11
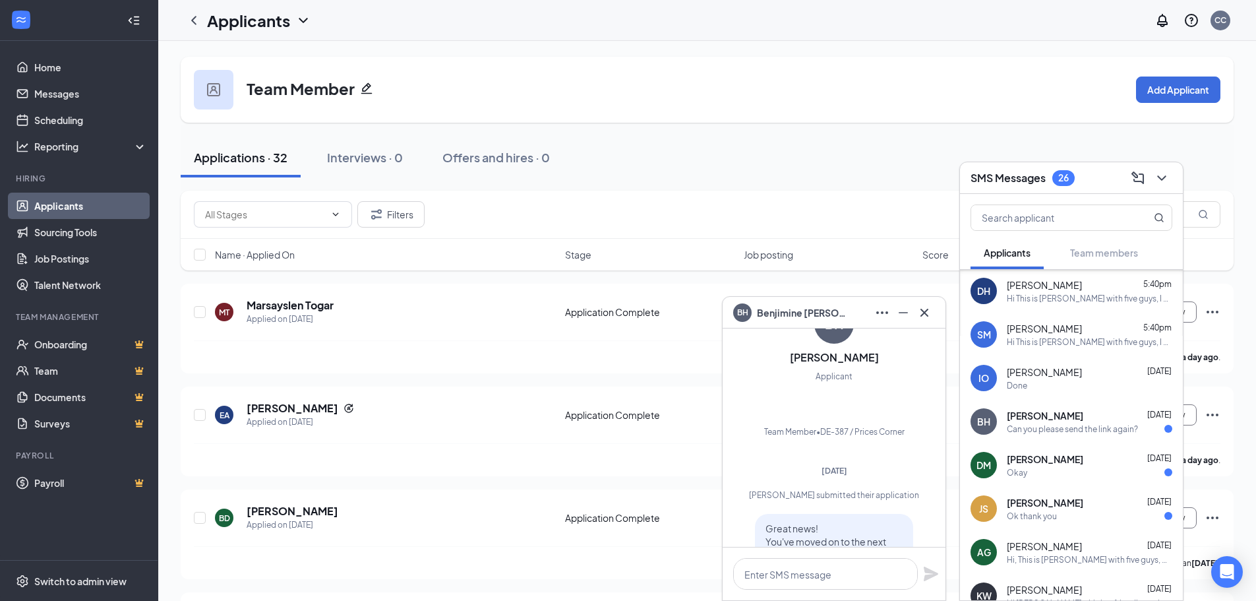
scroll to position [-396, 0]
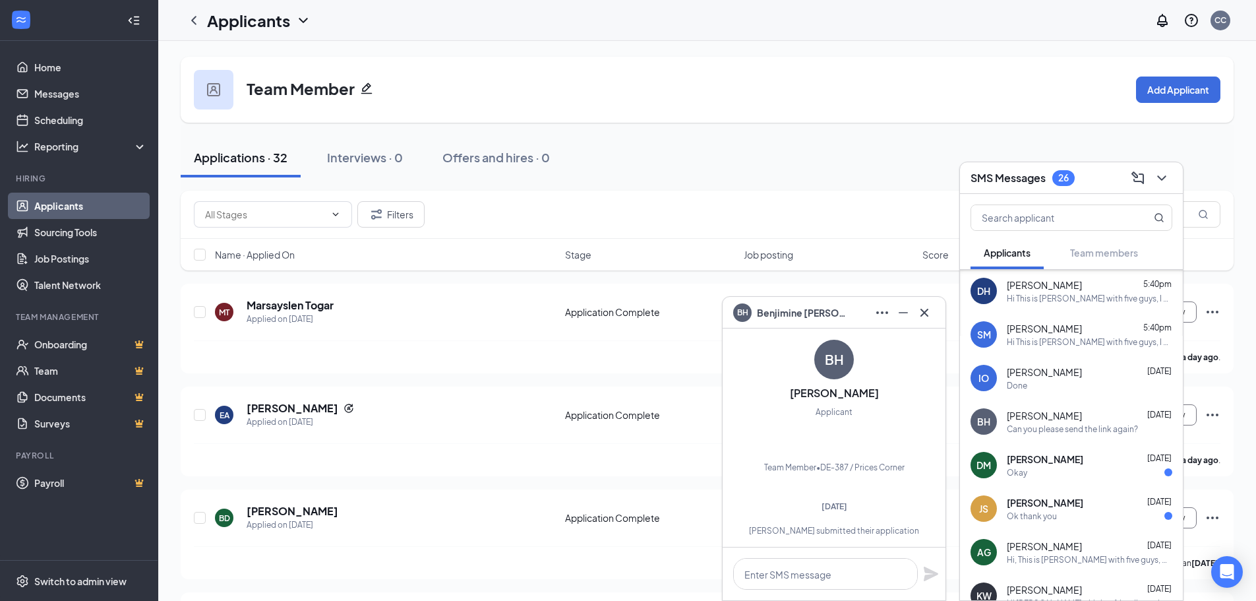
click at [1027, 467] on div "Okay" at bounding box center [1090, 472] width 166 height 11
click at [1034, 508] on span "Jamere Scott" at bounding box center [1045, 502] width 76 height 13
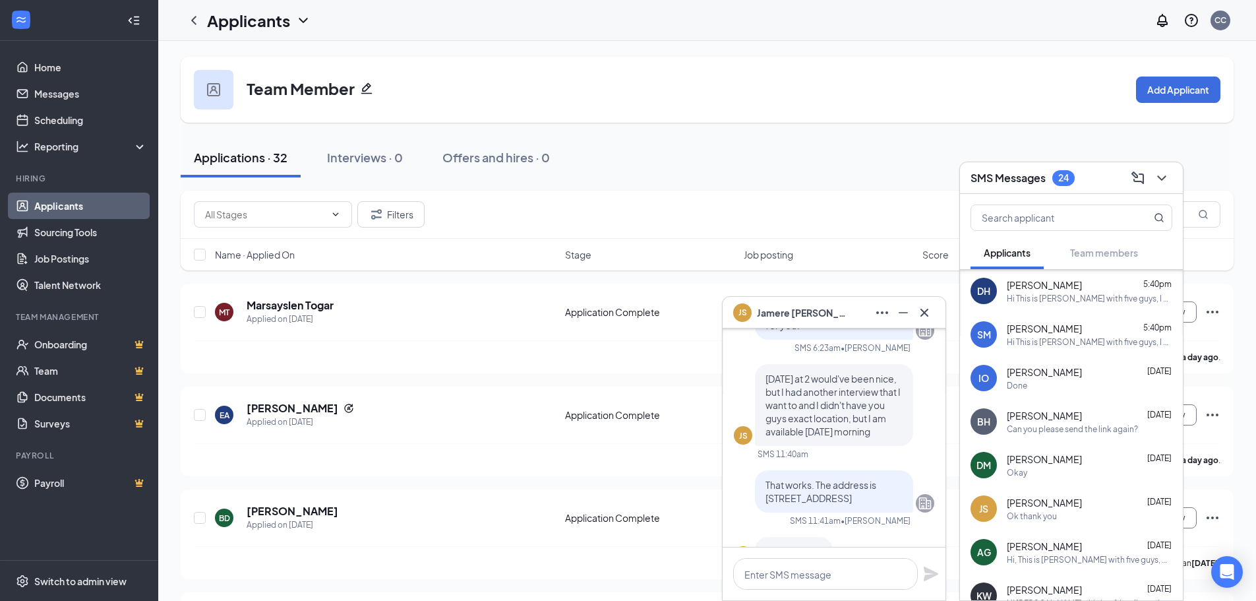
scroll to position [0, 0]
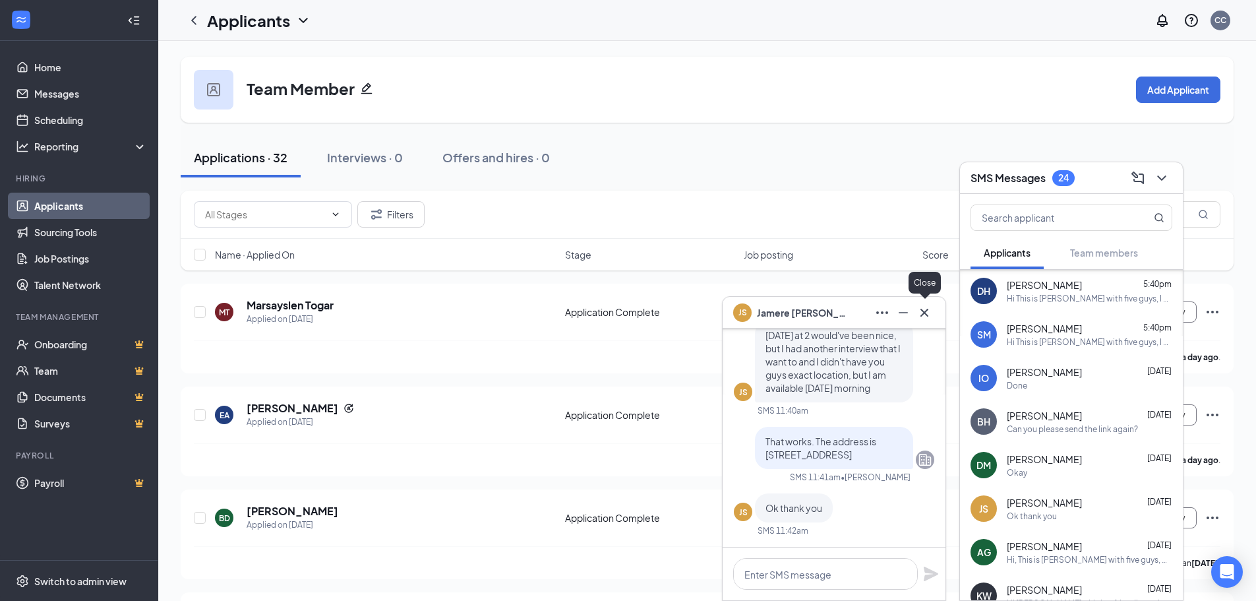
click at [926, 313] on icon "Cross" at bounding box center [925, 312] width 8 height 8
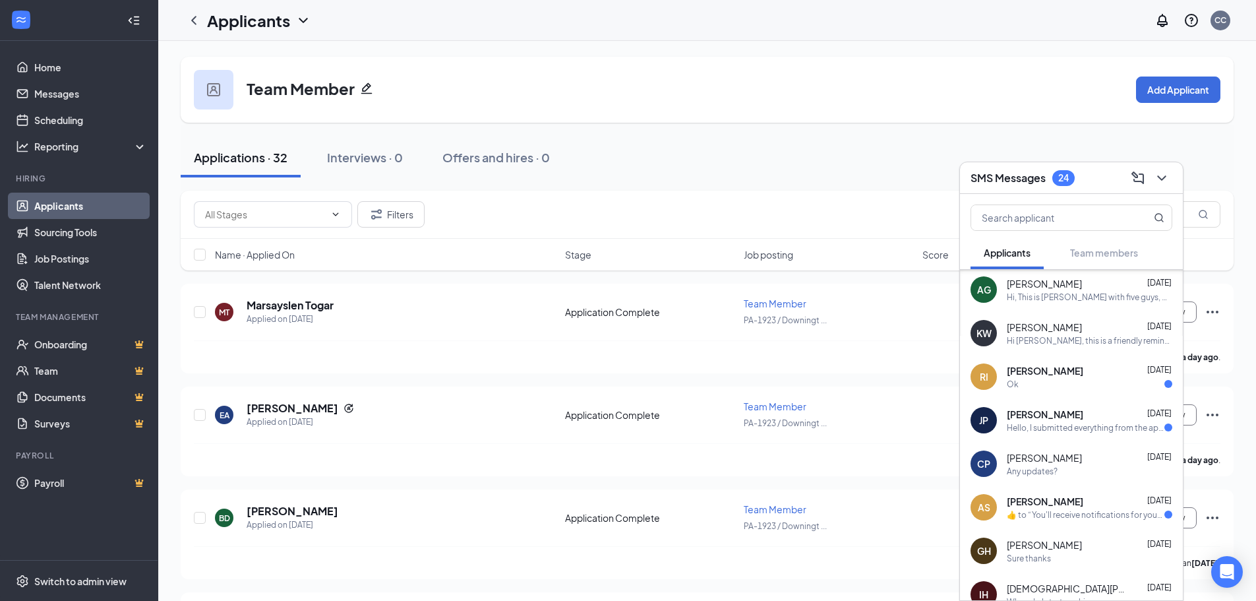
scroll to position [830, 0]
click at [1031, 386] on div "Ok" at bounding box center [1090, 382] width 166 height 11
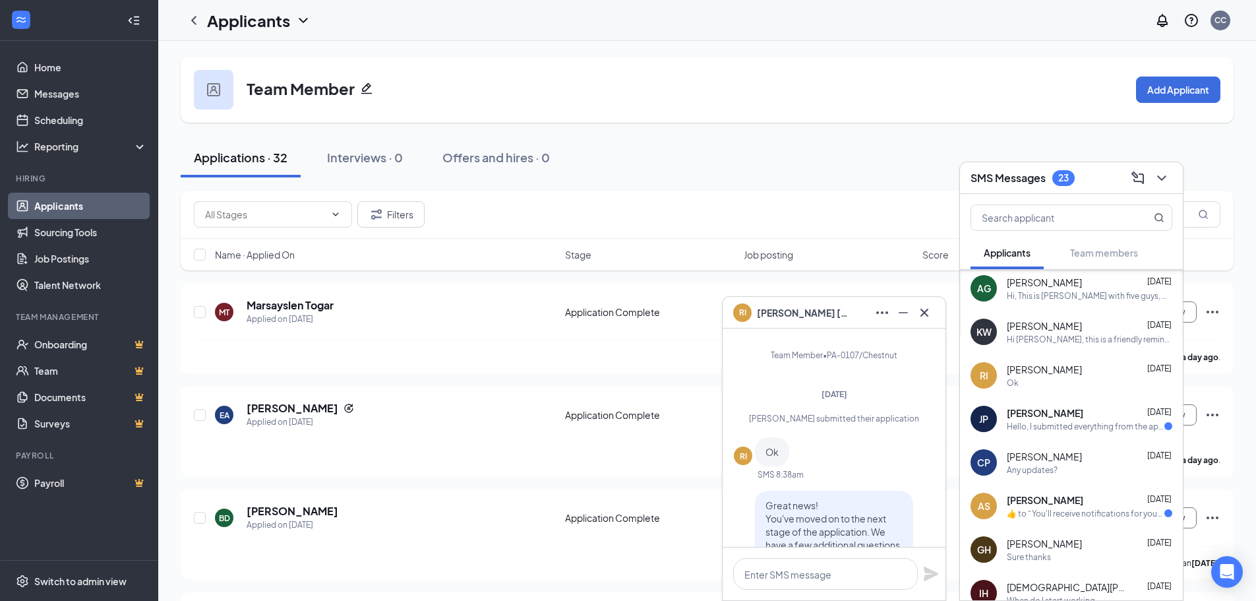
scroll to position [-282, 0]
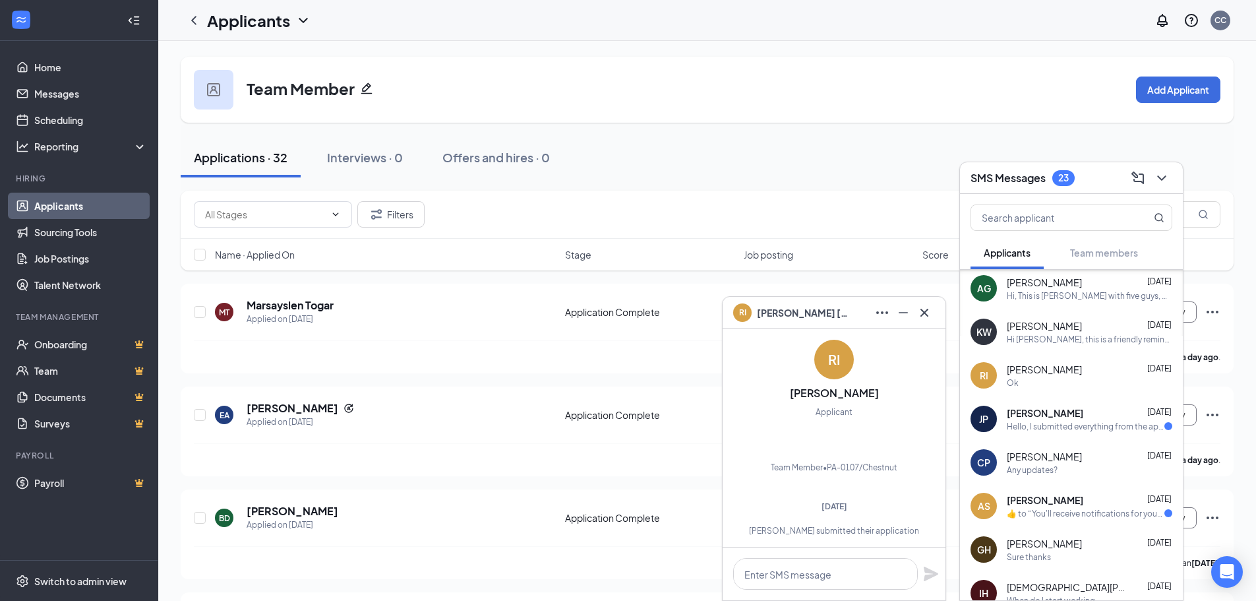
click at [1035, 433] on div "JP Jeffry Pan Oct 8 Hello, I submitted everything from the application and link…" at bounding box center [1071, 419] width 223 height 44
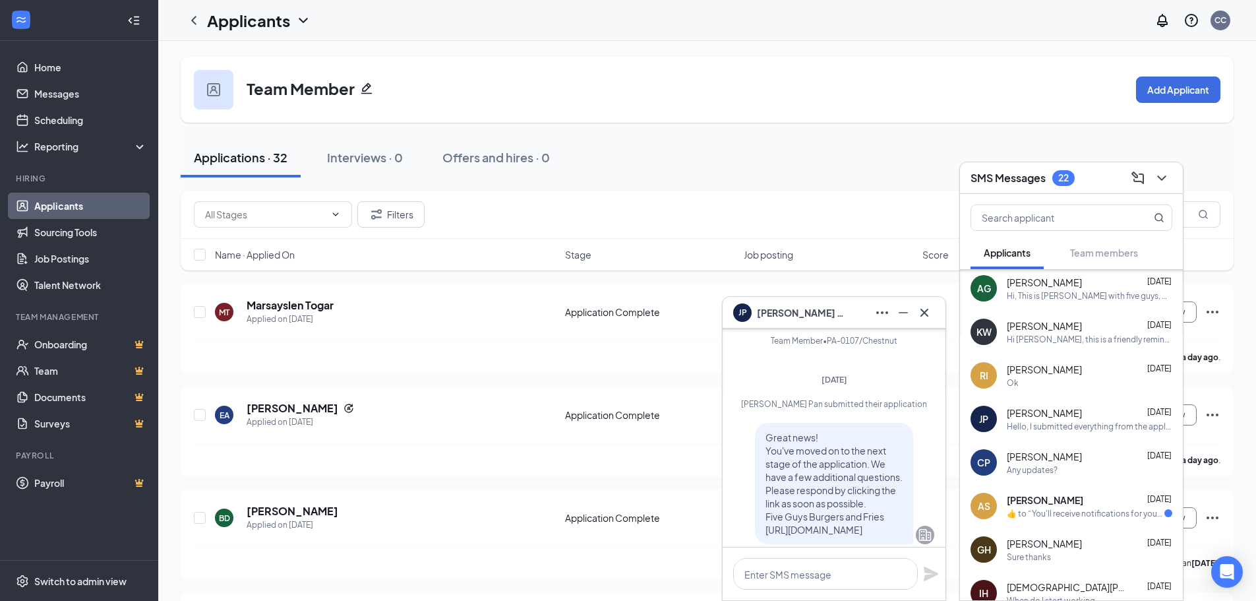
scroll to position [-396, 0]
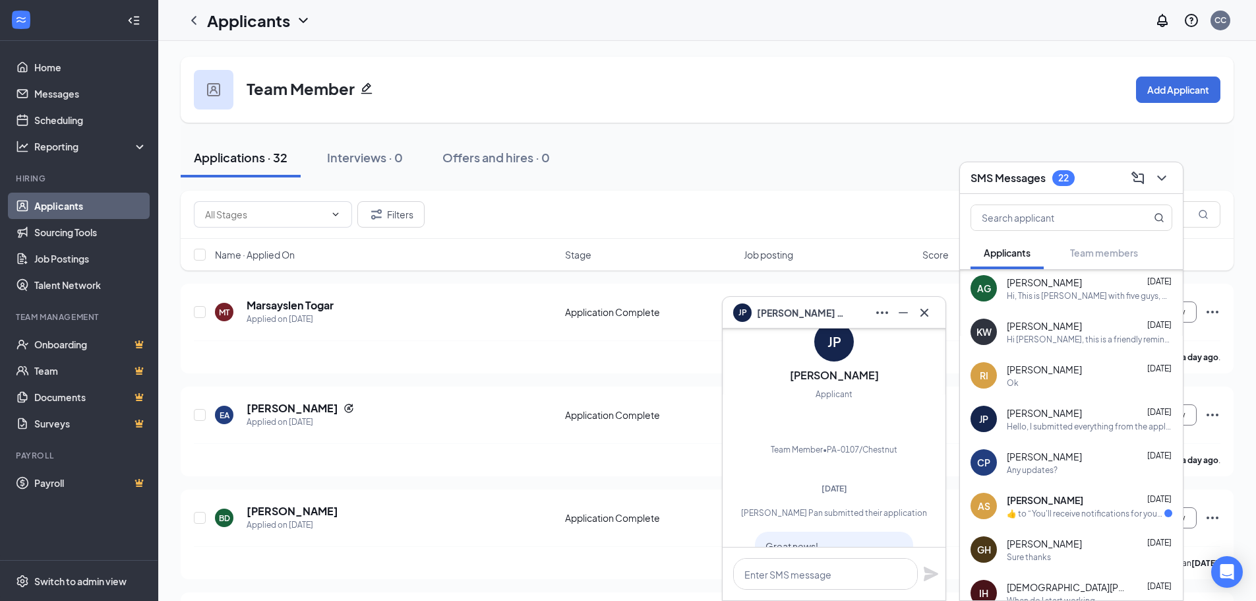
click at [1029, 506] on span "april schuibbeo" at bounding box center [1045, 499] width 76 height 13
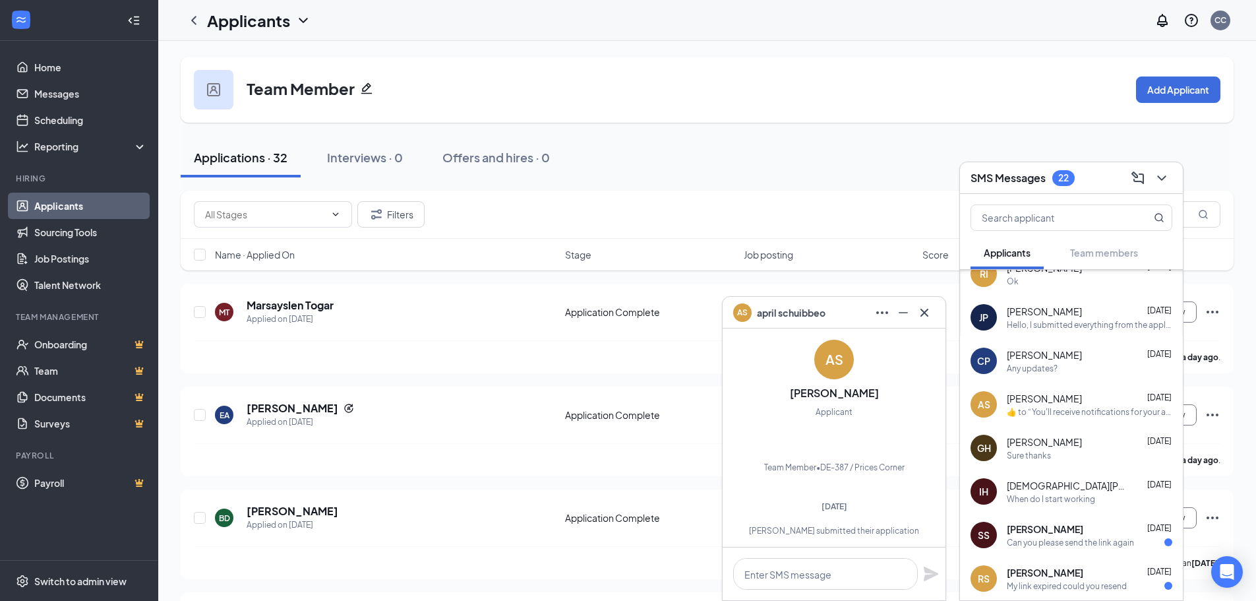
scroll to position [1028, 0]
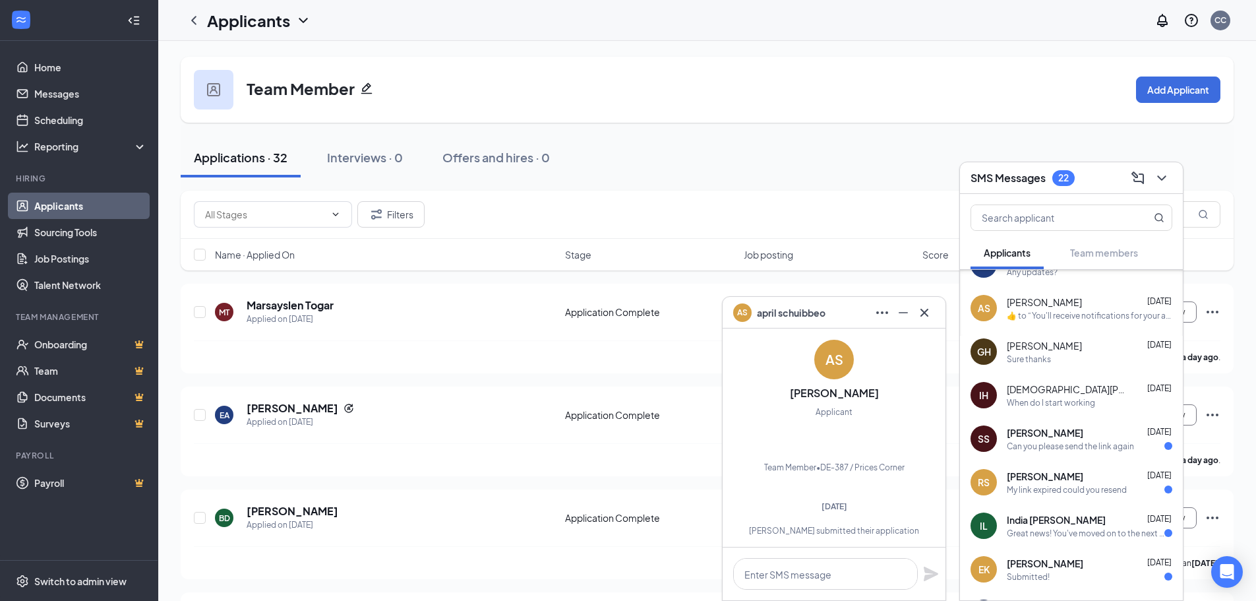
click at [1060, 444] on div "Can you please send the link again" at bounding box center [1070, 446] width 127 height 11
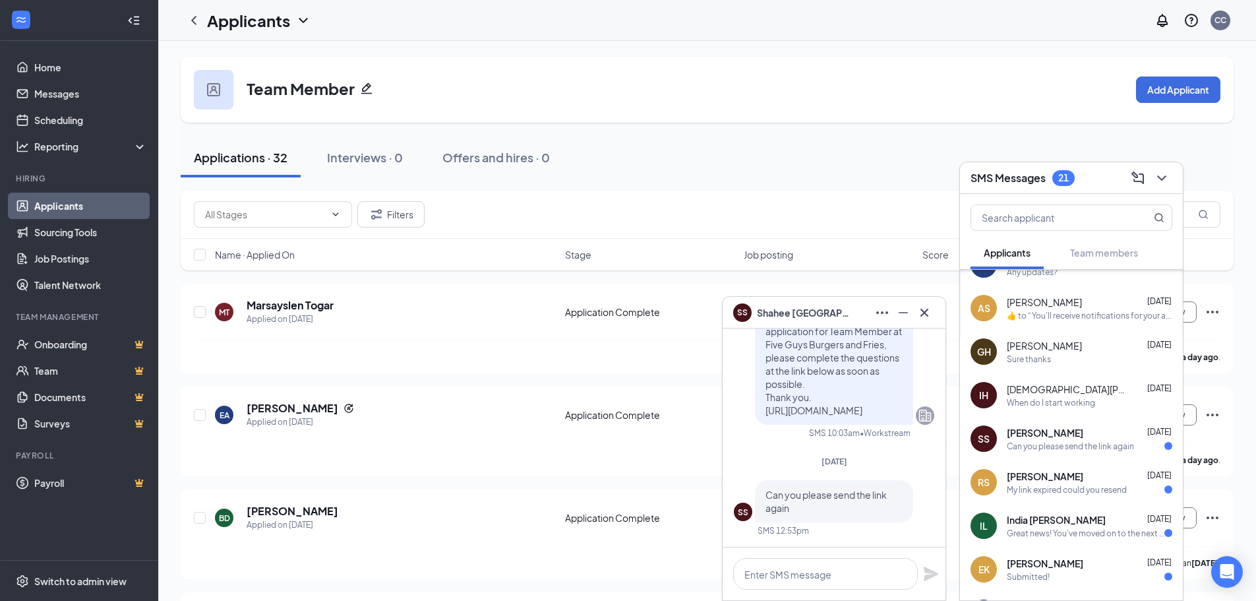
click at [1050, 480] on span "Renita Scott" at bounding box center [1045, 476] width 76 height 13
click at [1051, 520] on span "India Lucas-jacobs" at bounding box center [1056, 519] width 99 height 13
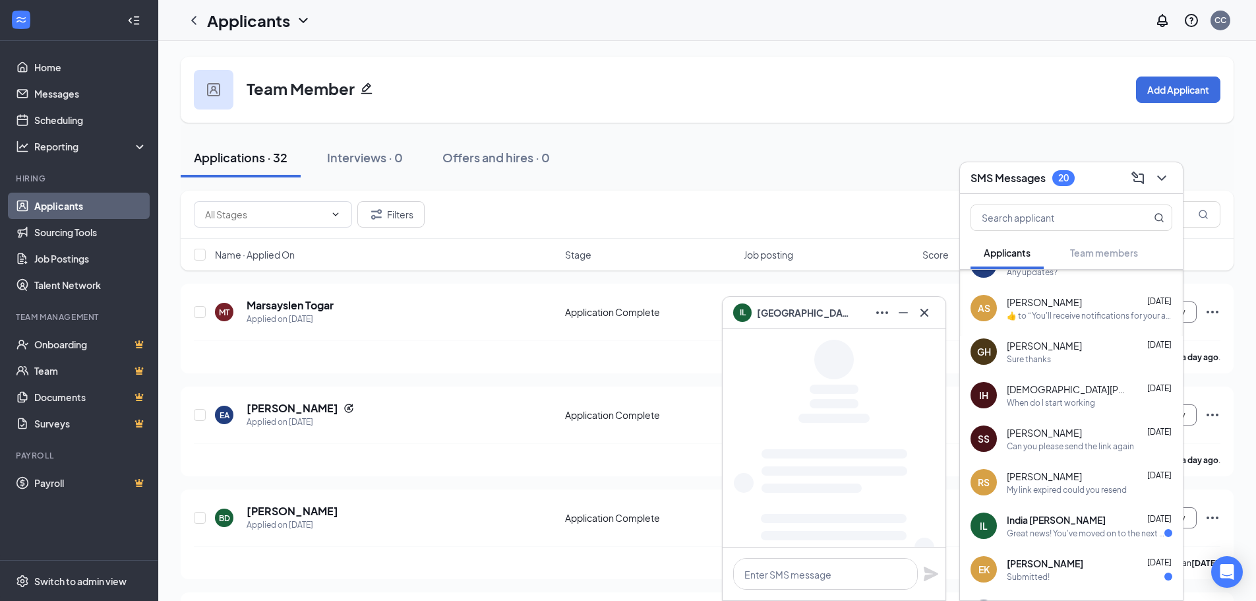
scroll to position [1226, 0]
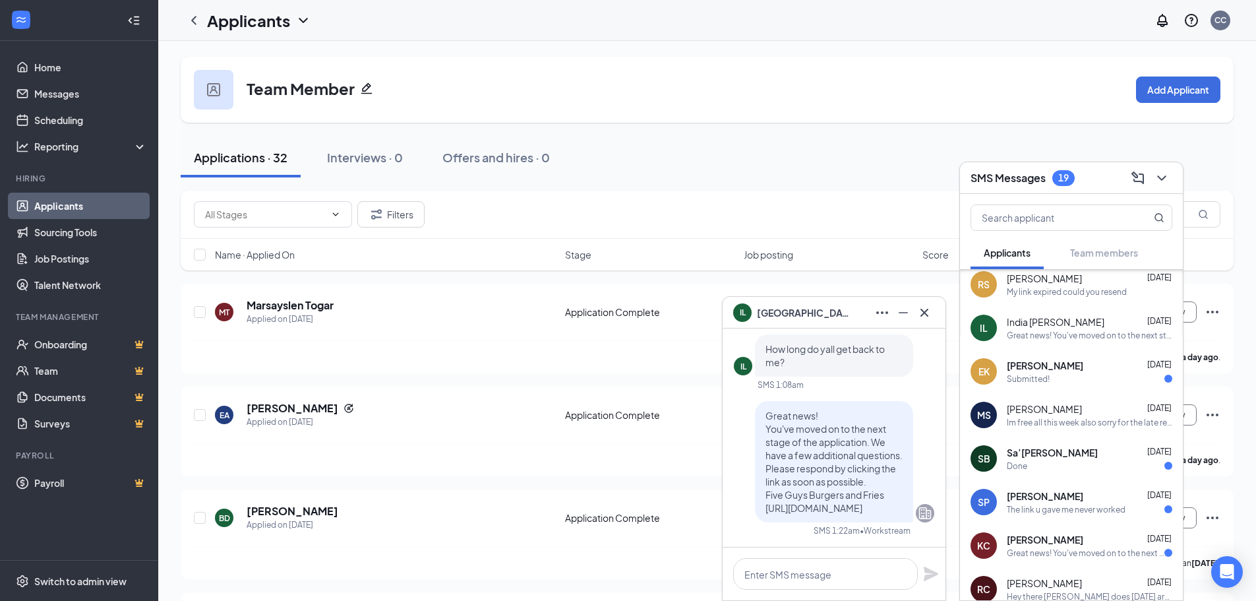
click at [1044, 366] on span "Evan Kuhn" at bounding box center [1045, 365] width 76 height 13
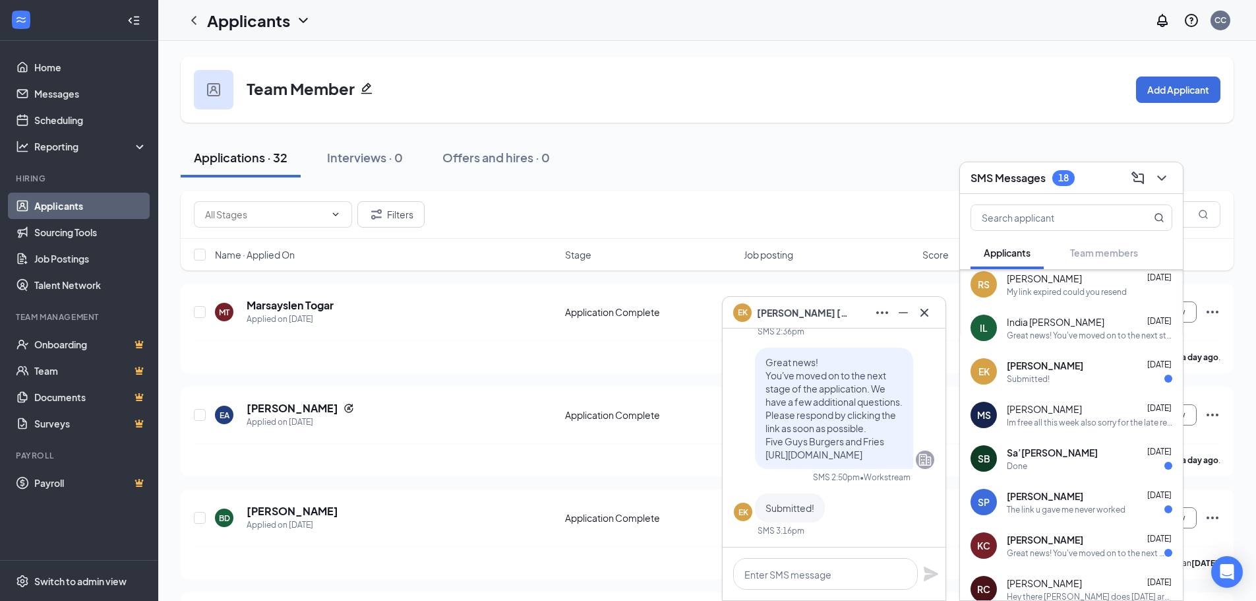
click at [1042, 451] on span "Sa’Miya Brice" at bounding box center [1052, 452] width 91 height 13
click at [1047, 501] on span "Shakeara Parker" at bounding box center [1045, 495] width 76 height 13
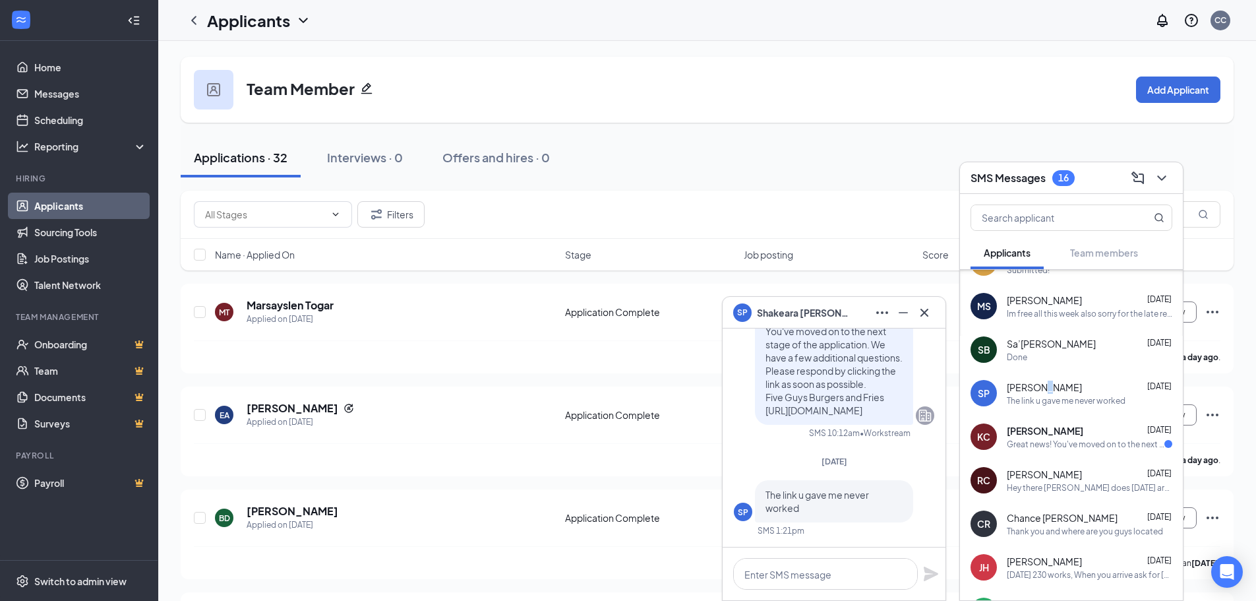
scroll to position [1358, 0]
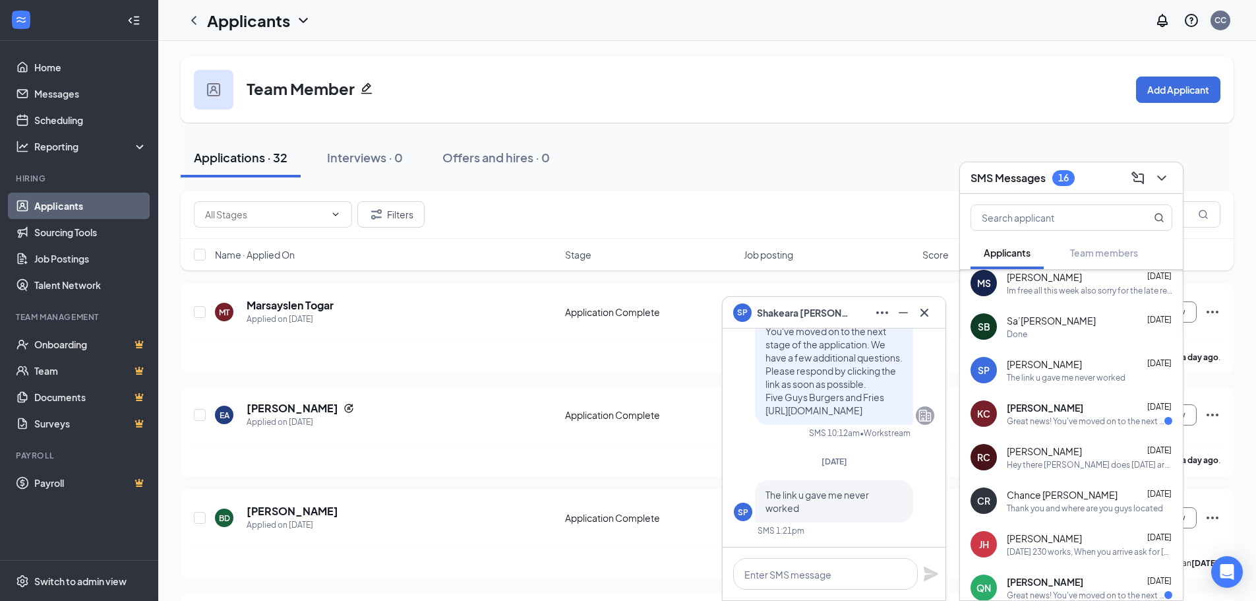
click at [1038, 417] on div "Great news! You've moved on to the next stage of the application. We have a few…" at bounding box center [1086, 420] width 158 height 11
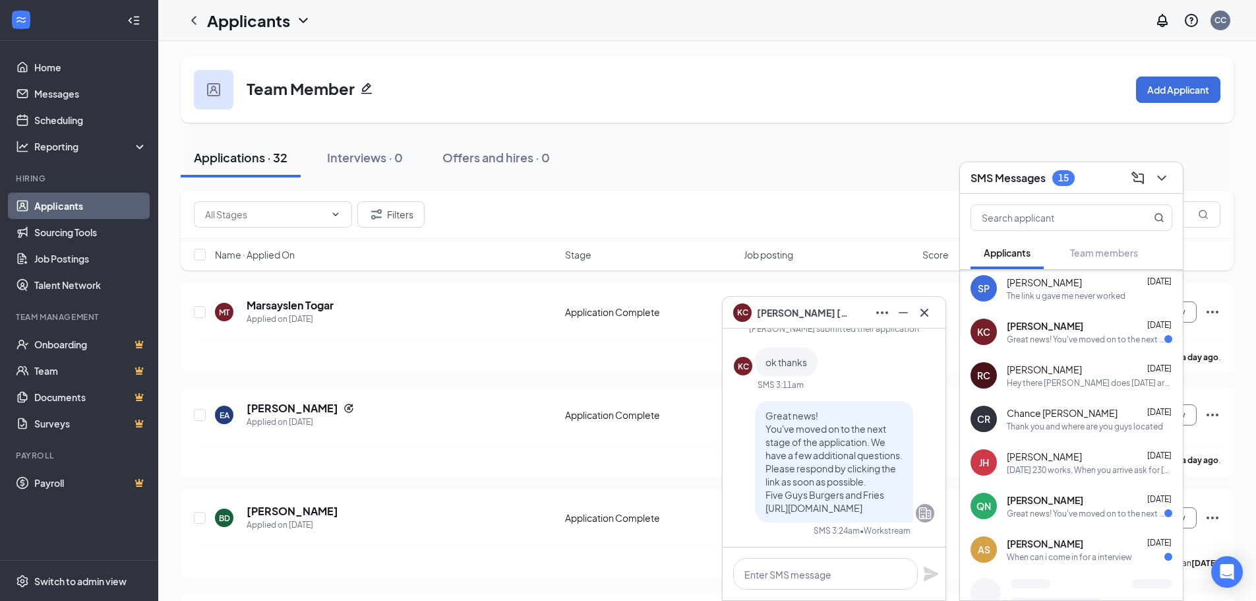
scroll to position [1476, 0]
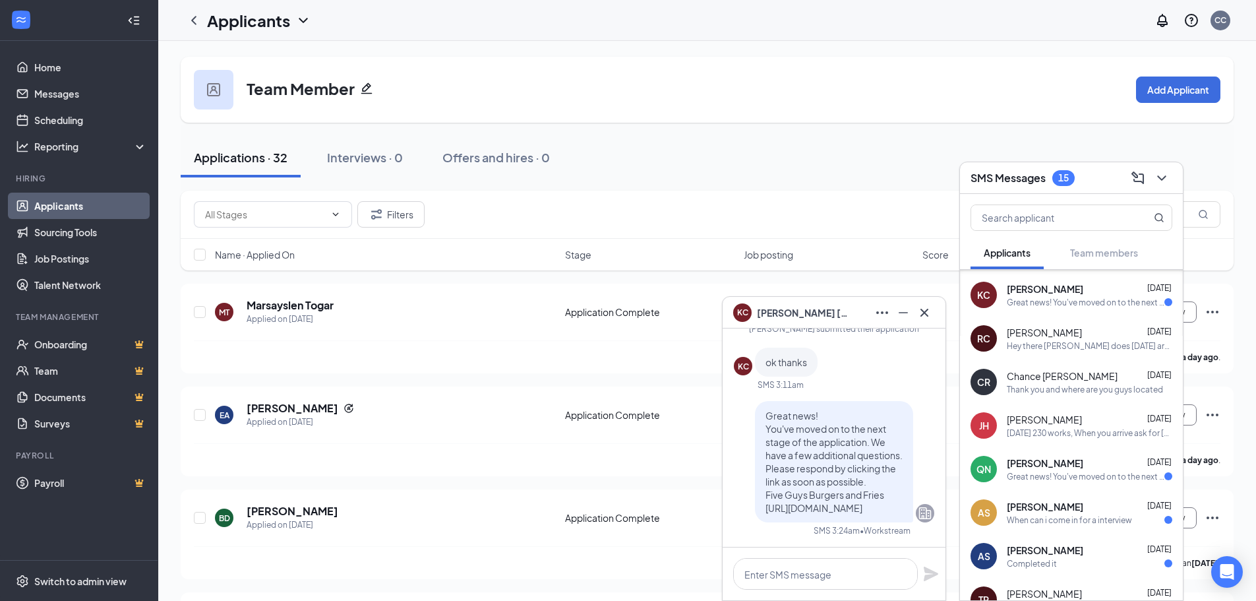
click at [1043, 472] on div "Great news! You've moved on to the next stage of the application. We have a few…" at bounding box center [1086, 476] width 158 height 11
click at [1044, 510] on span "Adrianna Singleton" at bounding box center [1045, 506] width 76 height 13
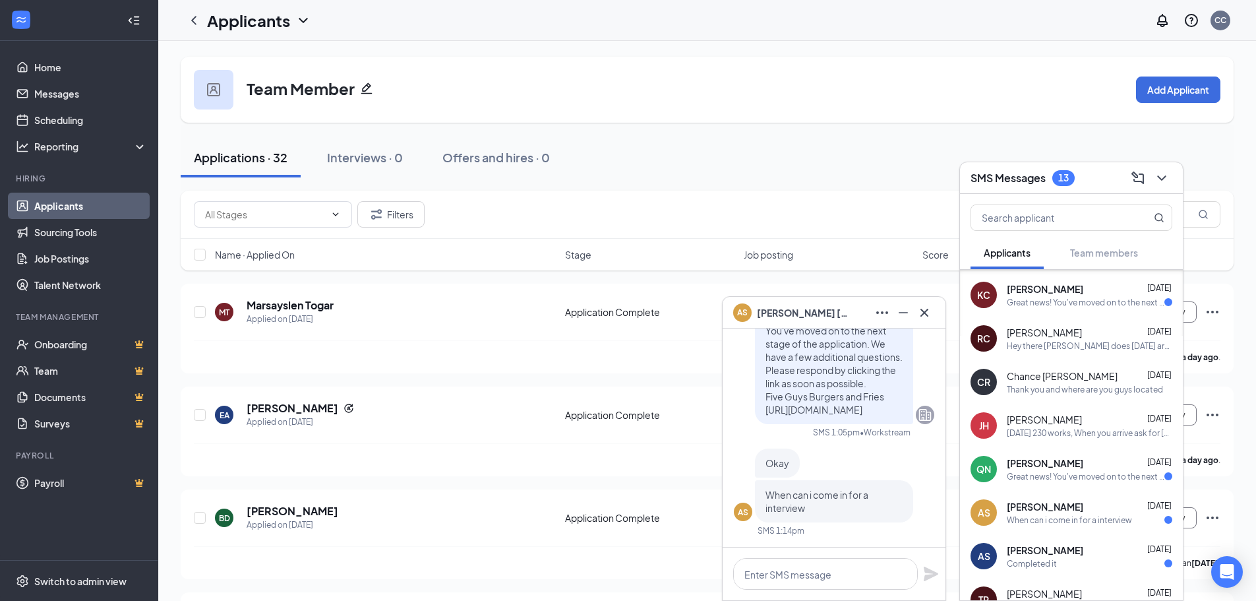
click at [1049, 301] on div "Great news! You've moved on to the next stage of the application. We have a few…" at bounding box center [1086, 302] width 158 height 11
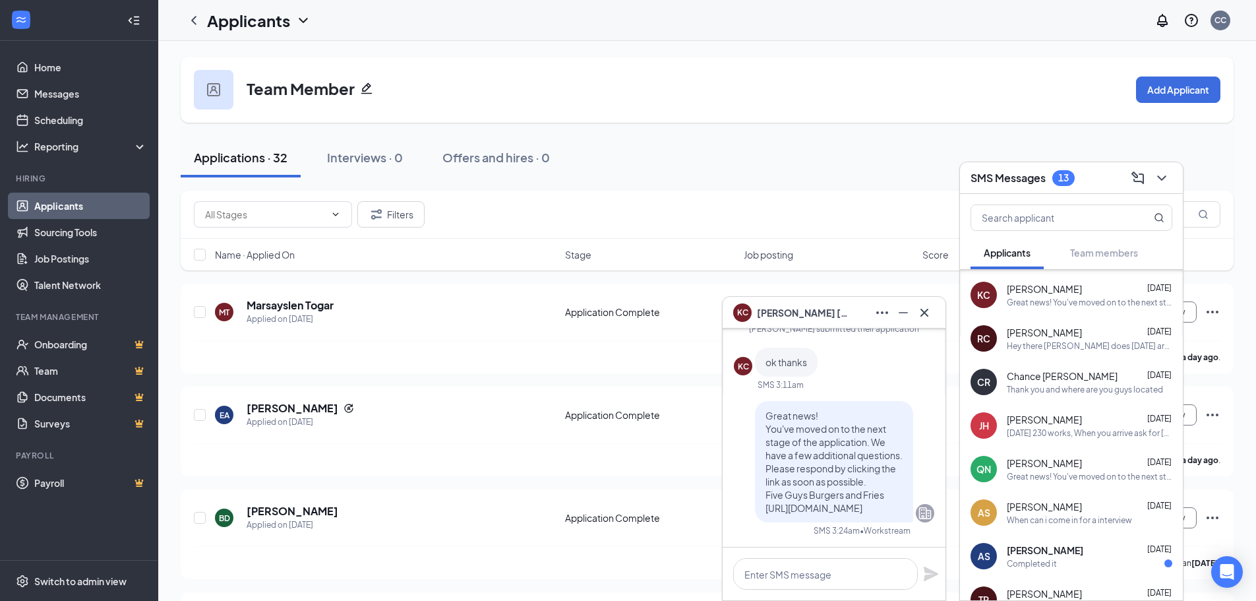
scroll to position [1608, 0]
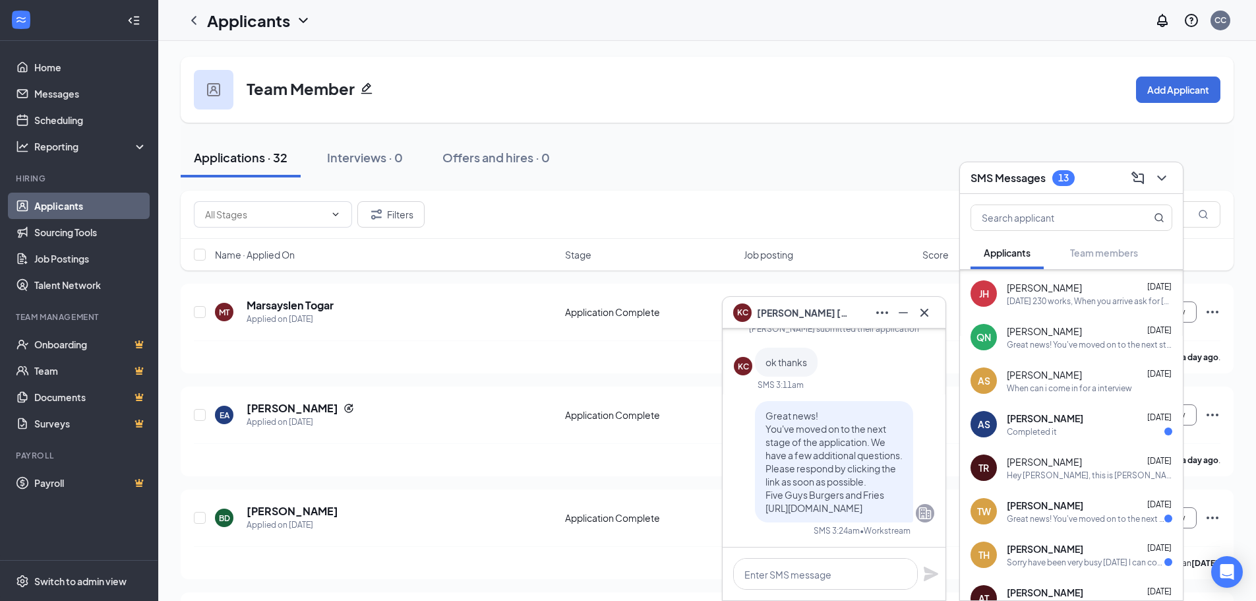
click at [1062, 423] on span "Abdoulaye Sanoko" at bounding box center [1045, 417] width 76 height 13
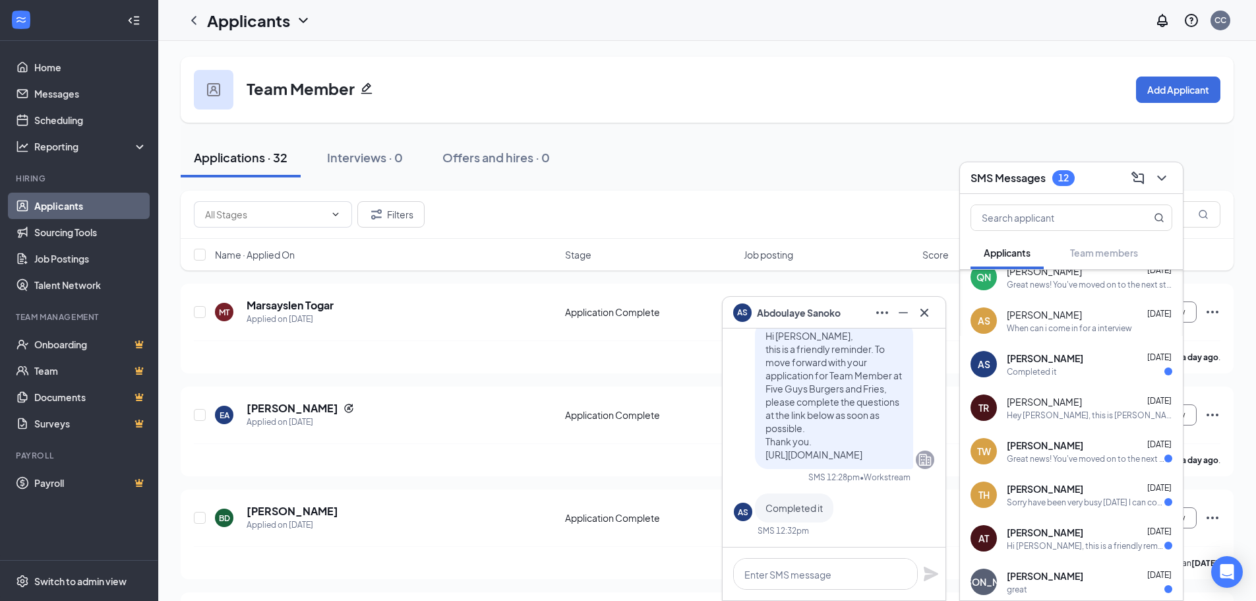
scroll to position [1674, 0]
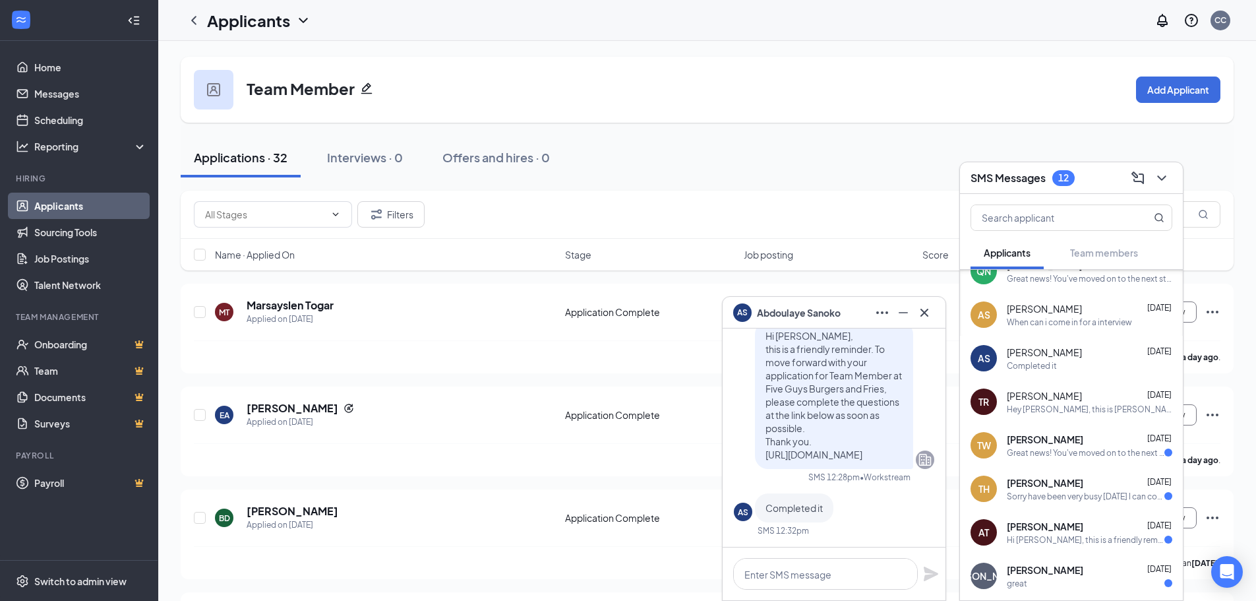
click at [1054, 437] on span "Tycere Wims" at bounding box center [1045, 439] width 76 height 13
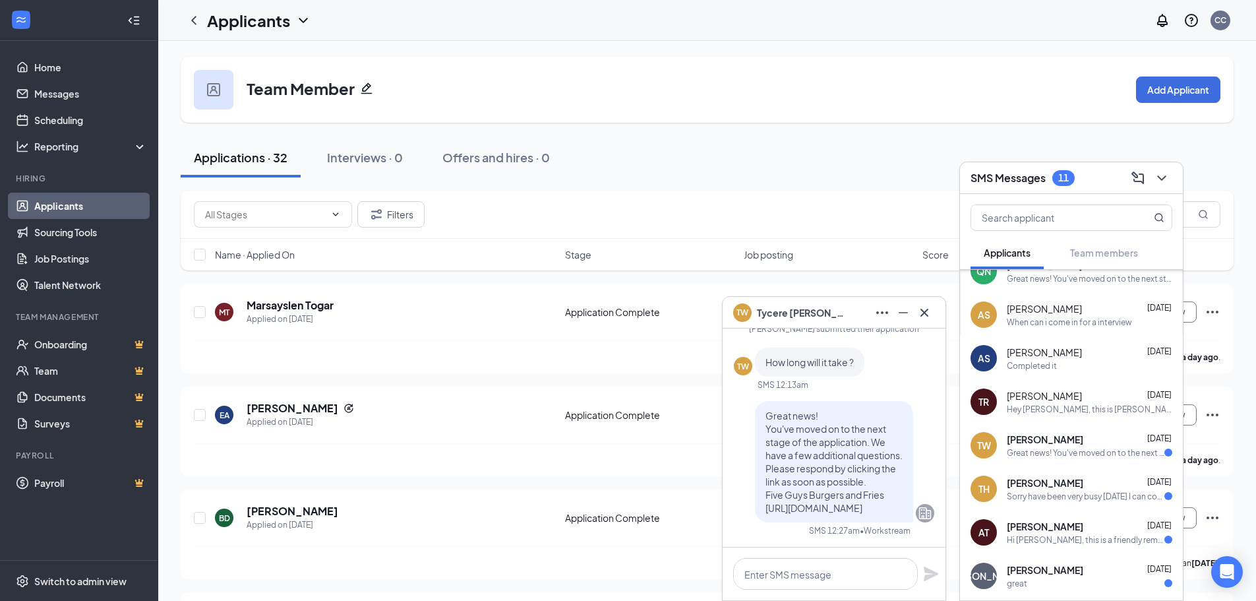
click at [1048, 486] on span "Trevarian Hellwig" at bounding box center [1045, 482] width 76 height 13
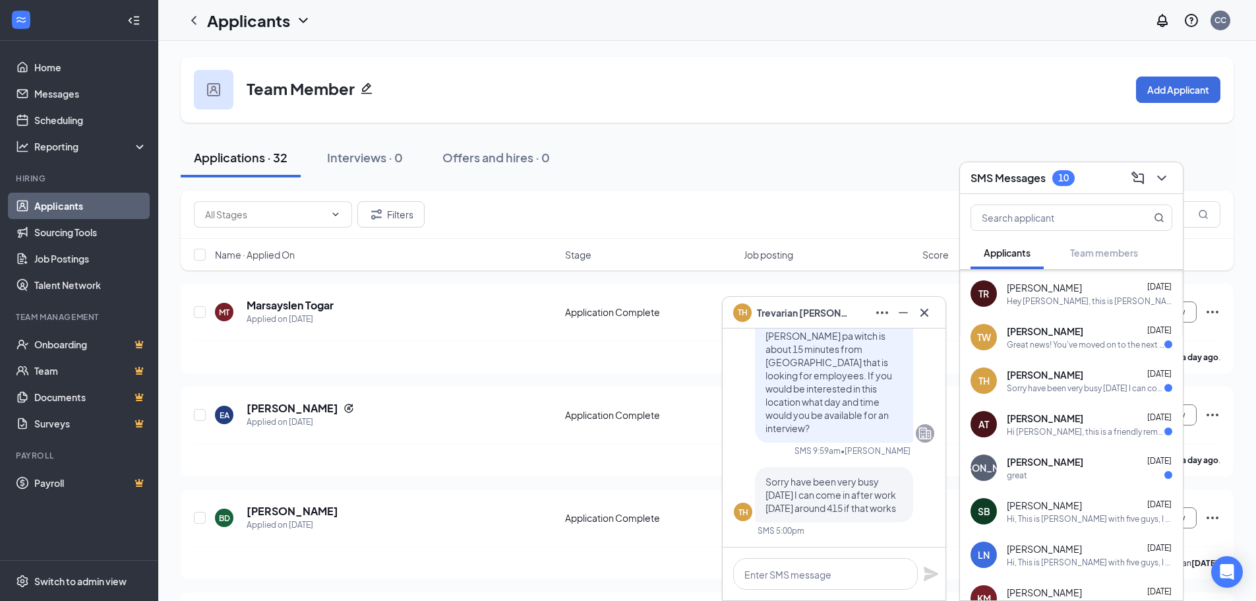
scroll to position [1806, 0]
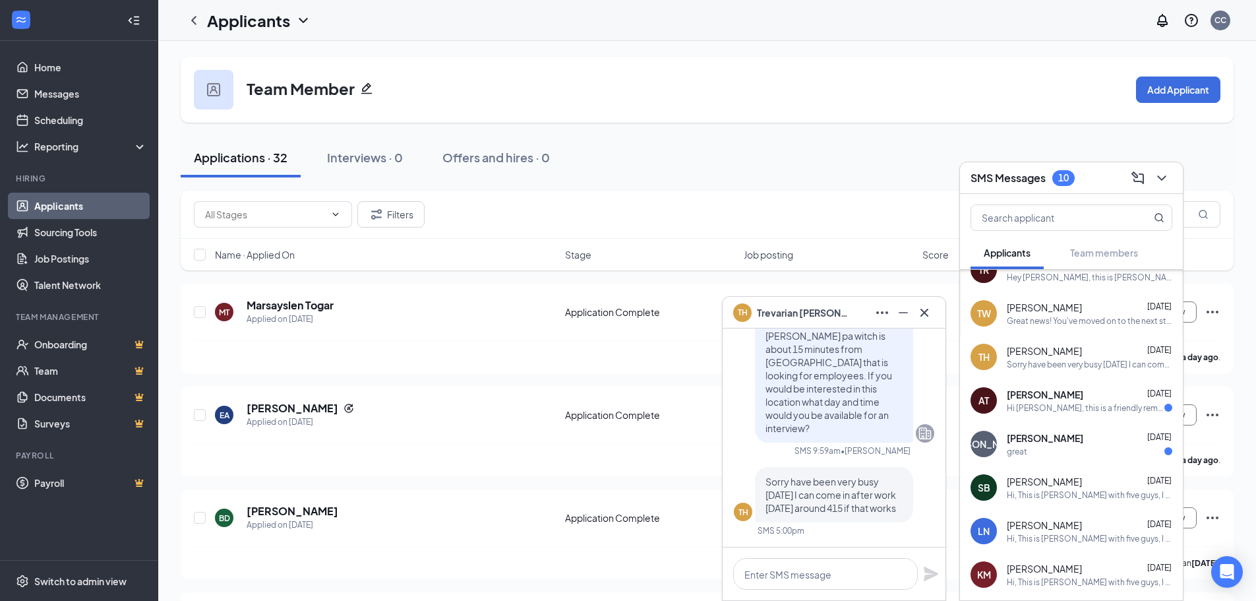
click at [1037, 361] on div "Sorry have been very busy today I can come in after work Wednesday around 415 i…" at bounding box center [1090, 364] width 166 height 11
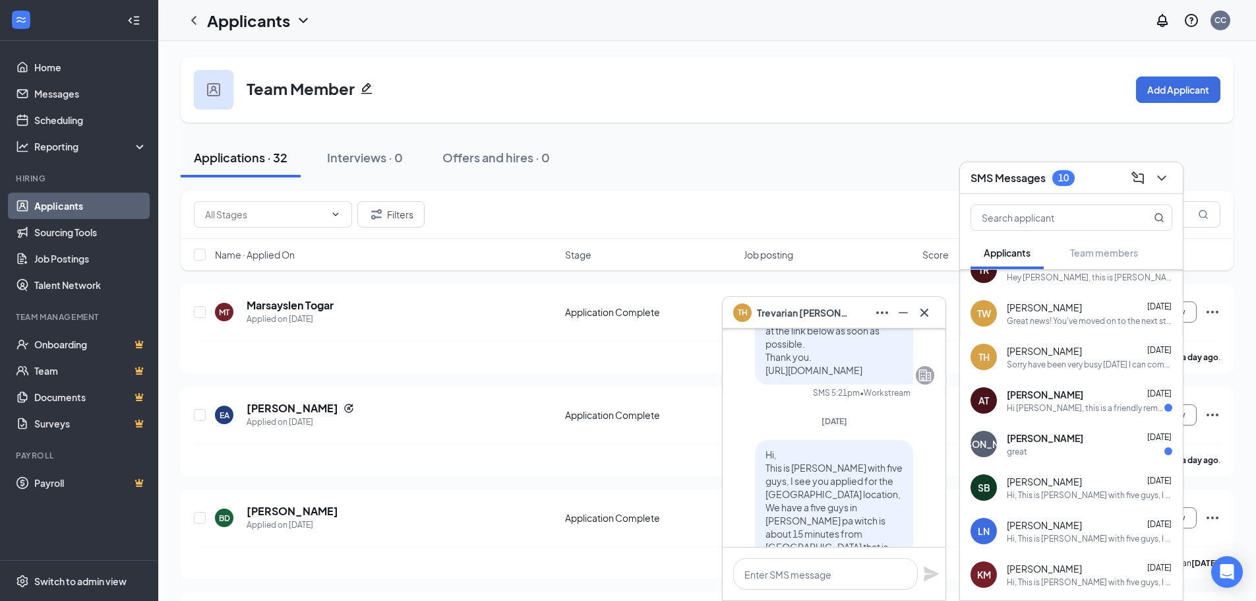
scroll to position [0, 0]
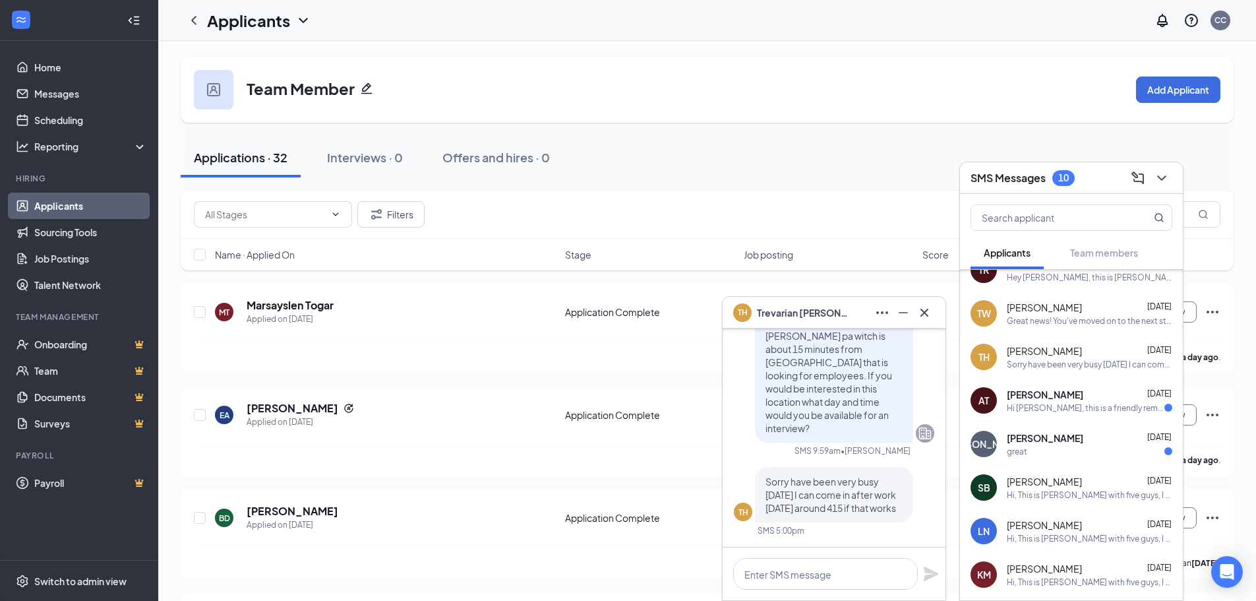
click at [1035, 406] on div "Hi Alaisha Tyler, this is a friendly reminder. To move forward with your applic…" at bounding box center [1086, 407] width 158 height 11
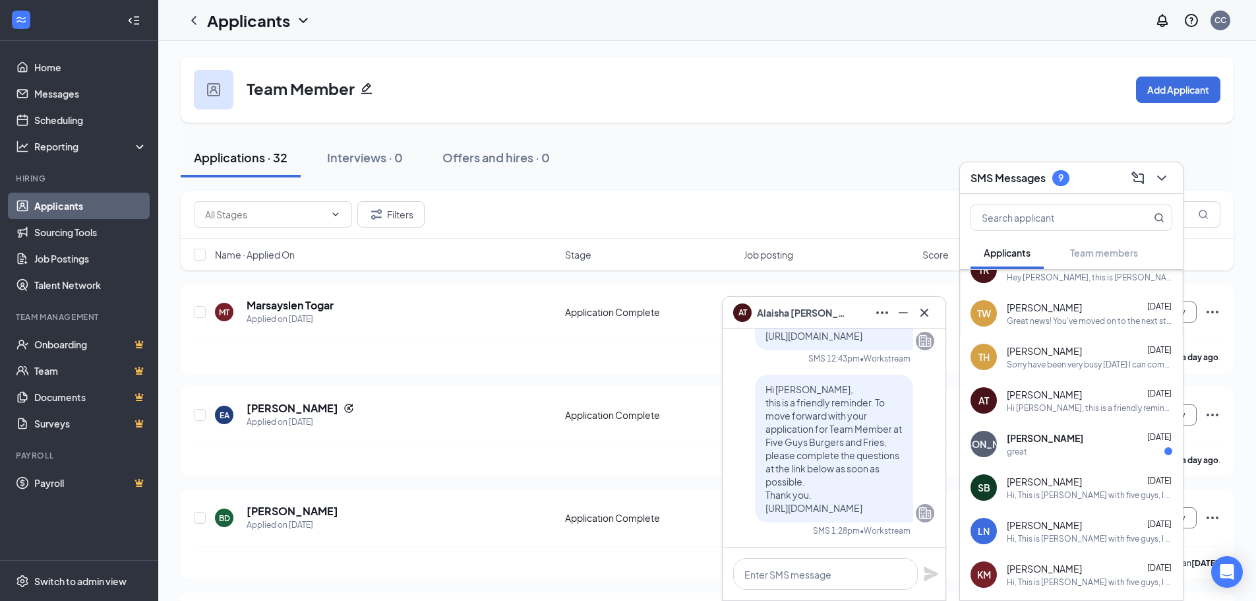
click at [1035, 450] on div "great" at bounding box center [1090, 451] width 166 height 11
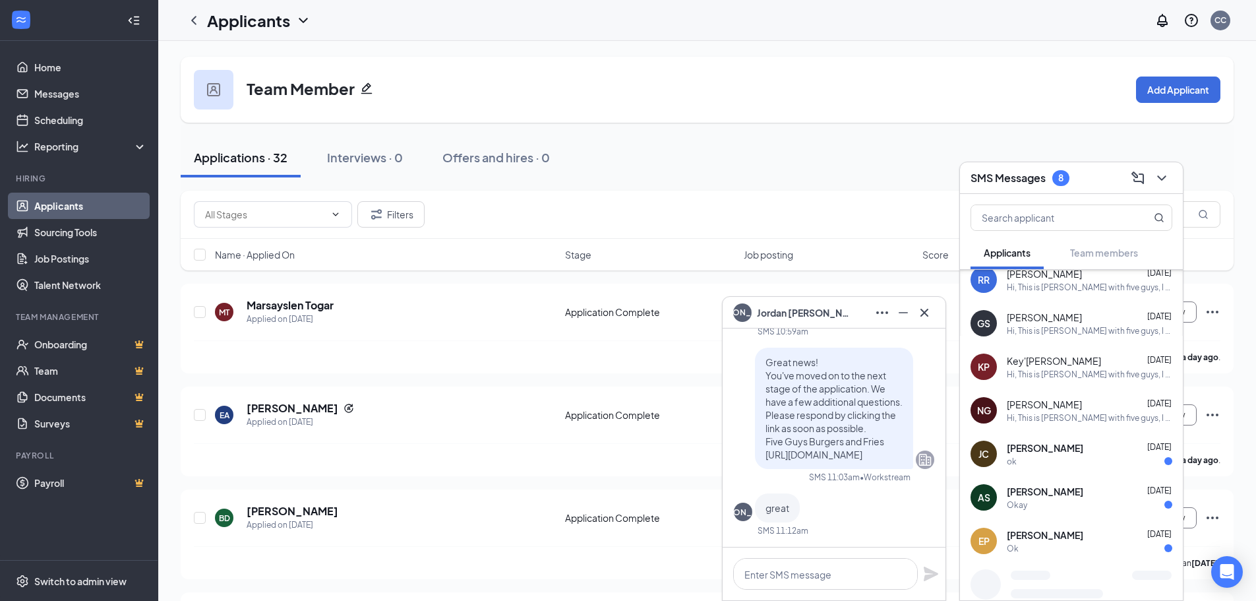
scroll to position [2347, 0]
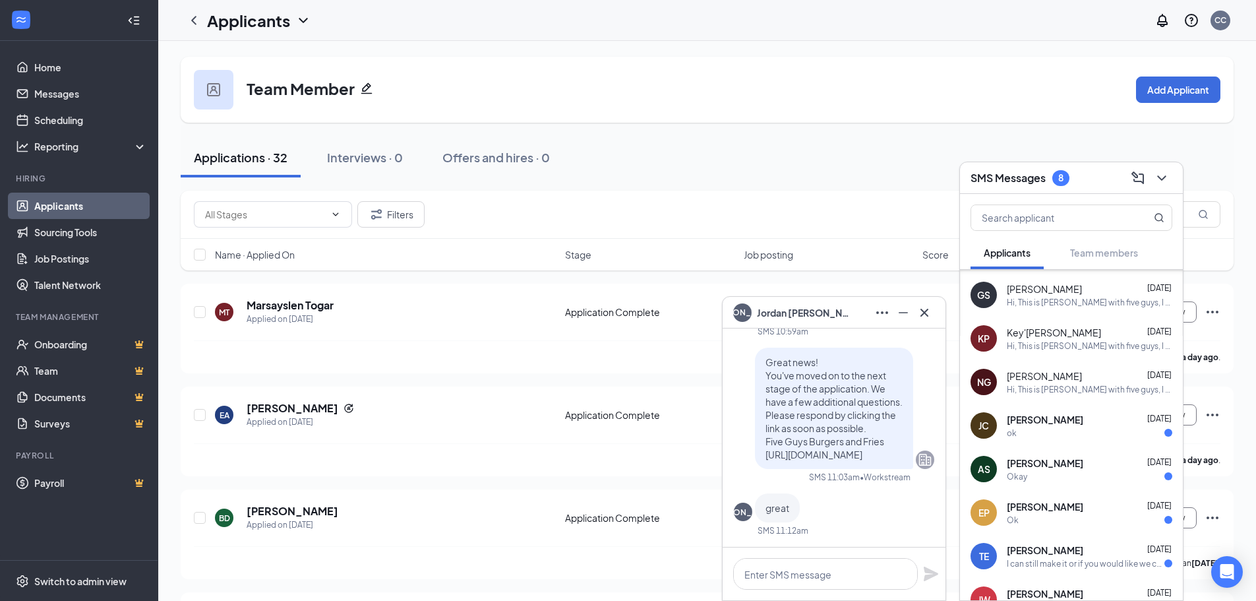
click at [1040, 429] on div "ok" at bounding box center [1090, 432] width 166 height 11
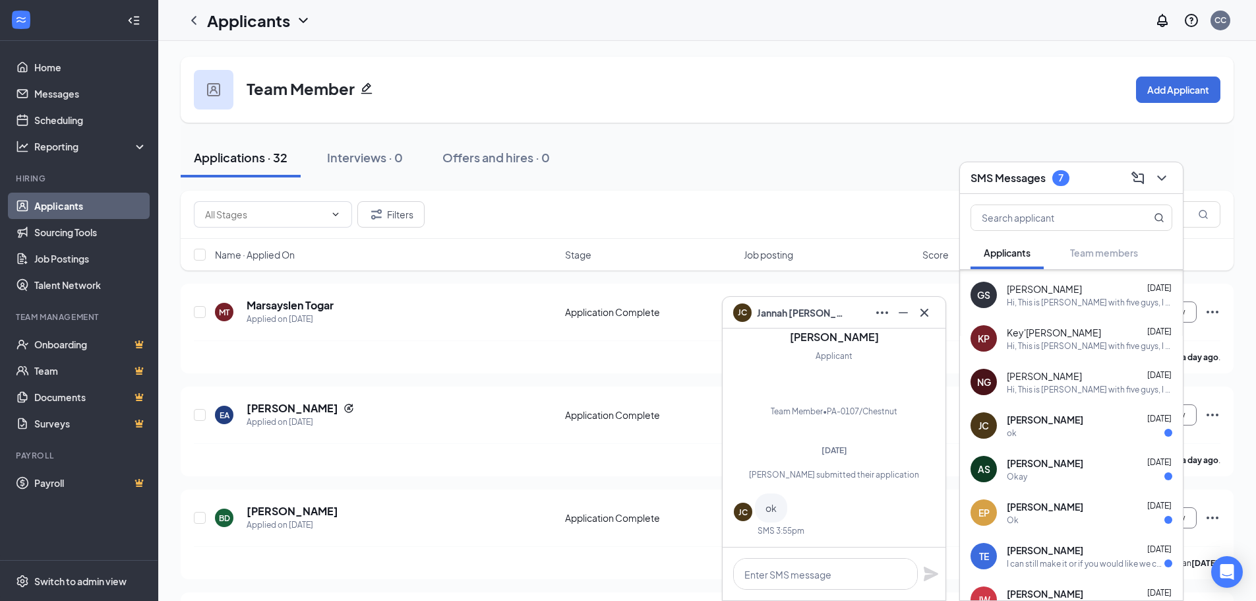
click at [1040, 469] on span "april schuibbeo" at bounding box center [1045, 462] width 76 height 13
click at [1046, 509] on span "Erionna Poindexter" at bounding box center [1045, 506] width 76 height 13
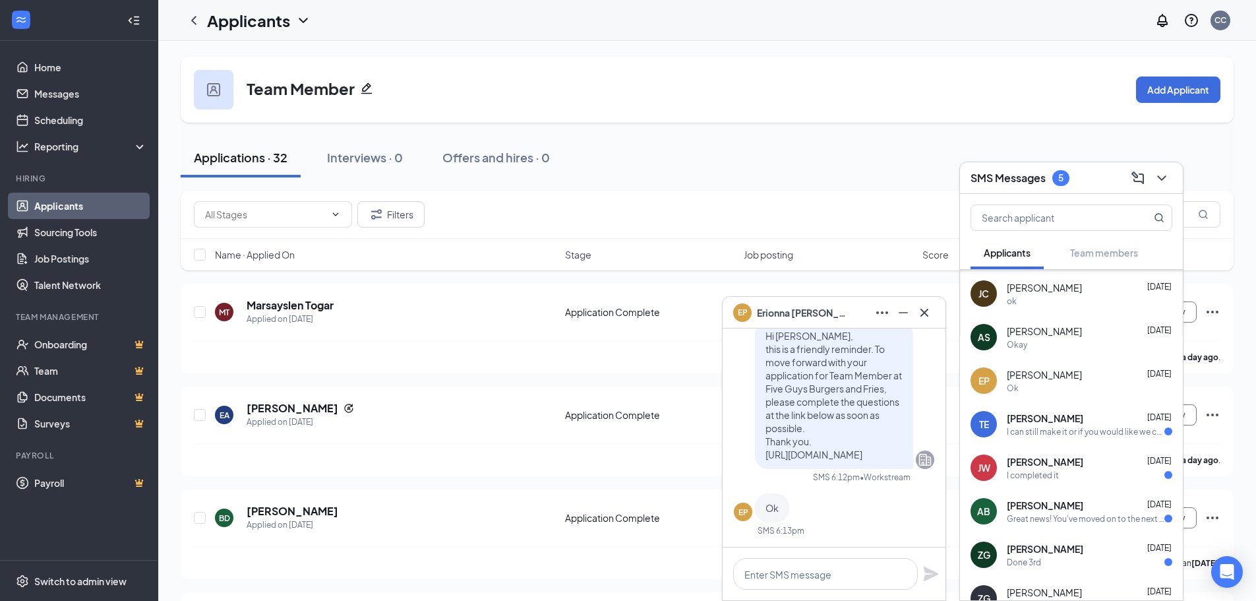
click at [1045, 423] on span "Thelma Edwards" at bounding box center [1045, 417] width 76 height 13
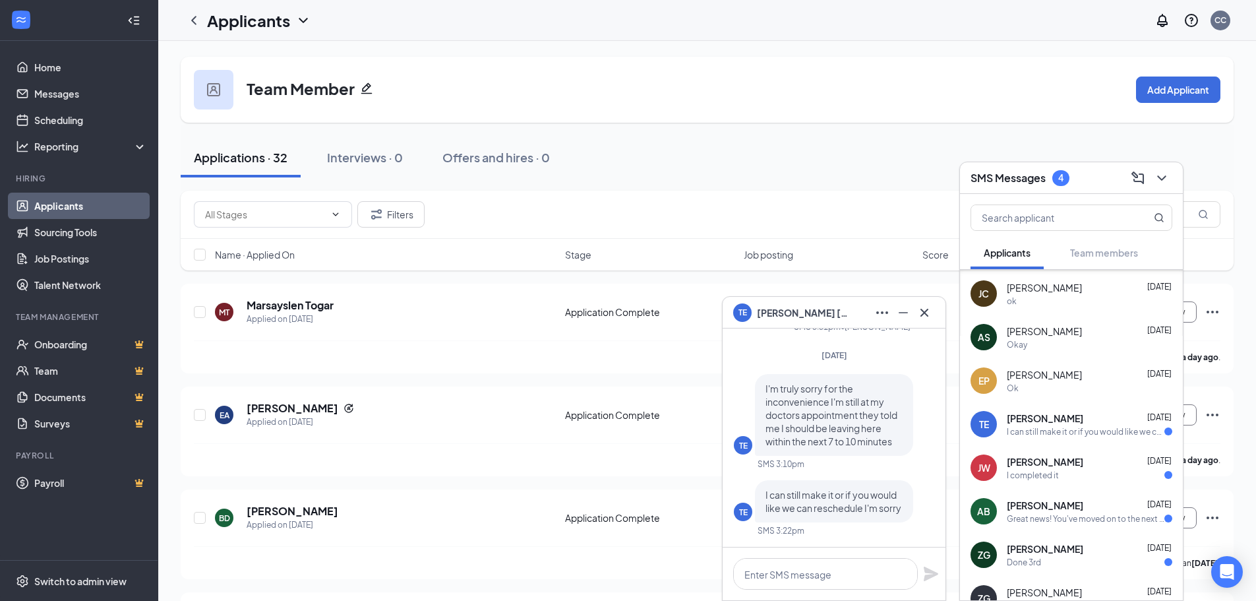
click at [1049, 468] on span "Jada Whiters" at bounding box center [1045, 461] width 76 height 13
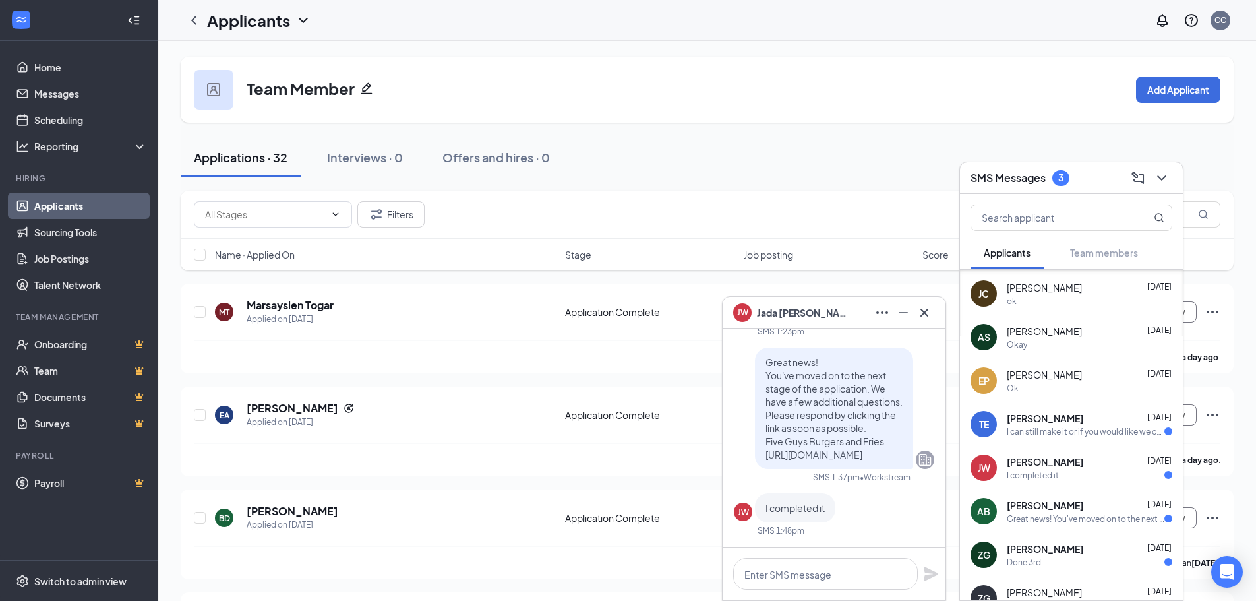
click at [1047, 510] on span "Ashton Bynes" at bounding box center [1045, 505] width 76 height 13
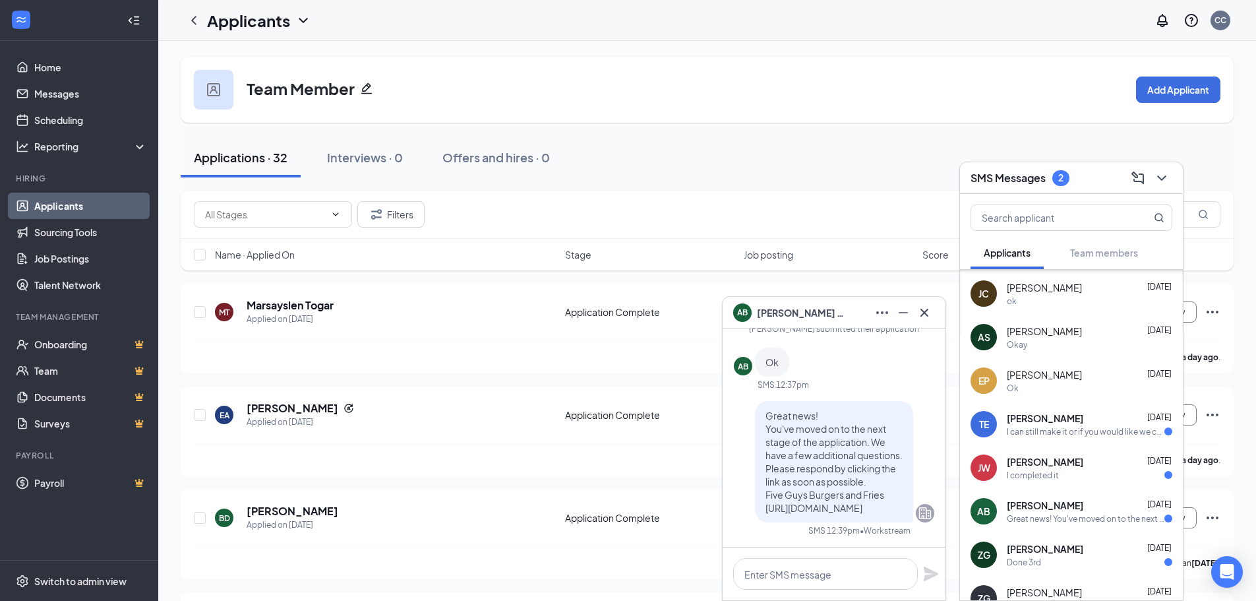
click at [1043, 546] on span "Zakai Gordon" at bounding box center [1045, 548] width 76 height 13
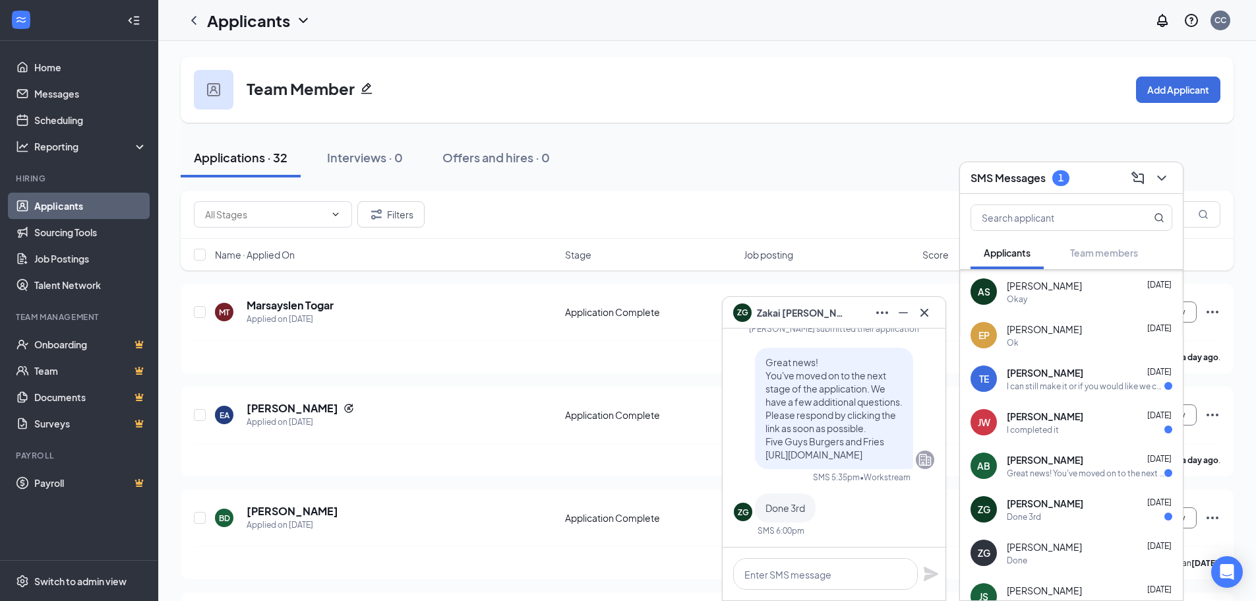
scroll to position [2545, 0]
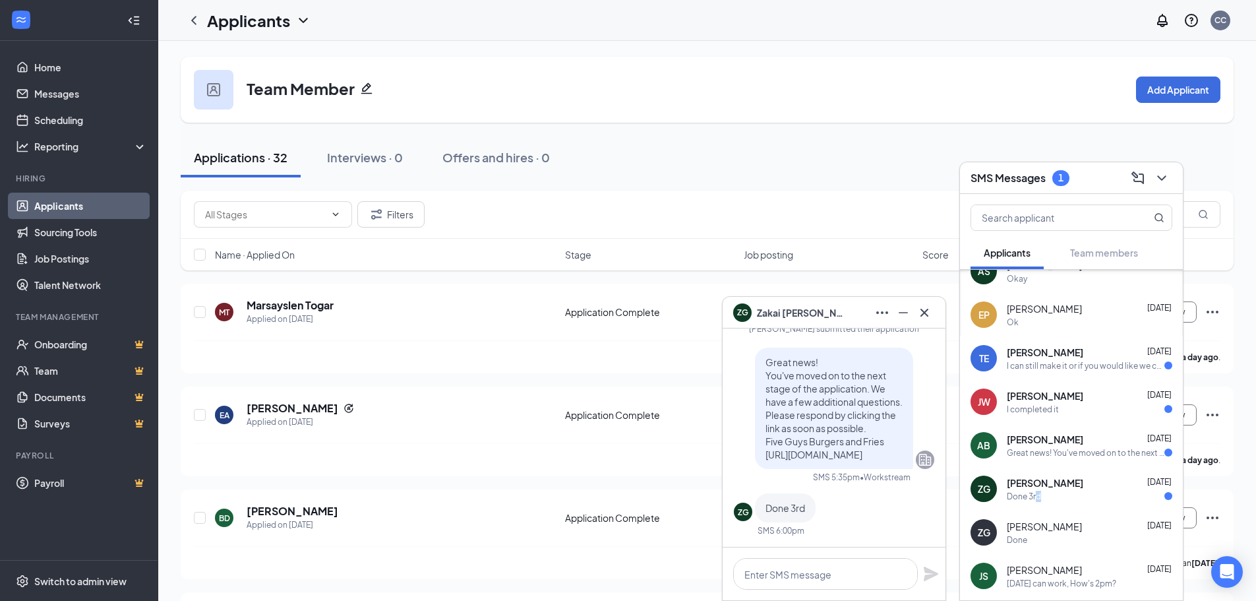
click at [1039, 499] on div "Done 3rd" at bounding box center [1024, 496] width 34 height 11
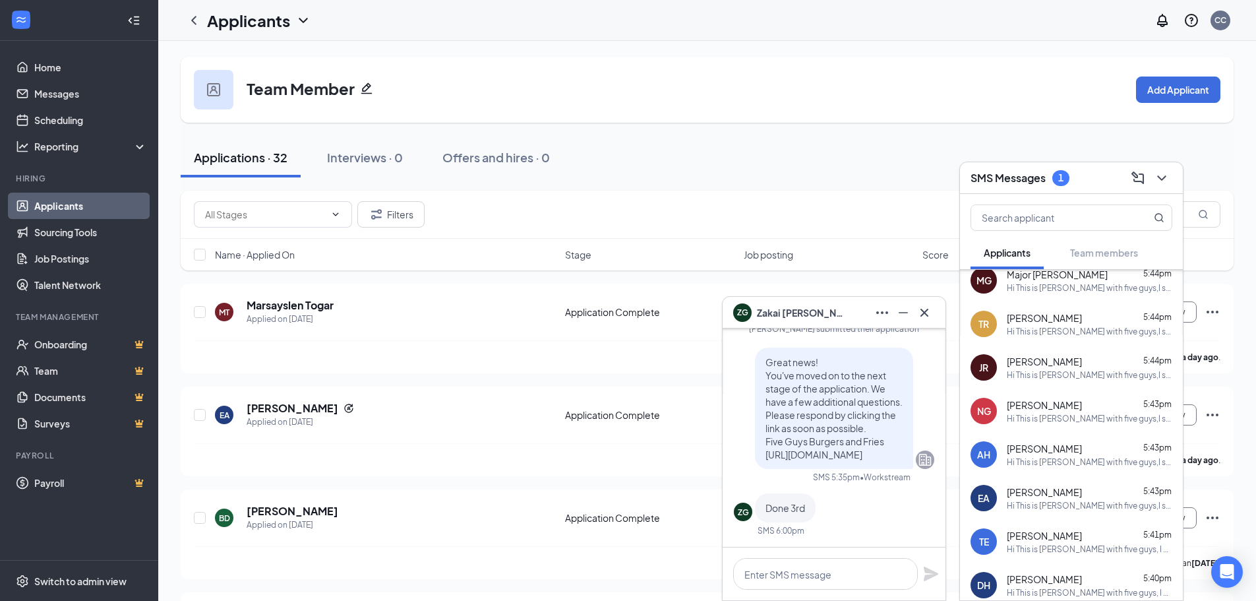
scroll to position [0, 0]
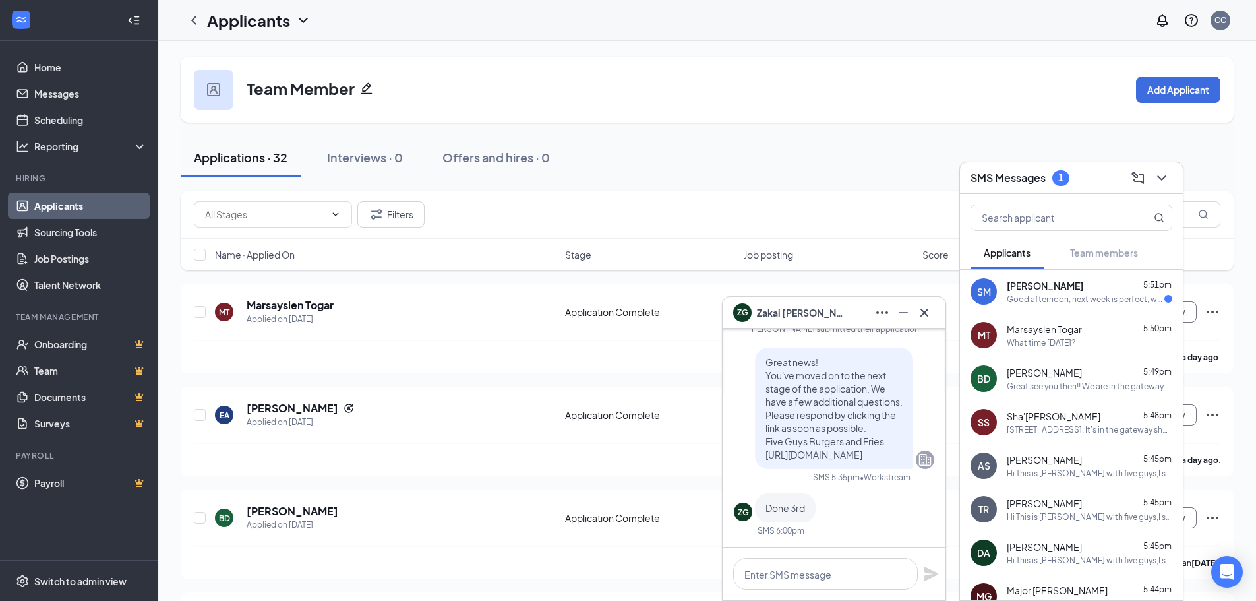
click at [1031, 289] on span "sanai Mitchell" at bounding box center [1045, 285] width 76 height 13
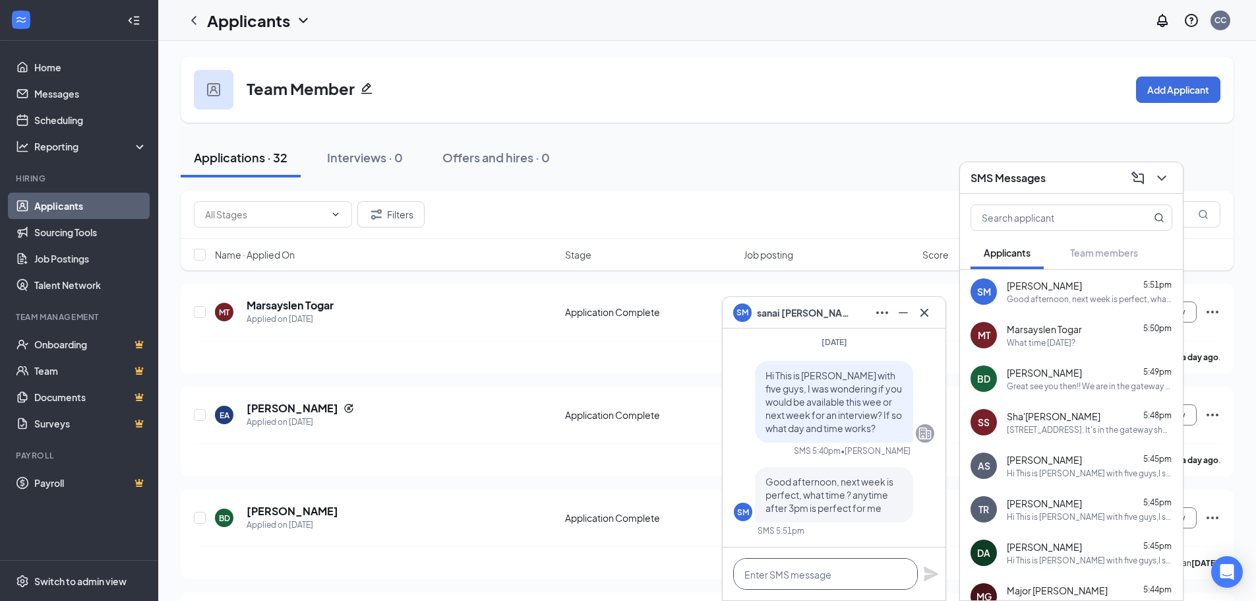
click at [817, 572] on textarea at bounding box center [825, 574] width 185 height 32
type textarea "D"
type textarea "How's monday at 330?"
click at [925, 572] on icon "Plane" at bounding box center [931, 573] width 15 height 15
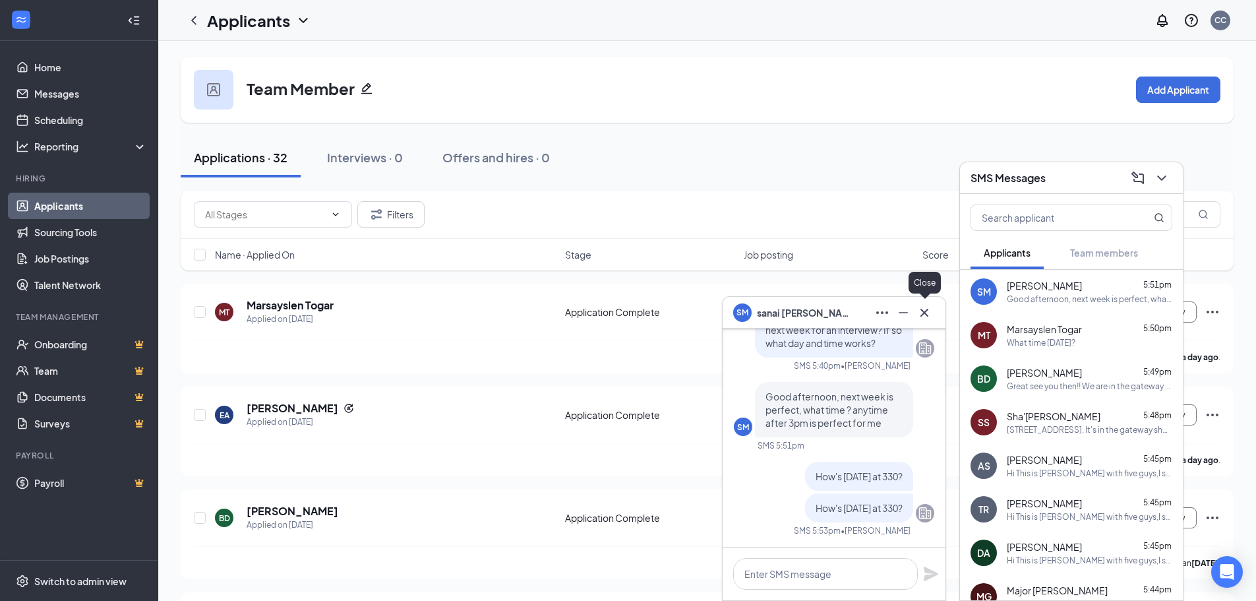
click at [919, 305] on icon "Cross" at bounding box center [925, 313] width 16 height 16
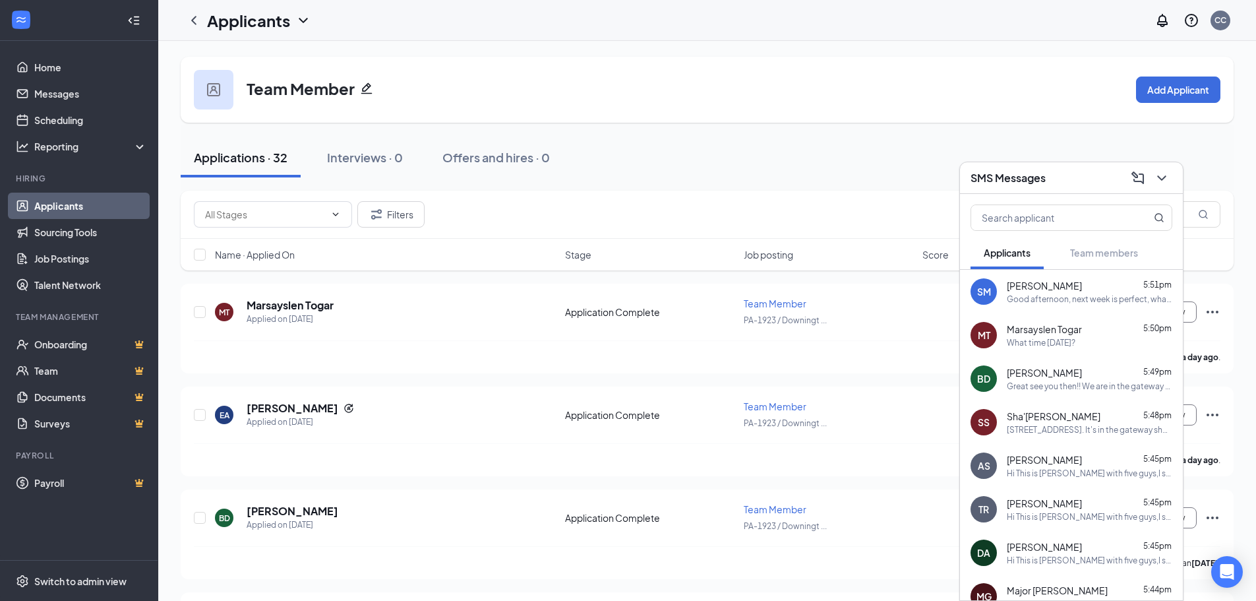
click at [1004, 171] on h3 "SMS Messages" at bounding box center [1008, 178] width 75 height 15
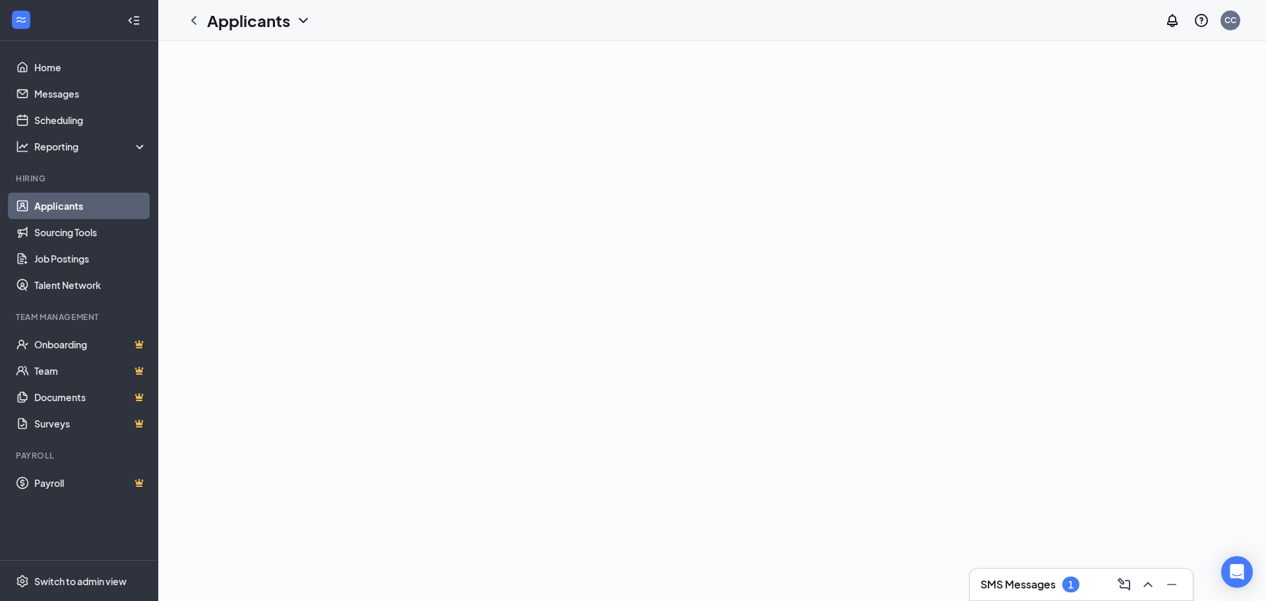
click at [1032, 581] on h3 "SMS Messages" at bounding box center [1018, 584] width 75 height 15
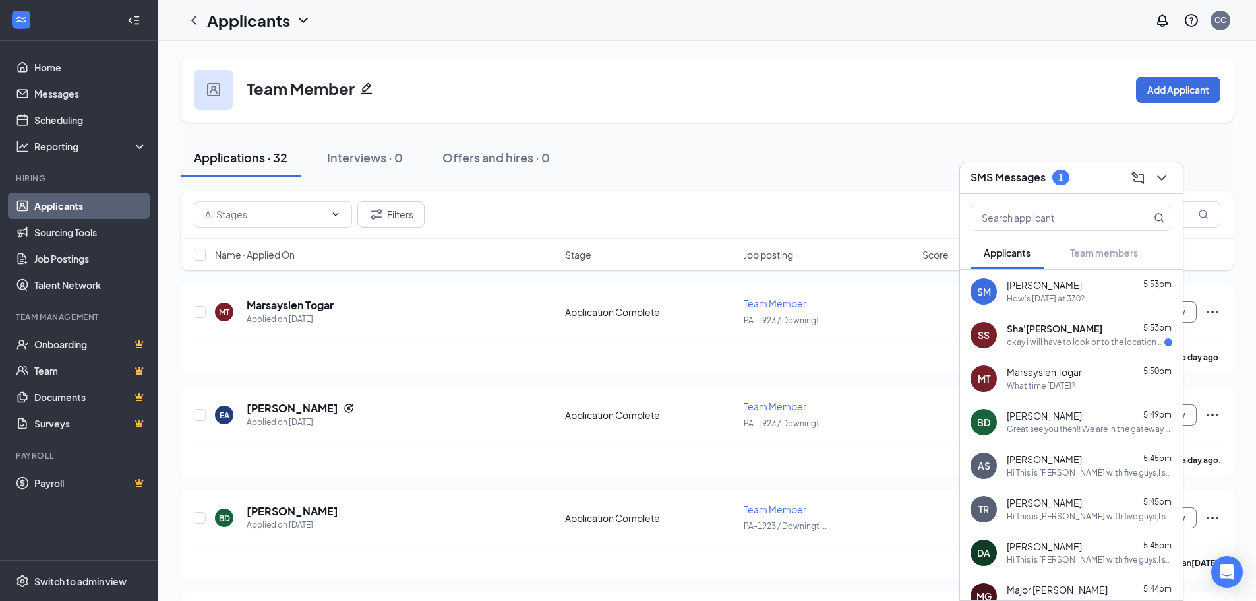
click at [1072, 342] on div "okay i will have to look onto the location to see how i can commute but i'm int…" at bounding box center [1086, 342] width 158 height 11
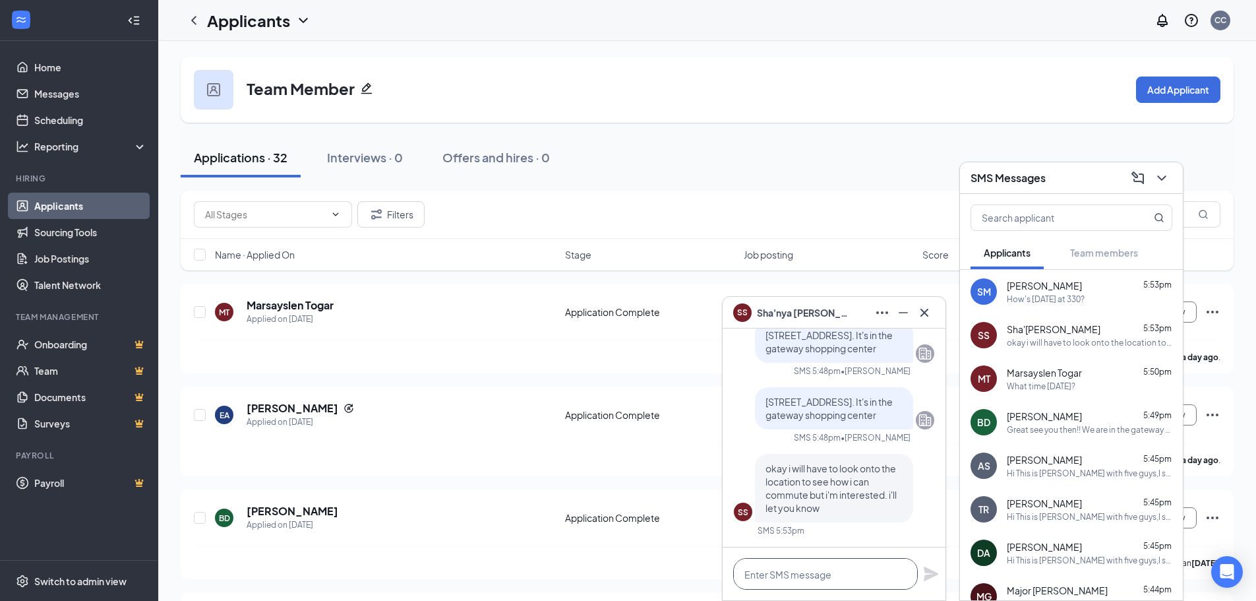
click at [799, 568] on textarea at bounding box center [825, 574] width 185 height 32
type textarea "Ok sounds good."
click at [931, 574] on icon "Plane" at bounding box center [931, 573] width 15 height 15
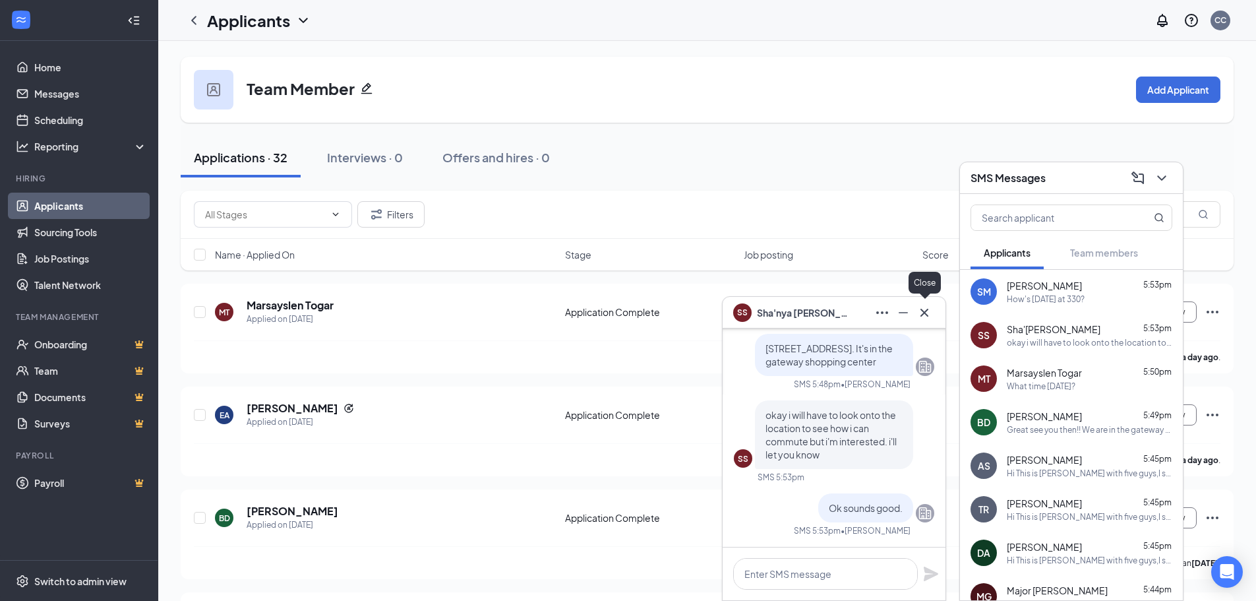
click at [927, 313] on icon "Cross" at bounding box center [925, 313] width 16 height 16
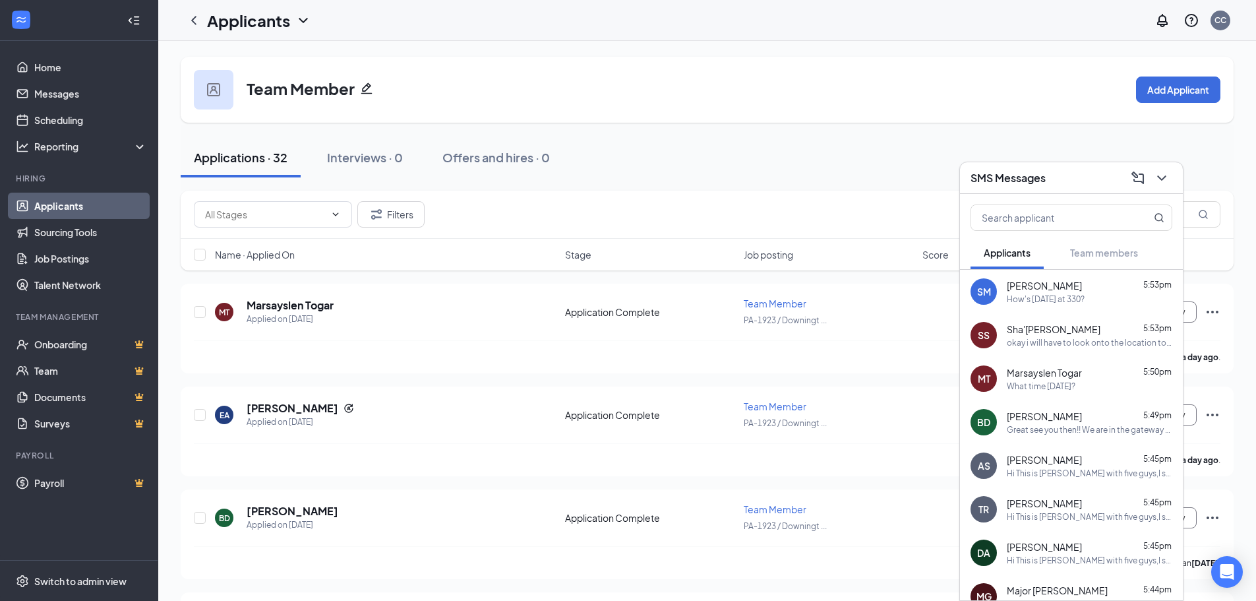
click at [1054, 179] on div "SMS Messages" at bounding box center [1072, 177] width 202 height 20
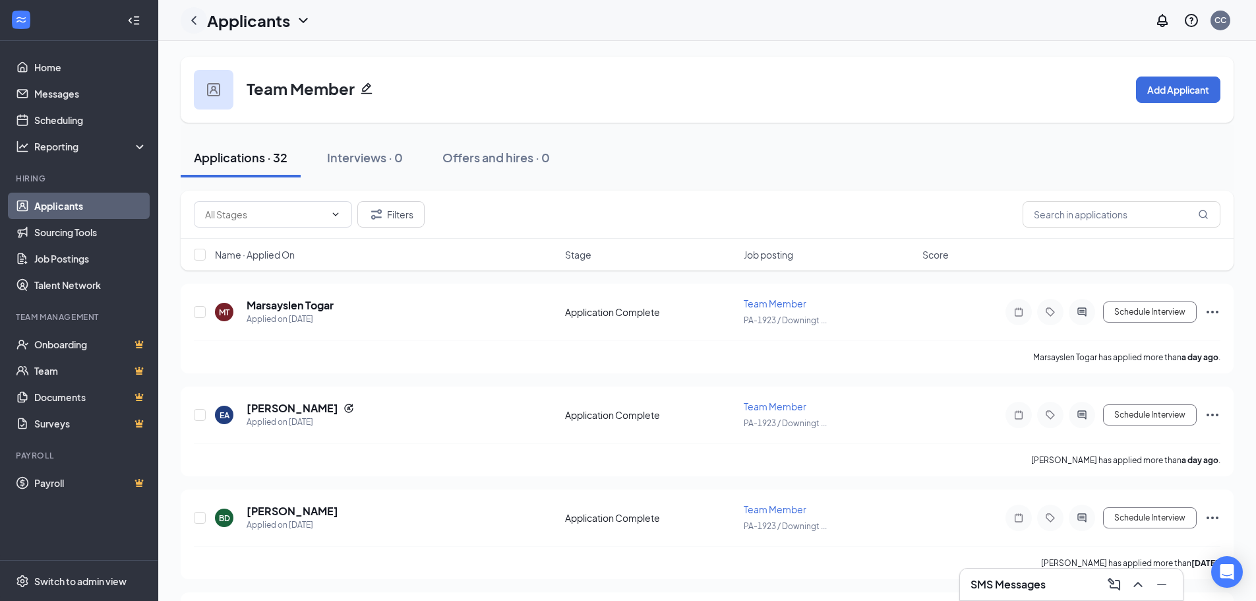
click at [196, 17] on icon "ChevronLeft" at bounding box center [193, 20] width 5 height 9
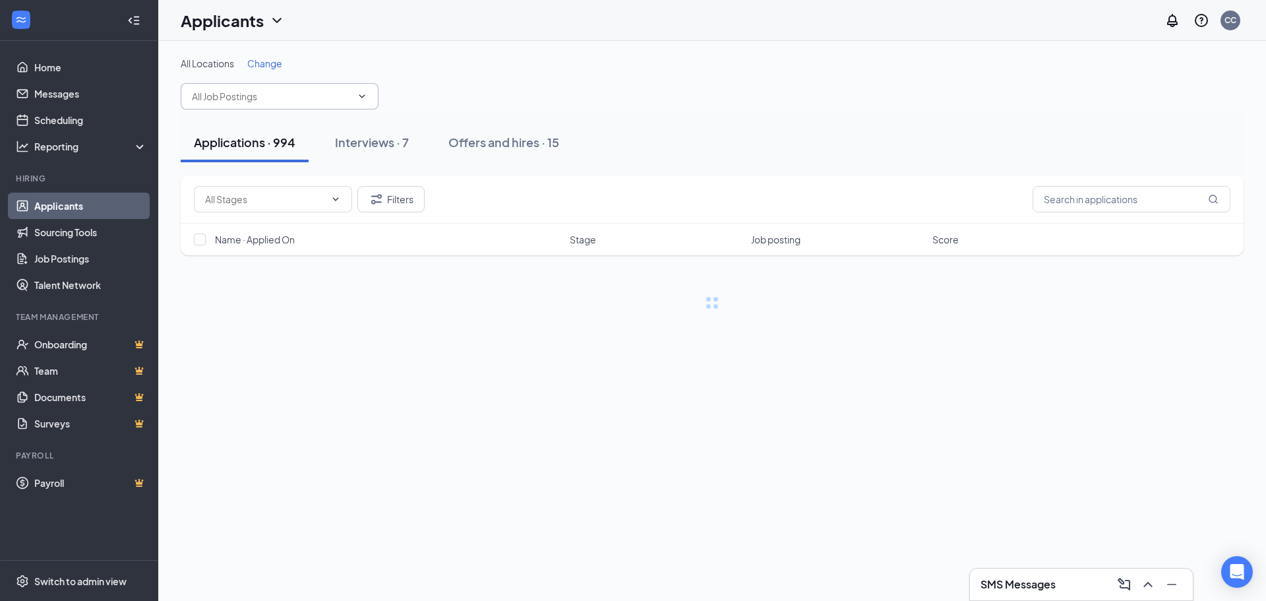
click at [324, 93] on input "text" at bounding box center [272, 96] width 160 height 15
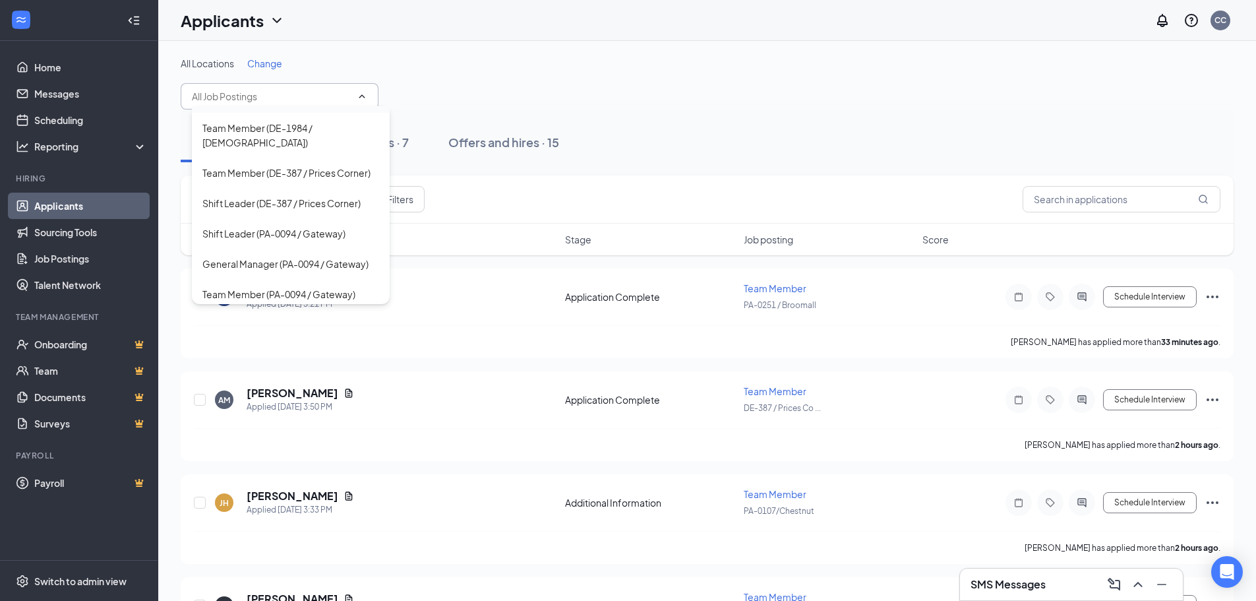
scroll to position [330, 0]
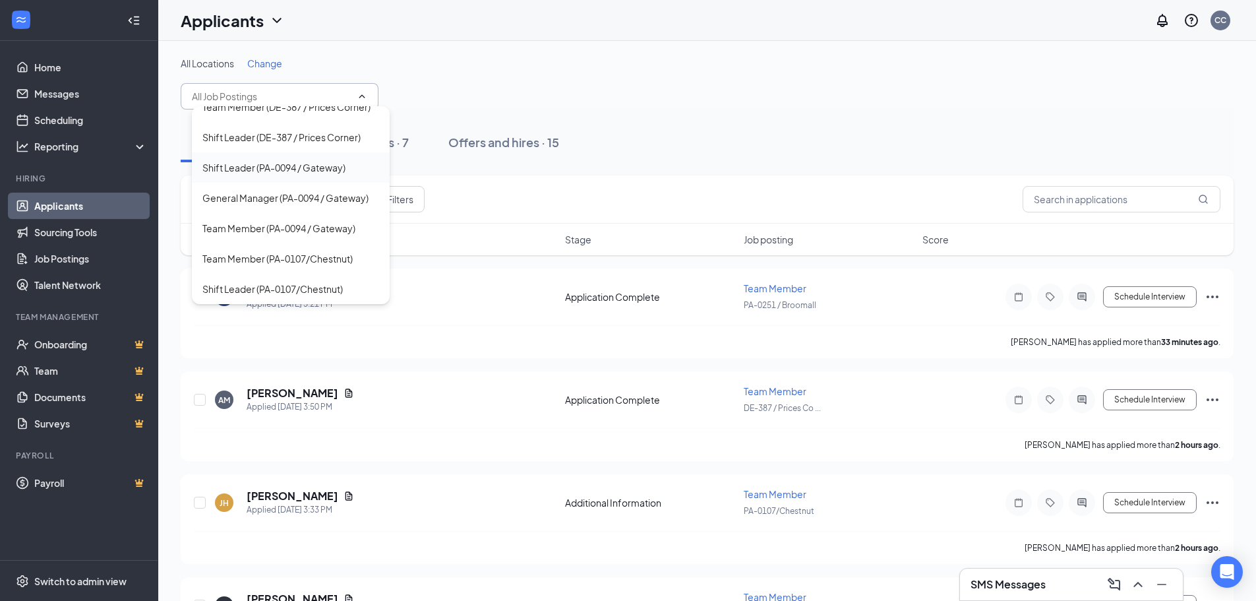
click at [317, 160] on div "Shift Leader (PA-0094 / Gateway)" at bounding box center [273, 167] width 143 height 15
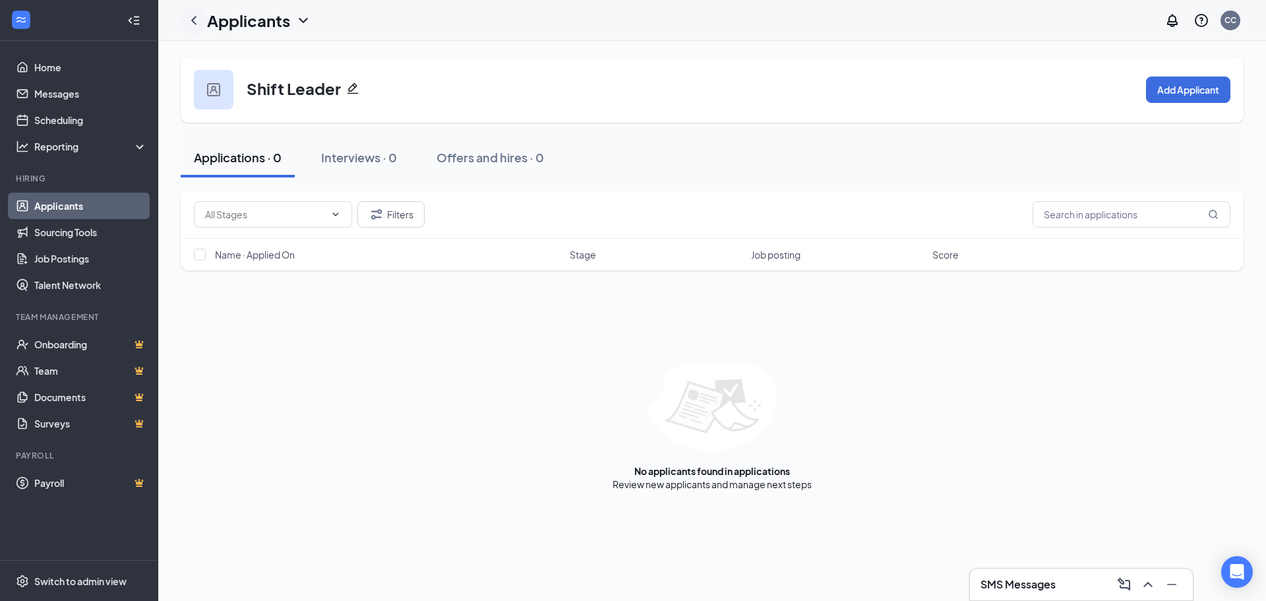
click at [200, 20] on icon "ChevronLeft" at bounding box center [194, 21] width 16 height 16
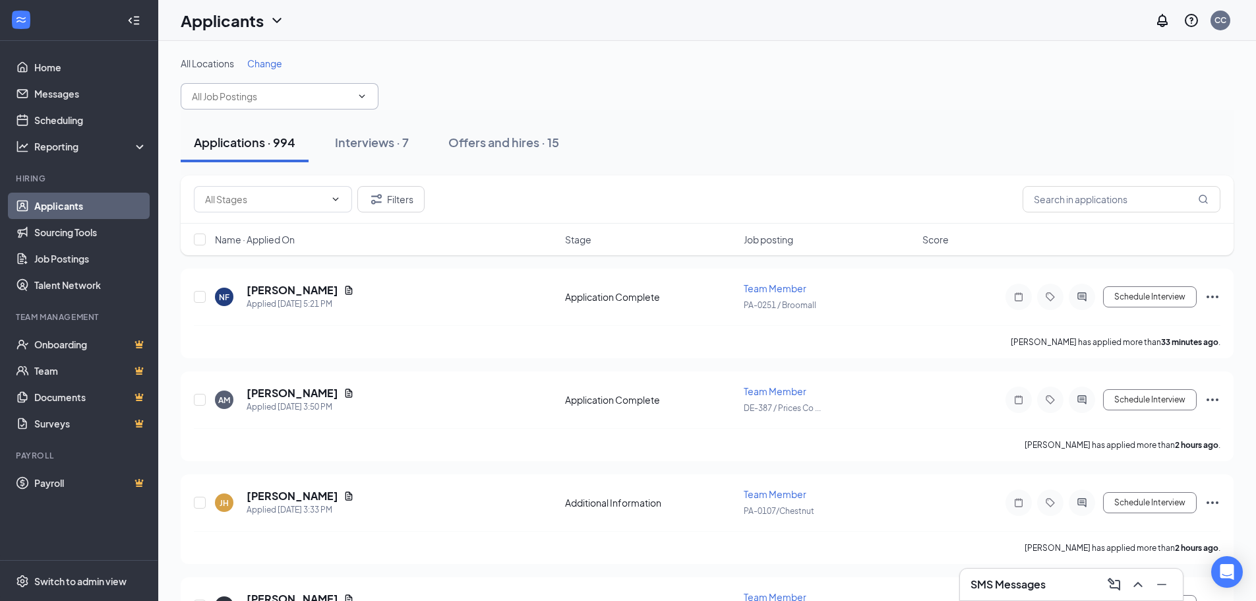
click at [313, 92] on input "text" at bounding box center [272, 96] width 160 height 15
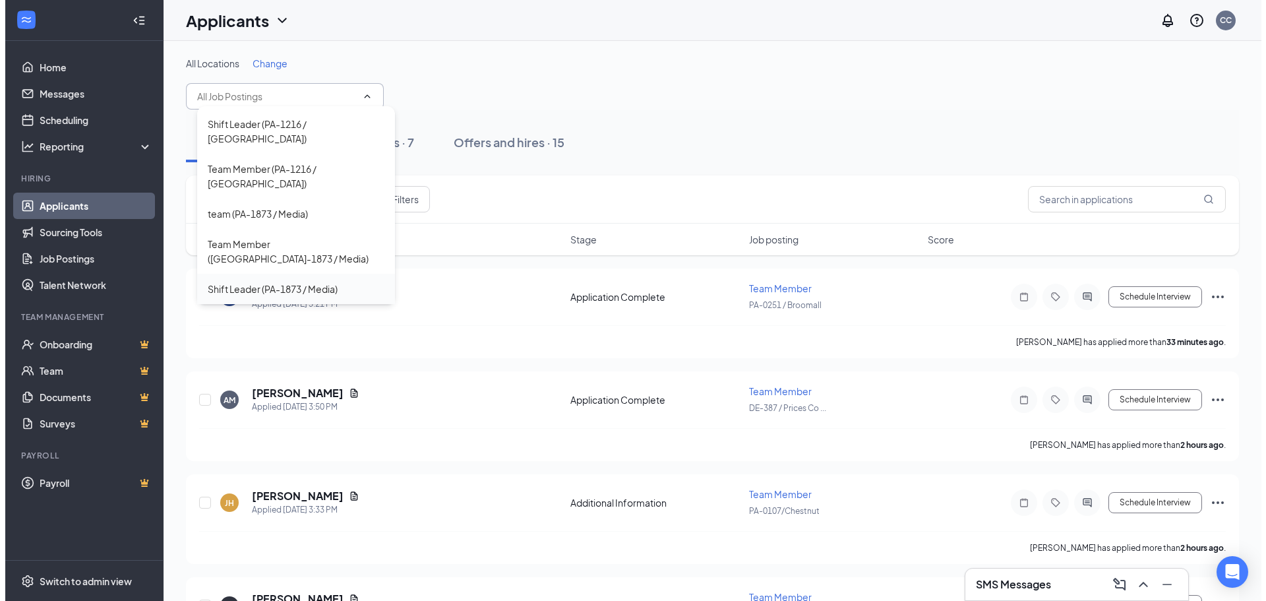
scroll to position [650, 0]
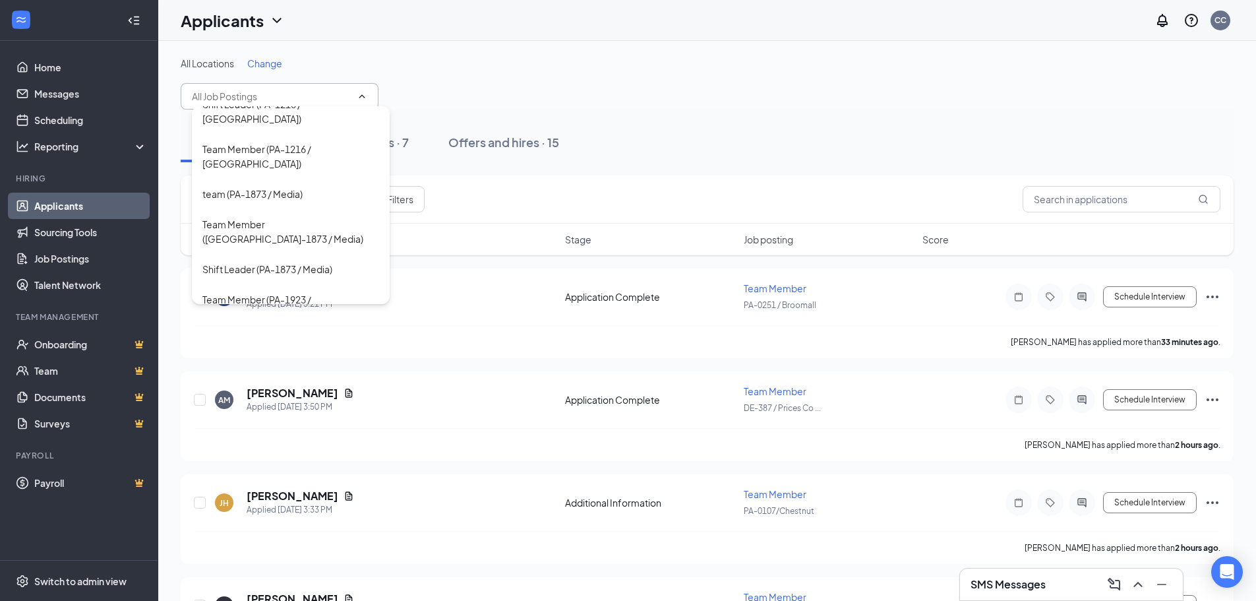
click at [326, 337] on div "Shift Leader (PA-1923 / [GEOGRAPHIC_DATA])" at bounding box center [290, 351] width 177 height 29
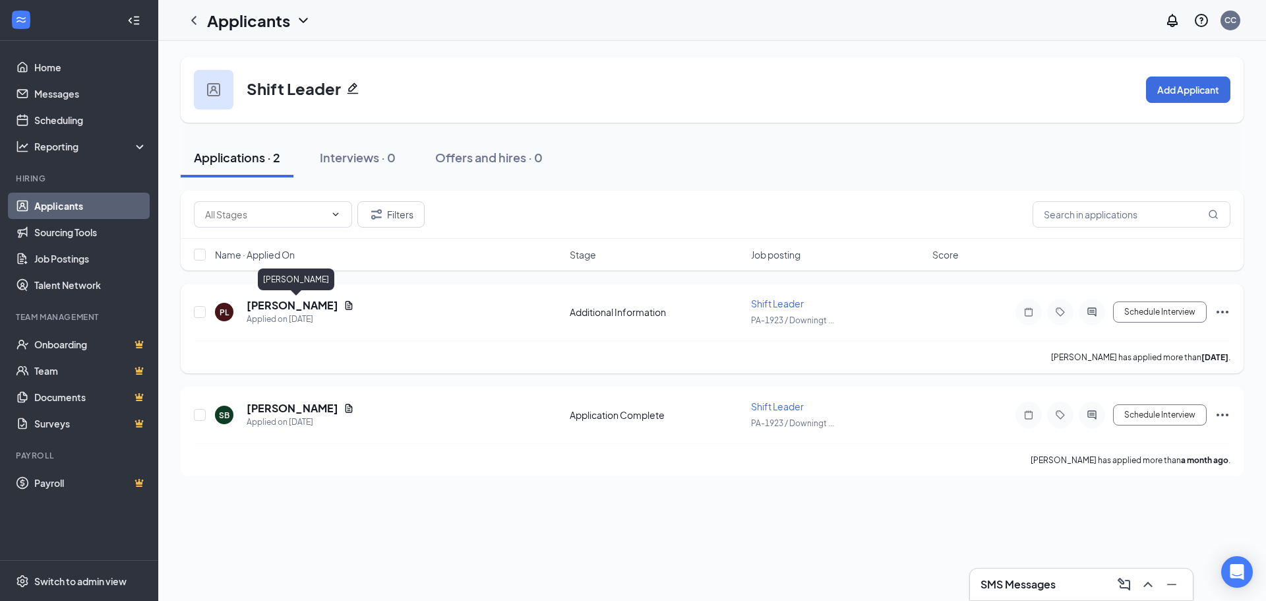
click at [332, 303] on h5 "[PERSON_NAME]" at bounding box center [293, 305] width 92 height 15
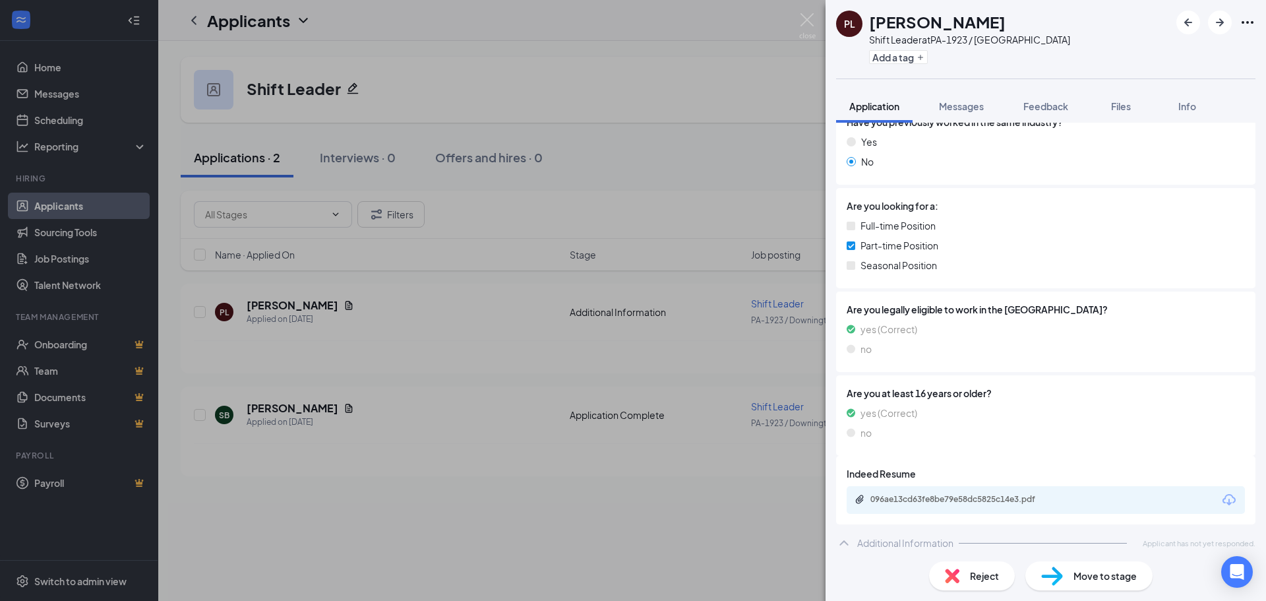
scroll to position [255, 0]
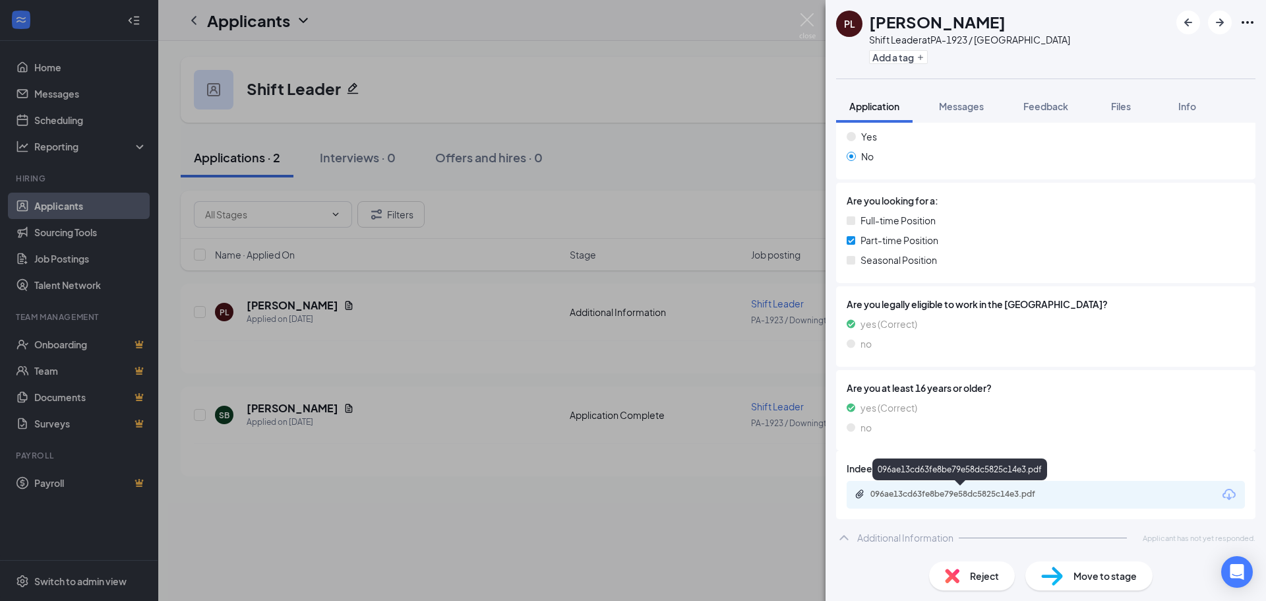
click at [961, 489] on div "096ae13cd63fe8be79e58dc5825c14e3.pdf" at bounding box center [962, 494] width 185 height 11
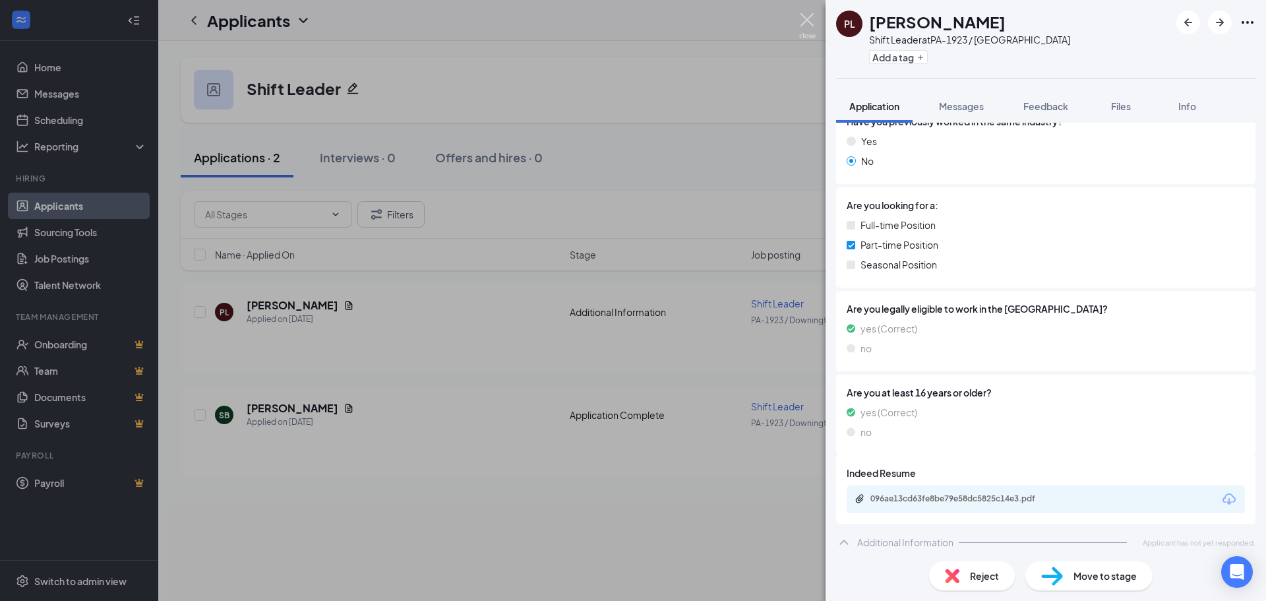
click at [806, 20] on img at bounding box center [807, 26] width 16 height 26
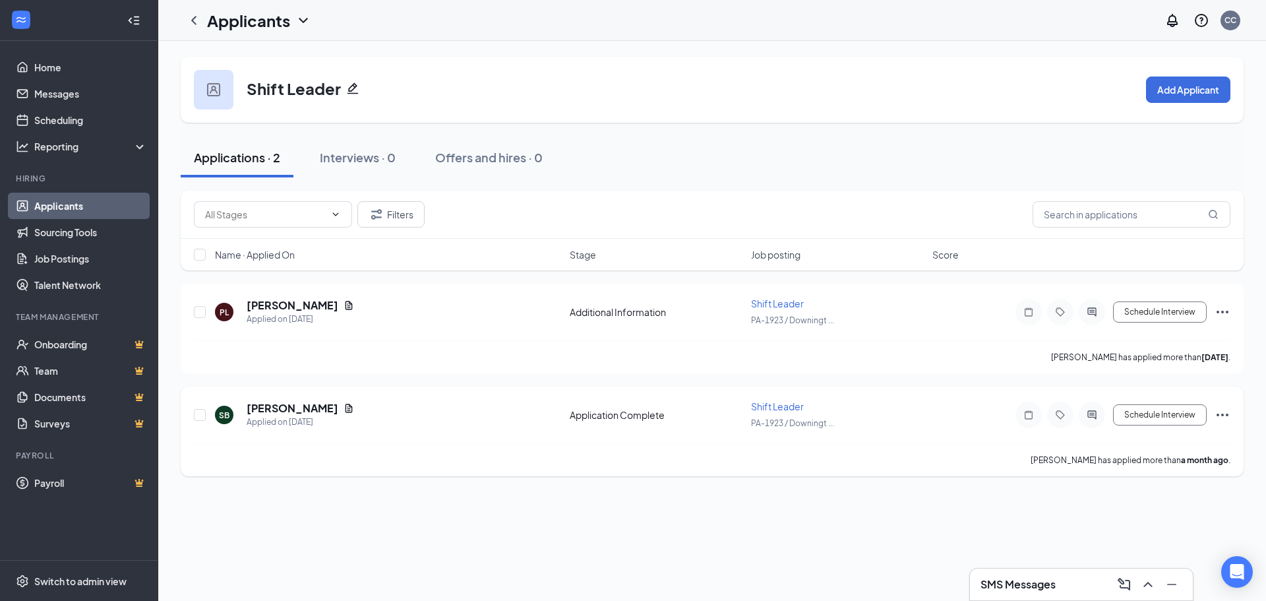
click at [297, 408] on h5 "[PERSON_NAME]" at bounding box center [293, 408] width 92 height 15
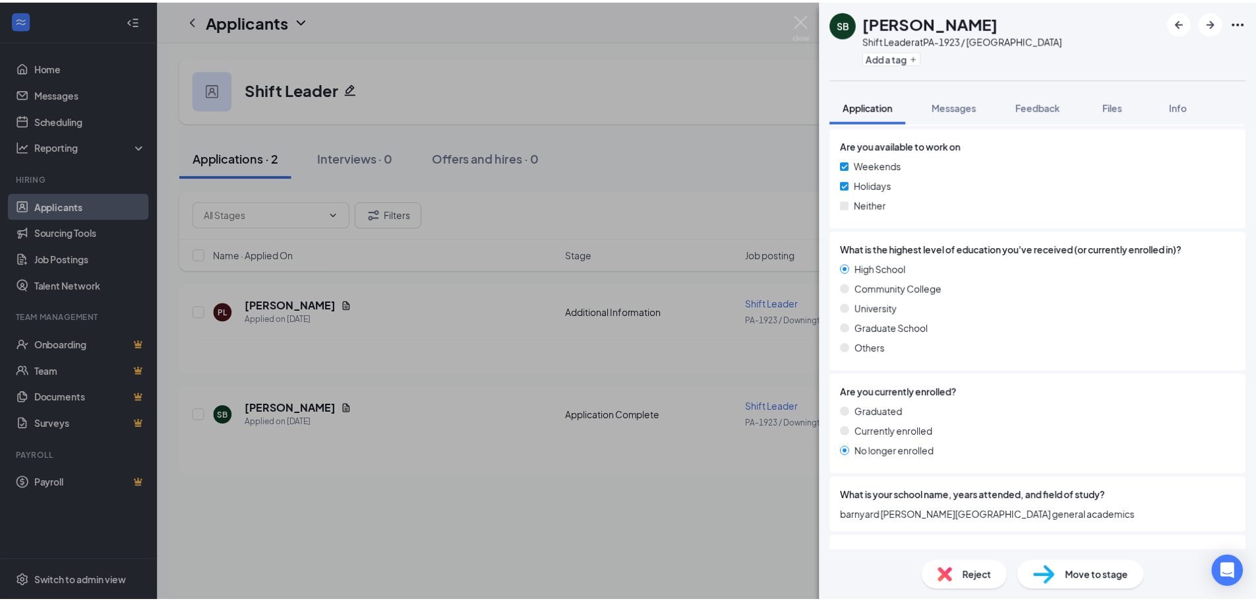
scroll to position [1055, 0]
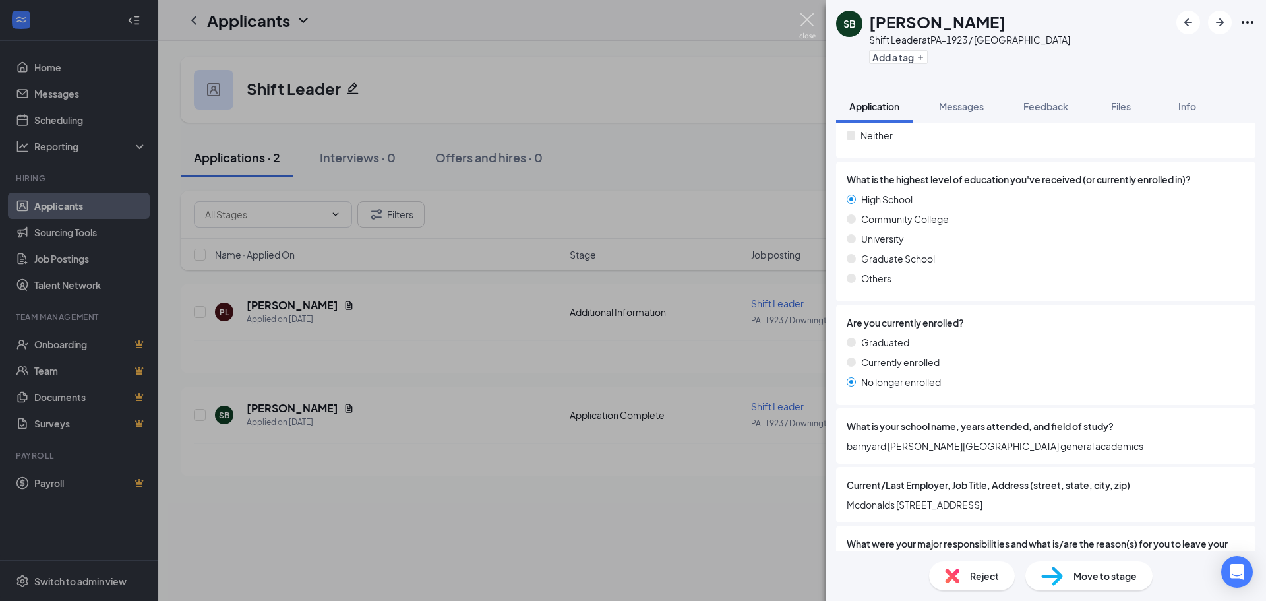
click at [806, 18] on img at bounding box center [807, 26] width 16 height 26
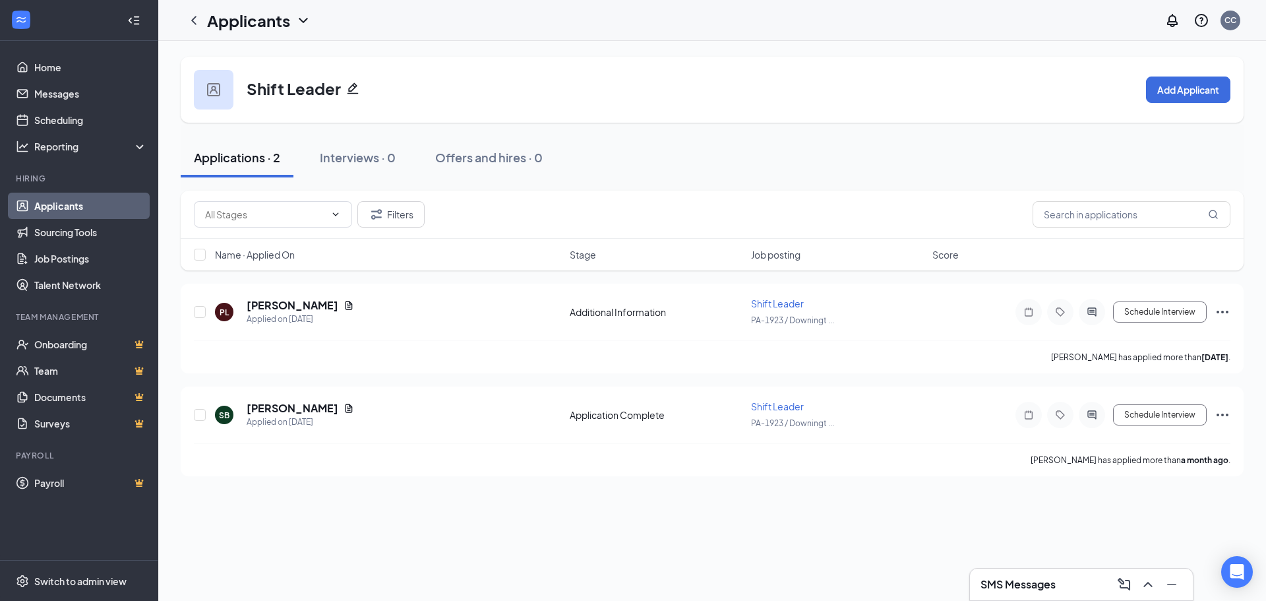
click at [37, 209] on link "Applicants" at bounding box center [90, 206] width 113 height 26
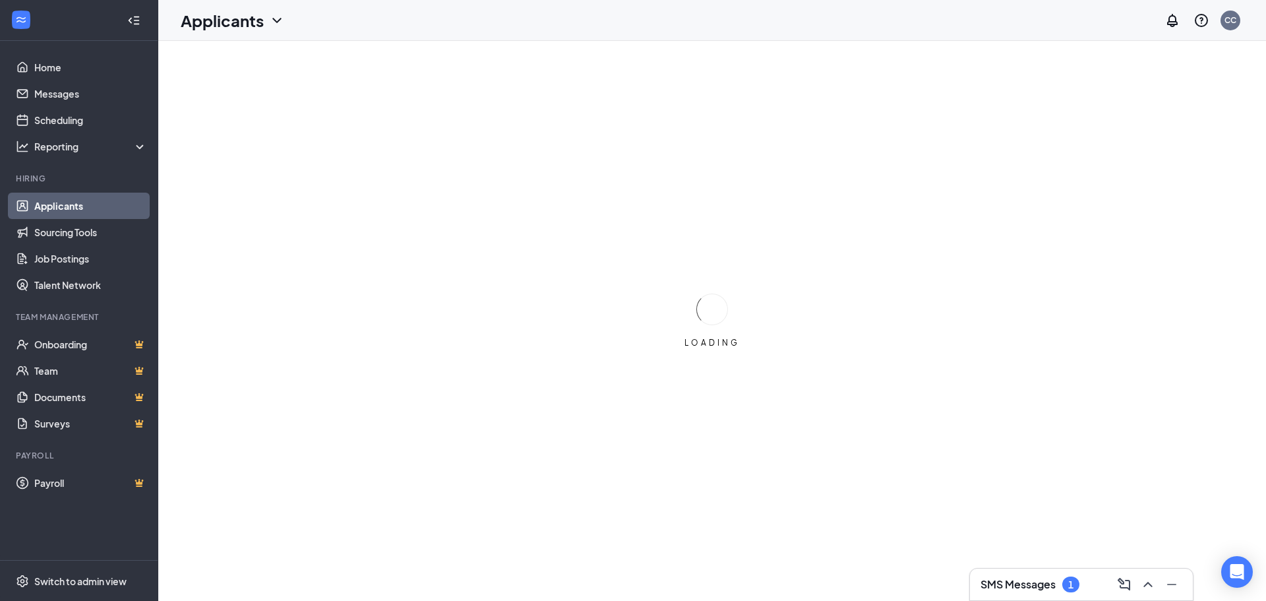
click at [1068, 580] on div "1" at bounding box center [1070, 584] width 17 height 16
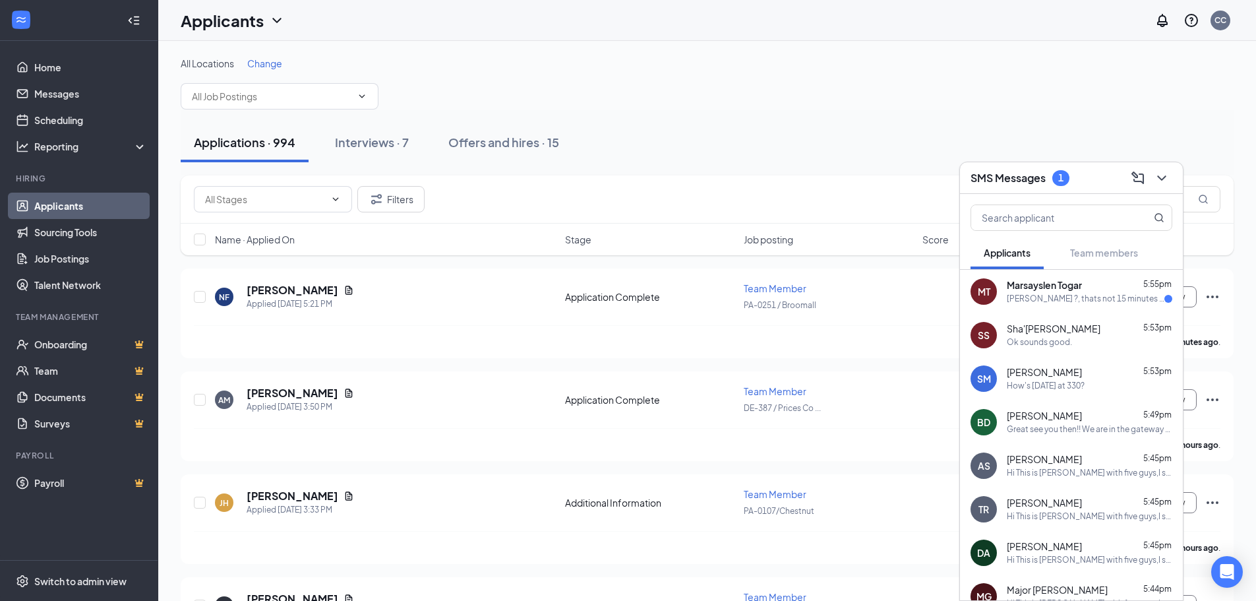
click at [1078, 296] on div "[PERSON_NAME] ?, thats not 15 minutes away" at bounding box center [1086, 298] width 158 height 11
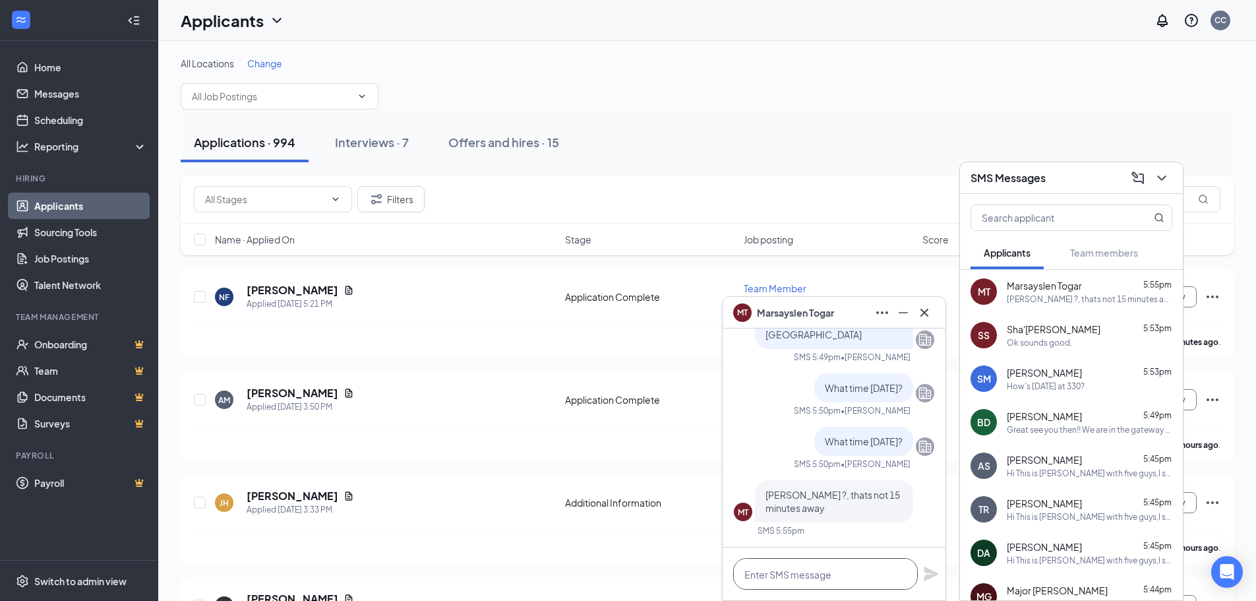
click at [855, 572] on textarea at bounding box center [825, 574] width 185 height 32
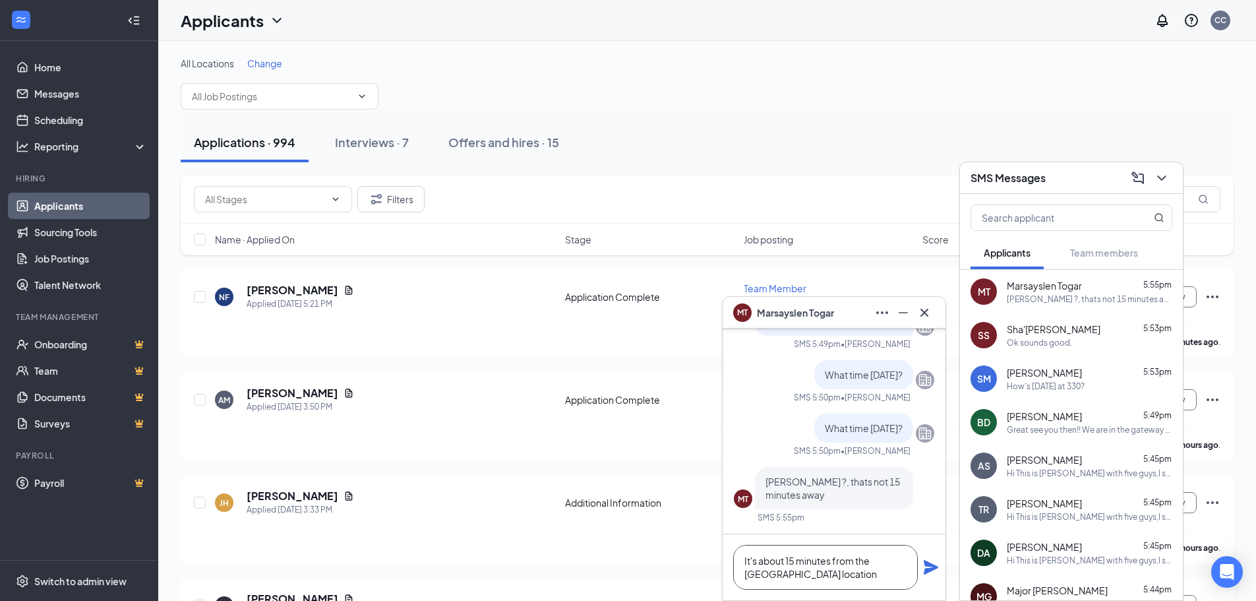
click at [795, 561] on textarea "It's about 15 minutes from the [GEOGRAPHIC_DATA] location" at bounding box center [825, 567] width 185 height 45
type textarea "It's about 15-20 minutes from the [GEOGRAPHIC_DATA] location"
click at [927, 566] on icon "Plane" at bounding box center [931, 567] width 16 height 16
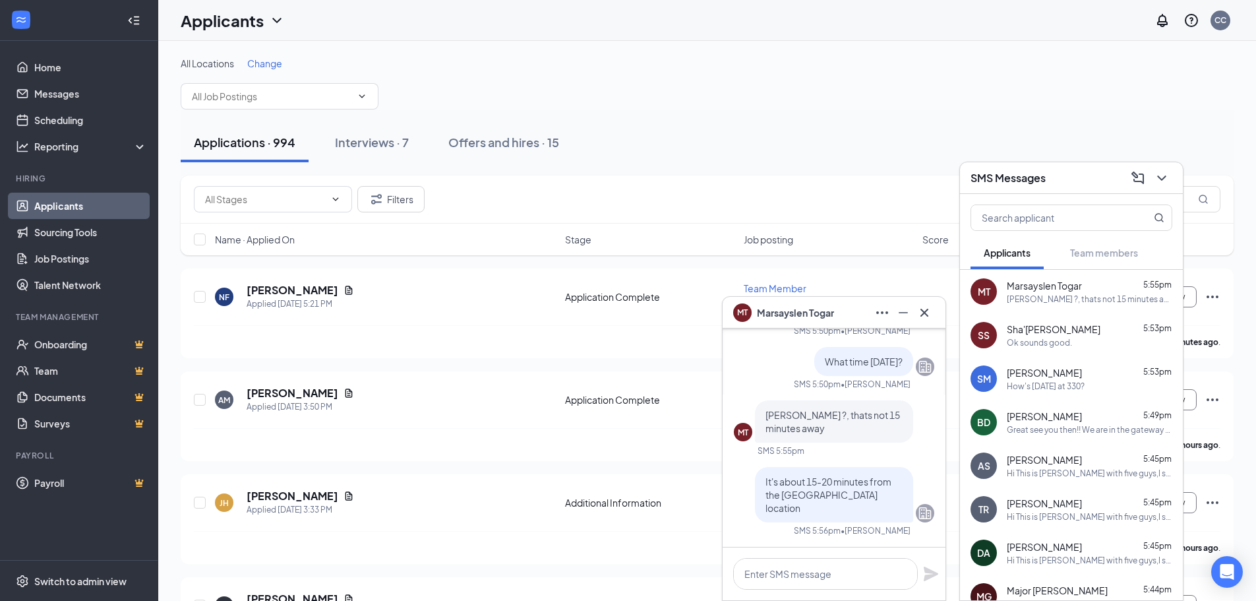
scroll to position [0, 0]
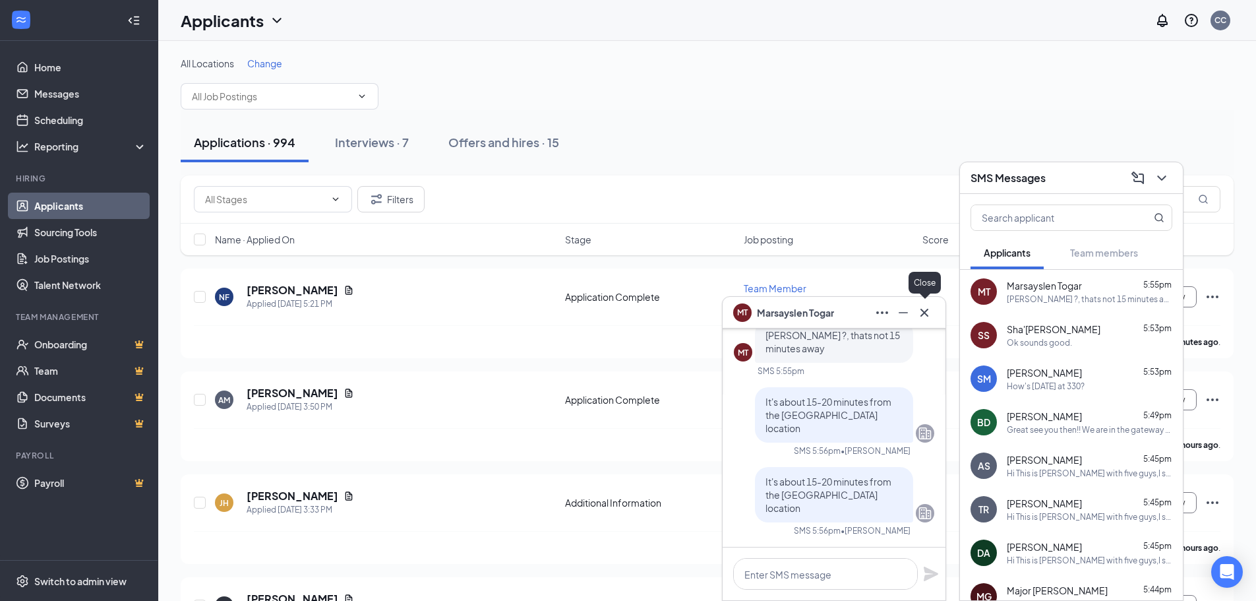
click at [927, 312] on icon "Cross" at bounding box center [925, 313] width 16 height 16
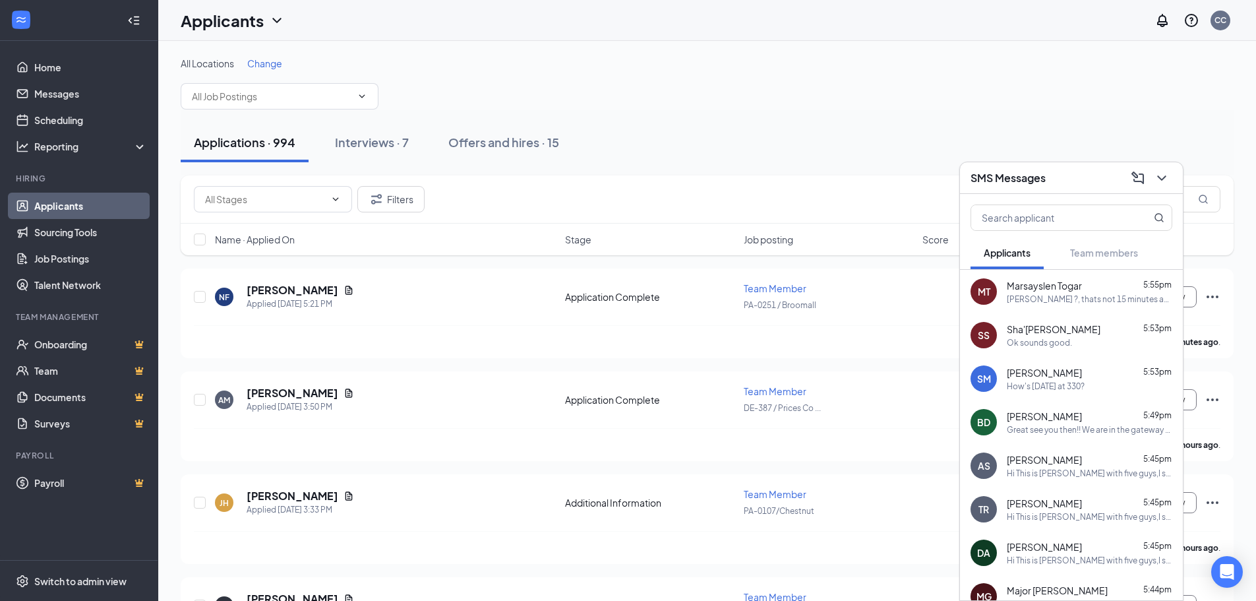
click at [998, 175] on h3 "SMS Messages" at bounding box center [1008, 178] width 75 height 15
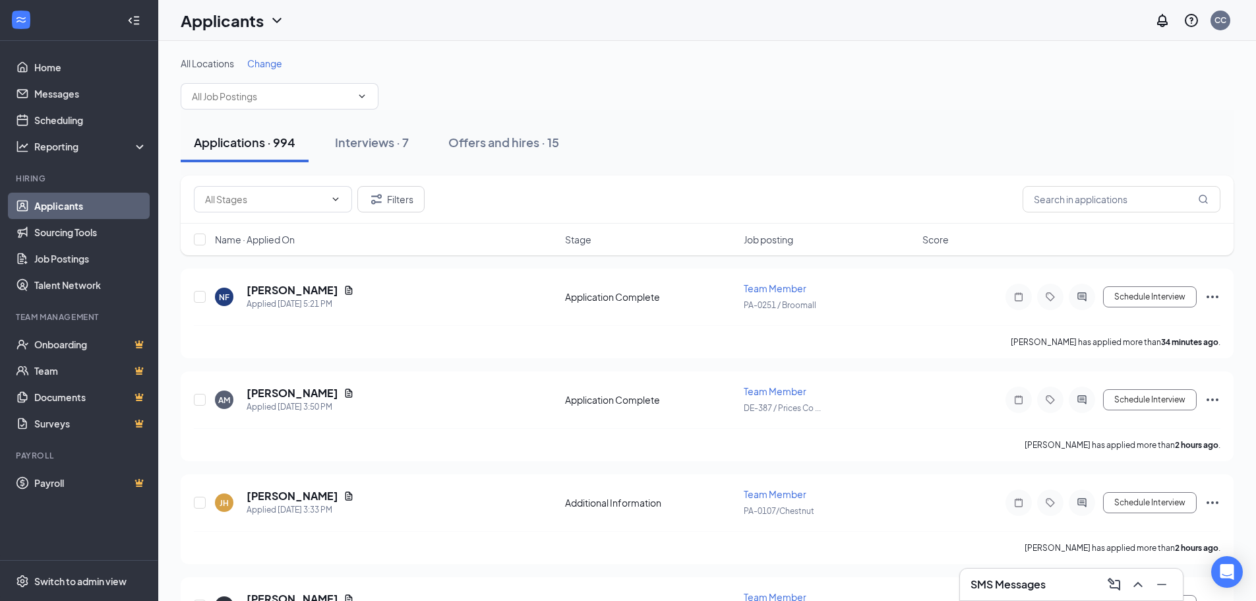
click at [1016, 584] on h3 "SMS Messages" at bounding box center [1008, 584] width 75 height 15
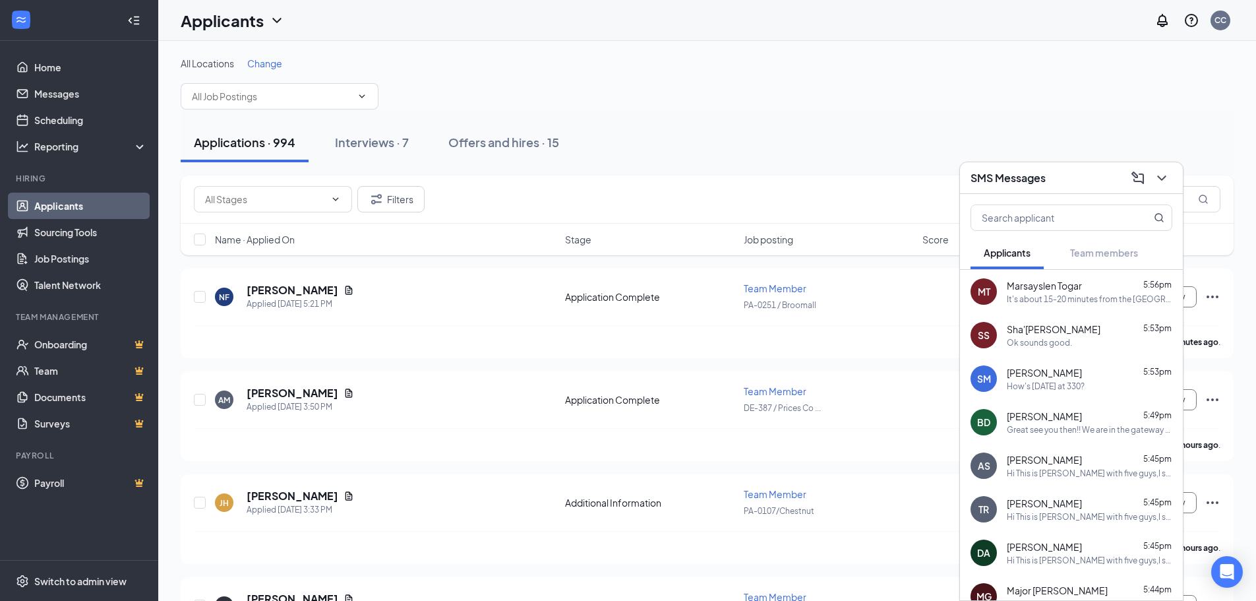
click at [1030, 287] on span "Marsayslen Togar" at bounding box center [1044, 285] width 75 height 13
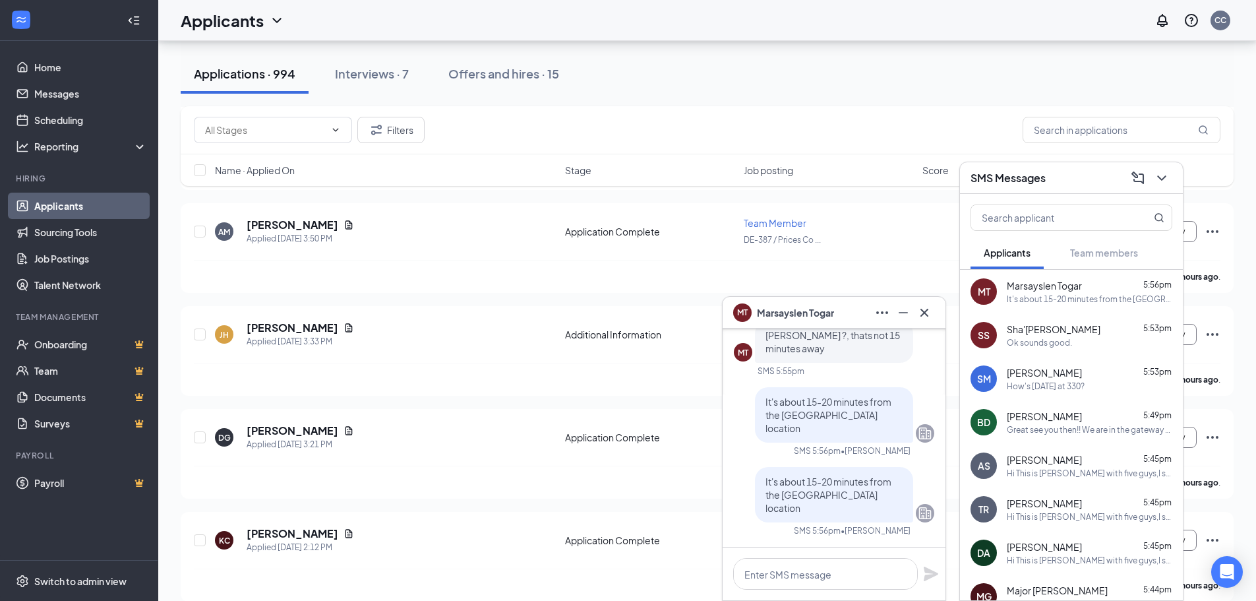
scroll to position [198, 0]
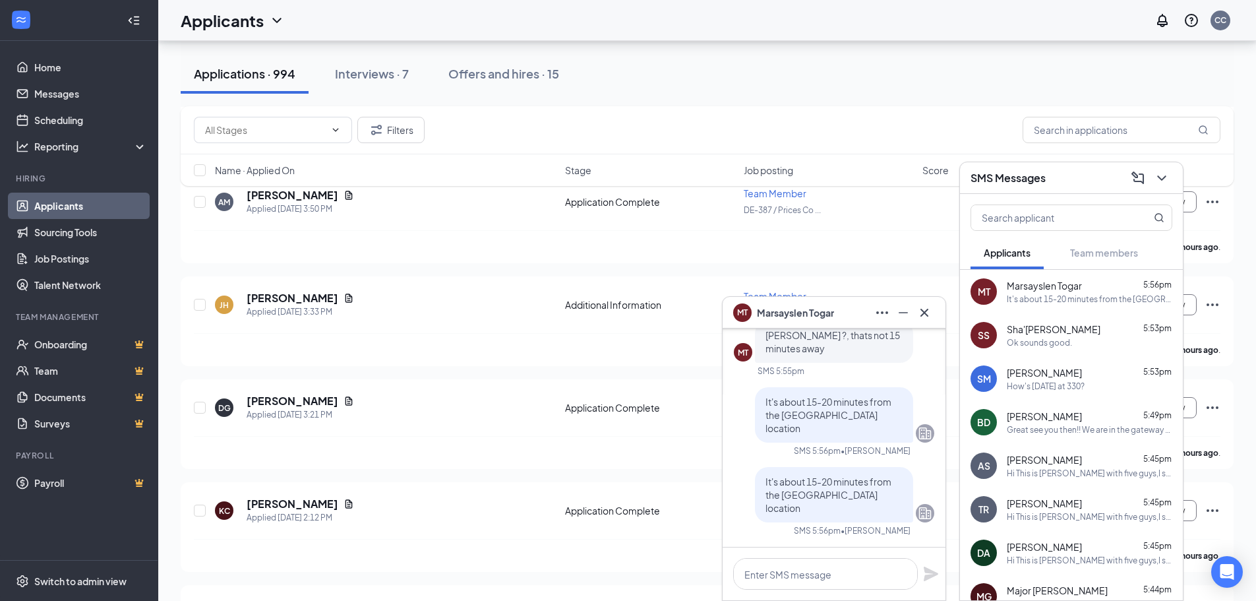
click at [925, 310] on icon "Cross" at bounding box center [925, 313] width 16 height 16
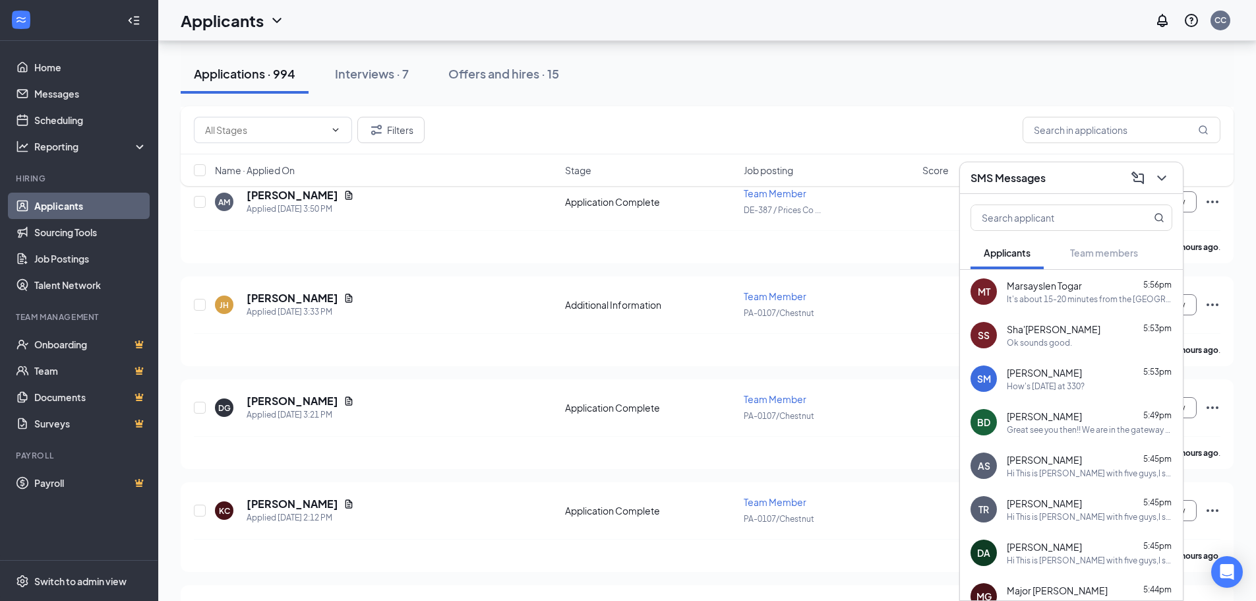
click at [995, 183] on h3 "SMS Messages" at bounding box center [1008, 178] width 75 height 15
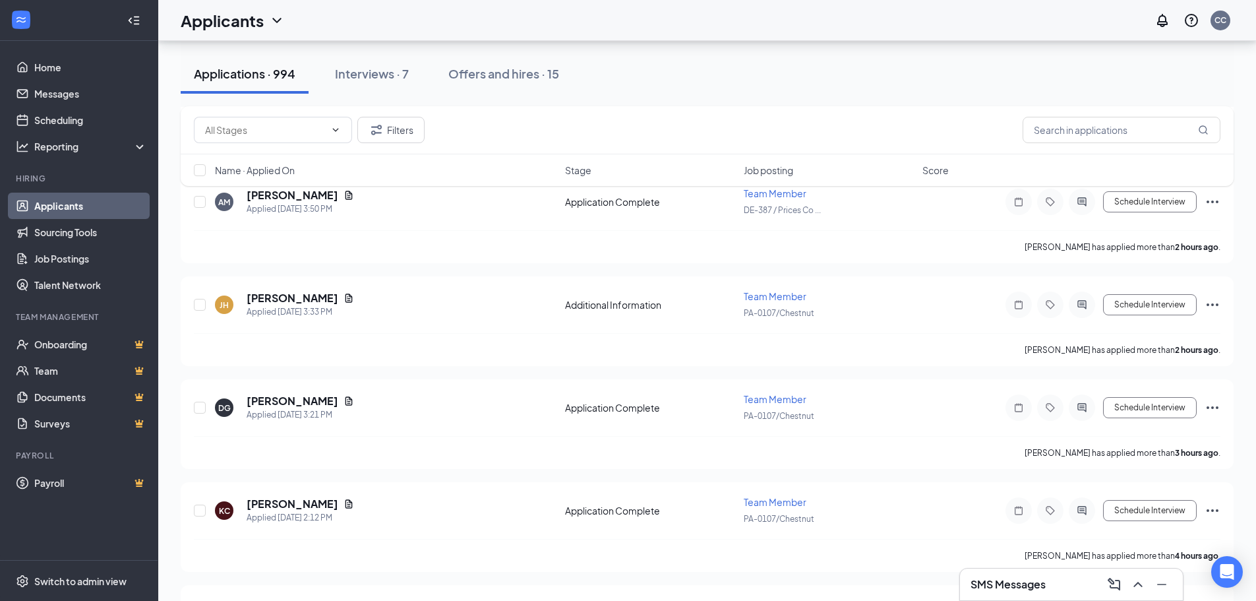
scroll to position [0, 0]
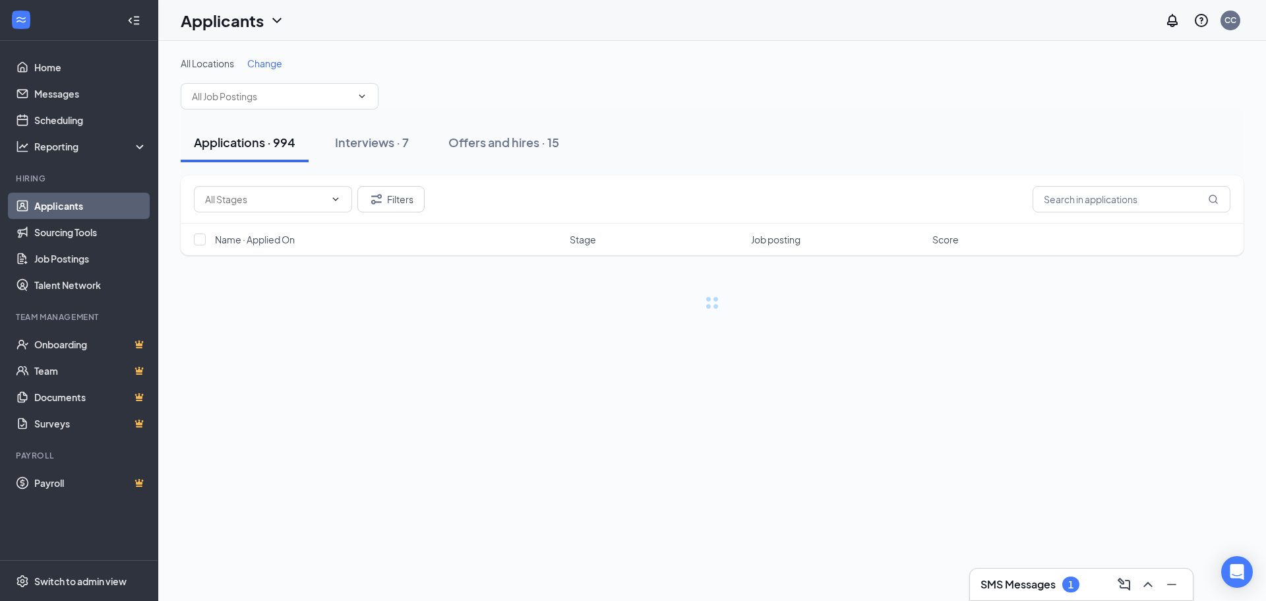
click at [1028, 582] on h3 "SMS Messages" at bounding box center [1018, 584] width 75 height 15
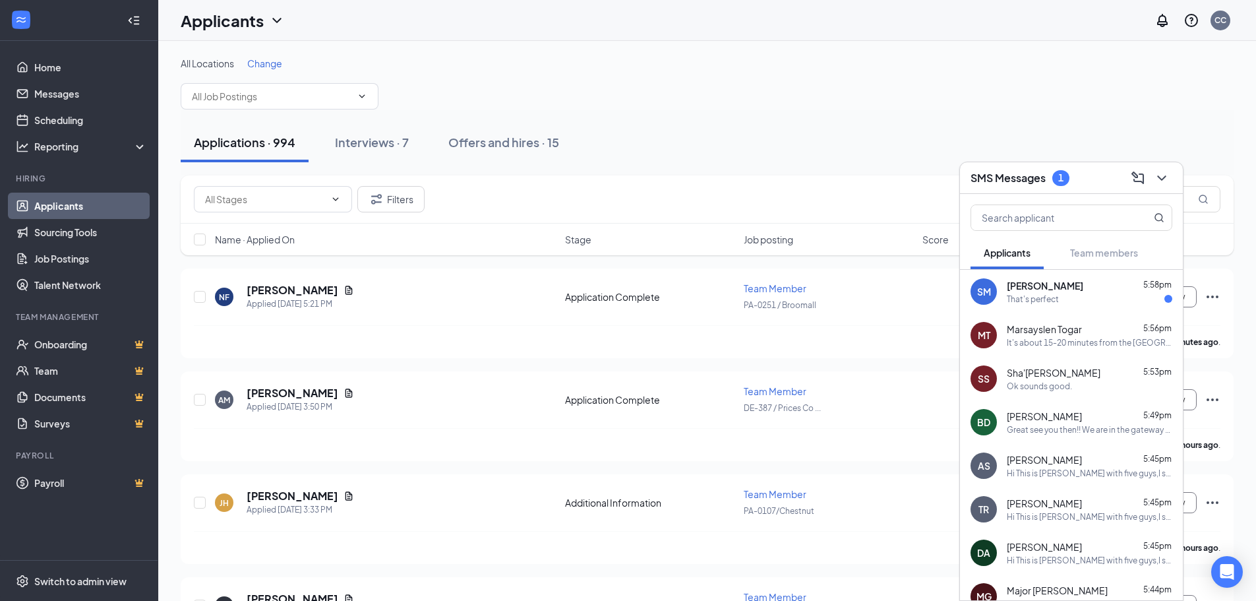
click at [1058, 294] on div "That's perfect" at bounding box center [1033, 298] width 52 height 11
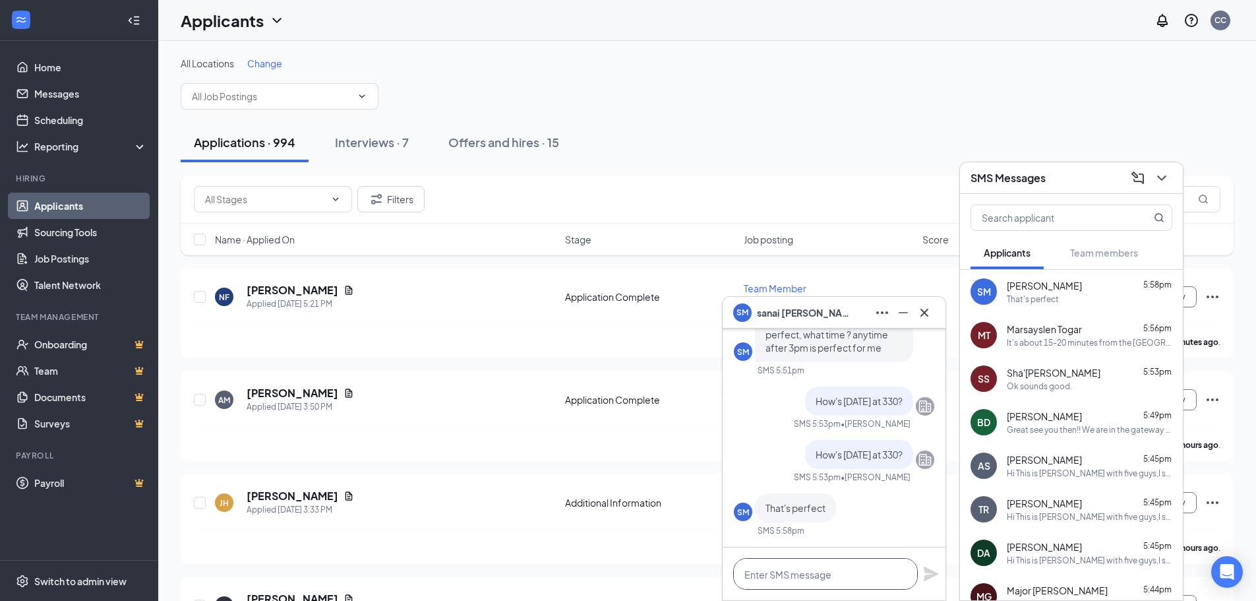
click at [786, 571] on textarea at bounding box center [825, 574] width 185 height 32
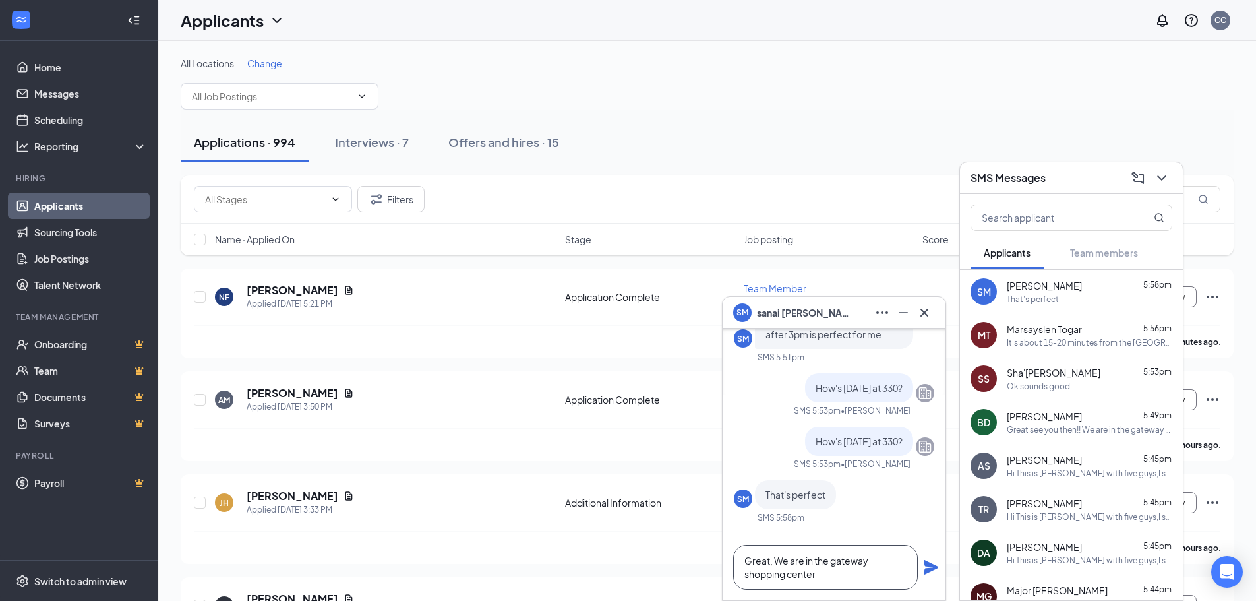
type textarea "Great, We are in the gateway shopping center"
click at [928, 563] on icon "Plane" at bounding box center [931, 567] width 15 height 15
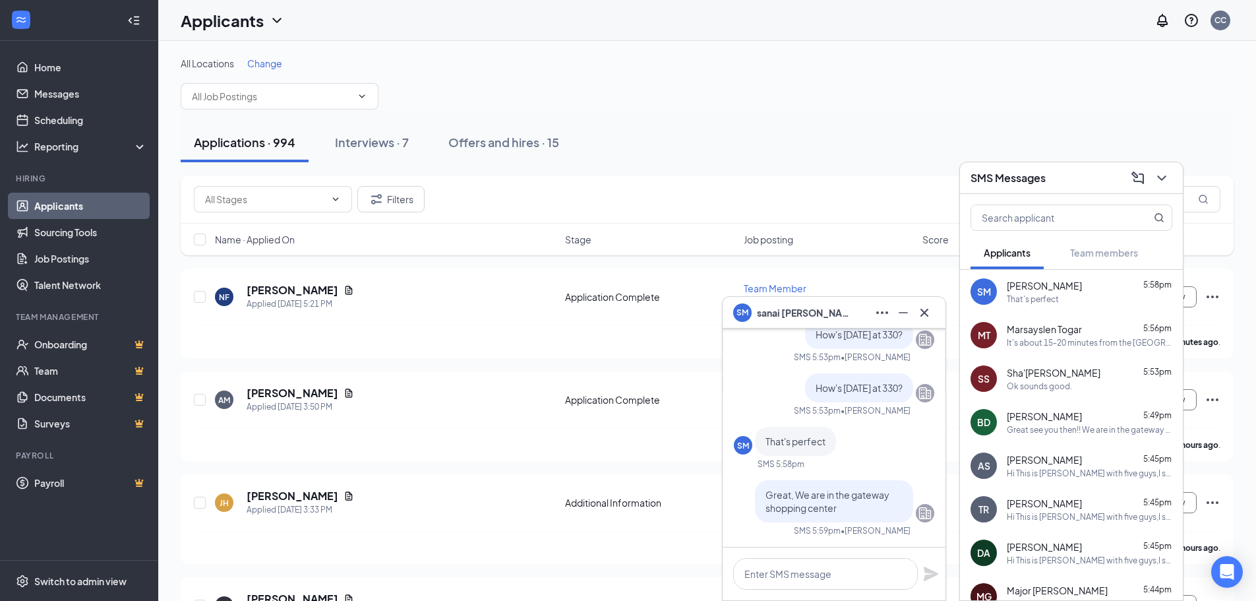
scroll to position [0, 0]
click at [928, 309] on icon "Cross" at bounding box center [925, 313] width 16 height 16
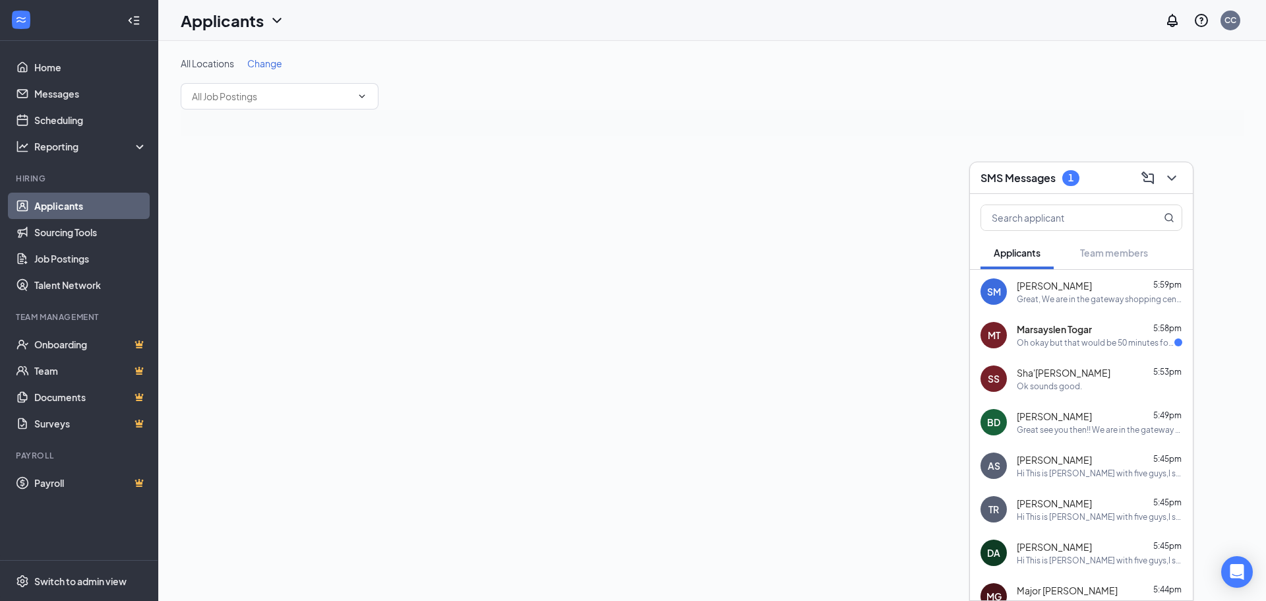
click at [1047, 337] on div "Oh okay but that would be 50 minutes for me cause i live farther" at bounding box center [1096, 342] width 158 height 11
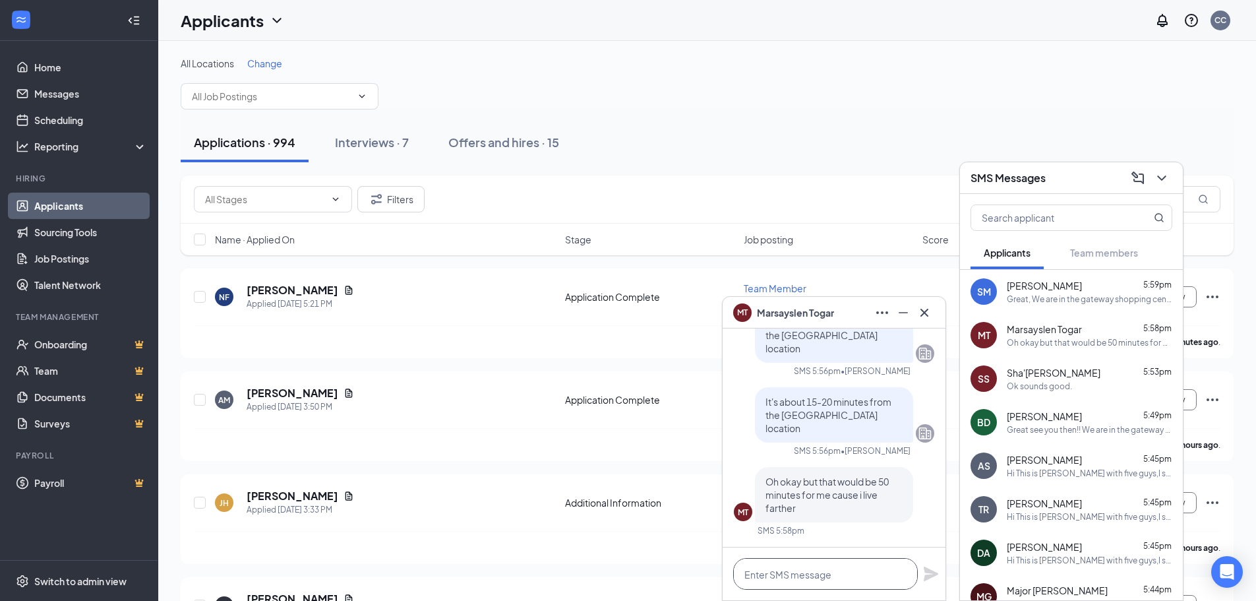
click at [794, 576] on textarea at bounding box center [825, 574] width 185 height 32
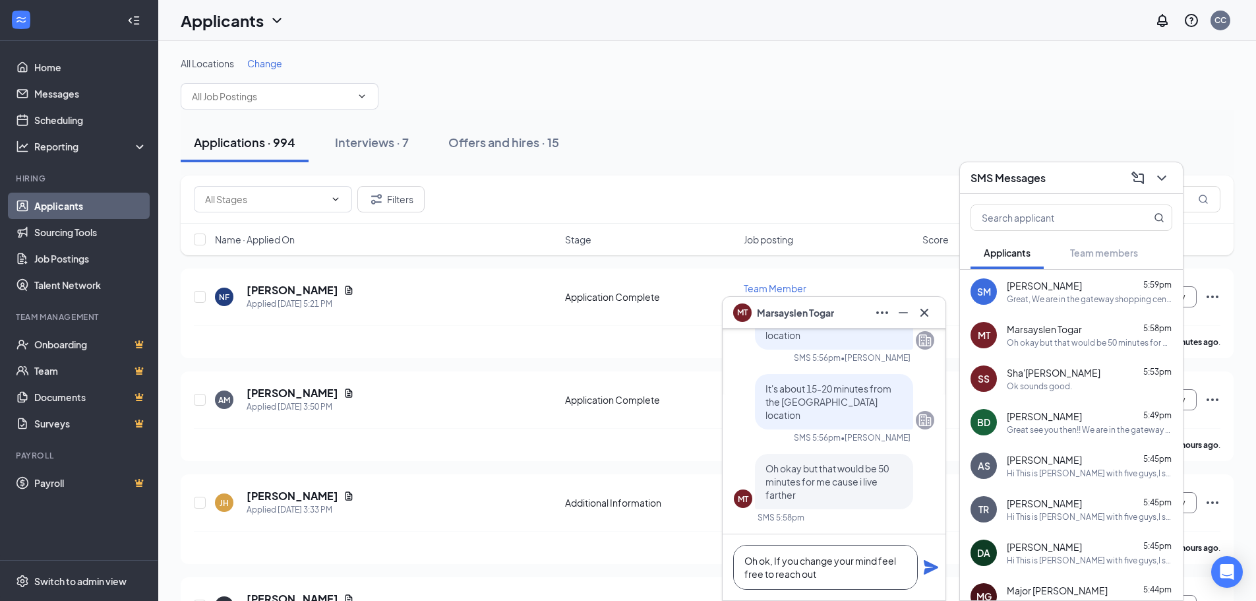
type textarea "Oh ok, If you change your mind feel free to reach out"
click at [933, 567] on icon "Plane" at bounding box center [931, 567] width 16 height 16
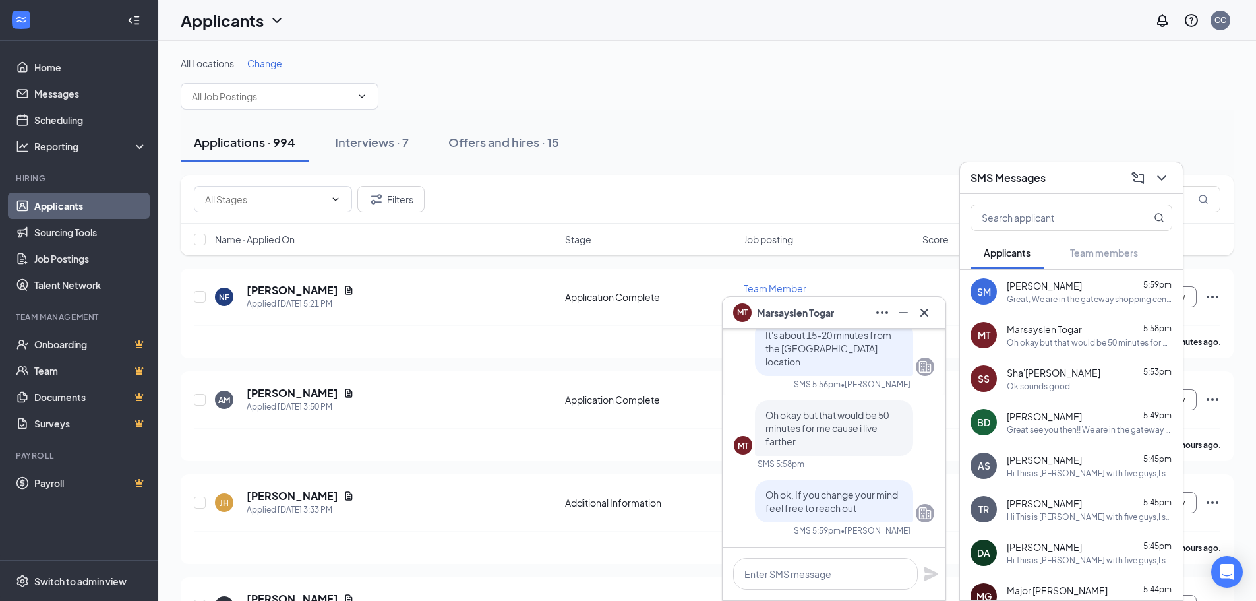
scroll to position [0, 0]
click at [925, 318] on icon "Cross" at bounding box center [925, 313] width 16 height 16
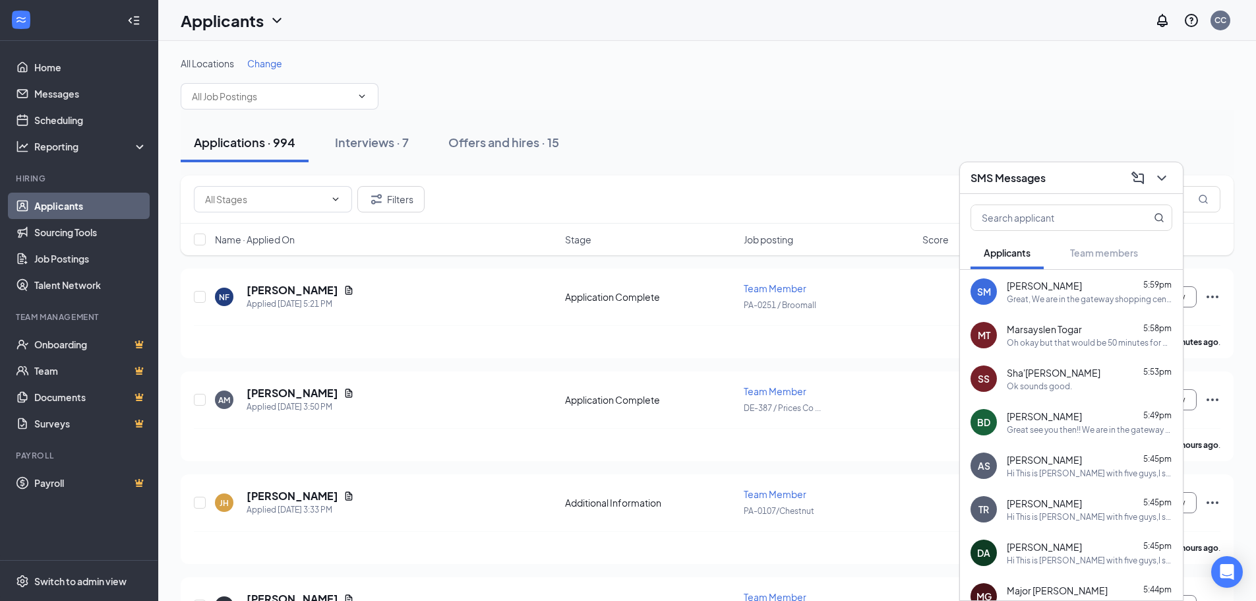
click at [1004, 184] on h3 "SMS Messages" at bounding box center [1008, 178] width 75 height 15
